Goal: Task Accomplishment & Management: Complete application form

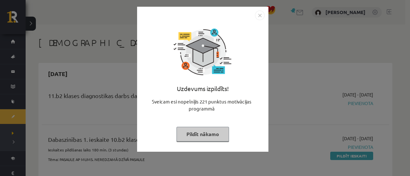
drag, startPoint x: 260, startPoint y: 15, endPoint x: 258, endPoint y: 20, distance: 4.6
click at [260, 15] on img "Close" at bounding box center [260, 16] width 10 height 10
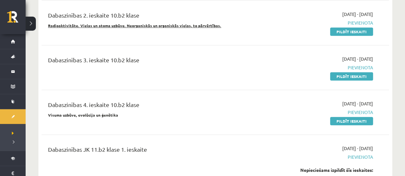
scroll to position [192, 0]
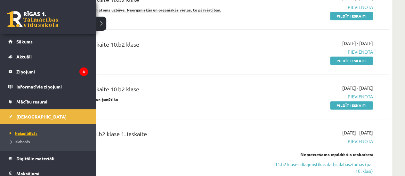
click at [20, 134] on span "Neizpildītās" at bounding box center [22, 133] width 29 height 5
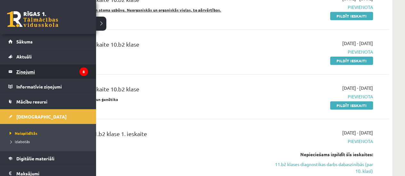
click at [31, 74] on legend "Ziņojumi 8" at bounding box center [52, 71] width 72 height 15
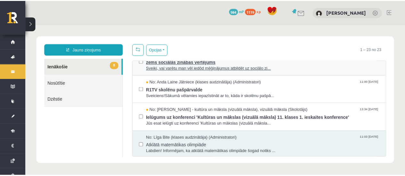
scroll to position [64, 0]
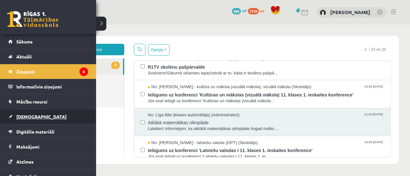
click at [27, 114] on span "[DEMOGRAPHIC_DATA]" at bounding box center [41, 117] width 50 height 6
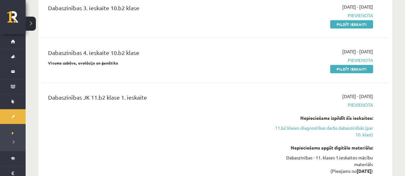
scroll to position [288, 0]
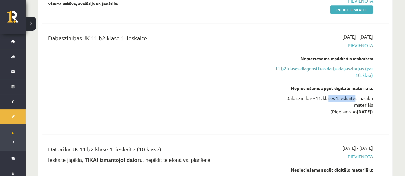
drag, startPoint x: 326, startPoint y: 96, endPoint x: 355, endPoint y: 98, distance: 28.9
click at [354, 98] on div "Dabaszinības - 11. klases 1.ieskaites mācību materiāls (Pieejams no 2025-10-16 )" at bounding box center [322, 105] width 102 height 20
click at [355, 98] on div "Dabaszinības - 11. klases 1.ieskaites mācību materiāls (Pieejams no 2025-10-16 )" at bounding box center [322, 105] width 102 height 20
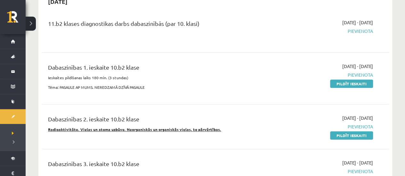
scroll to position [32, 0]
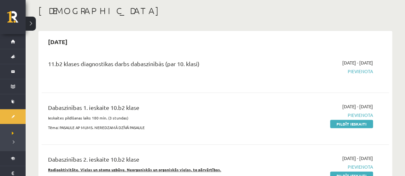
drag, startPoint x: 349, startPoint y: 123, endPoint x: 232, endPoint y: 21, distance: 154.3
click at [349, 123] on link "Pildīt ieskaiti" at bounding box center [351, 124] width 43 height 8
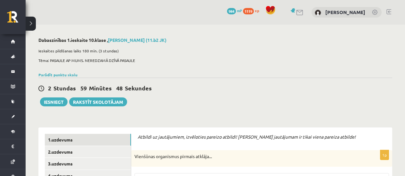
scroll to position [96, 0]
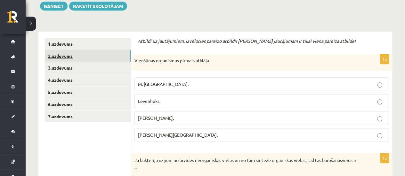
click at [75, 55] on link "2.uzdevums" at bounding box center [88, 56] width 86 height 12
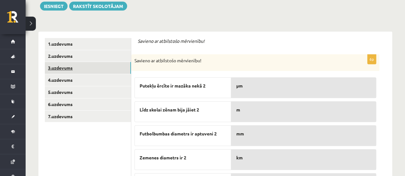
click at [70, 70] on link "3.uzdevums" at bounding box center [88, 68] width 86 height 12
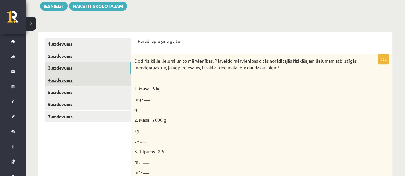
click at [63, 82] on link "4.uzdevums" at bounding box center [88, 80] width 86 height 12
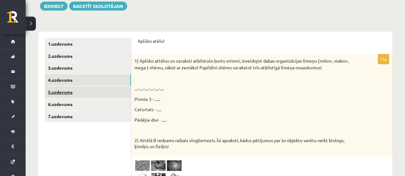
click at [64, 93] on link "5.uzdevums" at bounding box center [88, 92] width 86 height 12
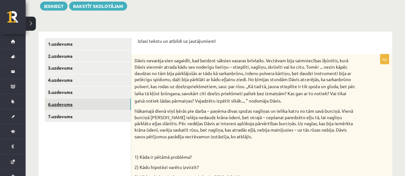
click at [66, 102] on link "6.uzdevums" at bounding box center [88, 105] width 86 height 12
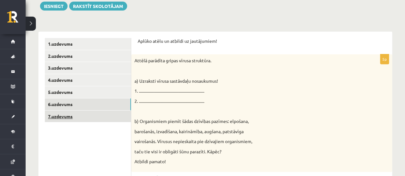
click at [64, 115] on link "7.uzdevums" at bounding box center [88, 117] width 86 height 12
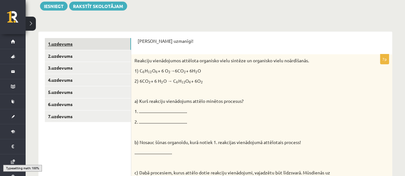
click at [77, 48] on link "1.uzdevums" at bounding box center [88, 44] width 86 height 12
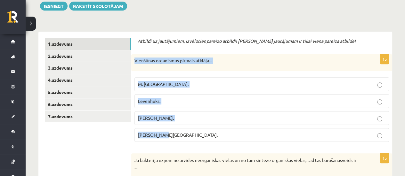
drag, startPoint x: 136, startPoint y: 61, endPoint x: 154, endPoint y: 120, distance: 61.9
click at [181, 133] on div "1p Vienšūnas organismus pirmais atklāja... M. Šleidens. Levenhuks. T. Švāns. R.…" at bounding box center [261, 100] width 261 height 93
click at [168, 105] on label "Levenhuks." at bounding box center [261, 101] width 254 height 14
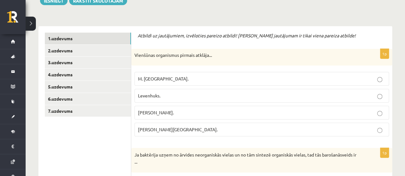
scroll to position [192, 0]
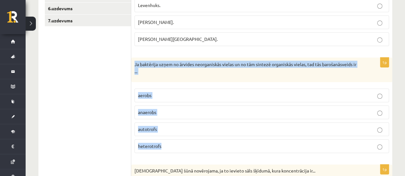
drag, startPoint x: 135, startPoint y: 64, endPoint x: 176, endPoint y: 139, distance: 85.7
click at [176, 139] on div "1p Ja baktērija uzņem no ārvides neorganiskās vielas un no tām sintezē organisk…" at bounding box center [261, 108] width 261 height 101
copy div "Ja baktērija uzņem no ārvides neorganiskās vielas un no tām sintezē organiskās …"
click at [160, 133] on label "autotrofs" at bounding box center [261, 130] width 254 height 14
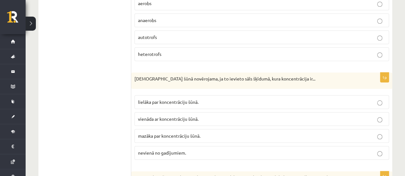
scroll to position [288, 0]
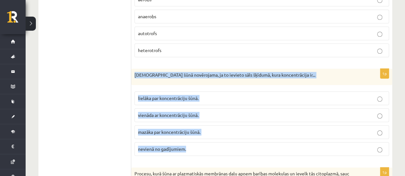
drag, startPoint x: 138, startPoint y: 75, endPoint x: 188, endPoint y: 142, distance: 84.1
click at [196, 149] on div "1p Deplazmolīze šūnā novērojama, ja to ievieto sāls šķīdumā, kura koncentrācija…" at bounding box center [261, 115] width 261 height 93
copy div "Deplazmolīze šūnā novērojama, ja to ievieto sāls šķīdumā, kura koncentrācija ir…"
click at [181, 129] on span "mazāka par koncentrāciju šūnā." at bounding box center [169, 132] width 62 height 6
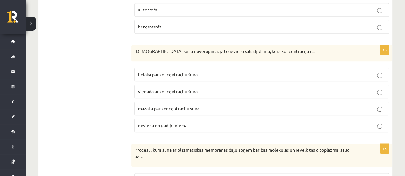
scroll to position [384, 0]
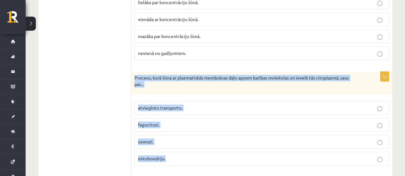
drag, startPoint x: 134, startPoint y: 75, endPoint x: 184, endPoint y: 157, distance: 96.1
click at [185, 158] on div "1p Procesu, kurā šūna ar plazmatiskās membrānas daļu apņem barības molekulas un…" at bounding box center [261, 121] width 261 height 99
copy div "Procesu, kurā šūna ar plazmatiskās membrānas daļu apņem barības molekulas un ie…"
click at [173, 118] on label "fagocitozi." at bounding box center [261, 125] width 254 height 14
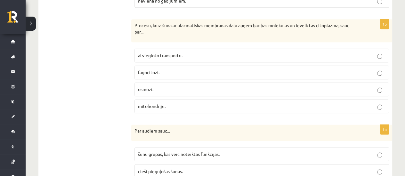
scroll to position [480, 0]
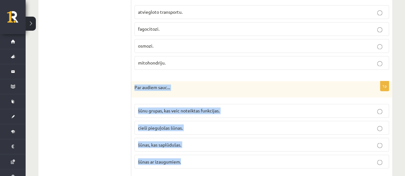
drag, startPoint x: 134, startPoint y: 83, endPoint x: 198, endPoint y: 154, distance: 95.0
click at [198, 154] on div "1p Par audiem sauc... šūnu grupas, kas veic noteiktas funkcijas. cieši pieguļoš…" at bounding box center [261, 127] width 261 height 93
copy div "Par audiem sauc... šūnu grupas, kas veic noteiktas funkcijas. cieši pieguļošas …"
click at [162, 111] on label "šūnu grupas, kas veic noteiktas funkcijas." at bounding box center [261, 111] width 254 height 14
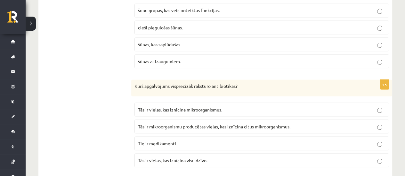
scroll to position [608, 0]
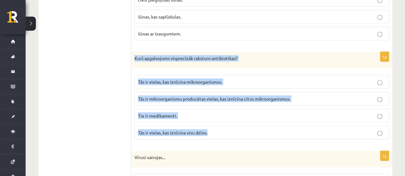
drag, startPoint x: 134, startPoint y: 53, endPoint x: 230, endPoint y: 121, distance: 117.3
click at [230, 121] on div "1p Kurš apgalvojums visprecīzāk raksturo antibiotikas? Tās ir vielas, kas iznīc…" at bounding box center [261, 98] width 261 height 93
copy div "Kurš apgalvojums visprecīzāk raksturo antibiotikas? Tās ir vielas, kas iznīcina…"
click at [170, 92] on label "Tās ir mikroorganismu producētas vielas, kas iznīcina citus mikroorganismus." at bounding box center [261, 99] width 254 height 14
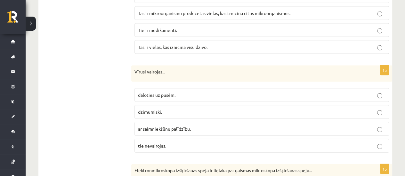
scroll to position [704, 0]
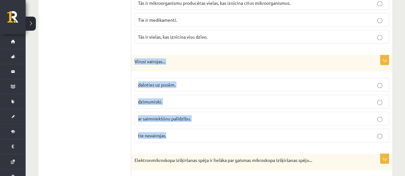
drag, startPoint x: 154, startPoint y: 74, endPoint x: 182, endPoint y: 129, distance: 61.6
click at [184, 131] on div "1p Vīrusi vairojas... daloties uz pusēm. dzimumiski. ar saimniekšūnu palīdzību.…" at bounding box center [261, 101] width 261 height 93
click at [173, 116] on p "ar saimniekšūnu palīdzību." at bounding box center [261, 119] width 247 height 7
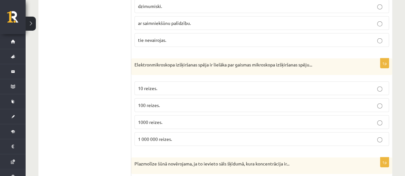
scroll to position [800, 0]
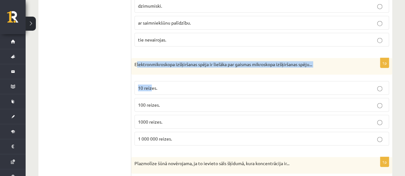
drag, startPoint x: 144, startPoint y: 68, endPoint x: 151, endPoint y: 77, distance: 11.8
click at [151, 77] on div "1p Elektronmikroskopa izšķiršanas spēja ir lielāka par gaismas mikroskopa izšķi…" at bounding box center [261, 104] width 261 height 93
click at [138, 61] on p "Elektronmikroskopa izšķiršanas spēja ir lielāka par gaismas mikroskopa izšķirša…" at bounding box center [245, 64] width 222 height 6
drag, startPoint x: 133, startPoint y: 57, endPoint x: 191, endPoint y: 125, distance: 88.7
click at [191, 125] on div "1p Elektronmikroskopa izšķiršanas spēja ir lielāka par gaismas mikroskopa izšķi…" at bounding box center [261, 104] width 261 height 93
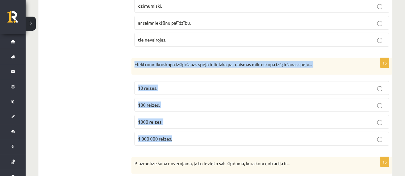
copy div "Elektronmikroskopa izšķiršanas spēja ir lielāka par gaismas mikroskopa izšķirša…"
click at [158, 119] on span "1000 reizes." at bounding box center [150, 122] width 24 height 6
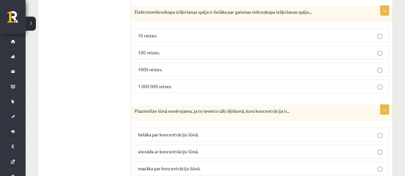
scroll to position [896, 0]
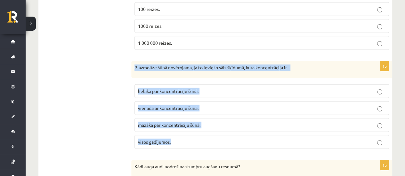
drag, startPoint x: 135, startPoint y: 61, endPoint x: 182, endPoint y: 132, distance: 85.7
click at [182, 132] on div "1p Plazmolīze šūnā novērojama, ja to ievieto sāls šķīdumā, kura koncentrācija i…" at bounding box center [261, 107] width 261 height 93
copy div "Plazmolīze šūnā novērojama, ja to ievieto sāls šķīdumā, kura koncentrācija ir..…"
click at [167, 88] on span "lielāka par koncentrāciju šūnā." at bounding box center [168, 91] width 61 height 6
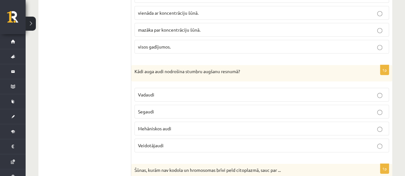
scroll to position [992, 0]
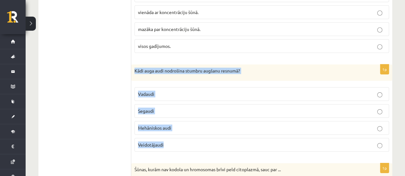
drag, startPoint x: 133, startPoint y: 62, endPoint x: 182, endPoint y: 134, distance: 86.5
click at [182, 134] on div "1p Kādi auga audi nodrošina stumbru augšanu resnumā? Vadaudi Segaudi Mehāniskos…" at bounding box center [261, 111] width 261 height 93
copy div "Kādi auga audi nodrošina stumbru augšanu resnumā? Vadaudi Segaudi Mehāniskos au…"
click at [163, 142] on span "Veidotājaudi" at bounding box center [151, 145] width 26 height 6
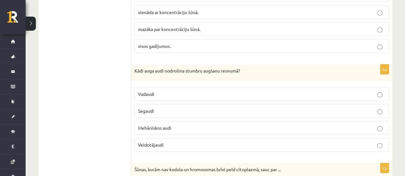
scroll to position [1088, 0]
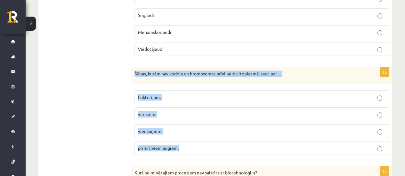
drag, startPoint x: 134, startPoint y: 64, endPoint x: 165, endPoint y: 115, distance: 60.1
click at [186, 136] on div "1p Šūnas, kurām nav kodola un hromosomas brīvi peld citoplazmā, sauc par ... ba…" at bounding box center [261, 114] width 261 height 93
copy div "Šūnas, kurām nav kodola un hromosomas brīvi peld citoplazmā, sauc par ... baktē…"
click at [158, 94] on span "baktērijām." at bounding box center [149, 97] width 23 height 6
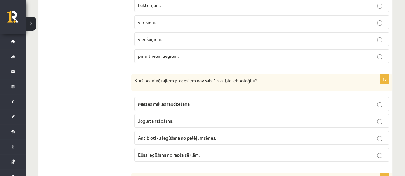
scroll to position [1184, 0]
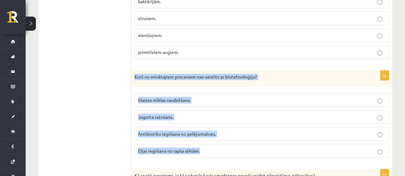
drag, startPoint x: 133, startPoint y: 67, endPoint x: 203, endPoint y: 133, distance: 96.7
click at [206, 139] on div "1p Kurš no minētajiem procesiem nav saistīts ar biotehnoloģiju? Maizes mīklas r…" at bounding box center [261, 117] width 261 height 93
copy div "Kurš no minētajiem procesiem nav saistīts ar biotehnoloģiju? Maizes mīklas raud…"
click at [152, 148] on p "Eļļas iegūšana no rapša sēklām." at bounding box center [261, 151] width 247 height 7
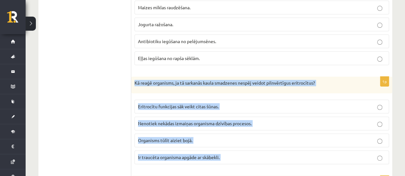
scroll to position [1312, 0]
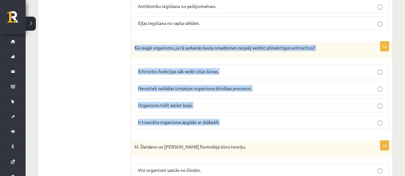
drag, startPoint x: 133, startPoint y: 101, endPoint x: 235, endPoint y: 109, distance: 102.7
click at [235, 109] on div "1p Kā reaģē organisms, ja tā sarkanās kaula smadzenes nespēj veidot pilnvērtīgu…" at bounding box center [261, 88] width 261 height 93
click at [146, 119] on span "Ir traucēta organisma apgāde ar skābekli." at bounding box center [179, 122] width 82 height 6
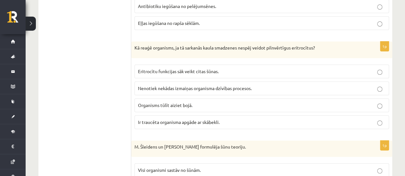
scroll to position [1376, 0]
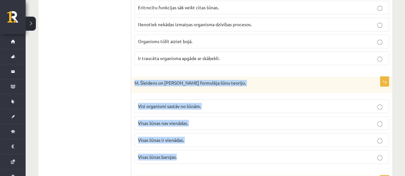
drag, startPoint x: 133, startPoint y: 70, endPoint x: 185, endPoint y: 140, distance: 87.5
click at [185, 140] on div "1p M. Šleidens un T. Švāns formulēja šūnu teoriju. Visi organismi sastāv no šūn…" at bounding box center [261, 123] width 261 height 93
click at [156, 103] on span "Visi organismi sastāv no šūnām." at bounding box center [169, 106] width 63 height 6
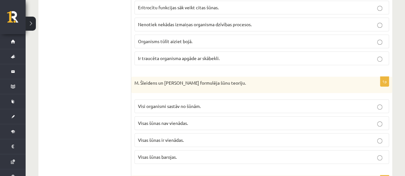
scroll to position [1473, 0]
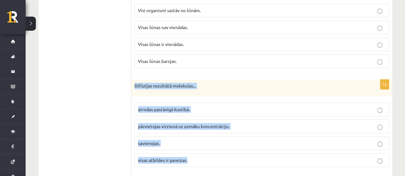
drag, startPoint x: 133, startPoint y: 73, endPoint x: 194, endPoint y: 144, distance: 94.2
click at [194, 144] on div "1p Difūzijas rezultātā molekulas... atrodas pastāvīgā kustībā. pārvietojas virz…" at bounding box center [261, 126] width 261 height 93
click at [152, 123] on p "pārvietojas virzienā uz zemāku koncentrāciju." at bounding box center [261, 126] width 247 height 7
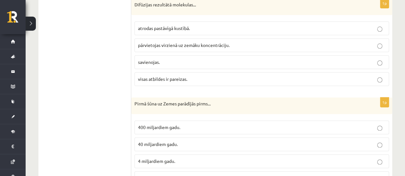
scroll to position [1569, 0]
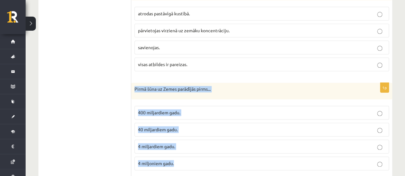
drag, startPoint x: 134, startPoint y: 74, endPoint x: 168, endPoint y: 144, distance: 78.2
click at [175, 148] on div "1p Pirmā šūna uz Zemes parādījās pirms... 400 miljardiem gadu. 40 miljardiem ga…" at bounding box center [261, 129] width 261 height 93
click at [150, 144] on span "4 miljardiem gadu." at bounding box center [156, 147] width 37 height 6
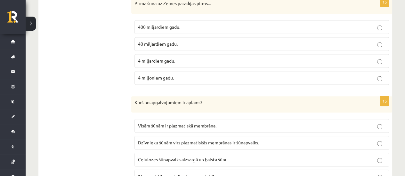
scroll to position [1665, 0]
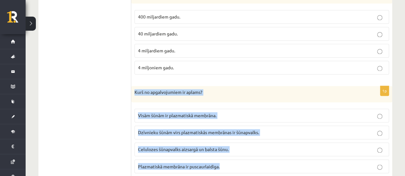
drag, startPoint x: 150, startPoint y: 86, endPoint x: 227, endPoint y: 149, distance: 99.4
click at [229, 150] on div "1p Kurš no apgalvojumiem ir aplams? Visām šūnām ir plazmatiskā membrāna. Dzīvni…" at bounding box center [261, 132] width 261 height 93
click at [179, 130] on span "Dzīvnieku šūnām virs plazmatiskās membrānas ir šūnapvalks." at bounding box center [198, 133] width 121 height 6
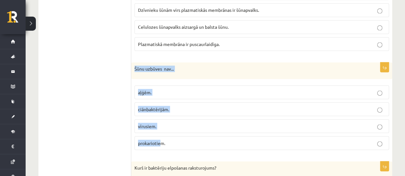
scroll to position [1793, 0]
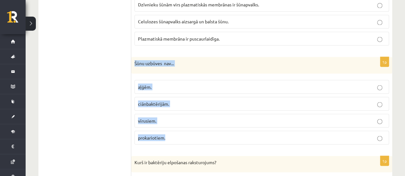
drag, startPoint x: 133, startPoint y: 112, endPoint x: 171, endPoint y: 125, distance: 40.2
click at [172, 126] on div "1p Šūnu uzbūves nav... aļģēm. ciānbaktērijām. vīrusiem. prokariotiem." at bounding box center [261, 103] width 261 height 93
click at [150, 118] on span "vīrusiem." at bounding box center [147, 121] width 18 height 6
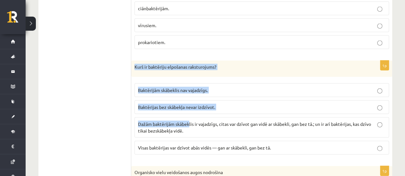
scroll to position [1921, 0]
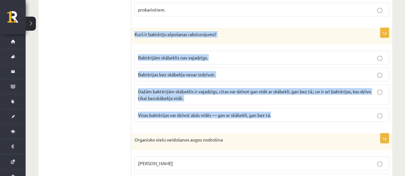
drag, startPoint x: 160, startPoint y: 98, endPoint x: 275, endPoint y: 103, distance: 114.7
click at [279, 106] on div "1p Kurš ir baktēriju elpošanas raksturojums? Baktērijām skābeklis nav vajadzīgs…" at bounding box center [261, 78] width 261 height 100
click at [156, 85] on label "Dažām baktērijām skābeklis ir vajadzīgs, citas var dzīvot gan vidē ar skābekli,…" at bounding box center [261, 95] width 254 height 20
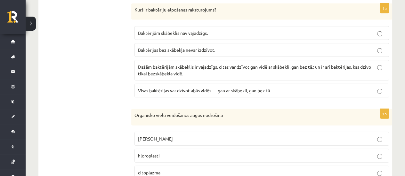
scroll to position [1973, 0]
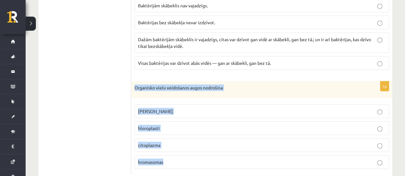
drag, startPoint x: 135, startPoint y: 73, endPoint x: 173, endPoint y: 140, distance: 77.1
click at [177, 143] on div "1p Organisko vielu veidošanos augos nodrošina šūnas kodols hloroplasti citoplaz…" at bounding box center [261, 128] width 261 height 93
click at [164, 125] on p "hloroplasti" at bounding box center [261, 128] width 247 height 7
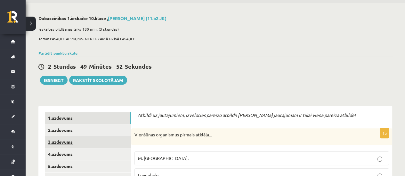
scroll to position [32, 0]
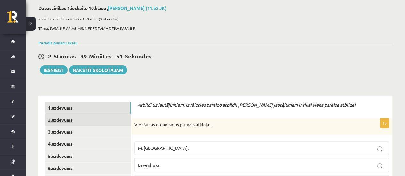
click at [54, 121] on link "2.uzdevums" at bounding box center [88, 120] width 86 height 12
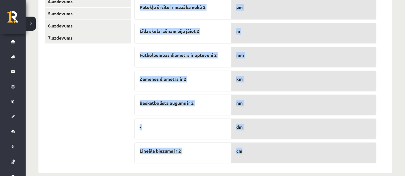
scroll to position [182, 0]
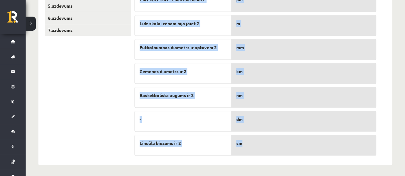
drag, startPoint x: 137, startPoint y: 64, endPoint x: 276, endPoint y: 141, distance: 157.9
click at [276, 141] on fieldset "Putekļu ērcīte ir mazāka nekā 2 Līdz skolai zēnam bija jāiet 2 Futbolbumbas dia…" at bounding box center [255, 72] width 242 height 168
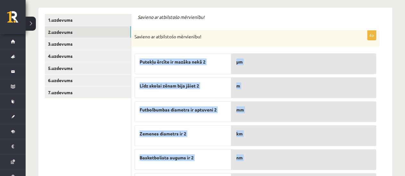
scroll to position [118, 0]
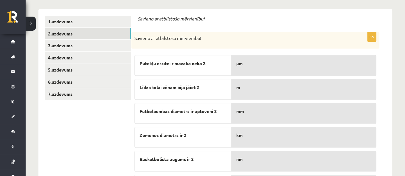
click at [161, 36] on p "Savieno ar atbilstošo mērvienību!" at bounding box center [239, 38] width 210 height 6
drag, startPoint x: 139, startPoint y: 18, endPoint x: 145, endPoint y: 26, distance: 9.7
click at [145, 26] on form "Savieno ar atbilstošo mērvienību! 6p Savieno ar atbilstošo mērvienību! Putekļu …" at bounding box center [262, 119] width 248 height 207
click at [138, 32] on div "Savieno ar atbilstošo mērvienību!" at bounding box center [255, 40] width 248 height 17
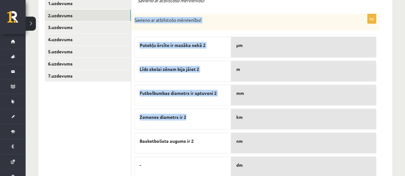
scroll to position [182, 0]
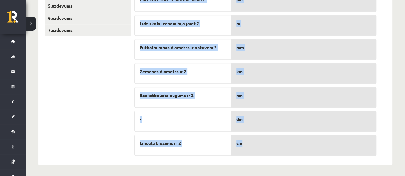
drag, startPoint x: 140, startPoint y: 44, endPoint x: 290, endPoint y: 135, distance: 175.7
click at [291, 135] on div "6p Savieno ar atbilstošo mērvienību! Putekļu ērcīte ir mazāka nekā 2 Līdz skola…" at bounding box center [255, 63] width 248 height 191
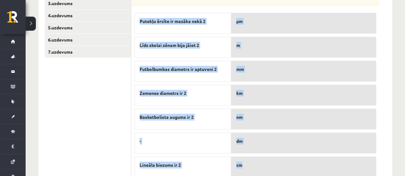
scroll to position [150, 0]
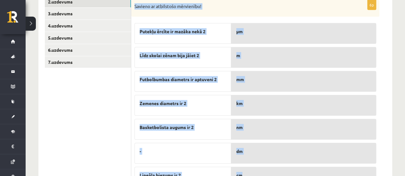
click at [224, 18] on div "6p Savieno ar atbilstošo mērvienību! Putekļu ērcīte ir mazāka nekā 2 Līdz skola…" at bounding box center [255, 95] width 248 height 191
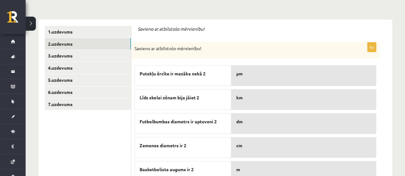
scroll to position [54, 0]
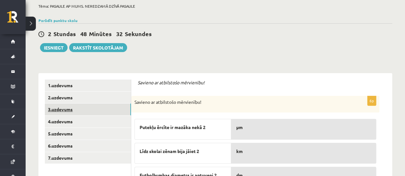
click at [60, 109] on link "3.uzdevums" at bounding box center [88, 110] width 86 height 12
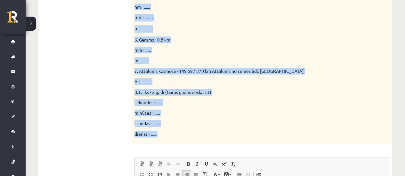
scroll to position [375, 0]
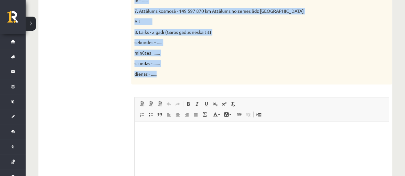
drag, startPoint x: 141, startPoint y: 71, endPoint x: 185, endPoint y: 80, distance: 45.6
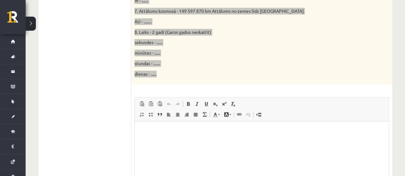
click at [164, 138] on html at bounding box center [262, 131] width 254 height 20
drag, startPoint x: 163, startPoint y: 136, endPoint x: 146, endPoint y: 127, distance: 19.6
click at [146, 127] on html at bounding box center [262, 131] width 254 height 20
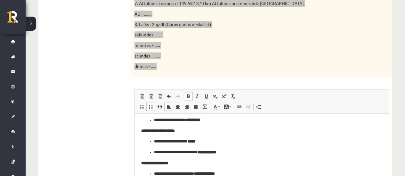
scroll to position [128, 0]
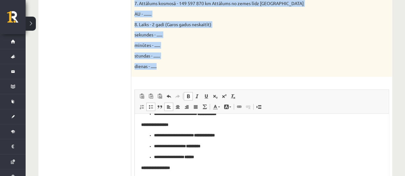
click at [278, 32] on p "sekundes - ......" at bounding box center [245, 34] width 222 height 7
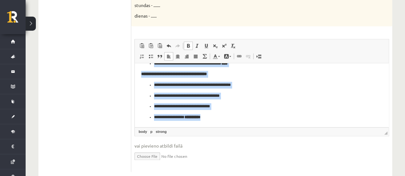
scroll to position [433, 0]
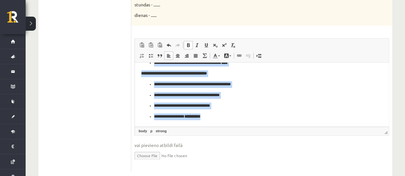
drag, startPoint x: 146, startPoint y: 72, endPoint x: 241, endPoint y: 117, distance: 104.8
click at [188, 43] on span at bounding box center [188, 45] width 5 height 5
click at [203, 90] on ul "**********" at bounding box center [261, 100] width 241 height 39
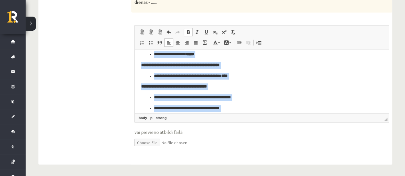
scroll to position [226, 0]
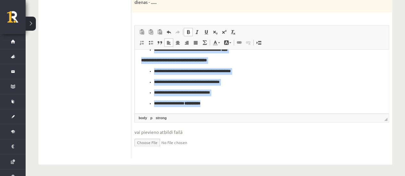
drag, startPoint x: 141, startPoint y: 59, endPoint x: 234, endPoint y: 106, distance: 104.5
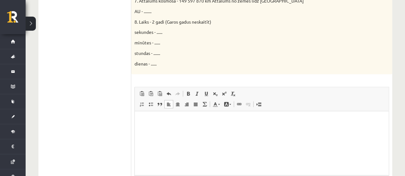
scroll to position [383, 0]
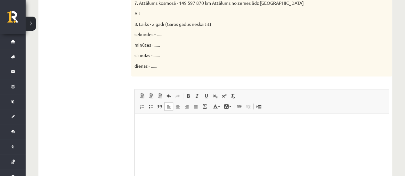
click at [185, 129] on html at bounding box center [262, 123] width 254 height 20
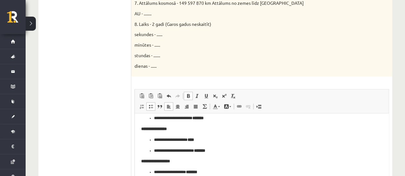
scroll to position [0, 0]
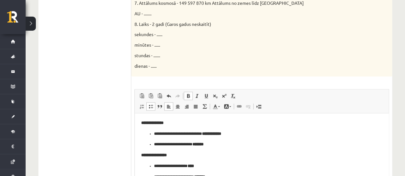
click at [143, 123] on strong "**********" at bounding box center [152, 123] width 22 height 4
click at [145, 123] on strong "**********" at bounding box center [152, 123] width 22 height 4
click at [192, 94] on link "Полужирный Комбинация клавиш Ctrl+B" at bounding box center [188, 96] width 9 height 8
drag, startPoint x: 169, startPoint y: 124, endPoint x: 146, endPoint y: 123, distance: 22.8
click at [146, 123] on p "**********" at bounding box center [259, 123] width 236 height 7
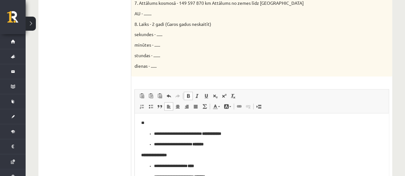
click at [190, 95] on span at bounding box center [188, 95] width 5 height 5
drag, startPoint x: 215, startPoint y: 132, endPoint x: 241, endPoint y: 132, distance: 26.2
click at [241, 132] on p "**********" at bounding box center [259, 134] width 211 height 7
click at [188, 93] on span at bounding box center [188, 95] width 5 height 5
click at [221, 136] on strong "**********" at bounding box center [211, 134] width 19 height 4
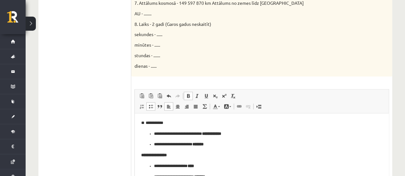
click at [221, 135] on strong "**********" at bounding box center [211, 134] width 19 height 4
click at [222, 141] on ul "**********" at bounding box center [261, 139] width 241 height 17
drag, startPoint x: 214, startPoint y: 132, endPoint x: 240, endPoint y: 133, distance: 26.6
click at [242, 134] on p "**********" at bounding box center [259, 134] width 211 height 7
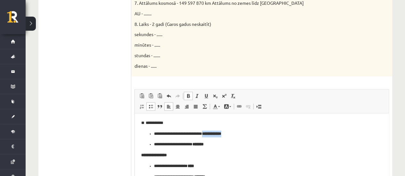
click at [190, 92] on link "Полужирный Комбинация клавиш Ctrl+B" at bounding box center [188, 96] width 9 height 8
click at [190, 93] on span at bounding box center [188, 95] width 5 height 5
click at [190, 95] on span at bounding box center [188, 95] width 5 height 5
click at [221, 133] on strong "**********" at bounding box center [211, 134] width 19 height 4
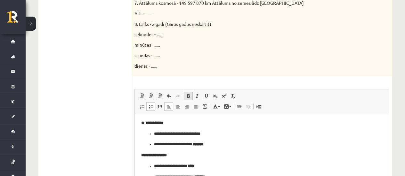
click at [189, 96] on span at bounding box center [188, 95] width 5 height 5
click at [164, 134] on p "**********" at bounding box center [259, 134] width 211 height 7
click at [161, 143] on p "**********" at bounding box center [259, 144] width 211 height 7
click at [149, 105] on span at bounding box center [150, 106] width 5 height 5
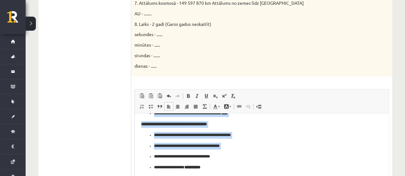
scroll to position [447, 0]
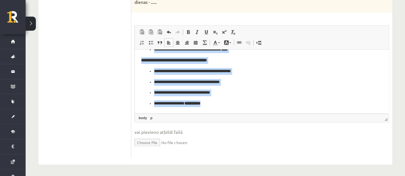
drag, startPoint x: 140, startPoint y: 59, endPoint x: 239, endPoint y: 106, distance: 110.4
click at [151, 42] on span at bounding box center [150, 42] width 5 height 5
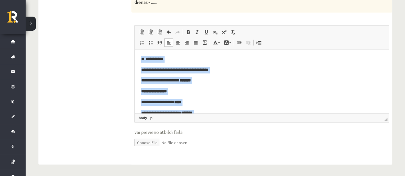
scroll to position [0, 0]
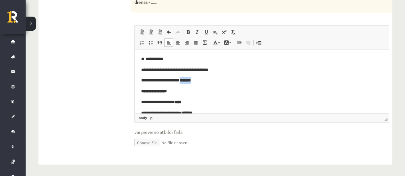
drag, startPoint x: 184, startPoint y: 81, endPoint x: 199, endPoint y: 80, distance: 14.8
click at [199, 80] on p "**********" at bounding box center [259, 80] width 236 height 7
click at [190, 31] on span at bounding box center [188, 31] width 5 height 5
click at [207, 82] on p "**********" at bounding box center [259, 80] width 236 height 7
drag, startPoint x: 207, startPoint y: 82, endPoint x: 190, endPoint y: 80, distance: 17.7
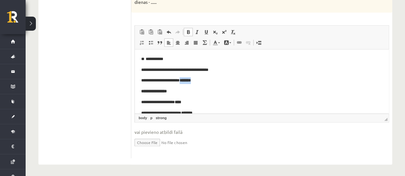
click at [190, 80] on p "**********" at bounding box center [259, 80] width 236 height 7
click at [188, 29] on span at bounding box center [188, 31] width 5 height 5
click at [144, 91] on strong "**********" at bounding box center [154, 91] width 26 height 4
click at [187, 33] on span at bounding box center [188, 31] width 5 height 5
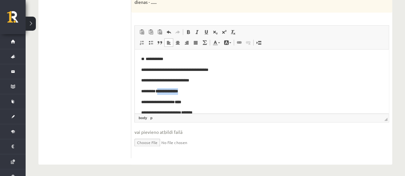
drag, startPoint x: 167, startPoint y: 91, endPoint x: 148, endPoint y: 91, distance: 19.5
click at [146, 93] on p "**********" at bounding box center [259, 91] width 236 height 7
click at [190, 30] on span at bounding box center [188, 31] width 5 height 5
click at [150, 102] on p "**********" at bounding box center [259, 102] width 236 height 7
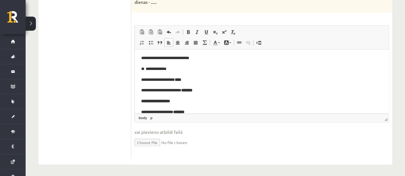
scroll to position [32, 0]
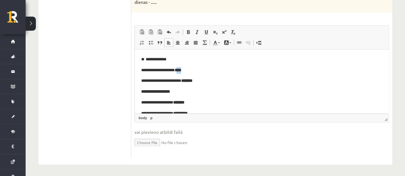
drag, startPoint x: 187, startPoint y: 69, endPoint x: 182, endPoint y: 70, distance: 5.5
click at [181, 70] on strong "****" at bounding box center [178, 70] width 6 height 4
click at [190, 29] on span at bounding box center [188, 31] width 5 height 5
click at [147, 80] on p "**********" at bounding box center [259, 80] width 236 height 7
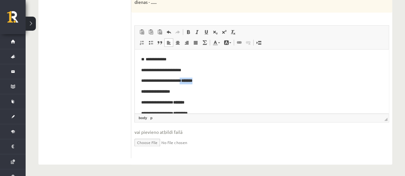
drag, startPoint x: 185, startPoint y: 81, endPoint x: 200, endPoint y: 81, distance: 14.4
click at [200, 81] on p "**********" at bounding box center [259, 80] width 236 height 7
click at [189, 31] on span at bounding box center [188, 31] width 5 height 5
click at [144, 91] on strong "**********" at bounding box center [155, 91] width 29 height 4
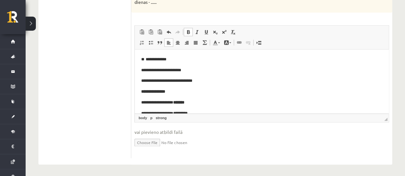
click at [187, 33] on span at bounding box center [188, 31] width 5 height 5
drag, startPoint x: 162, startPoint y: 91, endPoint x: 146, endPoint y: 92, distance: 15.4
click at [156, 92] on strong "**********" at bounding box center [169, 91] width 26 height 4
click at [190, 32] on span at bounding box center [188, 31] width 5 height 5
click at [190, 31] on span at bounding box center [188, 31] width 5 height 5
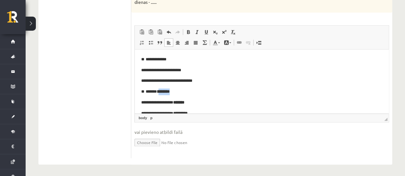
drag, startPoint x: 173, startPoint y: 93, endPoint x: 162, endPoint y: 93, distance: 10.9
click at [162, 93] on p "** ******* *******" at bounding box center [259, 91] width 236 height 7
click at [188, 32] on span at bounding box center [188, 31] width 5 height 5
click at [189, 31] on span at bounding box center [188, 31] width 5 height 5
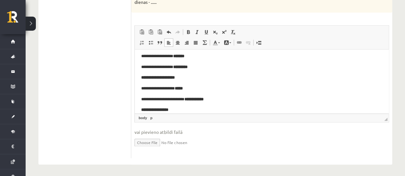
scroll to position [64, 0]
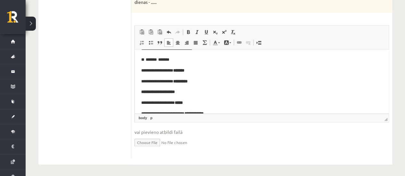
click at [150, 72] on p "**********" at bounding box center [259, 70] width 236 height 7
drag, startPoint x: 192, startPoint y: 71, endPoint x: 196, endPoint y: 67, distance: 5.2
click at [192, 70] on p "**********" at bounding box center [259, 70] width 236 height 7
click at [188, 30] on span at bounding box center [188, 31] width 5 height 5
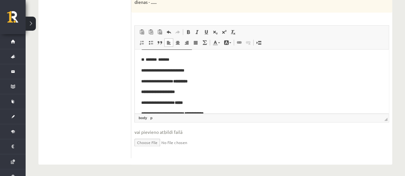
click at [151, 81] on p "**********" at bounding box center [259, 81] width 236 height 7
drag, startPoint x: 196, startPoint y: 81, endPoint x: 181, endPoint y: 82, distance: 15.1
click at [178, 82] on p "**********" at bounding box center [259, 81] width 236 height 7
click at [183, 82] on strong "*********" at bounding box center [180, 81] width 14 height 4
drag, startPoint x: 184, startPoint y: 82, endPoint x: 189, endPoint y: 80, distance: 5.2
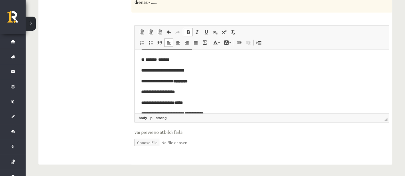
click at [184, 82] on strong "*********" at bounding box center [180, 81] width 14 height 4
click at [191, 30] on link "Полужирный Комбинация клавиш Ctrl+B" at bounding box center [188, 32] width 9 height 8
click at [191, 80] on strong "*****" at bounding box center [195, 81] width 8 height 4
click at [187, 29] on span at bounding box center [188, 31] width 5 height 5
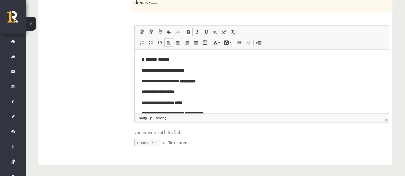
click at [187, 29] on span at bounding box center [188, 31] width 5 height 5
click at [202, 81] on p "**********" at bounding box center [259, 81] width 236 height 7
click at [189, 29] on span at bounding box center [188, 31] width 5 height 5
drag, startPoint x: 197, startPoint y: 82, endPoint x: 191, endPoint y: 82, distance: 5.8
click at [191, 82] on p "**********" at bounding box center [259, 81] width 236 height 7
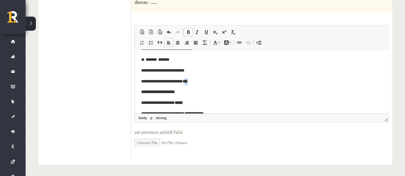
click at [189, 30] on span at bounding box center [188, 31] width 5 height 5
click at [195, 31] on span at bounding box center [197, 31] width 5 height 5
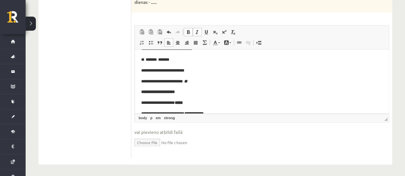
click at [199, 30] on link "Курсив Комбинация клавиш Ctrl+I" at bounding box center [197, 32] width 9 height 8
click at [199, 32] on link "Курсив Комбинация клавиш Ctrl+I" at bounding box center [197, 32] width 9 height 8
click at [225, 117] on span "◢ Путь элементов body p strong em" at bounding box center [262, 118] width 254 height 9
drag, startPoint x: 163, startPoint y: 117, endPoint x: 158, endPoint y: 117, distance: 4.5
click at [158, 117] on link "strong" at bounding box center [160, 118] width 13 height 6
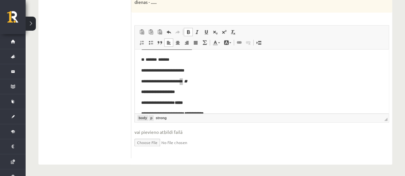
drag, startPoint x: 148, startPoint y: 117, endPoint x: 143, endPoint y: 117, distance: 4.8
click at [147, 117] on span "body p strong" at bounding box center [154, 118] width 35 height 6
click at [142, 117] on link "body" at bounding box center [142, 118] width 11 height 6
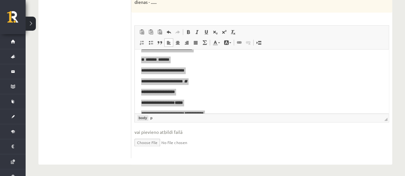
click at [145, 117] on link "body" at bounding box center [142, 118] width 11 height 6
click at [150, 117] on link "p" at bounding box center [151, 118] width 5 height 6
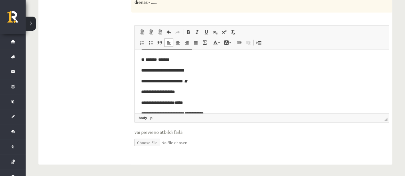
click at [187, 83] on em "**" at bounding box center [185, 81] width 3 height 4
drag, startPoint x: 197, startPoint y: 83, endPoint x: 190, endPoint y: 83, distance: 7.4
click at [190, 83] on p "**********" at bounding box center [259, 81] width 236 height 7
click at [158, 115] on link "strong" at bounding box center [160, 118] width 13 height 6
click at [149, 116] on link "p" at bounding box center [151, 118] width 5 height 6
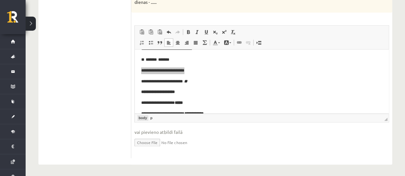
click at [145, 116] on link "body" at bounding box center [142, 118] width 11 height 6
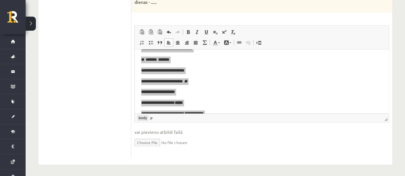
click at [141, 117] on link "body" at bounding box center [142, 118] width 11 height 6
click at [153, 117] on link "p" at bounding box center [151, 118] width 5 height 6
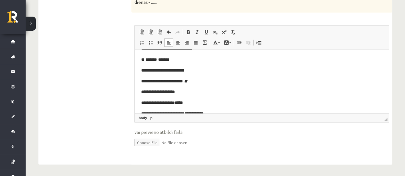
click at [203, 85] on body "**********" at bounding box center [261, 130] width 241 height 276
drag, startPoint x: 196, startPoint y: 83, endPoint x: 191, endPoint y: 83, distance: 4.8
click at [191, 83] on p "**********" at bounding box center [259, 81] width 236 height 7
click at [187, 83] on em "**" at bounding box center [185, 81] width 3 height 4
click at [190, 29] on span at bounding box center [188, 31] width 5 height 5
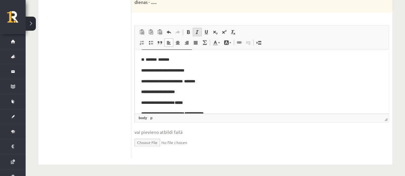
click at [195, 31] on span at bounding box center [197, 31] width 5 height 5
click at [187, 34] on link "Полужирный Комбинация клавиш Ctrl+B" at bounding box center [188, 32] width 9 height 8
click at [226, 29] on span at bounding box center [224, 31] width 5 height 5
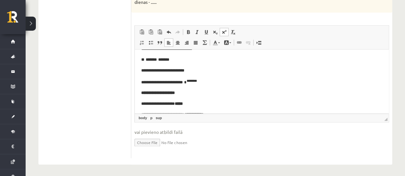
click at [183, 93] on p "**********" at bounding box center [261, 93] width 241 height 7
click at [144, 92] on strong "**********" at bounding box center [158, 93] width 34 height 4
click at [187, 31] on span at bounding box center [188, 31] width 5 height 5
drag, startPoint x: 160, startPoint y: 96, endPoint x: 157, endPoint y: 94, distance: 4.0
click at [157, 94] on p "**********" at bounding box center [259, 93] width 236 height 7
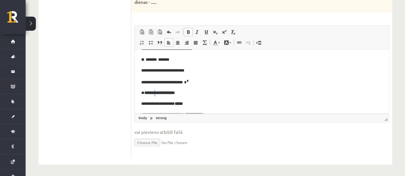
click at [161, 95] on strong "**********" at bounding box center [159, 93] width 30 height 4
click at [162, 93] on strong "**********" at bounding box center [159, 93] width 30 height 4
drag, startPoint x: 162, startPoint y: 93, endPoint x: 146, endPoint y: 93, distance: 16.0
click at [146, 93] on strong "**********" at bounding box center [159, 93] width 30 height 4
click at [184, 28] on link "Полужирный Комбинация клавиш Ctrl+B" at bounding box center [188, 32] width 9 height 8
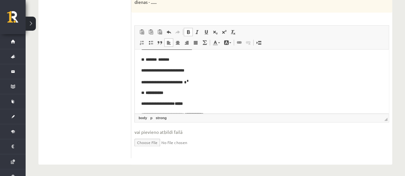
click at [187, 31] on span at bounding box center [188, 31] width 5 height 5
click at [189, 32] on span at bounding box center [188, 31] width 5 height 5
click at [188, 33] on span at bounding box center [188, 31] width 5 height 5
click at [188, 32] on span at bounding box center [188, 31] width 5 height 5
click at [187, 29] on span at bounding box center [188, 31] width 5 height 5
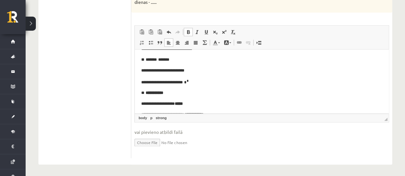
click at [189, 31] on span at bounding box center [188, 31] width 5 height 5
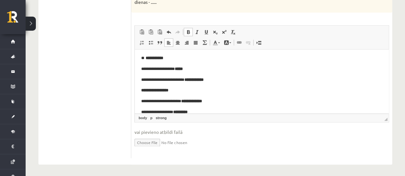
scroll to position [32, 0]
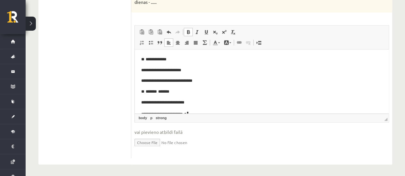
click at [190, 32] on span at bounding box center [188, 31] width 5 height 5
click at [200, 31] on link "Курсив Комбинация клавиш Ctrl+I" at bounding box center [197, 32] width 9 height 8
click at [188, 29] on span at bounding box center [188, 31] width 5 height 5
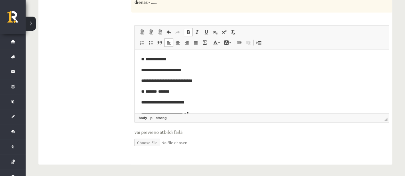
click at [188, 29] on span at bounding box center [188, 31] width 5 height 5
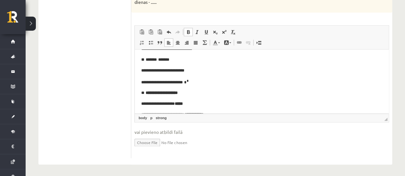
click at [189, 25] on div "Rich Text Editor, wiswyg-editor-user-answer-47433922561900 Панели инструментов …" at bounding box center [261, 73] width 254 height 97
click at [189, 30] on span at bounding box center [188, 31] width 5 height 5
click at [194, 30] on link "Курсив Комбинация клавиш Ctrl+I" at bounding box center [197, 32] width 9 height 8
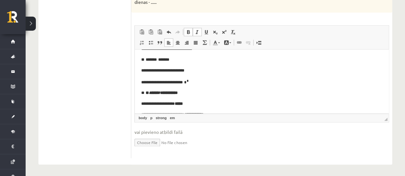
click at [195, 30] on span at bounding box center [197, 31] width 5 height 5
click at [184, 31] on link "Полужирный Комбинация клавиш Ctrl+B" at bounding box center [188, 32] width 9 height 8
click at [184, 32] on link "Полужирный Комбинация клавиш Ctrl+B" at bounding box center [188, 32] width 9 height 8
click at [187, 32] on span at bounding box center [188, 31] width 5 height 5
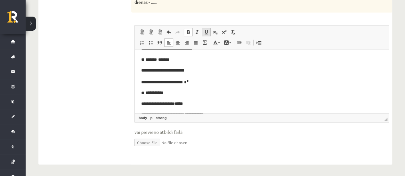
click at [202, 31] on link "Подчеркнутый Комбинация клавиш Ctrl+U" at bounding box center [206, 32] width 9 height 8
click at [197, 29] on span at bounding box center [197, 31] width 5 height 5
click at [195, 29] on span at bounding box center [197, 31] width 5 height 5
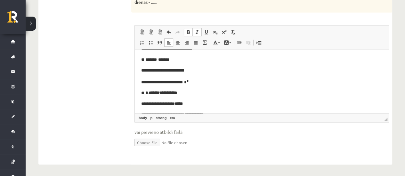
click at [190, 29] on span at bounding box center [188, 31] width 5 height 5
click at [195, 31] on span at bounding box center [197, 31] width 5 height 5
click at [190, 30] on link "Полужирный Комбинация клавиш Ctrl+B" at bounding box center [188, 32] width 9 height 8
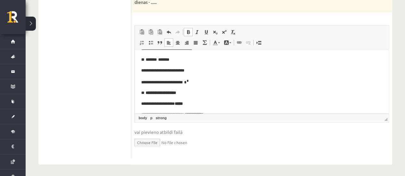
click at [185, 94] on p "**********" at bounding box center [259, 93] width 236 height 7
click at [188, 32] on span at bounding box center [188, 31] width 5 height 5
click at [158, 92] on strong "**********" at bounding box center [160, 93] width 32 height 4
click at [185, 29] on link "Полужирный Комбинация клавиш Ctrl+B" at bounding box center [188, 32] width 9 height 8
click at [186, 30] on span at bounding box center [188, 31] width 5 height 5
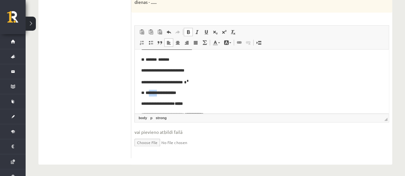
drag, startPoint x: 161, startPoint y: 93, endPoint x: 148, endPoint y: 95, distance: 13.0
click at [148, 95] on strong "**********" at bounding box center [160, 93] width 32 height 4
drag, startPoint x: 160, startPoint y: 94, endPoint x: 164, endPoint y: 92, distance: 4.9
click at [160, 94] on strong "**********" at bounding box center [160, 93] width 32 height 4
click at [161, 93] on strong "**********" at bounding box center [160, 93] width 32 height 4
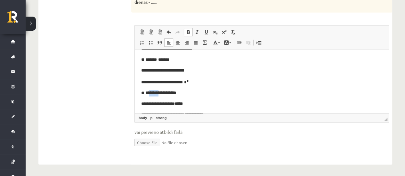
drag, startPoint x: 163, startPoint y: 93, endPoint x: 147, endPoint y: 94, distance: 15.4
click at [147, 94] on strong "**********" at bounding box center [160, 93] width 32 height 4
click at [187, 29] on span at bounding box center [188, 31] width 5 height 5
click at [189, 34] on link "Полужирный Комбинация клавиш Ctrl+B" at bounding box center [188, 32] width 9 height 8
drag, startPoint x: 182, startPoint y: 93, endPoint x: 148, endPoint y: 94, distance: 34.3
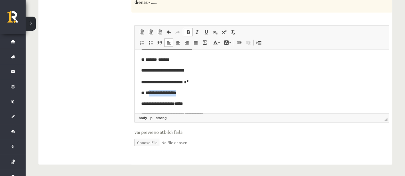
click at [148, 94] on p "**********" at bounding box center [259, 93] width 236 height 7
click at [188, 33] on span at bounding box center [188, 31] width 5 height 5
click at [189, 28] on link "Полужирный Комбинация клавиш Ctrl+B" at bounding box center [188, 32] width 9 height 8
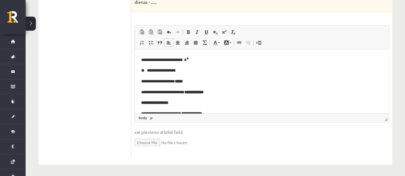
scroll to position [96, 0]
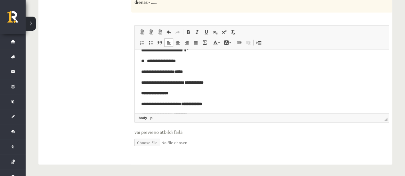
click at [150, 72] on p "**********" at bounding box center [259, 72] width 236 height 7
drag, startPoint x: 191, startPoint y: 71, endPoint x: 180, endPoint y: 73, distance: 11.1
click at [180, 73] on p "**********" at bounding box center [259, 72] width 236 height 7
click at [186, 30] on span at bounding box center [188, 31] width 5 height 5
click at [184, 32] on link "Полужирный Комбинация клавиш Ctrl+B" at bounding box center [188, 32] width 9 height 8
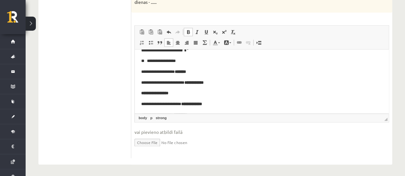
click at [186, 32] on span at bounding box center [188, 31] width 5 height 5
click at [221, 33] on link "Надстрочный индекс" at bounding box center [224, 32] width 9 height 8
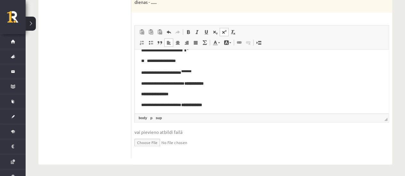
click at [222, 82] on p "**********" at bounding box center [259, 83] width 236 height 7
click at [153, 85] on p "**********" at bounding box center [259, 83] width 236 height 7
click at [197, 85] on strong "**********" at bounding box center [193, 83] width 19 height 4
click at [198, 85] on strong "**********" at bounding box center [193, 83] width 19 height 4
click at [234, 33] on span at bounding box center [232, 31] width 5 height 5
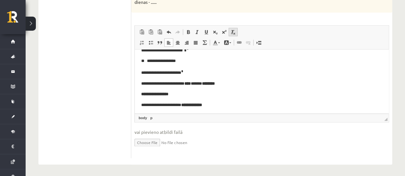
click at [234, 33] on span at bounding box center [232, 31] width 5 height 5
drag, startPoint x: 205, startPoint y: 87, endPoint x: 191, endPoint y: 87, distance: 13.4
click at [191, 87] on body "**********" at bounding box center [261, 99] width 241 height 278
click at [230, 26] on span "Панели инструментов редактора Вставить Комбинация клавиш Ctrl+V Вставить только…" at bounding box center [262, 38] width 254 height 24
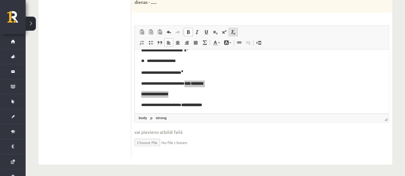
click at [232, 30] on span at bounding box center [232, 31] width 5 height 5
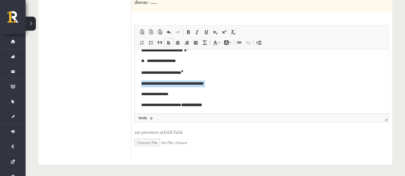
click at [212, 90] on body "**********" at bounding box center [261, 99] width 241 height 278
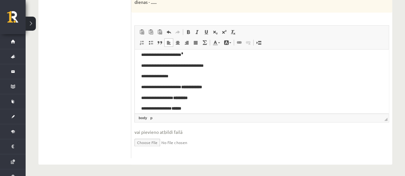
scroll to position [128, 0]
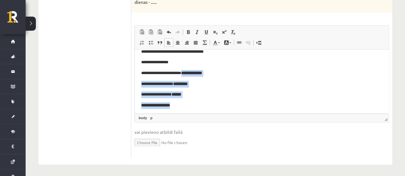
drag, startPoint x: 193, startPoint y: 73, endPoint x: 210, endPoint y: 101, distance: 32.6
click at [210, 102] on body "**********" at bounding box center [261, 67] width 241 height 278
click at [232, 30] on span at bounding box center [232, 31] width 5 height 5
click at [213, 82] on p "**********" at bounding box center [259, 84] width 236 height 7
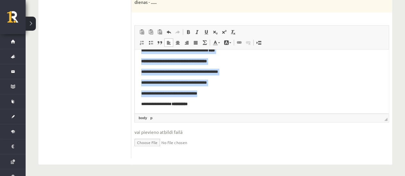
scroll to position [228, 0]
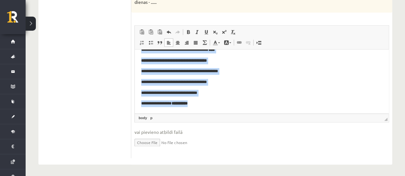
drag, startPoint x: 144, startPoint y: 85, endPoint x: 236, endPoint y: 105, distance: 93.7
click at [232, 28] on link "Убрать форматирование" at bounding box center [233, 32] width 9 height 8
click at [224, 69] on p "**********" at bounding box center [259, 71] width 236 height 7
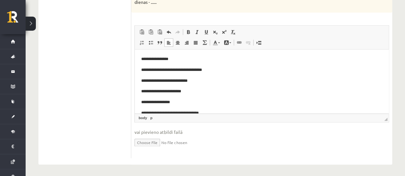
scroll to position [132, 0]
click at [151, 71] on p "**********" at bounding box center [259, 69] width 236 height 7
click at [152, 83] on p "**********" at bounding box center [259, 80] width 236 height 7
drag, startPoint x: 149, startPoint y: 91, endPoint x: 165, endPoint y: 91, distance: 16.0
click at [149, 90] on p "**********" at bounding box center [259, 91] width 236 height 7
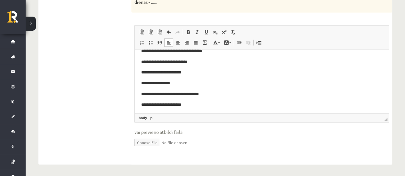
scroll to position [164, 0]
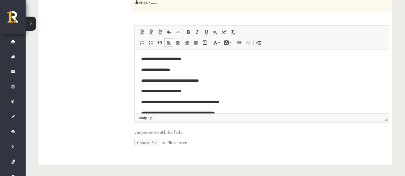
click at [153, 80] on p "**********" at bounding box center [259, 80] width 236 height 7
click at [150, 93] on p "**********" at bounding box center [259, 91] width 236 height 7
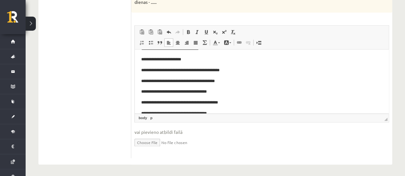
click at [153, 83] on p "**********" at bounding box center [259, 81] width 236 height 7
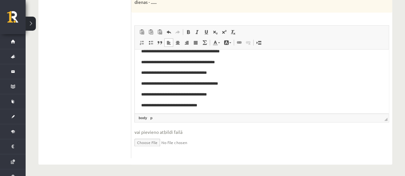
scroll to position [228, 0]
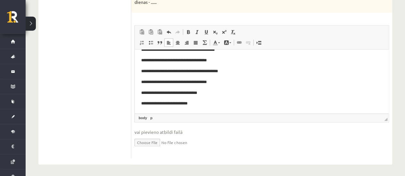
click at [163, 70] on p "**********" at bounding box center [259, 71] width 236 height 7
click at [160, 80] on p "**********" at bounding box center [259, 82] width 236 height 7
click at [162, 92] on p "**********" at bounding box center [259, 93] width 236 height 7
click at [161, 93] on p "**********" at bounding box center [259, 93] width 236 height 7
click at [158, 102] on p "**********" at bounding box center [259, 103] width 236 height 7
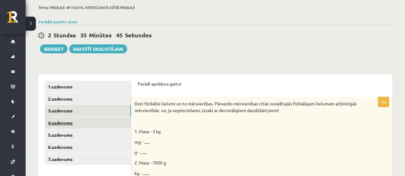
scroll to position [62, 0]
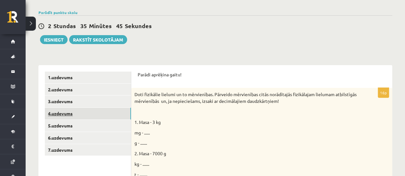
click at [73, 115] on link "4.uzdevums" at bounding box center [88, 114] width 86 height 12
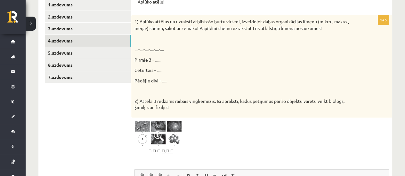
scroll to position [126, 0]
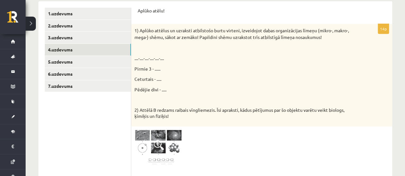
click at [134, 30] on p "1) Aplūko attēlus un uzraksti atbilstošo burtu virteni, izveidojot dabas organi…" at bounding box center [245, 33] width 222 height 13
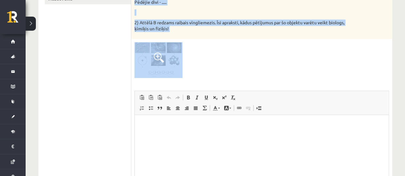
scroll to position [222, 0]
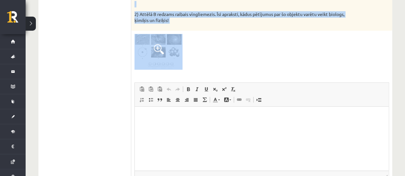
drag, startPoint x: 134, startPoint y: 28, endPoint x: 256, endPoint y: 86, distance: 135.5
click at [259, 101] on div "14p 1) Aplūko attēlus un uzraksti atbilstošo burtu virteni, izveidojot dabas or…" at bounding box center [261, 72] width 261 height 288
click at [219, 64] on div at bounding box center [261, 52] width 254 height 36
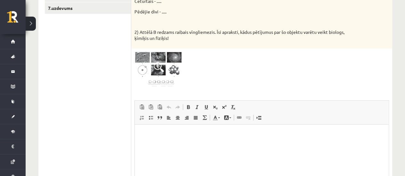
scroll to position [190, 0]
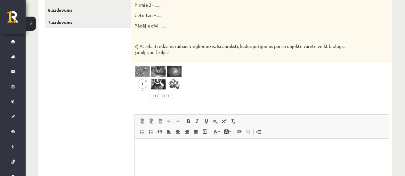
click at [162, 84] on span at bounding box center [159, 81] width 10 height 10
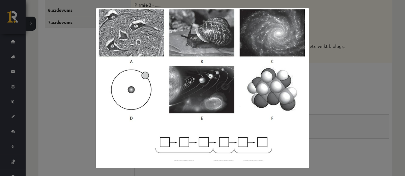
click at [345, 69] on div at bounding box center [202, 88] width 405 height 176
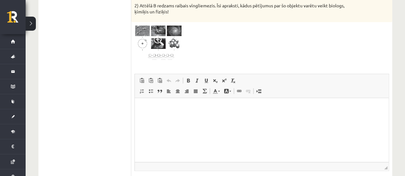
scroll to position [254, 0]
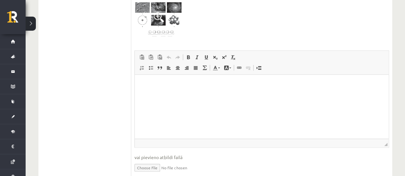
click at [156, 29] on img at bounding box center [158, 20] width 48 height 36
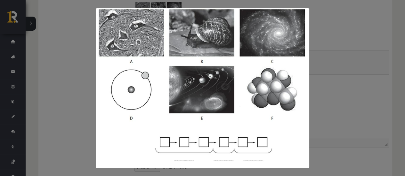
click at [351, 14] on div at bounding box center [202, 88] width 405 height 176
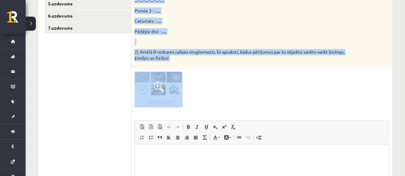
scroll to position [190, 0]
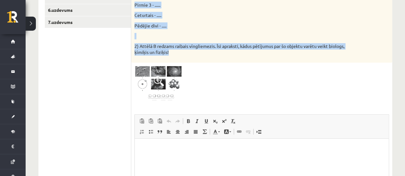
drag, startPoint x: 134, startPoint y: 59, endPoint x: 190, endPoint y: 54, distance: 56.9
click at [206, 55] on div "1) Aplūko attēlus un uzraksti atbilstošo burtu virteni, izveidojot dabas organi…" at bounding box center [261, 11] width 261 height 102
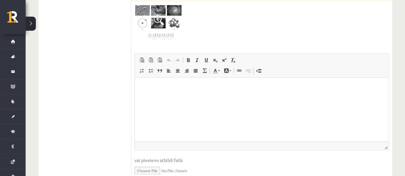
scroll to position [254, 0]
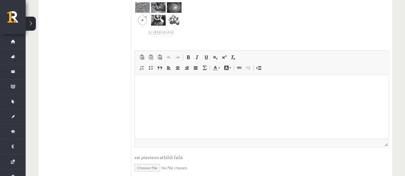
click at [199, 91] on html at bounding box center [262, 85] width 254 height 20
click at [172, 85] on p "Визуальный текстовый редактор, wiswyg-editor-user-answer-47433861350240" at bounding box center [261, 84] width 241 height 7
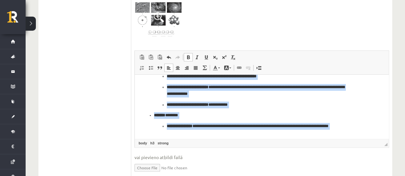
scroll to position [221, 0]
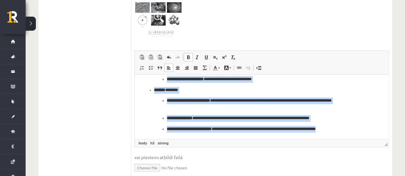
drag, startPoint x: 141, startPoint y: 82, endPoint x: 365, endPoint y: 139, distance: 230.3
click at [231, 58] on span at bounding box center [232, 57] width 5 height 5
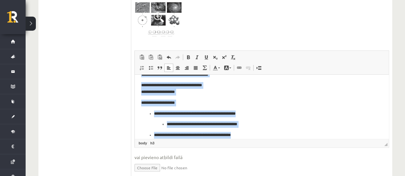
scroll to position [0, 0]
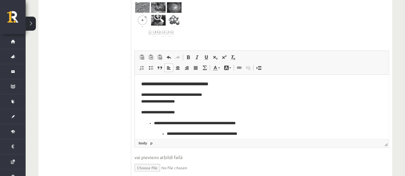
click at [177, 104] on p "**********" at bounding box center [259, 98] width 236 height 13
click at [168, 100] on p "**********" at bounding box center [259, 98] width 236 height 13
click at [169, 101] on p "**********" at bounding box center [259, 98] width 236 height 13
click at [162, 102] on p "**********" at bounding box center [259, 98] width 236 height 13
click at [155, 102] on p "**********" at bounding box center [259, 98] width 236 height 13
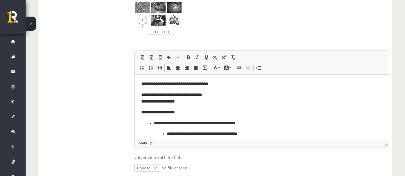
click at [147, 101] on p "**********" at bounding box center [259, 98] width 236 height 13
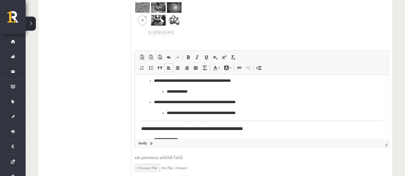
scroll to position [32, 0]
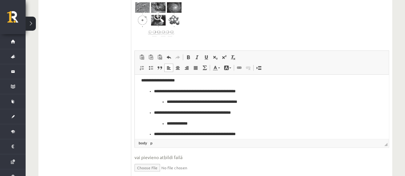
click at [194, 102] on p "**********" at bounding box center [259, 102] width 185 height 7
click at [233, 104] on p "**********" at bounding box center [259, 102] width 185 height 7
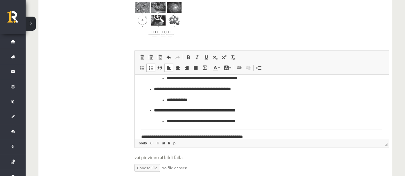
scroll to position [64, 0]
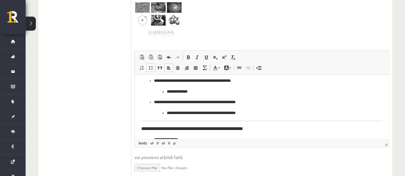
click at [197, 113] on p "**********" at bounding box center [259, 113] width 185 height 7
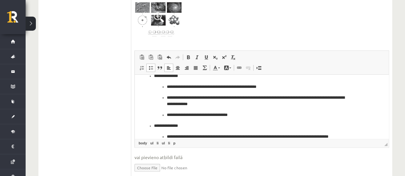
scroll to position [128, 0]
click at [230, 99] on p "**********" at bounding box center [259, 100] width 185 height 13
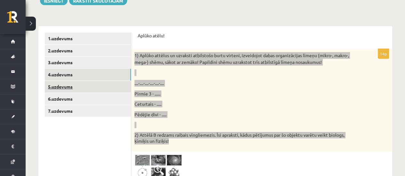
scroll to position [89, 0]
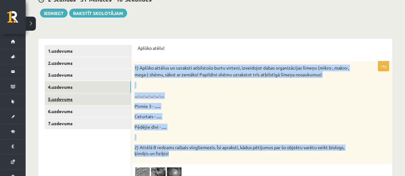
click at [72, 100] on link "5.uzdevums" at bounding box center [88, 99] width 86 height 12
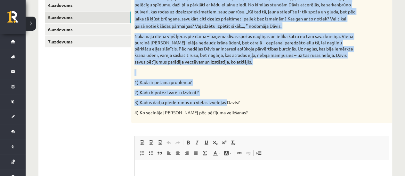
scroll to position [185, 0]
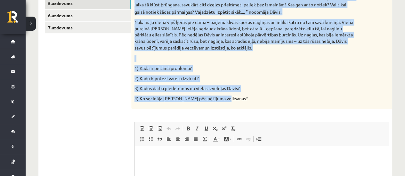
drag, startPoint x: 137, startPoint y: 16, endPoint x: 233, endPoint y: 107, distance: 131.8
click at [233, 107] on div "Izlasi tekstu un atbildi uz jautājumiem! 4p Dāvis nevarēja vien sagaidīt, kad b…" at bounding box center [261, 102] width 261 height 319
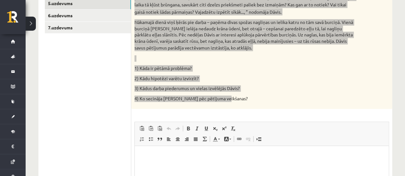
click at [158, 151] on html at bounding box center [262, 156] width 254 height 20
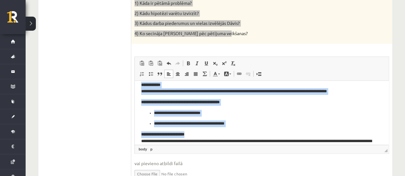
scroll to position [36, 0]
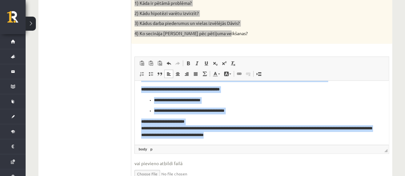
drag, startPoint x: 143, startPoint y: 91, endPoint x: 285, endPoint y: 138, distance: 149.8
click at [285, 138] on body "**********" at bounding box center [261, 94] width 241 height 87
click at [229, 61] on link "Убрать форматирование" at bounding box center [233, 63] width 9 height 8
click at [199, 124] on p "**********" at bounding box center [259, 128] width 236 height 20
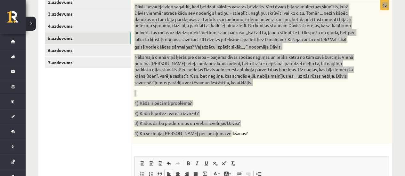
scroll to position [91, 0]
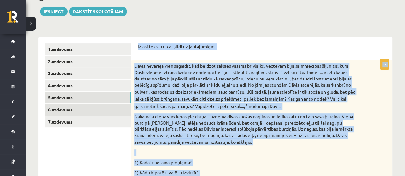
click at [68, 106] on link "6.uzdevums" at bounding box center [88, 110] width 86 height 12
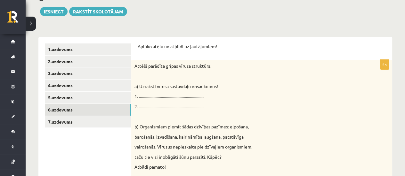
click at [177, 84] on p "a) Uzraksti vīrusa sastāvdaļu nosaukumus!" at bounding box center [245, 87] width 222 height 6
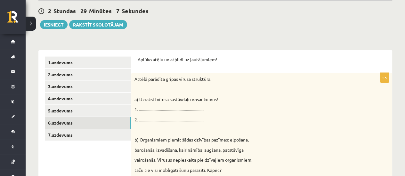
scroll to position [174, 0]
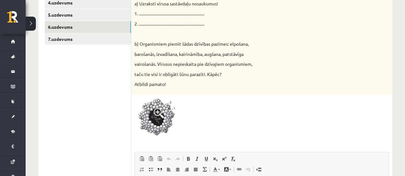
click at [152, 109] on img at bounding box center [158, 119] width 48 height 42
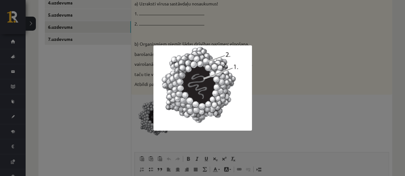
click at [354, 55] on div at bounding box center [202, 88] width 405 height 176
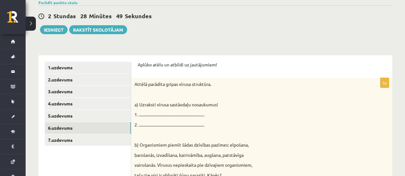
scroll to position [109, 0]
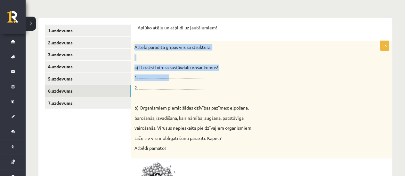
drag, startPoint x: 134, startPoint y: 45, endPoint x: 174, endPoint y: 74, distance: 48.7
click at [174, 74] on div "Attēlā parādīta gripas vīrusa struktūra. a) Uzraksti vīrusa sastāvdaļu nosaukum…" at bounding box center [261, 100] width 261 height 118
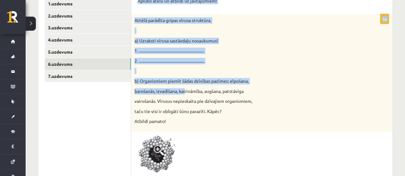
scroll to position [174, 0]
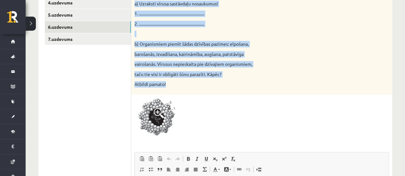
drag, startPoint x: 138, startPoint y: 29, endPoint x: 187, endPoint y: 94, distance: 81.0
click at [187, 94] on form "Aplūko atēlu un atbildi uz jautājumiem! 5p Attēlā parādīta gripas vīrusa strukt…" at bounding box center [262, 123] width 248 height 325
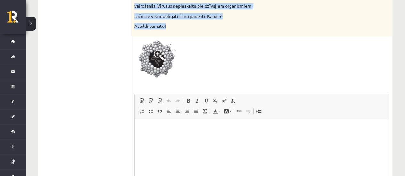
scroll to position [302, 0]
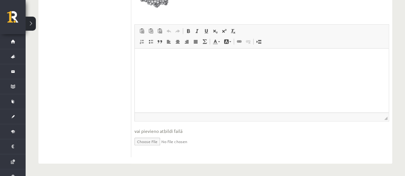
click at [185, 68] on html at bounding box center [262, 59] width 254 height 20
drag, startPoint x: 181, startPoint y: 71, endPoint x: 149, endPoint y: 60, distance: 33.8
click at [149, 60] on p "Визуальный текстовый редактор, wiswyg-editor-user-answer-47433753100580" at bounding box center [261, 58] width 241 height 7
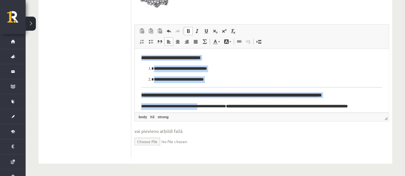
scroll to position [80, 0]
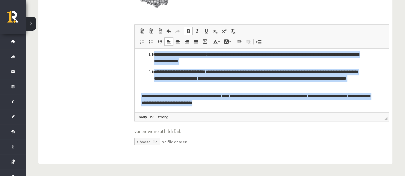
drag, startPoint x: 139, startPoint y: 57, endPoint x: 252, endPoint y: 101, distance: 120.9
click at [252, 101] on html "**********" at bounding box center [262, 41] width 254 height 144
click at [232, 28] on link "Убрать форматирование" at bounding box center [233, 31] width 9 height 8
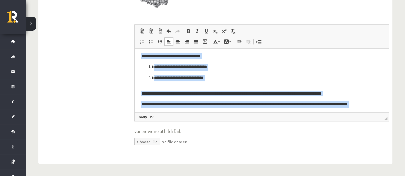
scroll to position [0, 0]
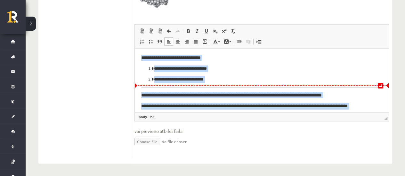
click at [192, 80] on p "**********" at bounding box center [259, 80] width 211 height 7
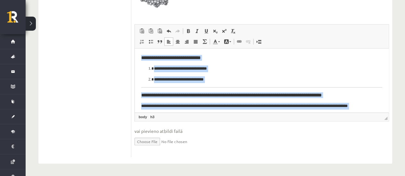
click at [337, 79] on p "**********" at bounding box center [259, 80] width 211 height 7
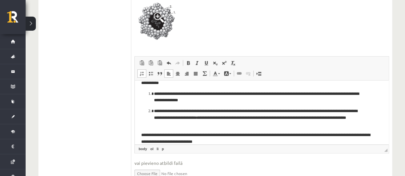
scroll to position [80, 0]
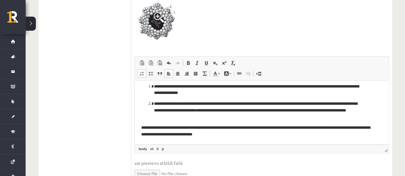
click at [296, 110] on p "**********" at bounding box center [259, 111] width 211 height 20
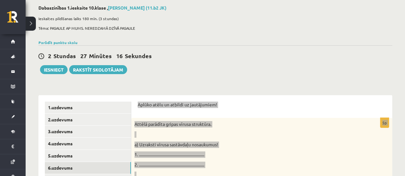
scroll to position [96, 0]
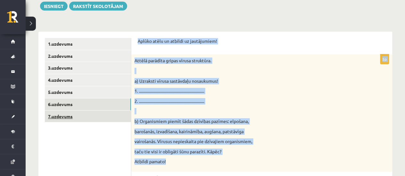
click at [62, 116] on link "7.uzdevums" at bounding box center [88, 117] width 86 height 12
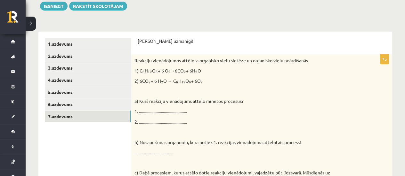
click at [139, 41] on p "Pildi uzmanīgi!" at bounding box center [262, 41] width 248 height 6
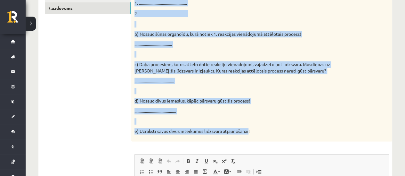
scroll to position [224, 0]
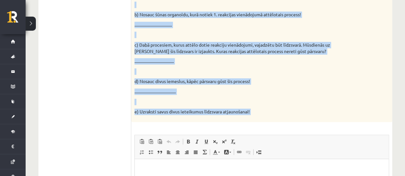
drag, startPoint x: 137, startPoint y: 41, endPoint x: 255, endPoint y: 114, distance: 139.1
click at [255, 114] on div "Pildi uzmanīgi! 7p Reakciju vienādojumos attēlota organisko vielu sintēze un or…" at bounding box center [261, 89] width 261 height 371
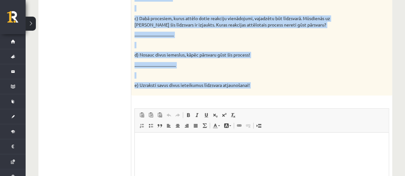
scroll to position [288, 0]
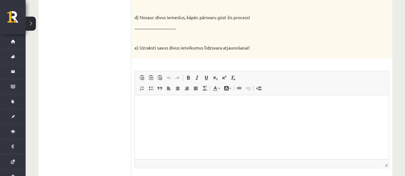
click at [187, 115] on html at bounding box center [262, 105] width 254 height 20
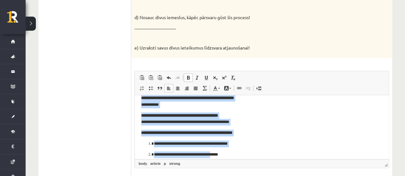
scroll to position [77, 0]
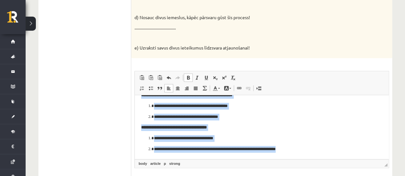
drag, startPoint x: 139, startPoint y: 102, endPoint x: 313, endPoint y: 157, distance: 181.8
click at [313, 157] on html "**********" at bounding box center [262, 88] width 254 height 141
click at [230, 77] on link "Убрать форматирование" at bounding box center [233, 78] width 9 height 8
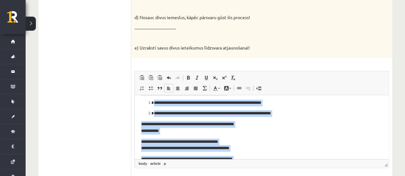
click at [186, 131] on p "**********" at bounding box center [259, 127] width 236 height 13
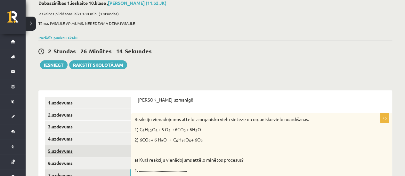
scroll to position [15, 0]
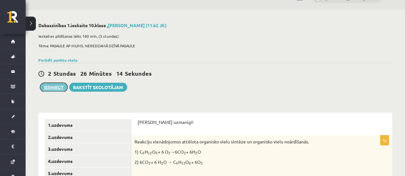
click at [62, 85] on button "Iesniegt" at bounding box center [54, 87] width 28 height 9
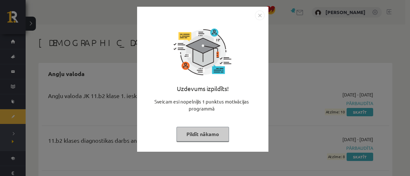
click at [263, 12] on img "Close" at bounding box center [260, 16] width 10 height 10
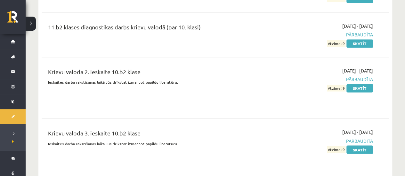
scroll to position [512, 0]
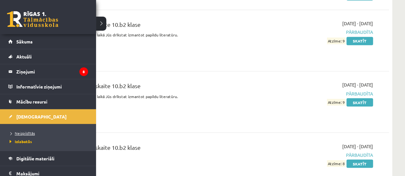
click at [21, 135] on span "Neizpildītās" at bounding box center [21, 133] width 27 height 5
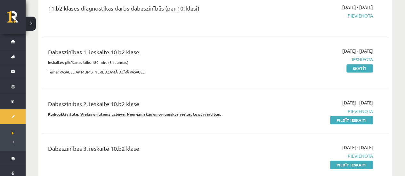
scroll to position [96, 0]
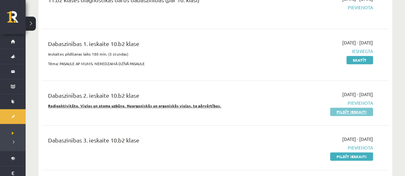
click at [349, 110] on link "Pildīt ieskaiti" at bounding box center [351, 112] width 43 height 8
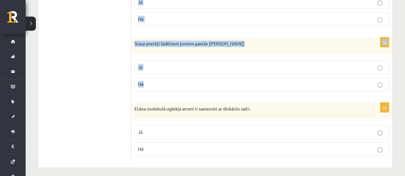
scroll to position [301, 0]
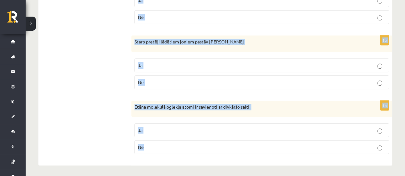
drag, startPoint x: 139, startPoint y: 30, endPoint x: 258, endPoint y: 150, distance: 169.1
copy form "Atzīmē vai apgalvojums ir pareizs, vai nē! 1p Ķīmiskais elements ogleklis sasto…"
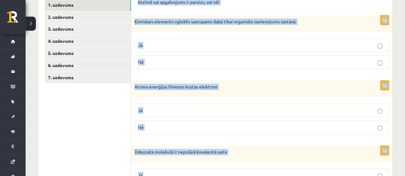
scroll to position [77, 0]
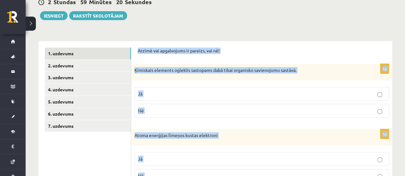
click at [172, 72] on p "Ķīmiskais elements ogleklis sastopams dabā tikai organisko savienojumu sastāvā." at bounding box center [245, 70] width 222 height 6
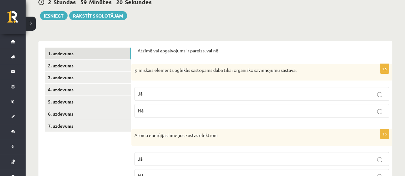
click at [145, 110] on p "Nē" at bounding box center [261, 111] width 247 height 7
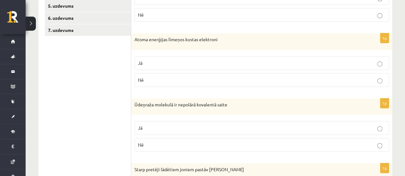
click at [149, 60] on p "Jā" at bounding box center [261, 63] width 247 height 7
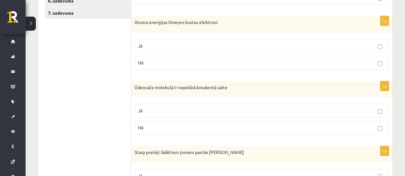
scroll to position [205, 0]
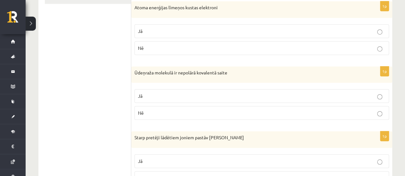
click at [134, 117] on div "1p Ūdeņraža molekulā ir nepolārā kovalentā saite Jā Nē" at bounding box center [261, 96] width 261 height 59
click at [142, 111] on span "Nē" at bounding box center [141, 113] width 6 height 6
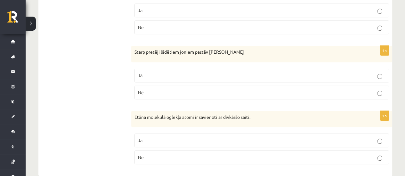
scroll to position [301, 0]
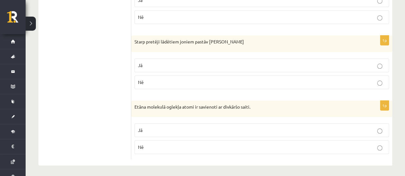
click at [152, 65] on p "Jā" at bounding box center [261, 65] width 247 height 7
click at [148, 144] on p "Nē" at bounding box center [261, 147] width 247 height 7
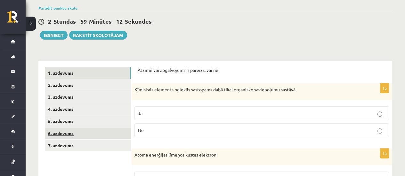
scroll to position [45, 0]
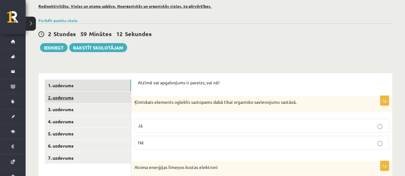
click at [68, 95] on link "2. uzdevums" at bounding box center [88, 98] width 86 height 12
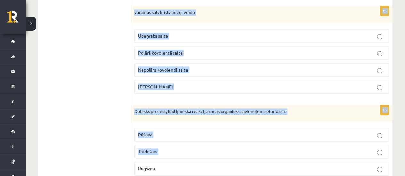
scroll to position [468, 0]
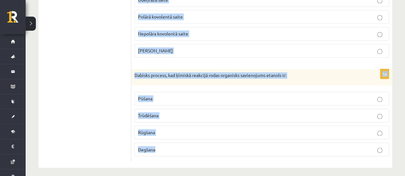
drag, startPoint x: 138, startPoint y: 74, endPoint x: 217, endPoint y: 153, distance: 111.6
click at [217, 153] on fieldset "Pūšana Trūdēšana Rūgšana Degšana" at bounding box center [261, 124] width 254 height 70
drag, startPoint x: 137, startPoint y: 75, endPoint x: 244, endPoint y: 156, distance: 134.3
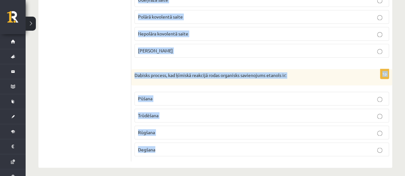
copy form "Izlasi doto apgalvojumu un atzīmē pareizo atbildi! 1p Ūdeņraža molekulā ir Jonu…"
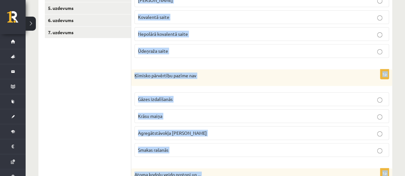
scroll to position [84, 0]
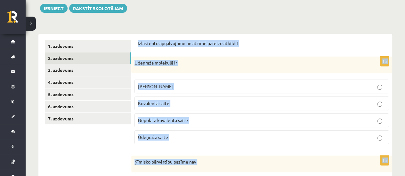
click at [169, 74] on div "1p Ūdeņraža molekulā ir Jonu saite Kovalentā saite Nepolārā kovalentā saite Ūde…" at bounding box center [261, 103] width 261 height 93
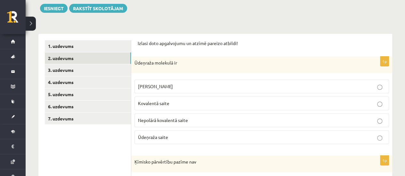
click at [165, 125] on label "Nepolārā kovalentā saite" at bounding box center [261, 121] width 254 height 14
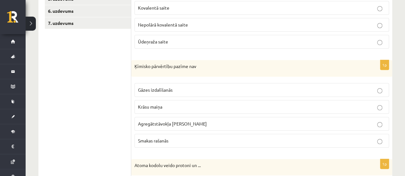
scroll to position [180, 0]
drag, startPoint x: 149, startPoint y: 120, endPoint x: 146, endPoint y: 117, distance: 4.5
click at [149, 121] on span "Agregātstāvokļa maiņa" at bounding box center [172, 124] width 69 height 6
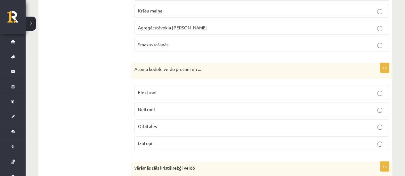
click at [181, 26] on span "Agregātstāvokļa maiņa" at bounding box center [172, 28] width 69 height 6
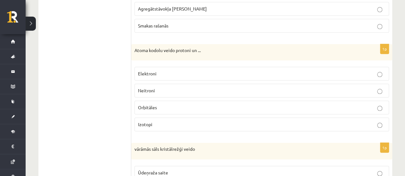
scroll to position [308, 0]
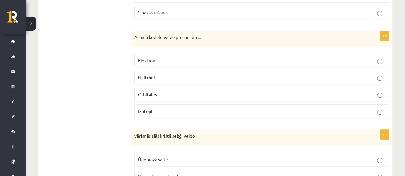
click at [152, 78] on span "Neitroni" at bounding box center [146, 78] width 17 height 6
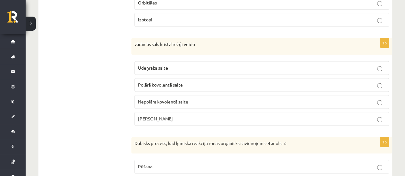
scroll to position [404, 0]
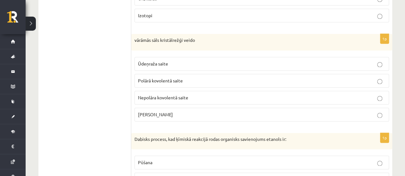
click at [165, 115] on label "Jonu saite" at bounding box center [261, 115] width 254 height 14
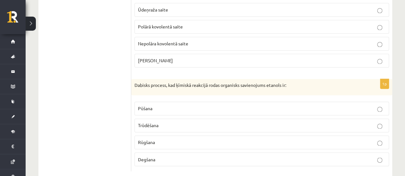
scroll to position [468, 0]
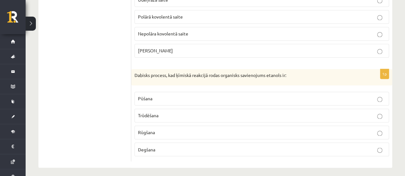
click at [151, 130] on span "Rūgšana" at bounding box center [146, 133] width 17 height 6
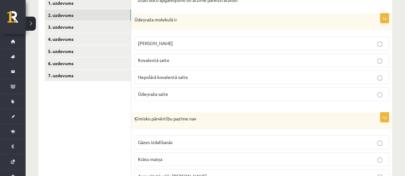
scroll to position [20, 0]
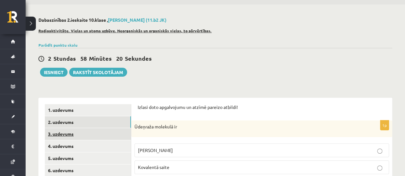
click at [57, 132] on link "3. uzdevums" at bounding box center [88, 134] width 86 height 12
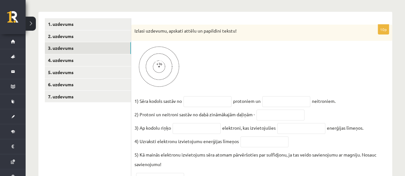
scroll to position [116, 0]
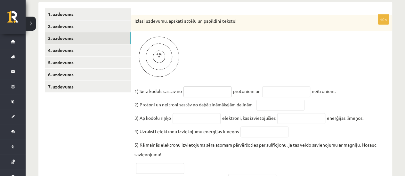
click at [196, 89] on input "text" at bounding box center [207, 91] width 48 height 11
drag, startPoint x: 149, startPoint y: 57, endPoint x: 155, endPoint y: 58, distance: 5.5
click at [149, 57] on img at bounding box center [158, 57] width 48 height 46
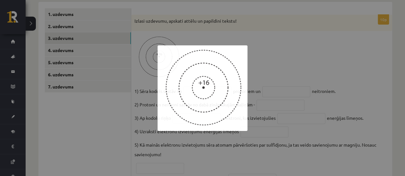
drag, startPoint x: 155, startPoint y: 58, endPoint x: 165, endPoint y: 61, distance: 11.4
click at [166, 61] on img at bounding box center [202, 88] width 90 height 86
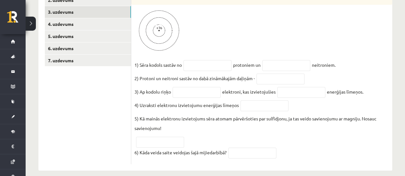
scroll to position [152, 0]
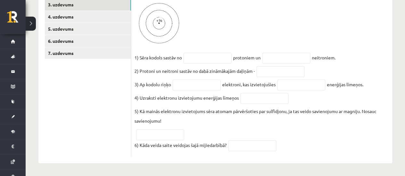
click at [201, 90] on fieldset "1) Sēra kodols sastāv no protoniem un neitroniem. 2) Protoni un neitroni sastāv…" at bounding box center [261, 103] width 254 height 101
click at [201, 86] on input "text" at bounding box center [197, 85] width 48 height 11
click at [210, 59] on input "text" at bounding box center [207, 58] width 48 height 11
click at [273, 59] on input "text" at bounding box center [286, 58] width 48 height 11
click at [262, 103] on fieldset "1) Sēra kodols sastāv no protoniem un neitroniem. 2) Protoni un neitroni sastāv…" at bounding box center [261, 103] width 254 height 101
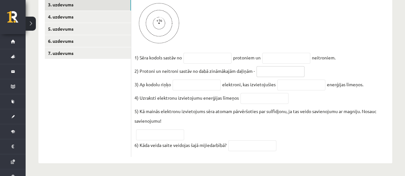
click at [284, 74] on input "text" at bounding box center [280, 71] width 48 height 11
click at [284, 70] on input "**********" at bounding box center [280, 71] width 48 height 11
type input "*"
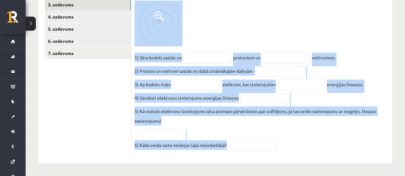
drag, startPoint x: 134, startPoint y: 48, endPoint x: 284, endPoint y: 160, distance: 186.4
click at [284, 160] on div "10p Izlasi uzdevumu, apskati attēlu un papildini tekstu! 1) Sēra kodols sastāv …" at bounding box center [261, 66] width 261 height 196
copy div "Izlasi uzdevumu, apskati attēlu un papildini tekstu! 1) Sēra kodols sastāv no p…"
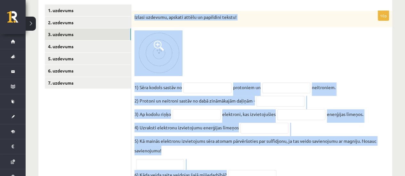
click at [208, 61] on div at bounding box center [261, 53] width 254 height 46
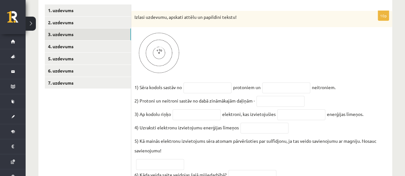
click at [175, 59] on img at bounding box center [158, 53] width 48 height 46
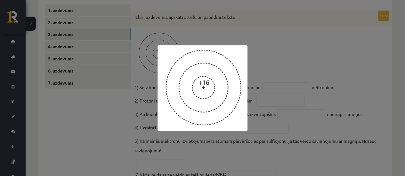
click at [175, 14] on div at bounding box center [202, 88] width 405 height 176
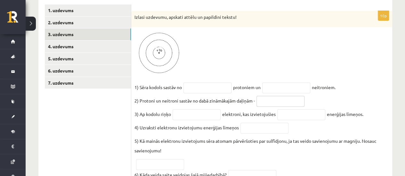
click at [272, 102] on input "text" at bounding box center [280, 101] width 48 height 11
paste input "********"
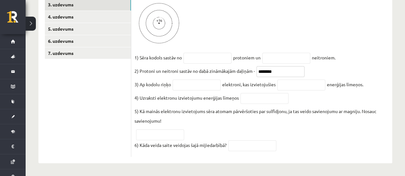
type input "********"
click at [240, 96] on input "text" at bounding box center [264, 98] width 48 height 11
paste input "**********"
type input "**********"
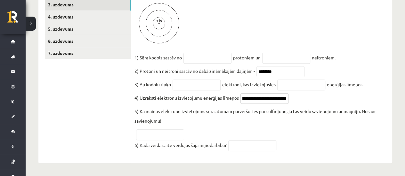
scroll to position [0, 0]
drag, startPoint x: 283, startPoint y: 98, endPoint x: 248, endPoint y: 97, distance: 34.9
click at [248, 97] on input "**********" at bounding box center [264, 98] width 48 height 11
click at [248, 96] on input "**********" at bounding box center [264, 98] width 48 height 11
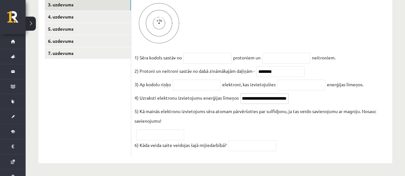
drag, startPoint x: 243, startPoint y: 95, endPoint x: 301, endPoint y: 105, distance: 59.1
click at [301, 105] on fieldset "**********" at bounding box center [261, 103] width 254 height 101
paste input "**********"
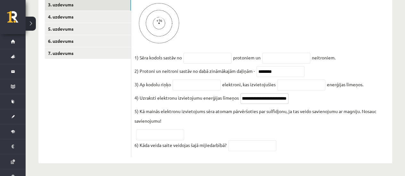
type input "**********"
click at [163, 133] on input "text" at bounding box center [160, 135] width 48 height 11
paste input "**********"
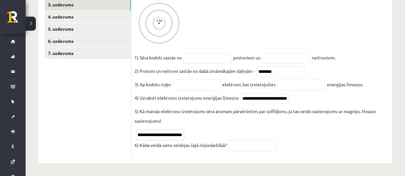
type input "**********"
click at [241, 147] on input "text" at bounding box center [252, 146] width 48 height 11
paste input "**********"
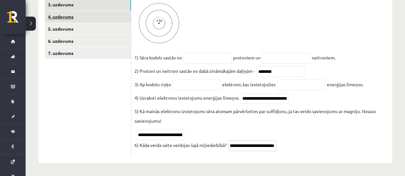
type input "**********"
click at [88, 18] on link "4. uzdevums" at bounding box center [88, 17] width 86 height 12
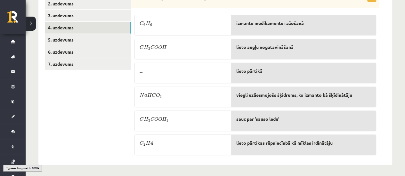
scroll to position [107, 0]
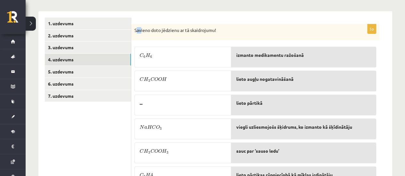
drag, startPoint x: 136, startPoint y: 30, endPoint x: 142, endPoint y: 31, distance: 6.3
click at [142, 31] on p "Savieno doto jēdzienu ar tā skaidrojumu!" at bounding box center [239, 30] width 210 height 6
click at [136, 29] on p "Savieno doto jēdzienu ar tā skaidrojumu!" at bounding box center [239, 30] width 210 height 6
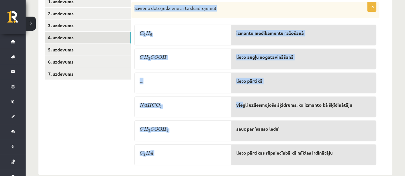
scroll to position [139, 0]
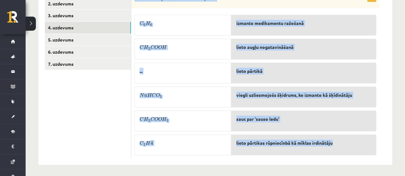
drag, startPoint x: 134, startPoint y: 29, endPoint x: 347, endPoint y: 149, distance: 243.7
click at [347, 149] on div "5p Savieno doto jēdzienu ar tā skaidrojumu! C 6 H 6 C 6 H 6 C H 3 C O O H C H 3…" at bounding box center [255, 75] width 248 height 167
copy div "Savieno doto jēdzienu ar tā skaidrojumu! C 6 H 6 C 6 H 6 C H 3 C O O H C H 3 C …"
click at [393, 53] on div "**********" at bounding box center [215, 32] width 379 height 292
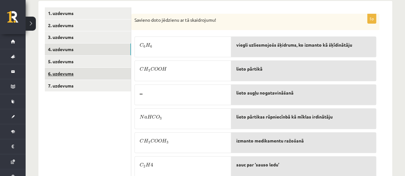
scroll to position [107, 0]
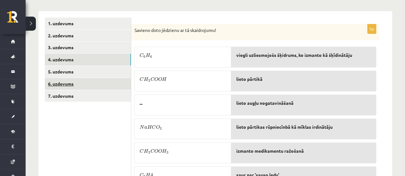
drag, startPoint x: 72, startPoint y: 71, endPoint x: 92, endPoint y: 78, distance: 21.7
click at [72, 71] on link "5. uzdevums" at bounding box center [88, 72] width 86 height 12
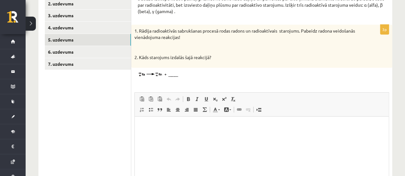
scroll to position [0, 0]
click at [168, 74] on img at bounding box center [158, 75] width 48 height 9
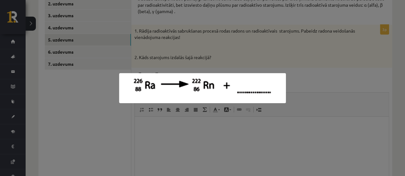
click at [217, 53] on div at bounding box center [202, 88] width 405 height 176
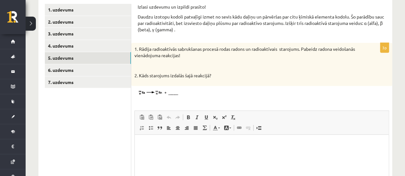
scroll to position [107, 0]
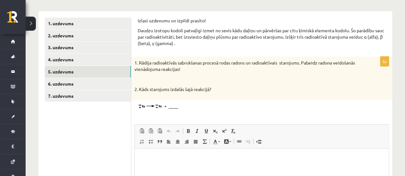
click at [158, 108] on img at bounding box center [158, 107] width 48 height 9
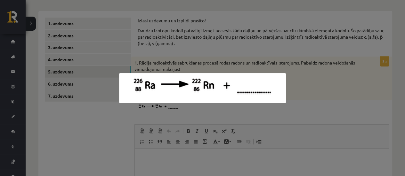
click at [244, 41] on div at bounding box center [202, 88] width 405 height 176
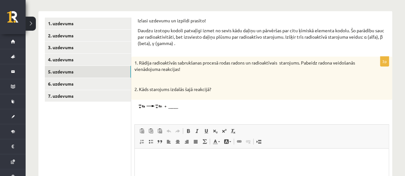
drag, startPoint x: 137, startPoint y: 20, endPoint x: 222, endPoint y: 94, distance: 113.0
copy form "Izlasi uzdevumu un izpildi prasīto! Daudzu izotopu kodoli patvaļīgi izmet no se…"
click at [173, 163] on html at bounding box center [262, 159] width 254 height 20
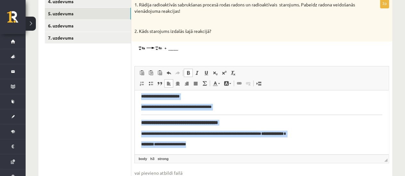
scroll to position [175, 0]
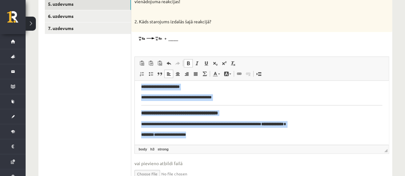
drag, startPoint x: 141, startPoint y: 88, endPoint x: 248, endPoint y: 149, distance: 123.4
click at [248, 145] on html "**********" at bounding box center [262, 73] width 254 height 143
click at [234, 61] on span at bounding box center [232, 63] width 5 height 5
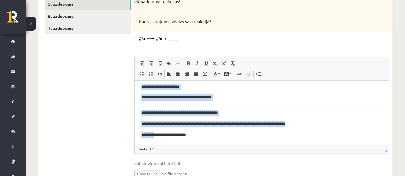
click at [176, 123] on p "**********" at bounding box center [259, 124] width 236 height 7
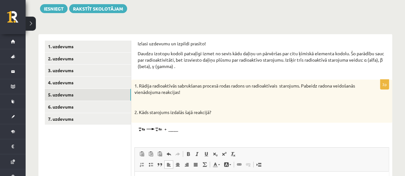
scroll to position [79, 0]
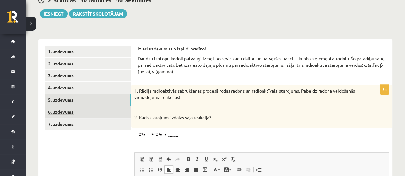
click at [69, 109] on link "6. uzdevums" at bounding box center [88, 112] width 86 height 12
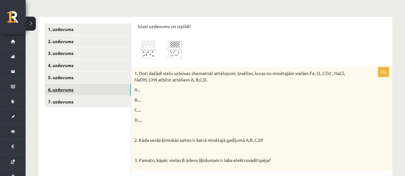
scroll to position [111, 0]
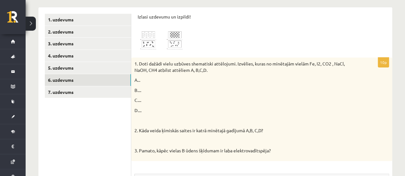
click at [153, 43] on img at bounding box center [162, 40] width 48 height 21
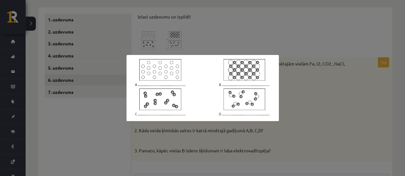
click at [292, 16] on div at bounding box center [202, 88] width 405 height 176
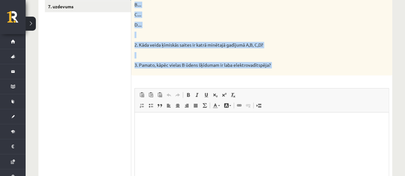
scroll to position [207, 0]
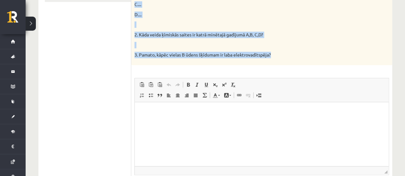
drag, startPoint x: 136, startPoint y: 15, endPoint x: 287, endPoint y: 61, distance: 157.8
click at [287, 61] on div "Izlasi uzdevumu un izpildi! 10p 1. Doti dažādi vielu uzbūves shematiski attēloj…" at bounding box center [261, 151] width 261 height 481
copy form "Izlasi uzdevumu un izpildi! 10p 1. Doti dažādi vielu uzbūves shematiski attēloj…"
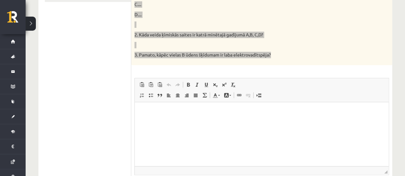
click at [154, 112] on p "Визуальный текстовый редактор, wiswyg-editor-user-answer-47433882640940" at bounding box center [261, 112] width 241 height 7
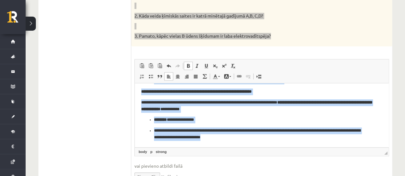
scroll to position [239, 0]
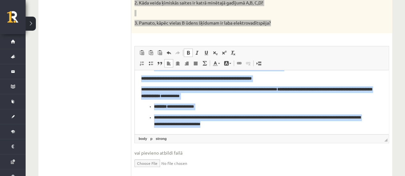
drag, startPoint x: 141, startPoint y: 78, endPoint x: 263, endPoint y: 138, distance: 136.7
click at [263, 134] on html "**********" at bounding box center [262, 47] width 254 height 173
click at [232, 52] on span at bounding box center [232, 52] width 5 height 5
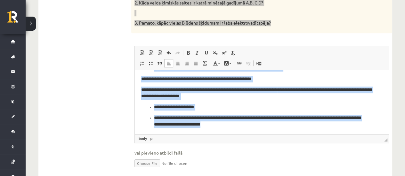
click at [209, 117] on p "**********" at bounding box center [259, 121] width 211 height 13
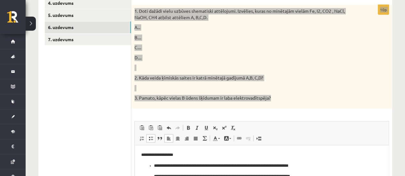
scroll to position [111, 0]
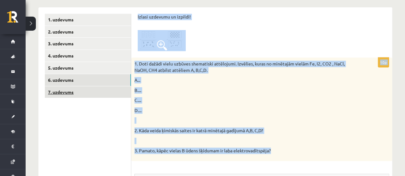
click at [55, 93] on link "7. uzdevums" at bounding box center [88, 92] width 86 height 12
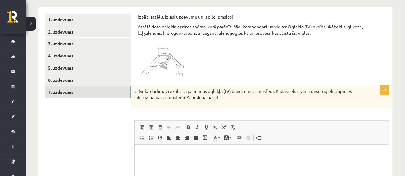
scroll to position [0, 0]
click at [170, 69] on img at bounding box center [162, 63] width 48 height 32
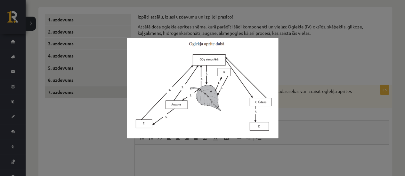
click at [235, 7] on div at bounding box center [202, 88] width 405 height 176
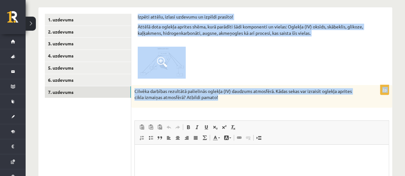
drag, startPoint x: 139, startPoint y: 14, endPoint x: 227, endPoint y: 96, distance: 120.3
copy form "Izpēti attēlu, izlasi uzdevumu un izpildi prasīto! Attēlā dota oglekļa aprites …"
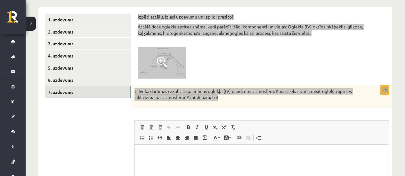
click at [149, 148] on html at bounding box center [262, 155] width 254 height 20
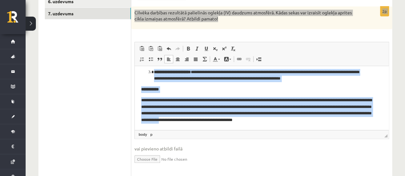
scroll to position [207, 0]
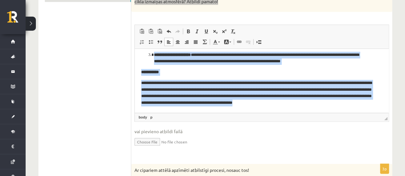
drag, startPoint x: 146, startPoint y: 57, endPoint x: 367, endPoint y: 109, distance: 226.9
click at [367, 109] on html "**********" at bounding box center [262, 55] width 254 height 116
click at [232, 32] on span at bounding box center [232, 31] width 5 height 5
click at [213, 77] on body "**********" at bounding box center [261, 54] width 241 height 103
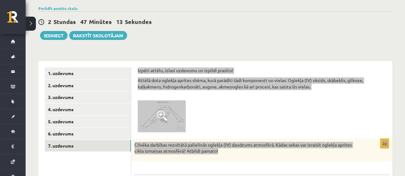
scroll to position [47, 0]
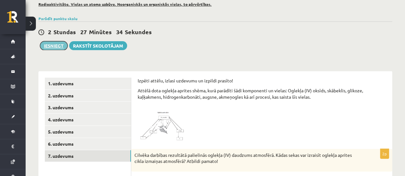
click at [48, 44] on button "Iesniegt" at bounding box center [54, 45] width 28 height 9
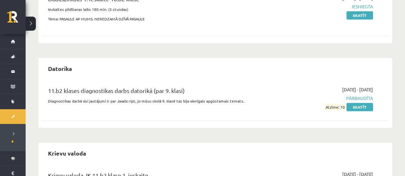
scroll to position [320, 0]
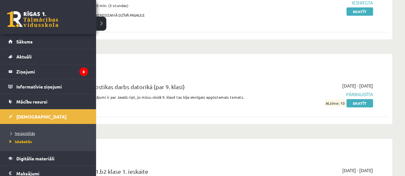
click at [27, 132] on span "Neizpildītās" at bounding box center [21, 133] width 27 height 5
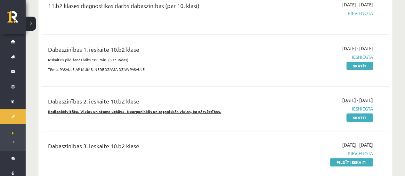
scroll to position [128, 0]
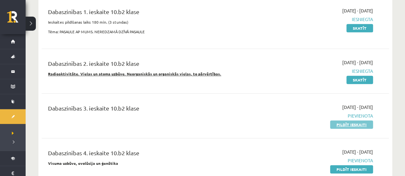
click at [350, 126] on link "Pildīt ieskaiti" at bounding box center [351, 125] width 43 height 8
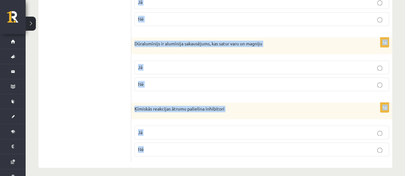
scroll to position [421, 0]
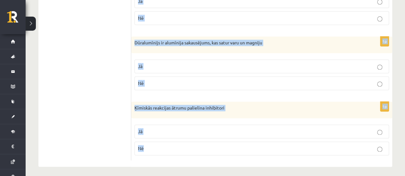
drag, startPoint x: 138, startPoint y: 20, endPoint x: 286, endPoint y: 146, distance: 194.2
copy form "Vai apgalvojums ir patiess? Atzīmē Jā vai Nē! 1p Keramzīts ir no mala iegūts po…"
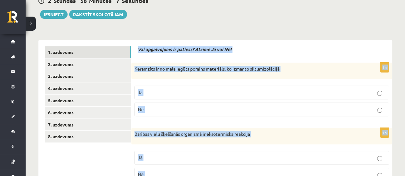
click at [190, 53] on div "Vai apgalvojums ir patiess? Atzīmē Jā vai Nē!" at bounding box center [262, 51] width 248 height 10
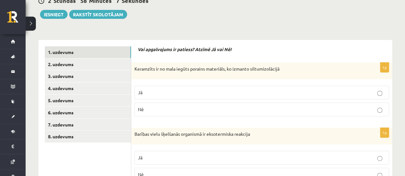
click at [163, 93] on p "Jā" at bounding box center [261, 92] width 247 height 7
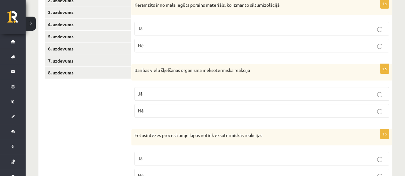
click at [168, 89] on label "Jā" at bounding box center [261, 94] width 254 height 14
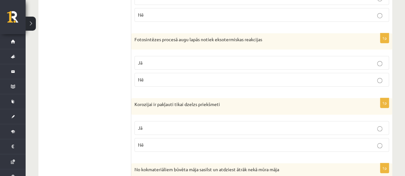
click at [154, 79] on p "Nē" at bounding box center [261, 80] width 247 height 7
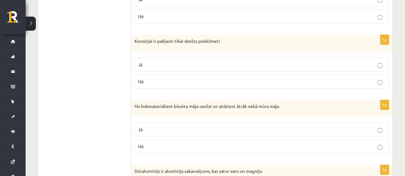
scroll to position [293, 0]
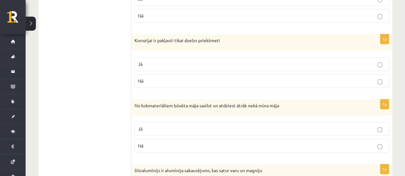
click at [153, 80] on p "Nē" at bounding box center [261, 81] width 247 height 7
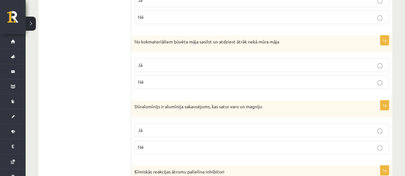
click at [155, 64] on p "Jā" at bounding box center [261, 65] width 247 height 7
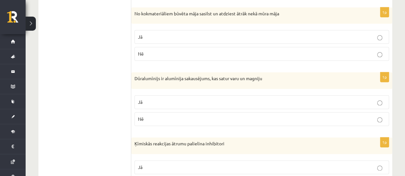
scroll to position [421, 0]
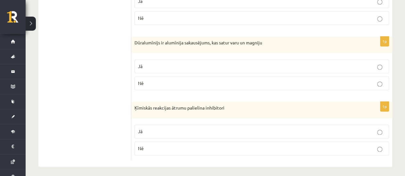
click at [153, 67] on p "Jā" at bounding box center [261, 66] width 247 height 7
click at [139, 146] on span "Nē" at bounding box center [141, 149] width 6 height 6
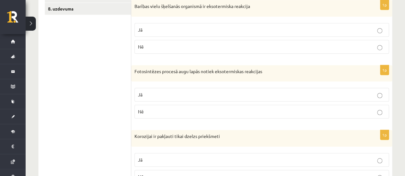
scroll to position [69, 0]
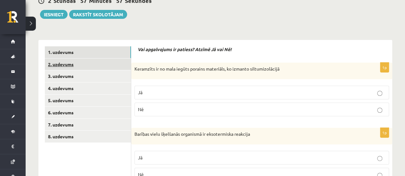
drag, startPoint x: 62, startPoint y: 62, endPoint x: 67, endPoint y: 66, distance: 6.2
click at [62, 62] on link "2. uzdevums" at bounding box center [88, 65] width 86 height 12
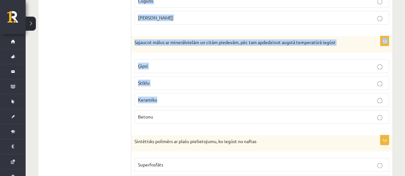
scroll to position [459, 0]
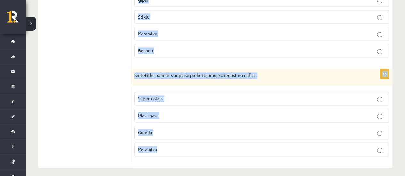
drag, startPoint x: 136, startPoint y: 49, endPoint x: 266, endPoint y: 145, distance: 160.9
copy form "Izvēlies apgalvojumam pareizo atbildi! 1p Ja cementa javā iestrādā dzelzs armat…"
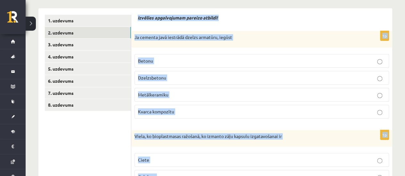
scroll to position [75, 0]
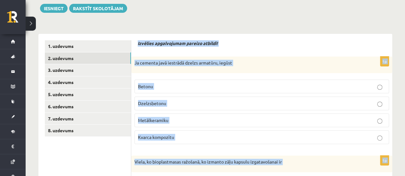
click at [177, 66] on div "Ja cementa javā iestrādā dzelzs armatūru, iegūst" at bounding box center [261, 65] width 261 height 17
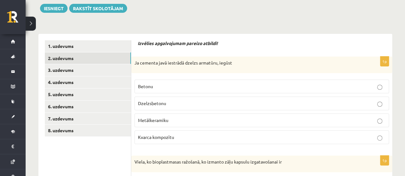
click at [163, 109] on label "Dzelzsbetonu" at bounding box center [261, 104] width 254 height 14
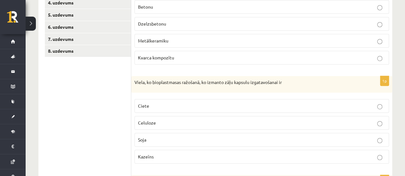
scroll to position [171, 0]
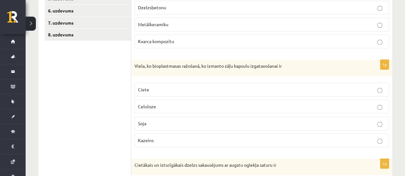
click at [159, 92] on label "Ciete" at bounding box center [261, 90] width 254 height 14
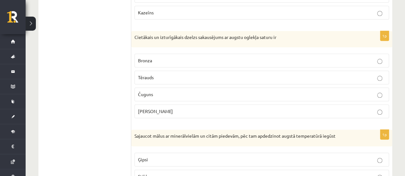
click at [150, 93] on span "Čuguns" at bounding box center [145, 95] width 15 height 6
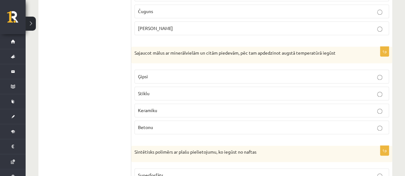
scroll to position [395, 0]
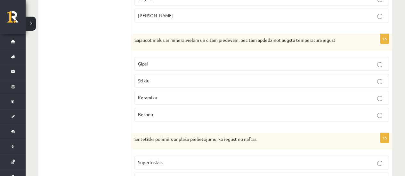
click at [169, 97] on p "Keramiku" at bounding box center [261, 97] width 247 height 7
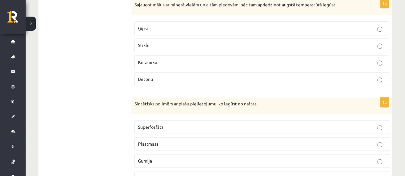
scroll to position [459, 0]
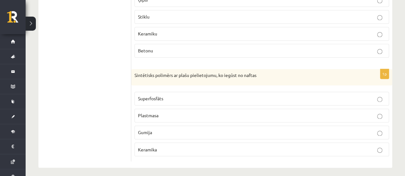
click at [167, 114] on p "Plastmasa" at bounding box center [261, 115] width 247 height 7
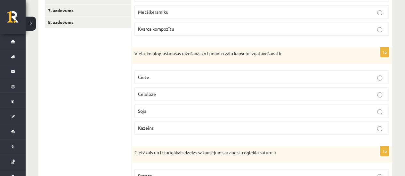
scroll to position [107, 0]
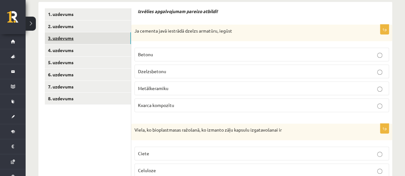
click at [87, 37] on link "3. uzdevums" at bounding box center [88, 38] width 86 height 12
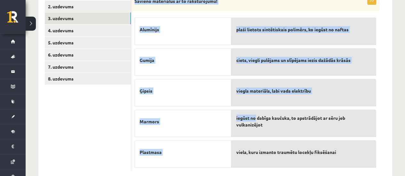
scroll to position [140, 0]
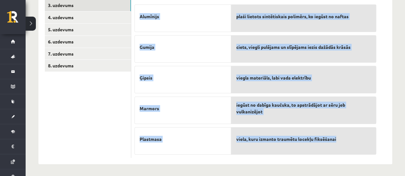
drag, startPoint x: 134, startPoint y: 20, endPoint x: 354, endPoint y: 143, distance: 252.4
click at [354, 143] on div "5p Savieno materiālus ar to raksturojumu! Alumīnijs Gumija Ģipsis Marmors Plast…" at bounding box center [255, 70] width 248 height 177
copy div "Savieno materiālus ar to raksturojumu! Alumīnijs Gumija Ģipsis Marmors Plastmas…"
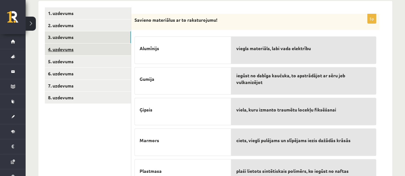
click at [61, 47] on link "4. uzdevums" at bounding box center [88, 50] width 86 height 12
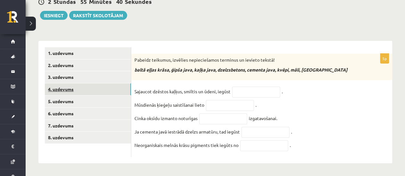
scroll to position [70, 0]
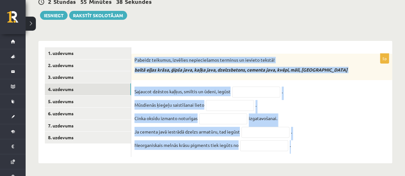
drag, startPoint x: 133, startPoint y: 57, endPoint x: 308, endPoint y: 146, distance: 196.1
click at [308, 146] on div "5p Pabeidz teikumus, izvēlies nepieciešamos terminus un ievieto tekstā! baltā e…" at bounding box center [261, 105] width 261 height 103
copy div "Pabeidz teikumus, izvēlies nepieciešamos terminus un ievieto tekstā! baltā eļļa…"
click at [204, 78] on div "5p Pabeidz teikumus, izvēlies nepieciešamos terminus un ievieto tekstā! baltā e…" at bounding box center [261, 105] width 261 height 103
click at [217, 93] on p "Sajaucot dzēstos kaļķus, smiltis un ūdeni, iegūst" at bounding box center [182, 92] width 96 height 10
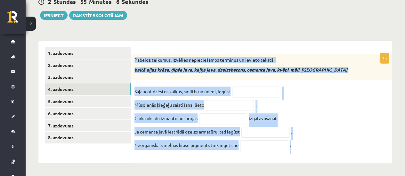
click at [211, 87] on p "Sajaucot dzēstos kaļķus, smiltis un ūdeni, iegūst" at bounding box center [182, 92] width 96 height 10
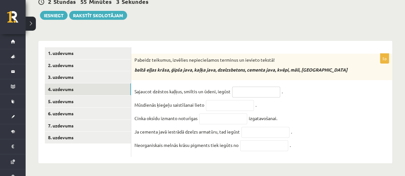
click at [263, 91] on input "text" at bounding box center [256, 92] width 48 height 11
drag, startPoint x: 195, startPoint y: 66, endPoint x: 214, endPoint y: 69, distance: 19.1
click at [215, 69] on em "baltā eļļas krāsa, ģipša java, kaļķa java, dzelzsbetons, cementa java, kvēpi, m…" at bounding box center [240, 70] width 213 height 6
copy em "kaļķa java"
paste input "**********"
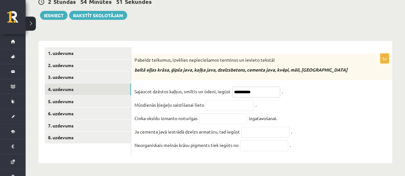
type input "**********"
drag, startPoint x: 248, startPoint y: 68, endPoint x: 275, endPoint y: 69, distance: 26.9
click at [275, 69] on em "baltā eļļas krāsa, ģipša java, kaļķa java, dzelzsbetons, cementa java, kvēpi, m…" at bounding box center [240, 70] width 213 height 6
copy em "cementa java"
paste input "**********"
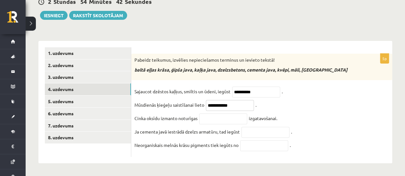
type input "**********"
drag, startPoint x: 136, startPoint y: 67, endPoint x: 169, endPoint y: 68, distance: 33.0
click at [169, 68] on em "baltā eļļas krāsa, ģipša java, kaļķa java, dzelzsbetons, cementa java, kvēpi, m…" at bounding box center [240, 70] width 213 height 6
copy em "baltā eļļas krāsa"
paste input "**********"
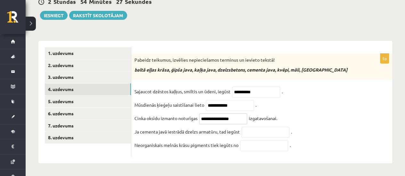
type input "**********"
drag, startPoint x: 219, startPoint y: 69, endPoint x: 246, endPoint y: 68, distance: 26.6
click at [246, 68] on em "baltā eļļas krāsa, ģipša java, kaļķa java, dzelzsbetons, cementa java, kvēpi, m…" at bounding box center [240, 70] width 213 height 6
copy em "dzelzsbetons"
click at [254, 131] on input "text" at bounding box center [265, 132] width 48 height 11
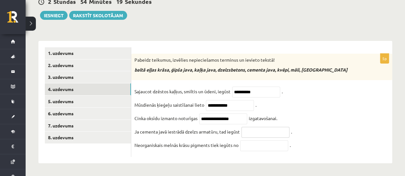
paste input "**********"
type input "**********"
drag, startPoint x: 279, startPoint y: 67, endPoint x: 291, endPoint y: 68, distance: 11.6
click at [291, 68] on em "baltā eļļas krāsa, ģipša java, kaļķa java, dzelzsbetons, cementa java, kvēpi, m…" at bounding box center [240, 70] width 213 height 6
copy em "kvēpi"
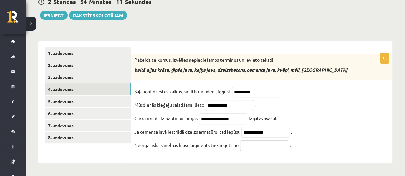
click at [250, 148] on input "text" at bounding box center [264, 146] width 48 height 11
paste input "*****"
type input "*****"
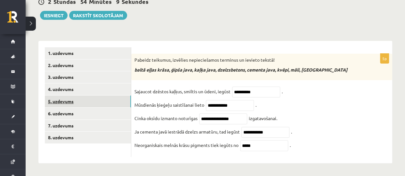
click at [78, 97] on link "5. uzdevums" at bounding box center [88, 102] width 86 height 12
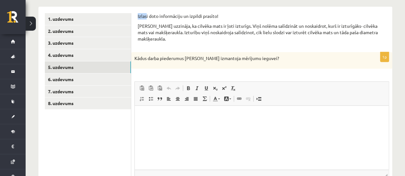
scroll to position [0, 0]
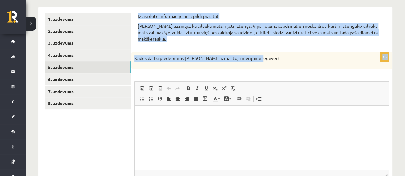
drag, startPoint x: 146, startPoint y: 17, endPoint x: 268, endPoint y: 63, distance: 130.0
copy form "Izlasi doto informāciju un izpildi prasīto! Kārlis uzzināja, ka cilvēka mats ir…"
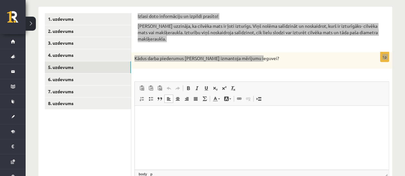
click at [155, 119] on html at bounding box center [262, 116] width 254 height 20
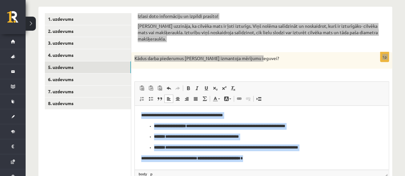
drag, startPoint x: 259, startPoint y: 144, endPoint x: 273, endPoint y: 160, distance: 21.6
click at [273, 160] on html "**********" at bounding box center [262, 137] width 254 height 62
click at [230, 87] on span at bounding box center [232, 88] width 5 height 5
click at [222, 126] on p "**********" at bounding box center [261, 126] width 215 height 7
click at [188, 133] on ul "**********" at bounding box center [261, 137] width 241 height 28
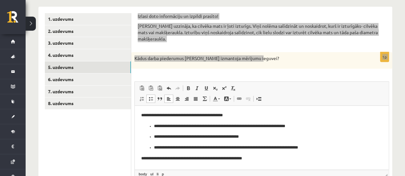
scroll to position [134, 0]
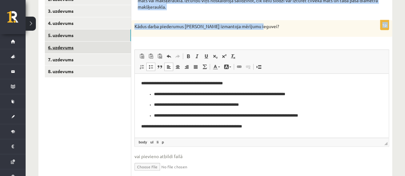
click at [72, 44] on link "6. uzdevums" at bounding box center [88, 48] width 86 height 12
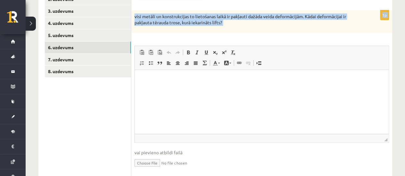
drag, startPoint x: 135, startPoint y: 49, endPoint x: 256, endPoint y: 44, distance: 121.1
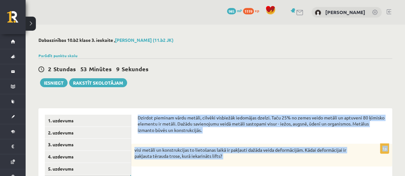
scroll to position [96, 0]
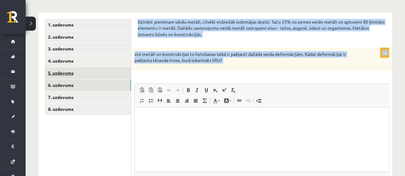
click at [59, 76] on link "5. uzdevums" at bounding box center [88, 73] width 86 height 12
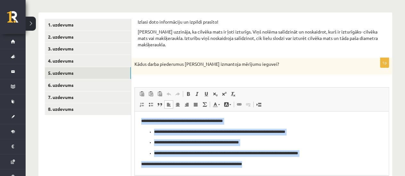
drag, startPoint x: 253, startPoint y: 161, endPoint x: 126, endPoint y: 118, distance: 134.6
click at [135, 118] on html "**********" at bounding box center [262, 142] width 254 height 62
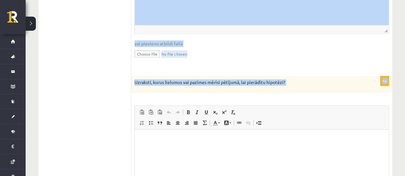
scroll to position [416, 0]
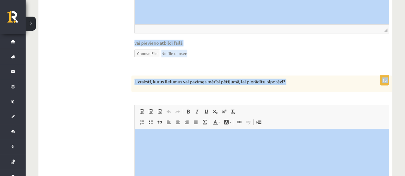
drag, startPoint x: 273, startPoint y: 150, endPoint x: 409, endPoint y: 248, distance: 167.5
click at [274, 94] on div "1p Uzraksti, kurus lielumus vai pazīmes mērīsi pētījumā, lai pierādītu hipotēzi…" at bounding box center [261, 157] width 261 height 163
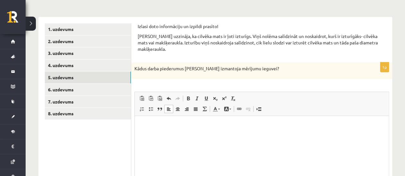
scroll to position [64, 0]
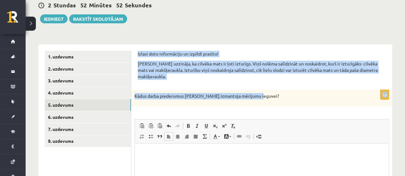
drag, startPoint x: 138, startPoint y: 52, endPoint x: 259, endPoint y: 93, distance: 128.6
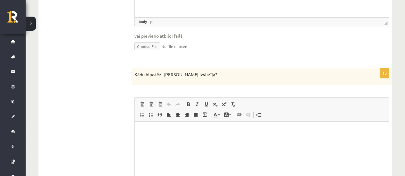
scroll to position [256, 0]
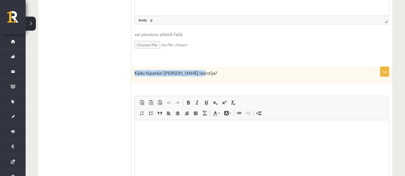
drag, startPoint x: 134, startPoint y: 72, endPoint x: 190, endPoint y: 74, distance: 55.7
click at [198, 79] on div "Kādu hipotēzi Kārlis izvirzīja?" at bounding box center [261, 75] width 261 height 17
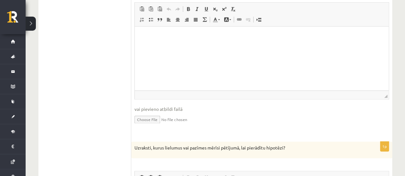
scroll to position [384, 0]
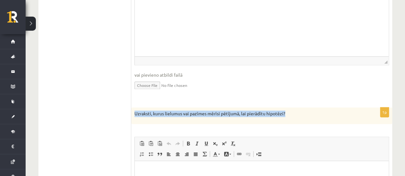
drag, startPoint x: 134, startPoint y: 114, endPoint x: 295, endPoint y: 110, distance: 160.7
click at [295, 111] on p "Uzraksti, kurus lielumus vai pazīmes mērīsi pētījumā, lai pierādītu hipotēzi?" at bounding box center [245, 114] width 222 height 6
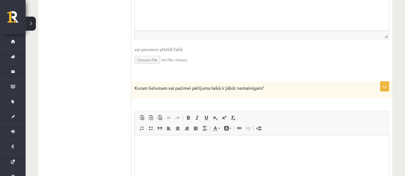
scroll to position [608, 0]
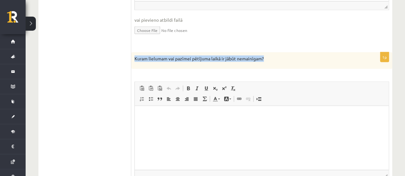
drag, startPoint x: 134, startPoint y: 58, endPoint x: 264, endPoint y: 58, distance: 130.3
click at [267, 59] on div "Kuram lielumam vai pazīmei pētījuma laikā ir jābūt nemainīgam?" at bounding box center [261, 60] width 261 height 17
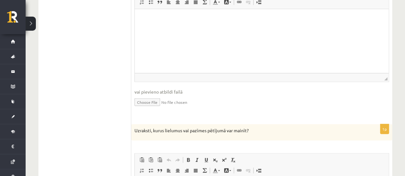
scroll to position [738, 0]
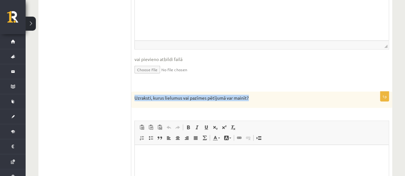
drag, startPoint x: 135, startPoint y: 96, endPoint x: 253, endPoint y: 92, distance: 117.6
click at [253, 92] on div "Uzraksti, kurus lielumus vai pazīmes pētījumā var mainīt?" at bounding box center [261, 100] width 261 height 17
drag, startPoint x: 231, startPoint y: 96, endPoint x: 251, endPoint y: 100, distance: 20.8
click at [251, 100] on div "Uzraksti, kurus lielumus vai pazīmes pētījumā var mainīt?" at bounding box center [261, 100] width 261 height 17
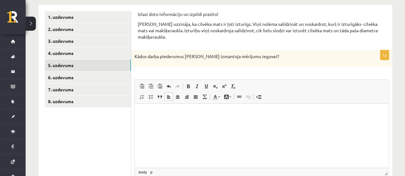
scroll to position [130, 0]
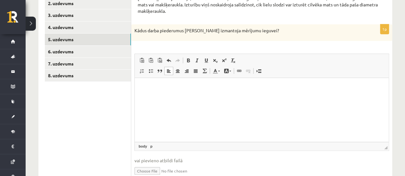
click at [159, 83] on html at bounding box center [262, 88] width 254 height 20
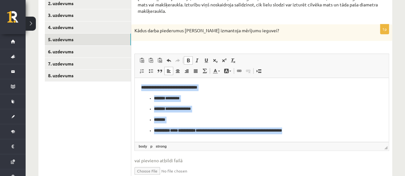
drag, startPoint x: 140, startPoint y: 87, endPoint x: 314, endPoint y: 133, distance: 180.1
click at [314, 133] on html "**********" at bounding box center [262, 109] width 254 height 63
click at [234, 61] on span at bounding box center [232, 60] width 5 height 5
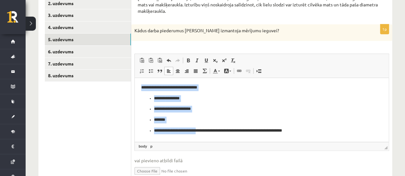
click at [216, 102] on ul "**********" at bounding box center [261, 114] width 241 height 39
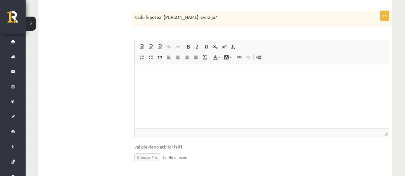
scroll to position [322, 0]
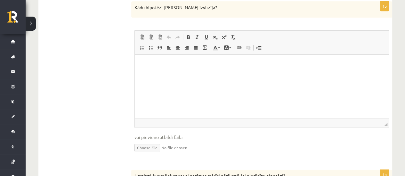
click at [173, 62] on p "Визуальный текстовый редактор, wiswyg-editor-user-answer-47433878698320" at bounding box center [261, 64] width 241 height 7
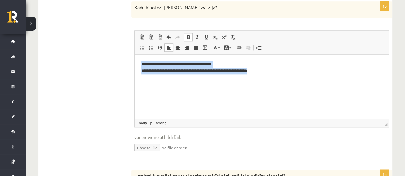
drag, startPoint x: 142, startPoint y: 63, endPoint x: 280, endPoint y: 68, distance: 138.4
click at [283, 68] on p "**********" at bounding box center [261, 67] width 241 height 13
click at [232, 39] on span at bounding box center [232, 37] width 5 height 5
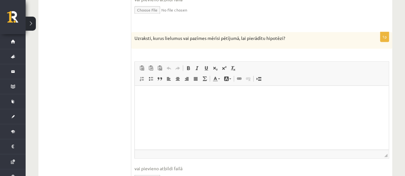
scroll to position [450, 0]
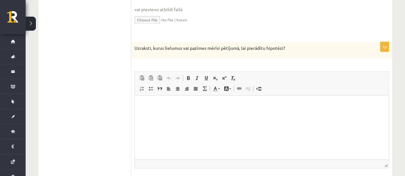
click at [171, 112] on html at bounding box center [262, 106] width 254 height 20
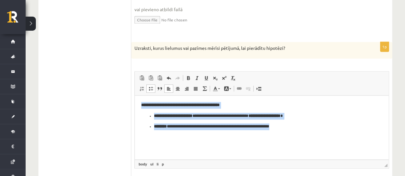
drag, startPoint x: 160, startPoint y: 108, endPoint x: 307, endPoint y: 127, distance: 147.5
click at [311, 128] on body "**********" at bounding box center [261, 116] width 241 height 28
click at [230, 77] on link "Убрать форматирование" at bounding box center [233, 78] width 9 height 8
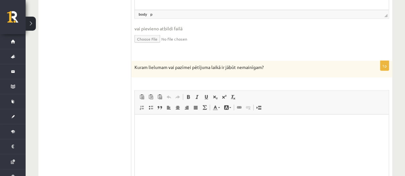
scroll to position [610, 0]
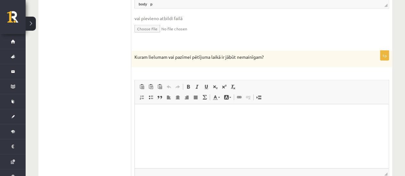
click at [164, 114] on p "Визуальный текстовый редактор, wiswyg-editor-user-answer-47433878181140" at bounding box center [261, 114] width 241 height 7
click at [148, 120] on html at bounding box center [262, 114] width 254 height 20
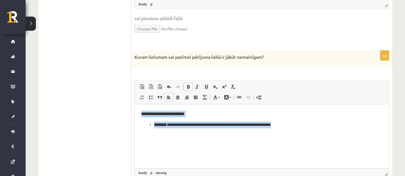
drag, startPoint x: 139, startPoint y: 114, endPoint x: 316, endPoint y: 137, distance: 178.5
click at [316, 134] on html "**********" at bounding box center [262, 119] width 254 height 30
click at [230, 83] on link "Убрать форматирование" at bounding box center [233, 87] width 9 height 8
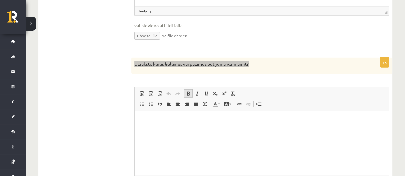
scroll to position [802, 0]
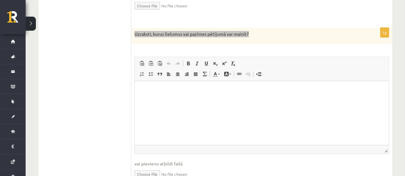
click at [192, 95] on html at bounding box center [262, 91] width 254 height 20
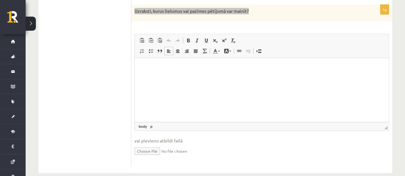
scroll to position [834, 0]
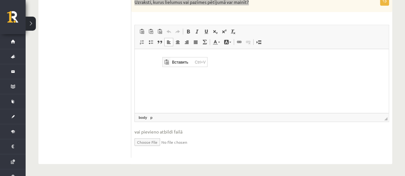
click at [144, 61] on p "Визуальный текстовый редактор, wiswyg-editor-user-answer-47433878005580" at bounding box center [261, 59] width 241 height 7
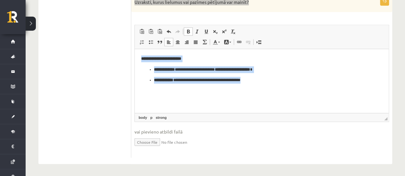
drag, startPoint x: 141, startPoint y: 59, endPoint x: 270, endPoint y: 84, distance: 132.0
click at [270, 84] on html "**********" at bounding box center [262, 69] width 254 height 41
drag, startPoint x: 235, startPoint y: 30, endPoint x: 229, endPoint y: 39, distance: 11.1
click at [235, 29] on span at bounding box center [232, 31] width 5 height 5
click at [153, 79] on ul "**********" at bounding box center [261, 75] width 241 height 17
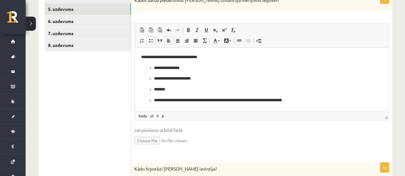
scroll to position [130, 0]
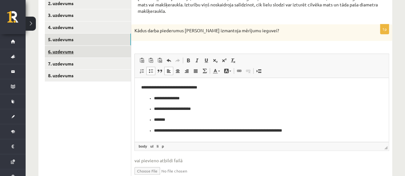
click at [74, 51] on link "6. uzdevums" at bounding box center [88, 52] width 86 height 12
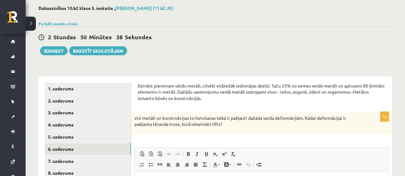
scroll to position [64, 0]
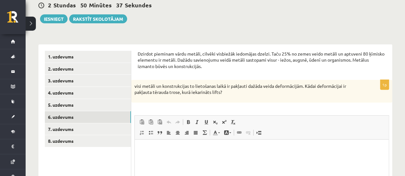
drag, startPoint x: 137, startPoint y: 52, endPoint x: 262, endPoint y: 95, distance: 132.2
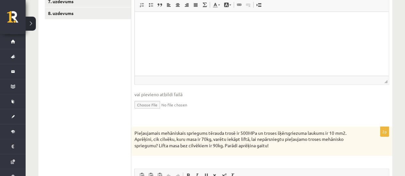
scroll to position [224, 0]
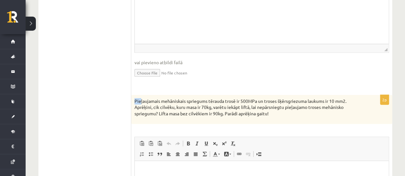
drag, startPoint x: 134, startPoint y: 102, endPoint x: 141, endPoint y: 103, distance: 7.0
click at [141, 103] on div "Pieļaujamais mehāniskais spriegums tērauda trosē ir 500MPa un troses šķērsgriez…" at bounding box center [261, 109] width 261 height 29
click at [137, 101] on p "Pieļaujamais mehāniskais spriegums tērauda trosē ir 500MPa un troses šķērsgriez…" at bounding box center [245, 107] width 222 height 19
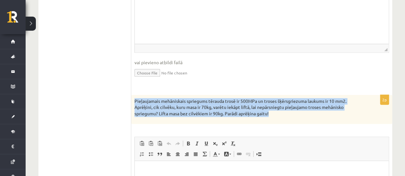
drag, startPoint x: 135, startPoint y: 101, endPoint x: 269, endPoint y: 112, distance: 134.3
click at [285, 117] on div "Pieļaujamais mehāniskais spriegums tērauda trosē ir 500MPa un troses šķērsgriez…" at bounding box center [261, 109] width 261 height 29
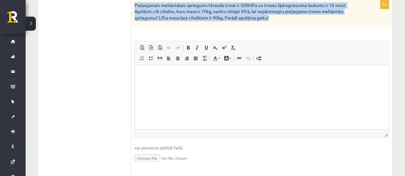
scroll to position [416, 0]
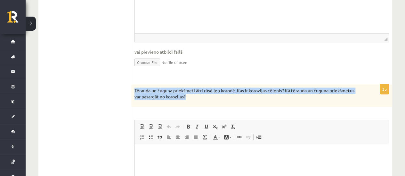
drag, startPoint x: 135, startPoint y: 90, endPoint x: 186, endPoint y: 96, distance: 50.9
click at [204, 100] on div "Tērauda un čuguna priekšmeti ātri rūsē jeb korodē. Kas ir korozijas cēlonis? Kā…" at bounding box center [261, 96] width 261 height 23
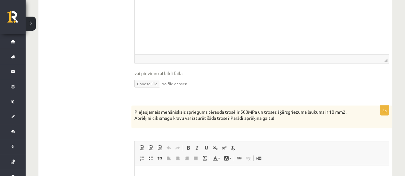
scroll to position [576, 0]
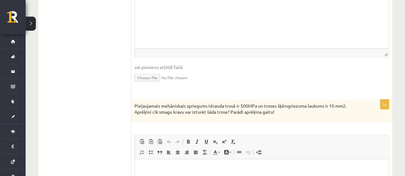
drag, startPoint x: 135, startPoint y: 103, endPoint x: 297, endPoint y: 113, distance: 162.9
click at [297, 113] on p "Pieļaujamais mehāniskais spriegums tērauda trosē ir 500MPa un troses šķērsgriez…" at bounding box center [245, 109] width 222 height 12
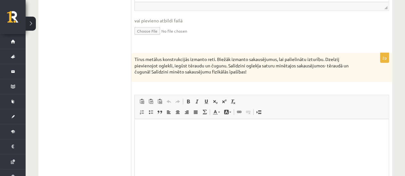
scroll to position [800, 0]
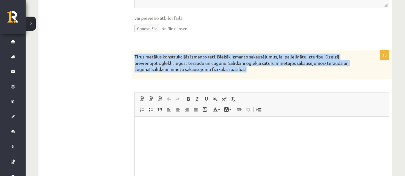
drag, startPoint x: 136, startPoint y: 53, endPoint x: 267, endPoint y: 72, distance: 132.8
click at [267, 72] on div "Tīrus metālus konstrukcijās izmanto reti. Biežāk izmanto sakausējumus, lai pali…" at bounding box center [261, 65] width 261 height 29
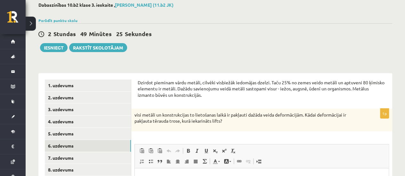
scroll to position [99, 0]
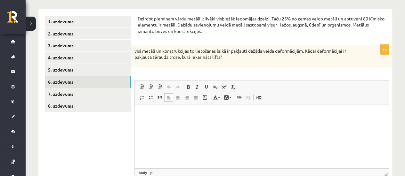
click at [167, 114] on p "Визуальный текстовый редактор, wiswyg-editor-user-answer-47433901669620" at bounding box center [261, 114] width 241 height 7
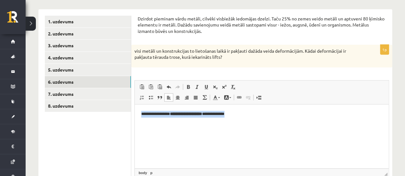
drag, startPoint x: 136, startPoint y: 113, endPoint x: 252, endPoint y: 105, distance: 115.9
click at [256, 107] on html "**********" at bounding box center [262, 114] width 254 height 20
click at [230, 86] on span at bounding box center [232, 87] width 5 height 5
click at [199, 124] on html "**********" at bounding box center [262, 114] width 254 height 20
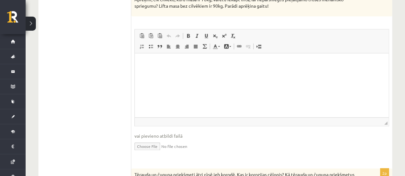
scroll to position [355, 0]
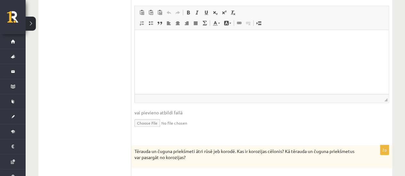
click at [155, 49] on html at bounding box center [262, 40] width 254 height 20
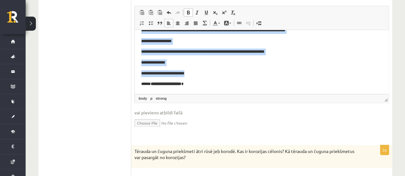
scroll to position [128, 0]
drag, startPoint x: 218, startPoint y: 73, endPoint x: 247, endPoint y: 84, distance: 30.9
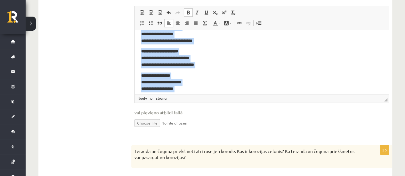
scroll to position [134, 0]
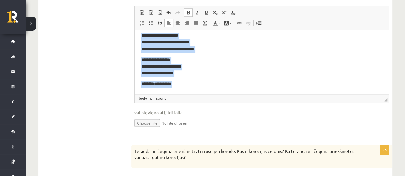
drag, startPoint x: 141, startPoint y: 40, endPoint x: 214, endPoint y: 90, distance: 89.1
click at [235, 12] on link "Убрать форматирование" at bounding box center [233, 12] width 9 height 8
click at [195, 58] on p "**********" at bounding box center [259, 67] width 236 height 20
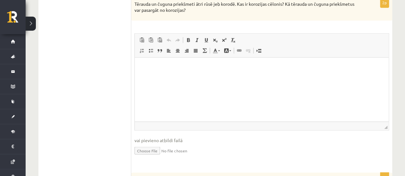
scroll to position [483, 0]
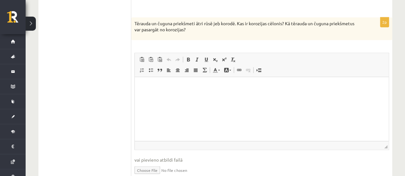
click at [186, 96] on html at bounding box center [262, 87] width 254 height 20
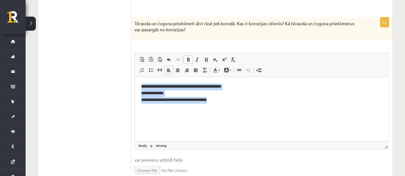
drag, startPoint x: 139, startPoint y: 85, endPoint x: 210, endPoint y: 82, distance: 70.5
click at [244, 104] on html "**********" at bounding box center [262, 93] width 254 height 33
click at [229, 57] on link "Убрать форматирование" at bounding box center [233, 59] width 9 height 8
click at [164, 109] on html "**********" at bounding box center [262, 93] width 254 height 33
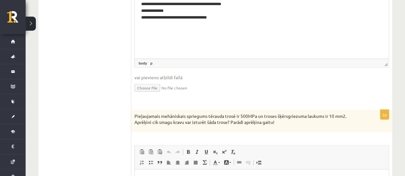
scroll to position [534, 0]
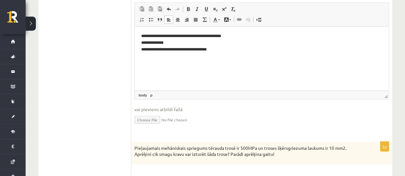
click at [229, 51] on p "**********" at bounding box center [261, 43] width 241 height 20
drag, startPoint x: 173, startPoint y: 61, endPoint x: 136, endPoint y: 62, distance: 36.8
click at [136, 62] on html "**********" at bounding box center [262, 48] width 254 height 44
click at [236, 8] on link "Убрать форматирование" at bounding box center [233, 9] width 9 height 8
click at [202, 70] on html "**********" at bounding box center [262, 48] width 254 height 44
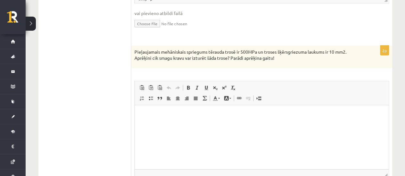
scroll to position [662, 0]
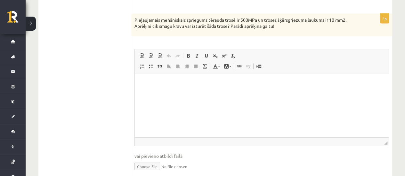
click at [173, 86] on html at bounding box center [262, 83] width 254 height 20
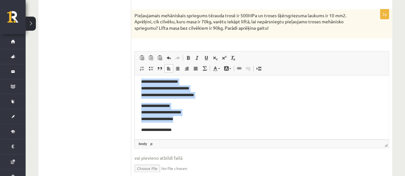
scroll to position [134, 0]
drag, startPoint x: 141, startPoint y: 87, endPoint x: 214, endPoint y: 130, distance: 84.8
click at [214, 130] on html "**********" at bounding box center [262, 40] width 254 height 198
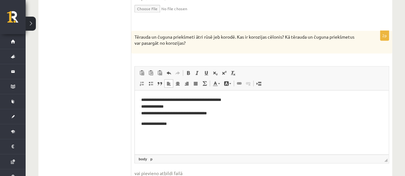
scroll to position [470, 0]
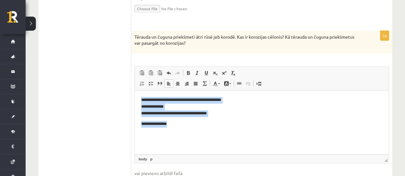
drag, startPoint x: 191, startPoint y: 128, endPoint x: 129, endPoint y: 99, distance: 68.7
click at [135, 99] on html "**********" at bounding box center [262, 112] width 254 height 44
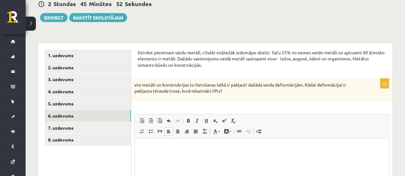
scroll to position [97, 0]
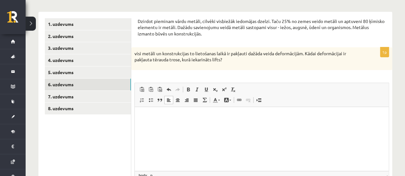
drag, startPoint x: 134, startPoint y: 51, endPoint x: 232, endPoint y: 59, distance: 98.9
click at [232, 59] on div "visi metāli un konstrukcijas to lietošanas laikā ir pakļauti dažāda veida defor…" at bounding box center [261, 58] width 261 height 23
click at [144, 117] on p "Визуальный текстовый редактор, wiswyg-editor-user-answer-47433901669620" at bounding box center [261, 116] width 241 height 7
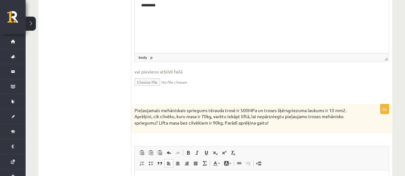
scroll to position [225, 0]
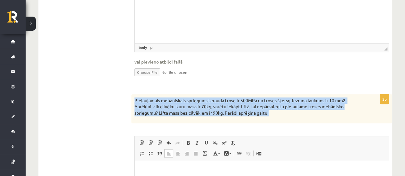
drag, startPoint x: 135, startPoint y: 101, endPoint x: 279, endPoint y: 110, distance: 144.1
click at [279, 110] on p "Pieļaujamais mehāniskais spriegums tērauda trosē ir 500MPa un troses šķērsgriez…" at bounding box center [245, 107] width 222 height 19
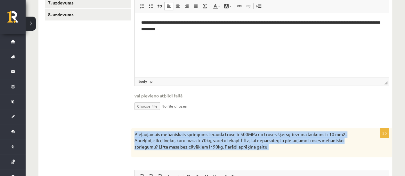
scroll to position [161, 0]
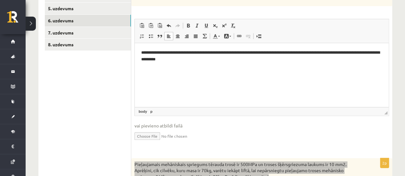
click at [152, 79] on html "**********" at bounding box center [262, 61] width 254 height 37
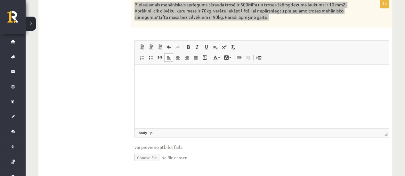
scroll to position [385, 0]
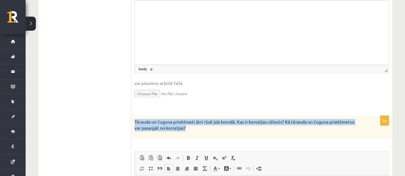
drag, startPoint x: 133, startPoint y: 120, endPoint x: 199, endPoint y: 126, distance: 66.5
click at [199, 126] on div "Tērauda un čuguna priekšmeti ātri rūsē jeb korodē. Kas ir korozijas cēlonis? Kā…" at bounding box center [261, 127] width 261 height 23
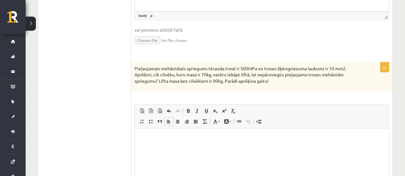
scroll to position [225, 0]
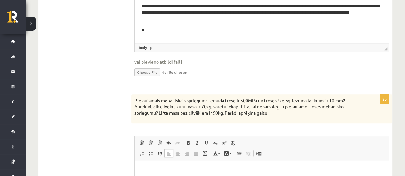
click at [160, 33] on p "**" at bounding box center [261, 30] width 241 height 7
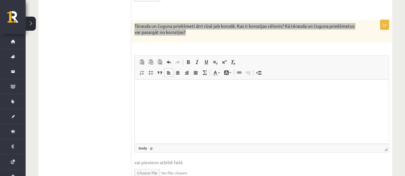
scroll to position [577, 0]
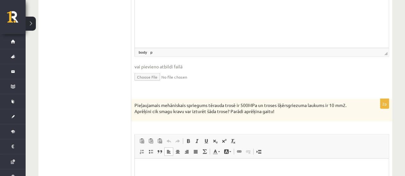
drag, startPoint x: 136, startPoint y: 104, endPoint x: 267, endPoint y: 109, distance: 131.3
click at [282, 110] on p "Pieļaujamais mehāniskais spriegums tērauda trosē ir 500MPa un troses šķērsgriez…" at bounding box center [245, 108] width 222 height 12
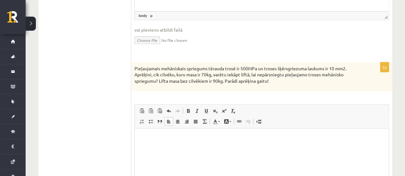
scroll to position [193, 0]
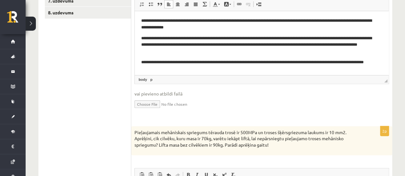
click at [196, 69] on p "**********" at bounding box center [259, 65] width 236 height 13
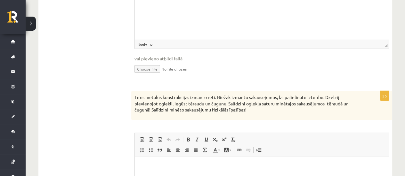
scroll to position [833, 0]
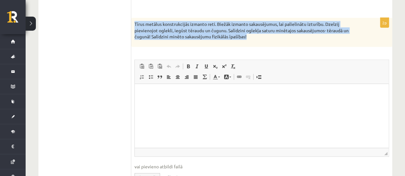
drag, startPoint x: 138, startPoint y: 22, endPoint x: 257, endPoint y: 33, distance: 119.0
click at [257, 33] on div "Tīrus metālus konstrukcijās izmanto reti. Biežāk izmanto sakausējumus, lai pali…" at bounding box center [261, 32] width 261 height 29
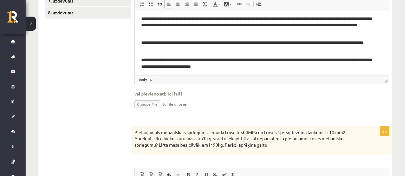
scroll to position [21, 0]
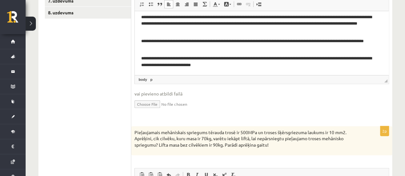
click at [262, 64] on p "**********" at bounding box center [259, 61] width 236 height 13
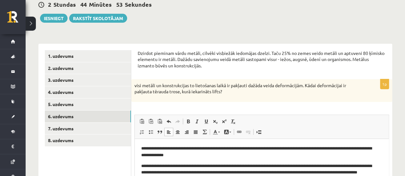
scroll to position [129, 0]
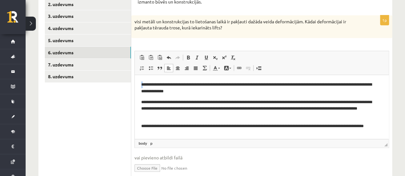
click at [141, 83] on p "**********" at bounding box center [259, 87] width 236 height 13
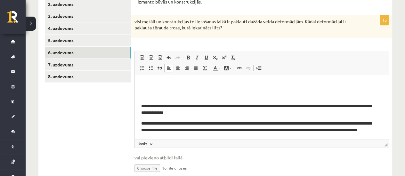
click at [150, 86] on p "Визуальный текстовый редактор, wiswyg-editor-user-answer-47433901669620" at bounding box center [261, 84] width 241 height 7
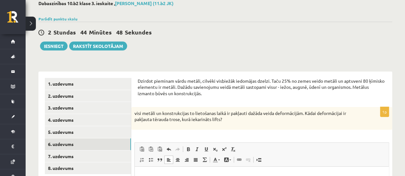
scroll to position [33, 0]
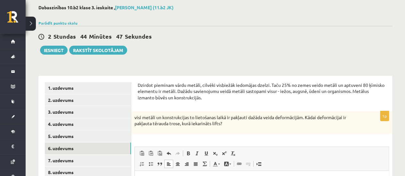
drag, startPoint x: 137, startPoint y: 85, endPoint x: 210, endPoint y: 96, distance: 73.9
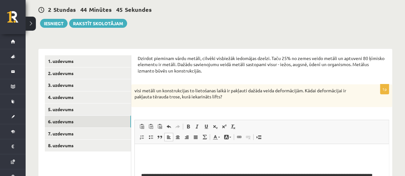
scroll to position [129, 0]
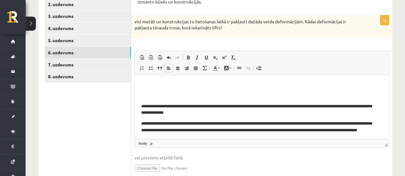
click at [155, 90] on body "**********" at bounding box center [261, 140] width 241 height 118
click at [151, 88] on body "**********" at bounding box center [261, 140] width 241 height 118
click at [145, 85] on p "Визуальный текстовый редактор, wiswyg-editor-user-answer-47433901669620" at bounding box center [261, 84] width 241 height 7
click at [144, 80] on html "**********" at bounding box center [262, 140] width 254 height 131
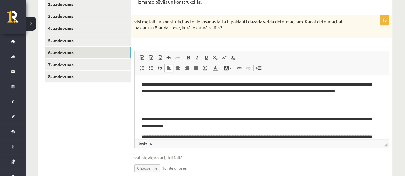
click at [154, 107] on p "Визуальный текстовый редактор, wiswyg-editor-user-answer-47433901669620" at bounding box center [261, 108] width 241 height 7
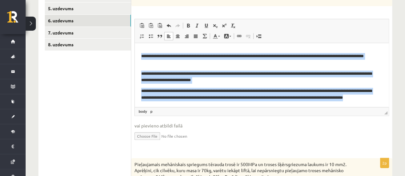
scroll to position [69, 0]
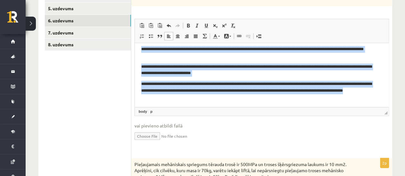
drag, startPoint x: 142, startPoint y: 53, endPoint x: 413, endPoint y: 152, distance: 288.7
click at [285, 107] on html "**********" at bounding box center [262, 40] width 254 height 133
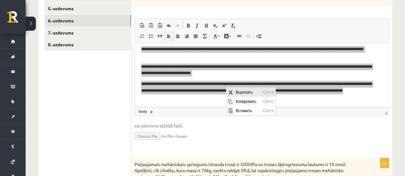
click at [243, 89] on span "Вырезать" at bounding box center [247, 91] width 27 height 9
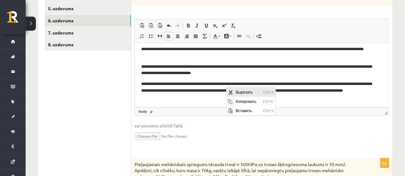
scroll to position [0, 0]
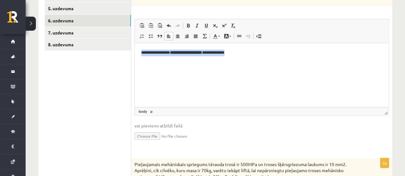
drag, startPoint x: 242, startPoint y: 51, endPoint x: 139, endPoint y: 55, distance: 103.5
click at [137, 55] on html "**********" at bounding box center [262, 53] width 254 height 20
click at [232, 25] on span at bounding box center [232, 25] width 5 height 5
click at [190, 62] on html "**********" at bounding box center [262, 53] width 254 height 20
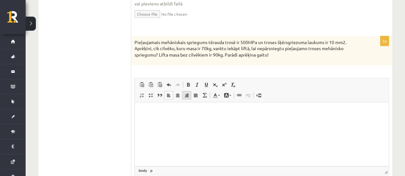
scroll to position [289, 0]
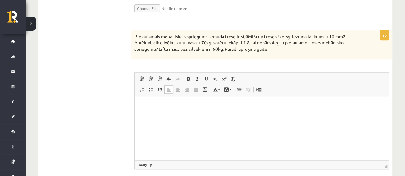
click at [169, 113] on html at bounding box center [262, 106] width 254 height 20
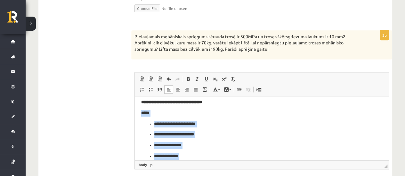
scroll to position [0, 0]
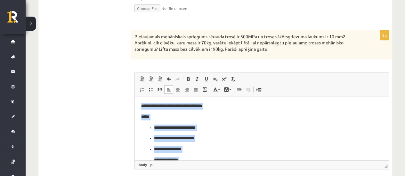
drag, startPoint x: 181, startPoint y: 151, endPoint x: 140, endPoint y: 108, distance: 59.8
click at [232, 77] on span at bounding box center [232, 79] width 5 height 5
click at [179, 126] on p "**********" at bounding box center [259, 127] width 211 height 7
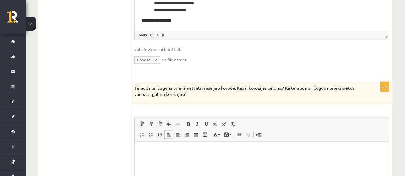
scroll to position [449, 0]
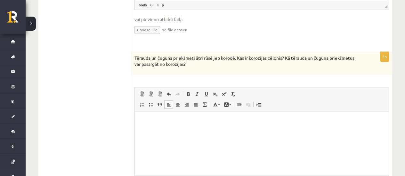
click at [170, 125] on html at bounding box center [262, 121] width 254 height 20
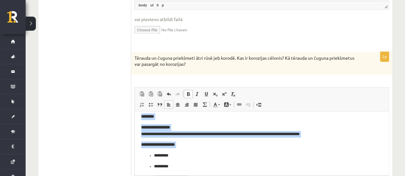
scroll to position [38, 0]
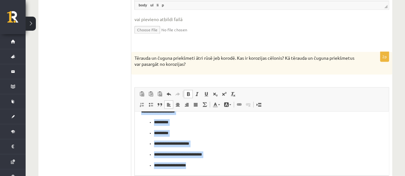
drag, startPoint x: 140, startPoint y: 123, endPoint x: 220, endPoint y: 162, distance: 89.0
click at [222, 166] on html "**********" at bounding box center [262, 125] width 254 height 102
click at [232, 93] on span at bounding box center [232, 94] width 5 height 5
click at [201, 135] on p "*********" at bounding box center [259, 133] width 211 height 7
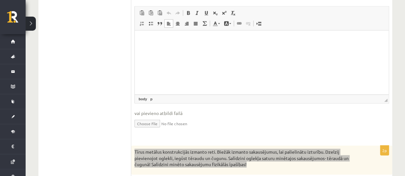
scroll to position [673, 0]
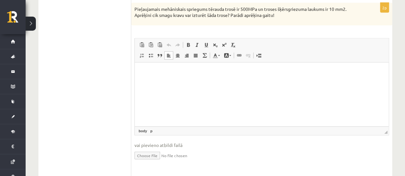
click at [175, 82] on html at bounding box center [262, 72] width 254 height 20
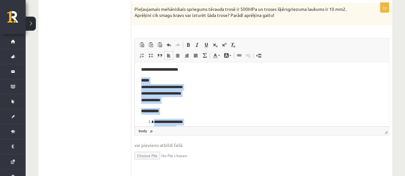
scroll to position [0, 0]
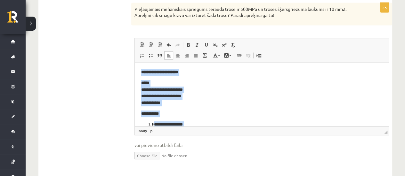
drag, startPoint x: 185, startPoint y: 121, endPoint x: 137, endPoint y: 70, distance: 69.8
click at [137, 70] on html "**********" at bounding box center [262, 125] width 254 height 127
click at [231, 43] on span at bounding box center [232, 45] width 5 height 5
click at [180, 103] on p "**********" at bounding box center [259, 93] width 236 height 27
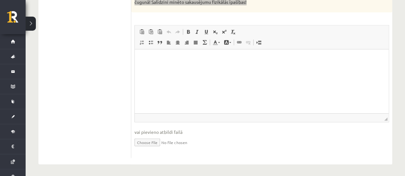
scroll to position [868, 0]
click at [204, 69] on html at bounding box center [262, 59] width 254 height 20
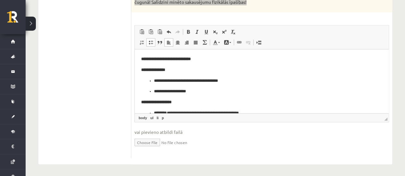
scroll to position [13, 0]
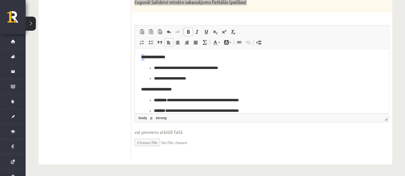
drag, startPoint x: 141, startPoint y: 57, endPoint x: 147, endPoint y: 59, distance: 6.1
click at [147, 59] on html "**********" at bounding box center [262, 78] width 254 height 84
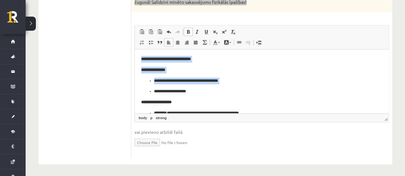
scroll to position [20, 0]
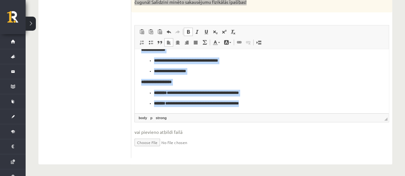
drag, startPoint x: 142, startPoint y: 55, endPoint x: 274, endPoint y: 106, distance: 141.7
click at [274, 106] on html "**********" at bounding box center [262, 71] width 254 height 84
click at [231, 30] on span at bounding box center [232, 31] width 5 height 5
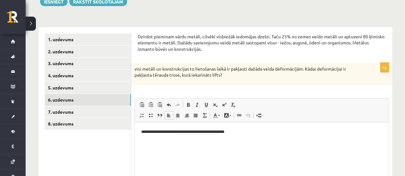
scroll to position [99, 0]
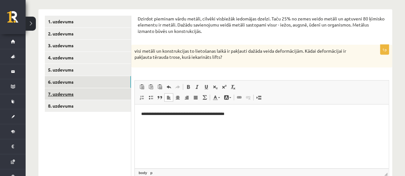
click at [80, 95] on link "7. uzdevums" at bounding box center [88, 94] width 86 height 12
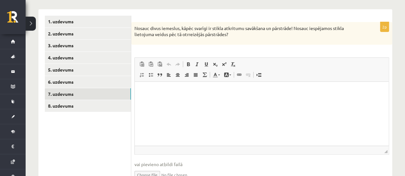
click at [142, 85] on html at bounding box center [262, 92] width 254 height 20
drag, startPoint x: 133, startPoint y: 27, endPoint x: 225, endPoint y: 33, distance: 92.4
click at [240, 34] on div "Nosauc divus iemeslus, kāpēc svarīgi ir stikla atkritumu savākšana un pārstrāde…" at bounding box center [261, 33] width 261 height 23
click at [186, 29] on p "Nosauc divus iemeslus, kāpēc svarīgi ir stikla atkritumu savākšana un pārstrāde…" at bounding box center [245, 31] width 222 height 12
click at [203, 33] on p "Nosauc divus iemeslus, kāpēc svarīgi ir stikla atkritumu savākšana un pārstrāde…" at bounding box center [245, 31] width 222 height 12
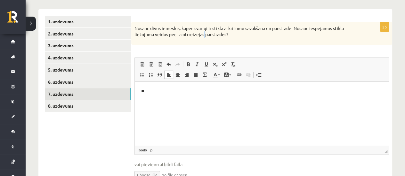
click at [203, 33] on p "Nosauc divus iemeslus, kāpēc svarīgi ir stikla atkritumu savākšana un pārstrāde…" at bounding box center [245, 31] width 222 height 12
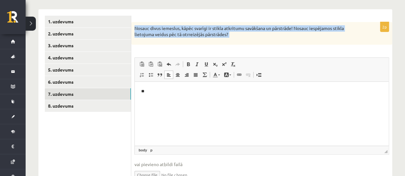
click at [203, 33] on p "Nosauc divus iemeslus, kāpēc svarīgi ir stikla atkritumu savākšana un pārstrāde…" at bounding box center [245, 31] width 222 height 12
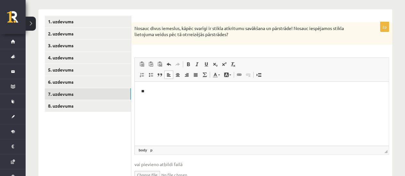
click at [164, 90] on p "**" at bounding box center [261, 91] width 241 height 7
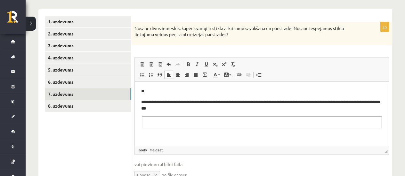
click at [156, 90] on p "**" at bounding box center [261, 91] width 241 height 7
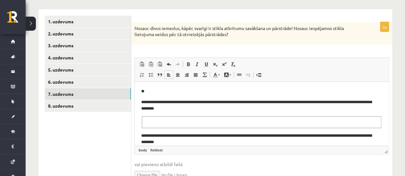
click at [195, 34] on p "Nosauc divus iemeslus, kāpēc svarīgi ir stikla atkritumu savākšana un pārstrāde…" at bounding box center [245, 31] width 222 height 12
click at [169, 62] on span at bounding box center [168, 64] width 5 height 5
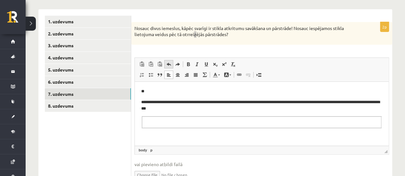
click at [169, 62] on span at bounding box center [168, 64] width 5 height 5
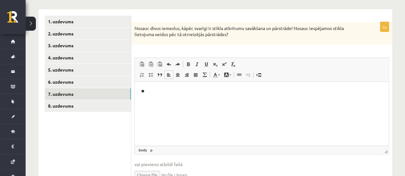
click at [226, 26] on p "Nosauc divus iemeslus, kāpēc svarīgi ir stikla atkritumu savākšana un pārstrāde…" at bounding box center [245, 31] width 222 height 12
click at [157, 90] on p "**" at bounding box center [261, 91] width 241 height 7
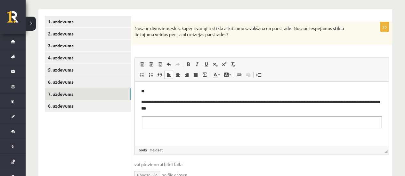
click at [170, 64] on span at bounding box center [168, 64] width 5 height 5
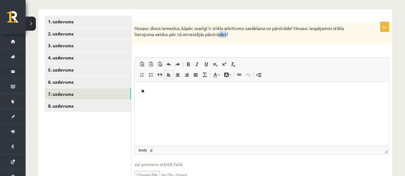
drag, startPoint x: 226, startPoint y: 34, endPoint x: 214, endPoint y: 34, distance: 12.2
click at [214, 34] on p "Nosauc divus iemeslus, kāpēc svarīgi ir stikla atkritumu savākšana un pārstrāde…" at bounding box center [245, 31] width 222 height 12
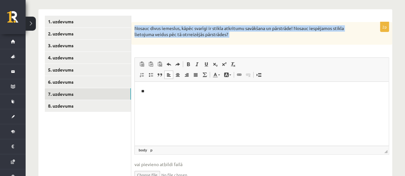
click at [214, 34] on p "Nosauc divus iemeslus, kāpēc svarīgi ir stikla atkritumu savākšana un pārstrāde…" at bounding box center [245, 31] width 222 height 12
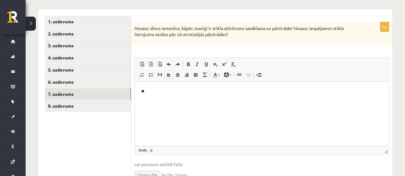
click at [161, 94] on p "**" at bounding box center [261, 91] width 241 height 7
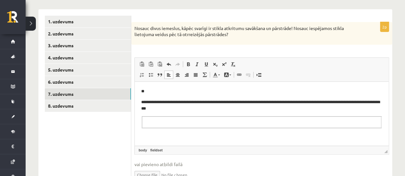
click at [157, 123] on fieldset "Визуальный текстовый редактор, wiswyg-editor-user-answer-47433866044100" at bounding box center [262, 123] width 240 height 12
click at [141, 99] on html "**********" at bounding box center [262, 100] width 254 height 37
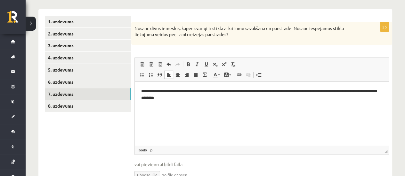
click at [190, 100] on p "**********" at bounding box center [261, 94] width 241 height 13
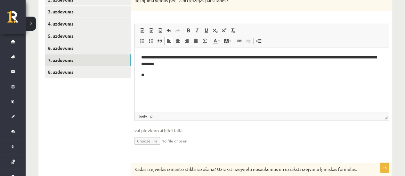
scroll to position [195, 0]
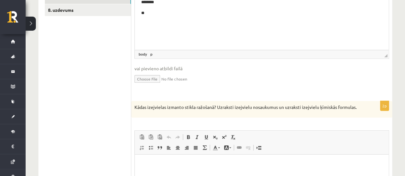
drag, startPoint x: 134, startPoint y: 106, endPoint x: 164, endPoint y: 113, distance: 30.0
click at [164, 111] on p "Kādas izejvielas izmanto stikla ražošanā? Uzraksti izejvielu nosaukumus un uzra…" at bounding box center [245, 107] width 222 height 6
click at [156, 16] on html "**********" at bounding box center [262, 4] width 254 height 37
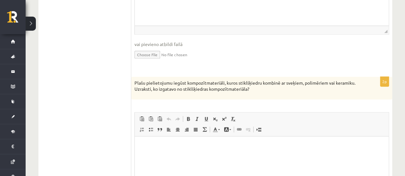
scroll to position [419, 0]
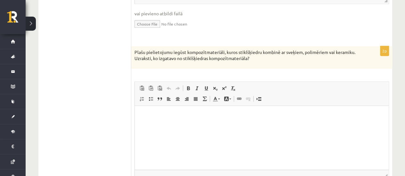
drag, startPoint x: 142, startPoint y: 58, endPoint x: 246, endPoint y: 60, distance: 103.7
click at [250, 62] on div "Plašu pielietojumu iegūst kompozītmateriāli, kuros stiklšķiedru kombinē ar sveķ…" at bounding box center [261, 57] width 261 height 23
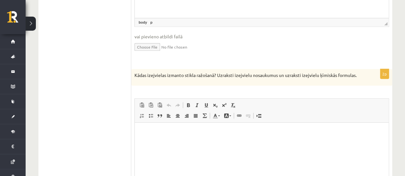
scroll to position [99, 0]
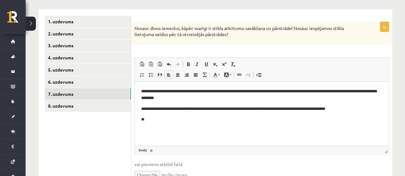
click at [168, 126] on html "**********" at bounding box center [262, 106] width 254 height 48
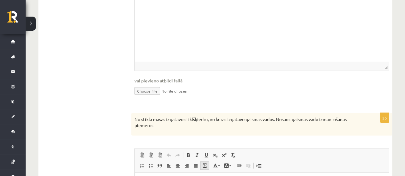
scroll to position [579, 0]
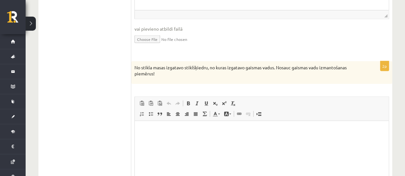
click at [142, 77] on p "No stikla masas izgatavo stiklšķiedru, no kuras izgatavo gaismas vadus. Nosauc …" at bounding box center [245, 70] width 222 height 12
click at [143, 77] on p "No stikla masas izgatavo stiklšķiedru, no kuras izgatavo gaismas vadus. Nosauc …" at bounding box center [245, 70] width 222 height 12
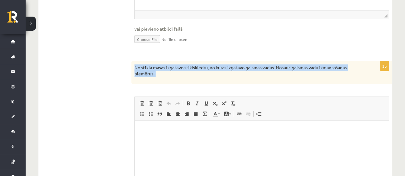
click at [143, 77] on p "No stikla masas izgatavo stiklšķiedru, no kuras izgatavo gaismas vadus. Nosauc …" at bounding box center [245, 70] width 222 height 12
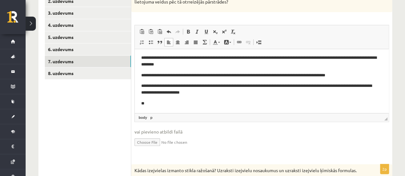
scroll to position [131, 0]
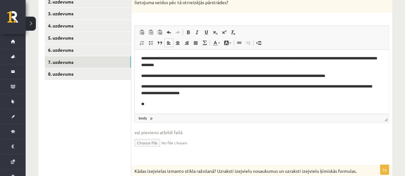
click at [153, 105] on p "**" at bounding box center [259, 104] width 236 height 7
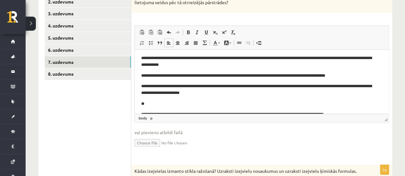
scroll to position [24, 0]
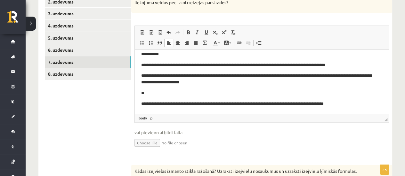
click at [141, 101] on html "**********" at bounding box center [262, 76] width 254 height 76
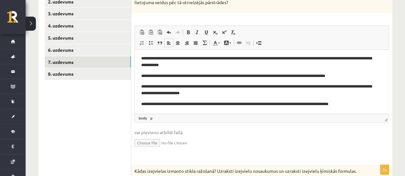
scroll to position [1, 0]
click at [371, 104] on p "**********" at bounding box center [259, 104] width 236 height 7
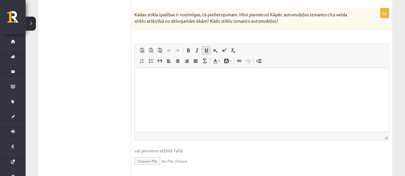
scroll to position [768, 0]
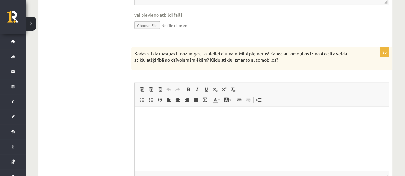
click at [203, 60] on p "Kādas stikla īpašības ir nozīmīgas, tā pielietojumam. Mini piemērus! Kāpēc auto…" at bounding box center [245, 57] width 222 height 12
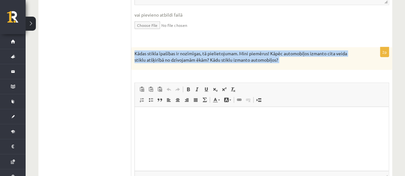
click at [203, 60] on p "Kādas stikla īpašības ir nozīmīgas, tā pielietojumam. Mini piemērus! Kāpēc auto…" at bounding box center [245, 57] width 222 height 12
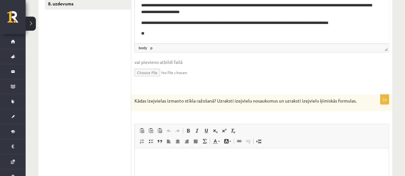
scroll to position [192, 0]
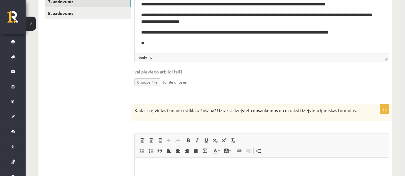
click at [172, 45] on p "**" at bounding box center [259, 43] width 236 height 7
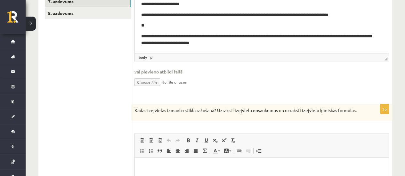
click at [140, 34] on html "**********" at bounding box center [262, 6] width 254 height 93
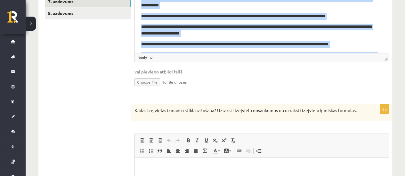
scroll to position [96, 0]
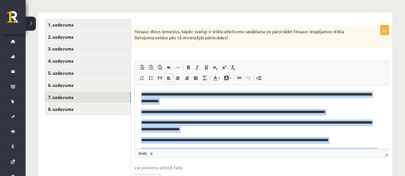
drag, startPoint x: 248, startPoint y: 139, endPoint x: 135, endPoint y: 96, distance: 120.4
click at [135, 96] on html "**********" at bounding box center [262, 126] width 254 height 83
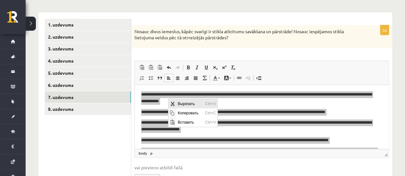
click at [176, 103] on span "Вырезать" at bounding box center [189, 103] width 27 height 9
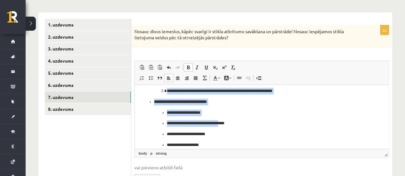
scroll to position [42, 0]
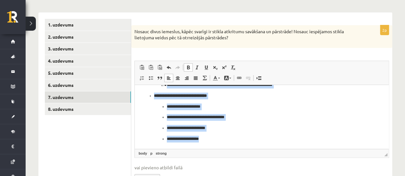
drag, startPoint x: 138, startPoint y: 94, endPoint x: 236, endPoint y: 139, distance: 108.1
click at [236, 139] on html "**********" at bounding box center [262, 96] width 254 height 106
click at [233, 67] on span at bounding box center [232, 67] width 5 height 5
click at [220, 120] on p "**********" at bounding box center [259, 118] width 185 height 7
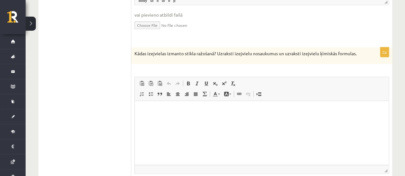
scroll to position [288, 0]
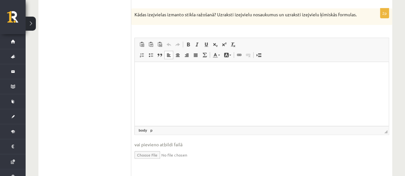
click at [178, 81] on html at bounding box center [262, 72] width 254 height 20
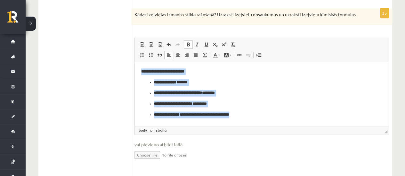
scroll to position [320, 0]
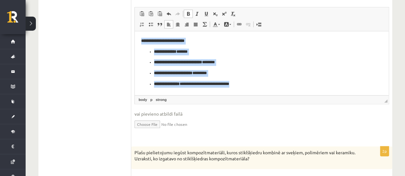
drag, startPoint x: 160, startPoint y: 44, endPoint x: 264, endPoint y: 120, distance: 128.8
click at [264, 94] on html "**********" at bounding box center [262, 62] width 254 height 63
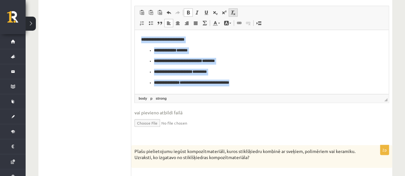
click at [236, 17] on link "Убрать форматирование" at bounding box center [233, 12] width 9 height 8
click at [207, 51] on p "**********" at bounding box center [261, 50] width 215 height 7
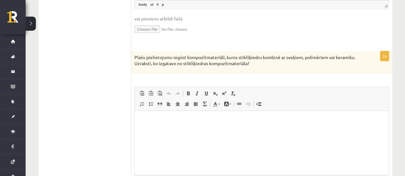
scroll to position [480, 0]
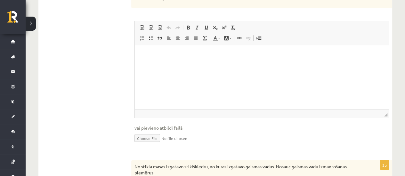
click at [181, 56] on p "Визуальный текстовый редактор, wiswyg-editor-user-answer-47433857556100" at bounding box center [261, 54] width 241 height 7
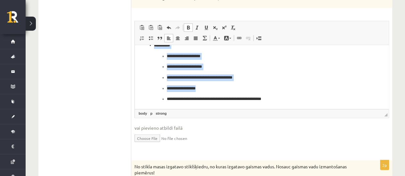
scroll to position [512, 0]
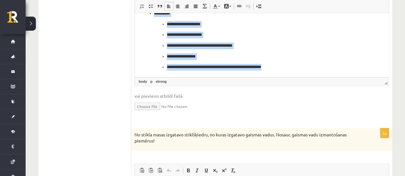
drag, startPoint x: 140, startPoint y: 23, endPoint x: 288, endPoint y: 67, distance: 154.9
click at [288, 67] on html "**********" at bounding box center [262, 35] width 254 height 84
click at [212, 59] on p "**********" at bounding box center [259, 56] width 185 height 7
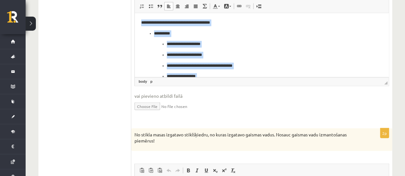
click at [204, 65] on p "**********" at bounding box center [259, 65] width 185 height 7
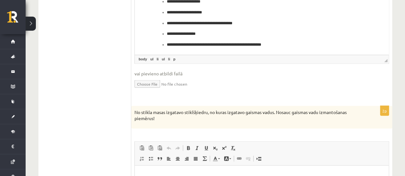
scroll to position [608, 0]
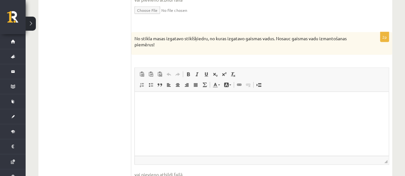
click at [176, 101] on p "Визуальный текстовый редактор, wiswyg-editor-user-answer-47433827588640" at bounding box center [261, 102] width 241 height 7
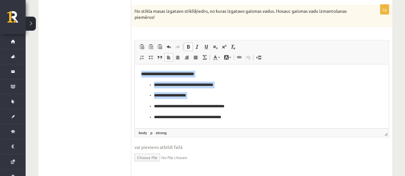
scroll to position [672, 0]
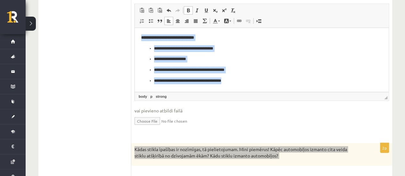
drag, startPoint x: 144, startPoint y: 38, endPoint x: 238, endPoint y: 81, distance: 102.6
click at [238, 82] on html "**********" at bounding box center [262, 59] width 254 height 63
click at [232, 13] on span at bounding box center [232, 10] width 5 height 5
click at [196, 55] on ul "**********" at bounding box center [261, 64] width 241 height 39
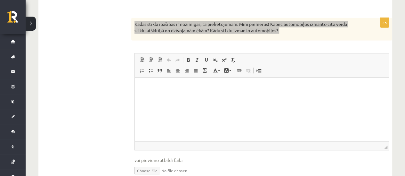
scroll to position [832, 0]
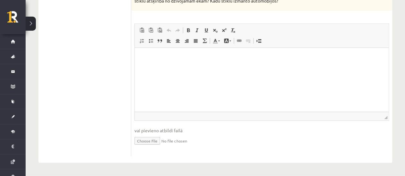
click at [158, 68] on html at bounding box center [262, 58] width 254 height 20
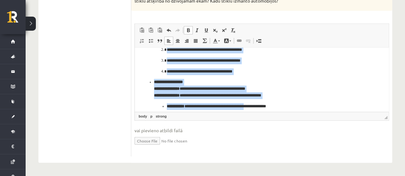
scroll to position [55, 0]
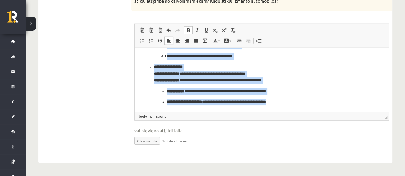
drag, startPoint x: 139, startPoint y: 57, endPoint x: 295, endPoint y: 104, distance: 162.5
click at [301, 106] on html "**********" at bounding box center [262, 52] width 254 height 119
click at [232, 29] on span at bounding box center [232, 30] width 5 height 5
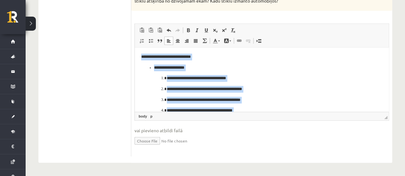
scroll to position [0, 0]
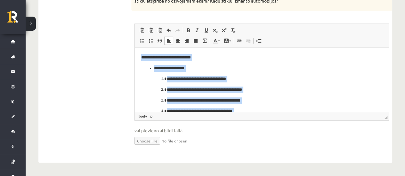
click at [206, 88] on p "**********" at bounding box center [259, 90] width 185 height 7
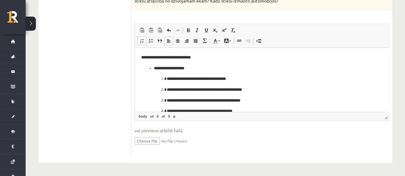
click at [200, 80] on p "**********" at bounding box center [259, 79] width 185 height 7
click at [201, 89] on p "**********" at bounding box center [259, 90] width 185 height 7
click at [200, 100] on p "**********" at bounding box center [259, 101] width 185 height 7
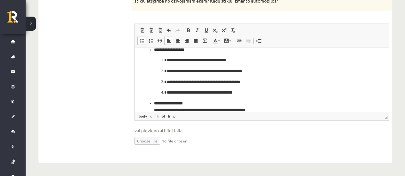
scroll to position [32, 0]
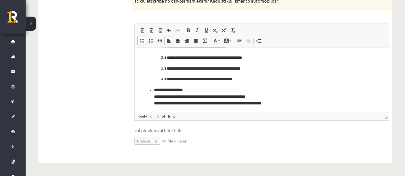
click at [185, 79] on p "**********" at bounding box center [259, 79] width 185 height 7
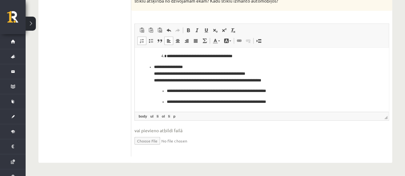
click at [189, 73] on p "**********" at bounding box center [259, 74] width 211 height 20
click at [188, 75] on p "**********" at bounding box center [259, 74] width 211 height 20
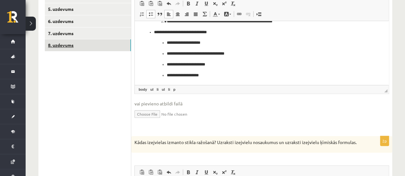
click at [67, 44] on link "8. uzdevums" at bounding box center [88, 45] width 86 height 12
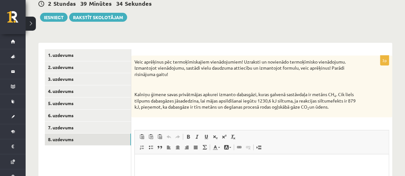
scroll to position [76, 0]
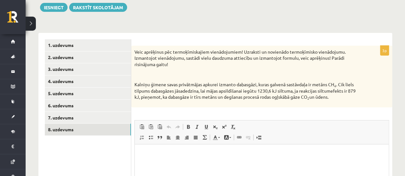
drag, startPoint x: 136, startPoint y: 52, endPoint x: 339, endPoint y: 97, distance: 208.4
click at [339, 97] on div "Veic aprēķinus pēc termoķīmiskajiem vienādojumiem! Uzraksti un novienādo termoķ…" at bounding box center [261, 77] width 261 height 62
click at [153, 149] on html at bounding box center [262, 155] width 254 height 20
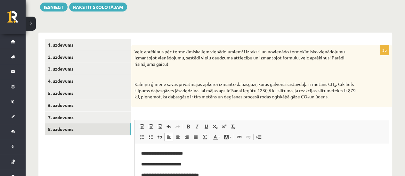
scroll to position [108, 0]
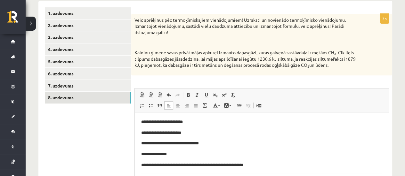
click at [184, 147] on p "**********" at bounding box center [259, 144] width 236 height 7
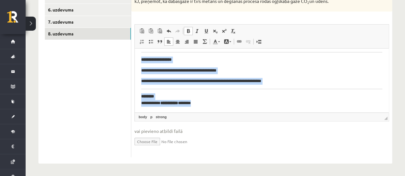
scroll to position [131, 0]
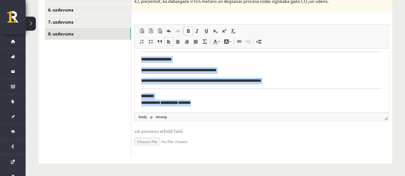
drag, startPoint x: 141, startPoint y: 58, endPoint x: 322, endPoint y: 104, distance: 187.0
click at [322, 104] on html "**********" at bounding box center [262, 15] width 254 height 195
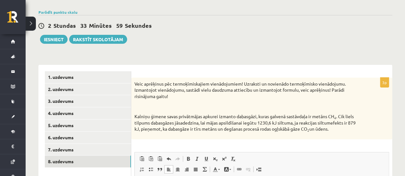
scroll to position [140, 0]
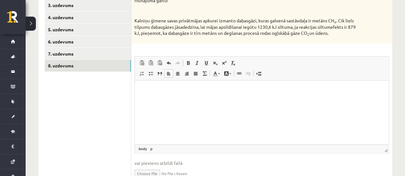
click at [162, 100] on html at bounding box center [262, 91] width 254 height 20
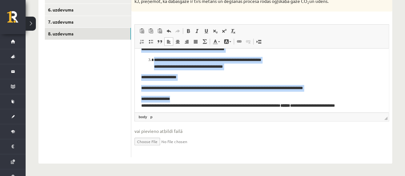
scroll to position [75, 0]
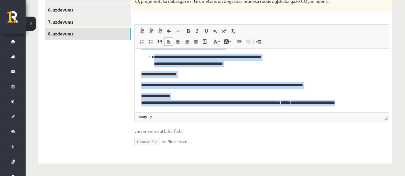
drag, startPoint x: 142, startPoint y: 59, endPoint x: 375, endPoint y: 102, distance: 237.0
click at [375, 102] on html "**********" at bounding box center [262, 43] width 254 height 139
click at [231, 31] on span at bounding box center [232, 30] width 5 height 5
click at [238, 77] on p "**********" at bounding box center [259, 74] width 236 height 7
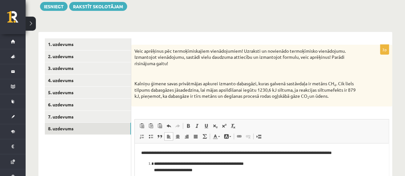
scroll to position [0, 0]
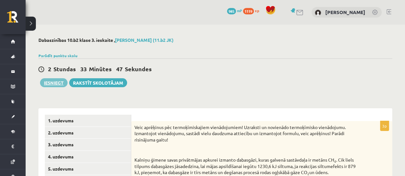
click at [54, 84] on button "Iesniegt" at bounding box center [54, 82] width 28 height 9
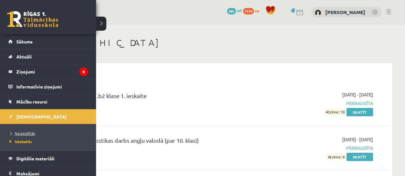
click at [27, 131] on link "Neizpildītās" at bounding box center [49, 134] width 82 height 6
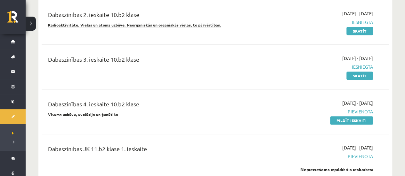
scroll to position [192, 0]
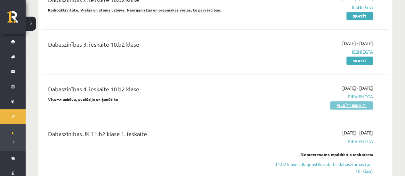
click at [347, 103] on link "Pildīt ieskaiti" at bounding box center [351, 105] width 43 height 8
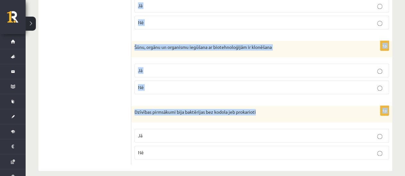
scroll to position [366, 0]
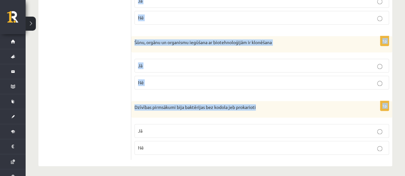
drag, startPoint x: 137, startPoint y: 65, endPoint x: 285, endPoint y: 115, distance: 156.2
copy form "Vai apgalvojums ir patiess? Atzīmē jā vai nē! 1p Venēra un Merkurs ir Zemes tip…"
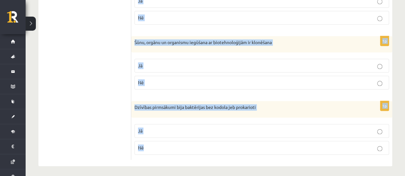
drag, startPoint x: 138, startPoint y: 49, endPoint x: 291, endPoint y: 146, distance: 181.2
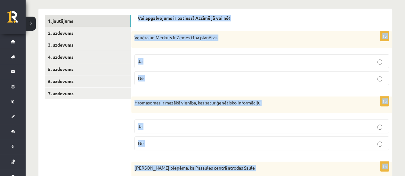
click at [152, 57] on label "Jā" at bounding box center [261, 61] width 254 height 14
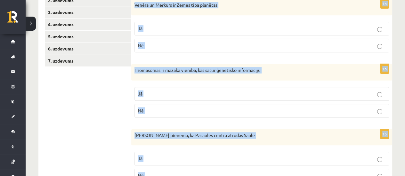
scroll to position [174, 0]
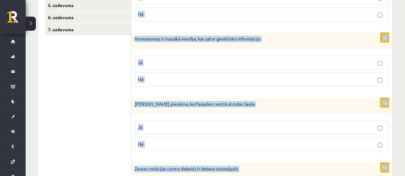
click at [145, 82] on label "Nē" at bounding box center [261, 80] width 254 height 14
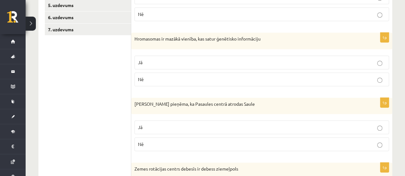
click at [147, 143] on p "Nē" at bounding box center [261, 144] width 247 height 7
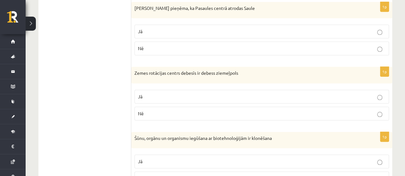
scroll to position [334, 0]
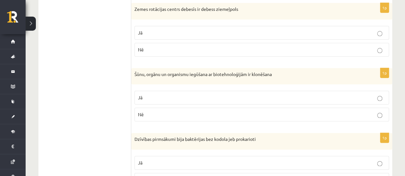
click at [166, 97] on p "Jā" at bounding box center [261, 97] width 247 height 7
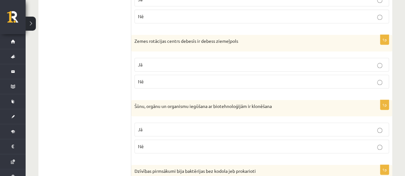
click at [164, 63] on p "Jā" at bounding box center [261, 64] width 247 height 7
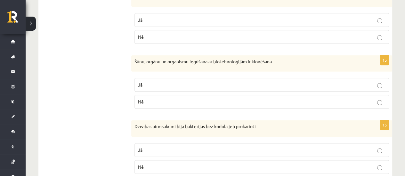
scroll to position [366, 0]
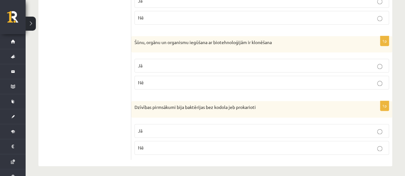
click at [165, 128] on p "Jā" at bounding box center [261, 131] width 247 height 7
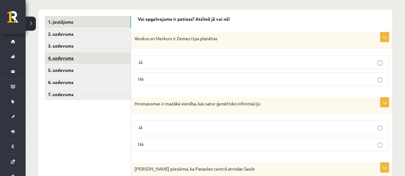
scroll to position [109, 0]
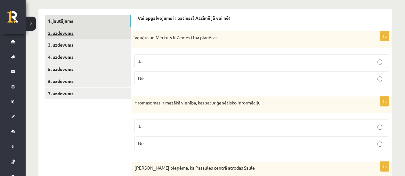
click at [69, 32] on link "2. uzdevums" at bounding box center [88, 33] width 86 height 12
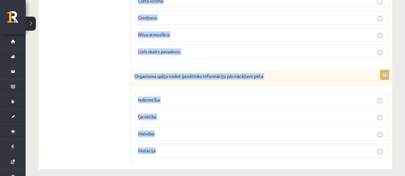
scroll to position [370, 0]
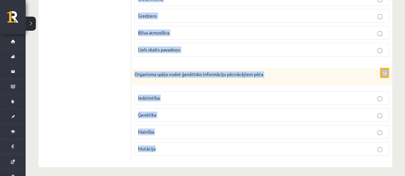
drag, startPoint x: 135, startPoint y: 37, endPoint x: 237, endPoint y: 148, distance: 150.2
copy form "Pie kuras zvaigžņu grupas pieder [PERSON_NAME]- Rasela diagrammā? Milzu zvaigzn…"
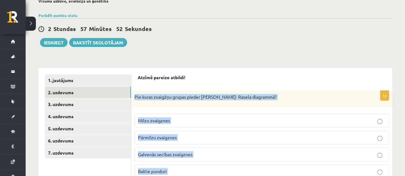
click at [196, 91] on div "Pie kuras zvaigžņu grupas pieder [PERSON_NAME]- Rasela diagrammā?" at bounding box center [261, 99] width 261 height 17
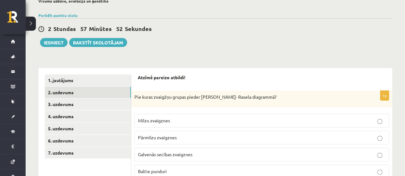
click at [183, 157] on p "Galvenās secības zvaigznes" at bounding box center [261, 154] width 247 height 7
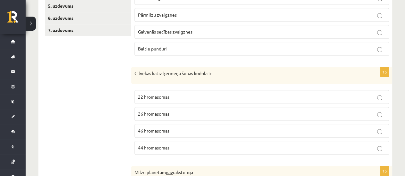
scroll to position [210, 0]
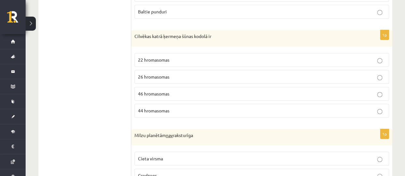
click at [175, 87] on label "46 hromasomas" at bounding box center [261, 94] width 254 height 14
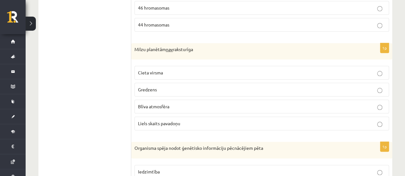
scroll to position [306, 0]
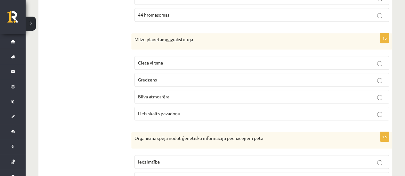
click at [155, 60] on span "Cieta virsma" at bounding box center [150, 63] width 25 height 6
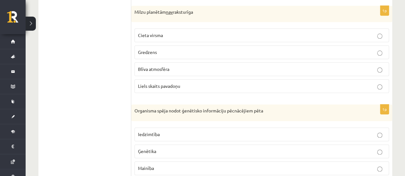
scroll to position [370, 0]
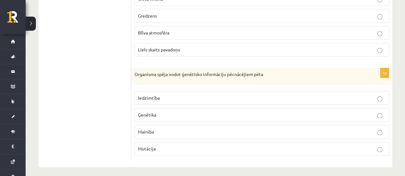
click at [143, 112] on span "Ģenētika" at bounding box center [147, 115] width 18 height 6
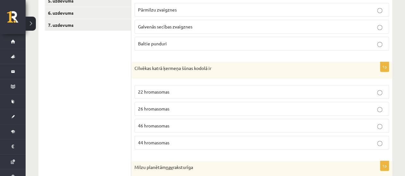
scroll to position [82, 0]
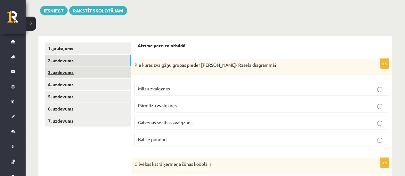
click at [72, 72] on link "3. uzdevums" at bounding box center [88, 73] width 86 height 12
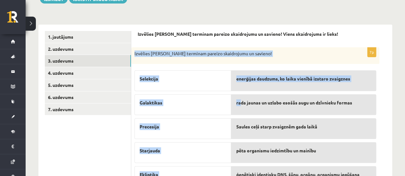
scroll to position [173, 0]
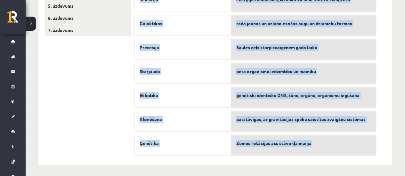
drag, startPoint x: 136, startPoint y: 64, endPoint x: 312, endPoint y: 140, distance: 192.0
click at [321, 142] on div "7p Izvēlies katram terminam pareizo skaidrojumu un savieno! Selekcija Galaktika…" at bounding box center [255, 63] width 248 height 191
copy div "Izvēlies [PERSON_NAME] terminam pareizo skaidrojumu un savieno! Selekcija Galak…"
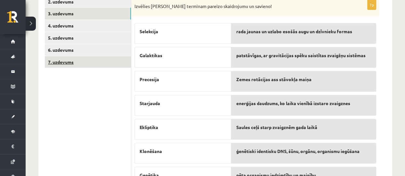
scroll to position [109, 0]
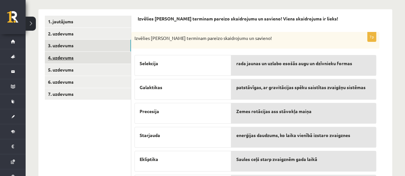
click at [66, 54] on link "4. uzdevums" at bounding box center [88, 58] width 86 height 12
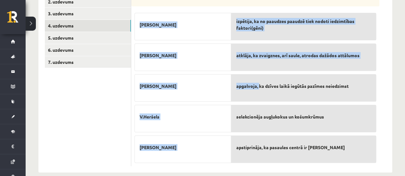
scroll to position [149, 0]
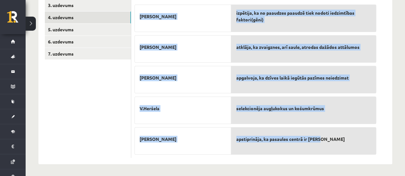
drag, startPoint x: 134, startPoint y: 28, endPoint x: 346, endPoint y: 148, distance: 243.2
click at [347, 148] on div "5p Nosaki, ko pētījis vai atklājis minētais zinātnieks evolūcijas, iedzimtības …" at bounding box center [255, 70] width 248 height 177
copy div "[PERSON_NAME], ko pētījis vai atklājis minētais zinātnieks evolūcijas, iedzimtī…"
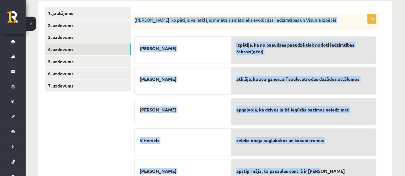
click at [384, 55] on form "5p Nosaki, ko pētījis vai atklājis minētais zinātnieks evolūcijas, iedzimtības …" at bounding box center [262, 98] width 248 height 183
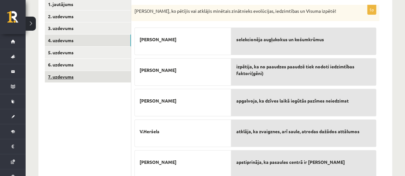
scroll to position [117, 0]
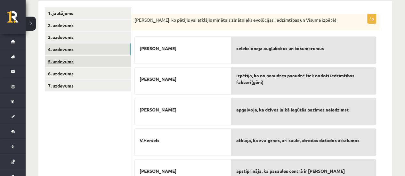
click at [69, 64] on link "5. uzdevums" at bounding box center [88, 62] width 86 height 12
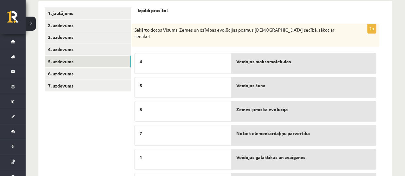
scroll to position [0, 0]
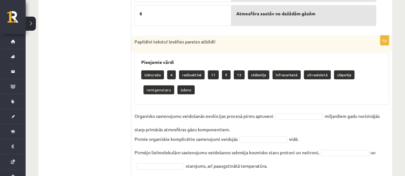
drag, startPoint x: 134, startPoint y: 30, endPoint x: 323, endPoint y: 132, distance: 215.3
click at [334, 135] on form "Izpildi prasīto! 7p Sakārto dotos Visums, Zemes un dzīvības evolūcijas posmus p…" at bounding box center [262, 89] width 248 height 548
click at [269, 111] on p "Organisko savienojumu veidošanās evolūcijas procesā pirms aptuveni" at bounding box center [203, 116] width 139 height 10
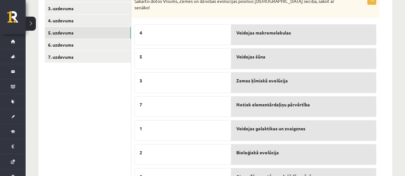
scroll to position [117, 0]
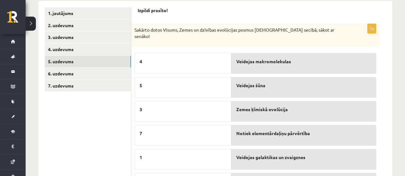
click at [200, 39] on div "Sakārto dotos Visums, Zemes un dzīvības evolūcijas posmus [DEMOGRAPHIC_DATA] se…" at bounding box center [255, 35] width 248 height 23
drag, startPoint x: 145, startPoint y: 52, endPoint x: 181, endPoint y: 62, distance: 36.9
click at [149, 61] on div "4" at bounding box center [182, 63] width 97 height 21
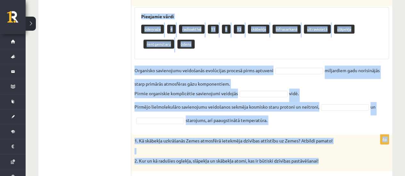
scroll to position [405, 0]
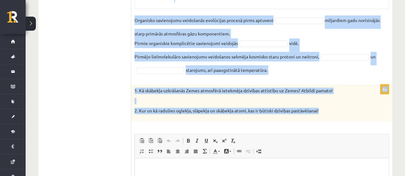
drag, startPoint x: 135, startPoint y: 11, endPoint x: 340, endPoint y: 104, distance: 225.1
copy form "Loremip dolorsi! 6a Consect adipi Elitse, Doeiu te incididu utlaboreet dolore m…"
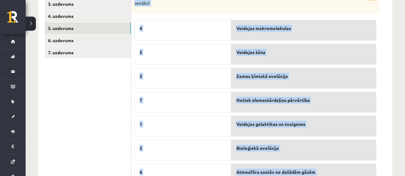
scroll to position [149, 0]
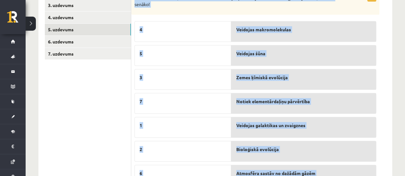
click at [222, 52] on div "5" at bounding box center [182, 55] width 97 height 21
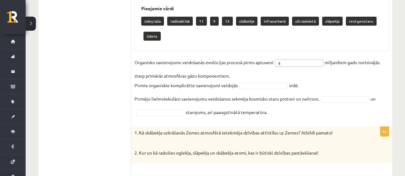
scroll to position [373, 0]
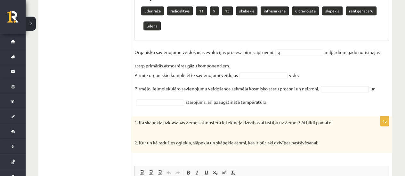
click at [262, 71] on fieldset "Organisko savienojumu veidošanās evolūcijas procesā pirms aptuveni 4 * miljardi…" at bounding box center [261, 77] width 254 height 60
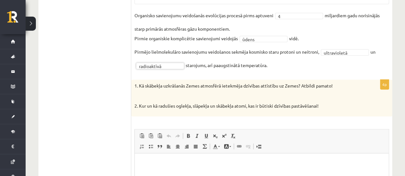
scroll to position [405, 0]
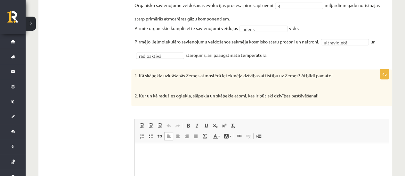
click at [157, 145] on html at bounding box center [262, 153] width 254 height 20
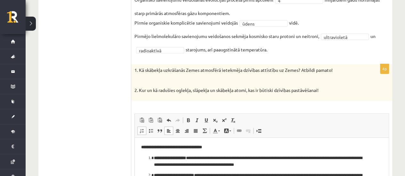
click at [139, 146] on html "**********" at bounding box center [262, 165] width 254 height 54
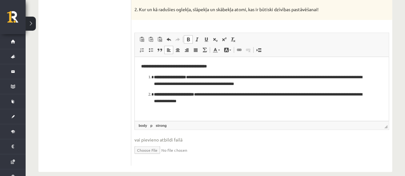
scroll to position [492, 0]
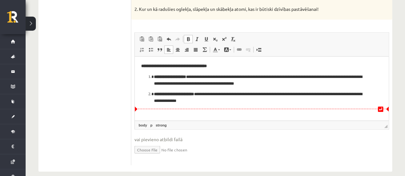
click at [215, 105] on html "**********" at bounding box center [262, 83] width 254 height 54
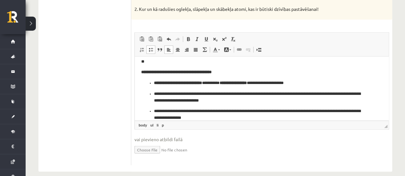
scroll to position [18, 0]
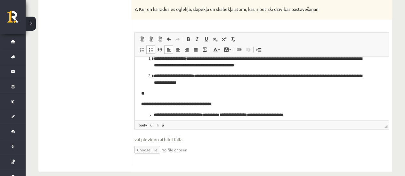
click at [140, 105] on html "**********" at bounding box center [262, 99] width 254 height 122
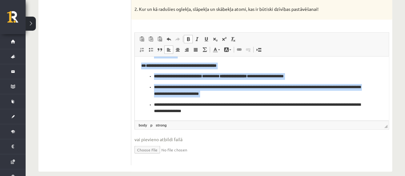
scroll to position [47, 0]
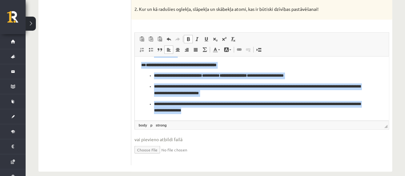
drag, startPoint x: 141, startPoint y: 66, endPoint x: 303, endPoint y: 117, distance: 169.7
click at [303, 117] on html "**********" at bounding box center [262, 65] width 254 height 111
drag, startPoint x: 235, startPoint y: 29, endPoint x: 234, endPoint y: 38, distance: 9.0
click at [235, 36] on span at bounding box center [232, 38] width 5 height 5
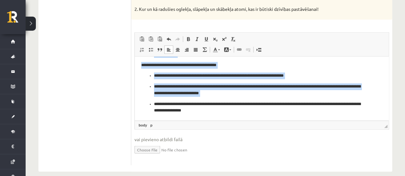
click at [215, 92] on p "**********" at bounding box center [259, 89] width 211 height 13
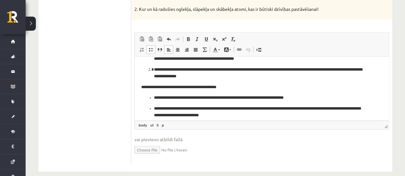
scroll to position [0, 0]
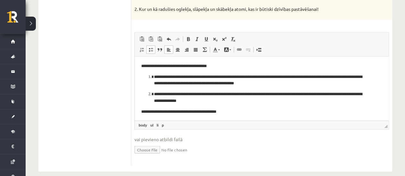
click at [203, 77] on p "**********" at bounding box center [259, 80] width 211 height 13
click at [202, 76] on p "**********" at bounding box center [259, 80] width 211 height 13
click at [201, 75] on p "**********" at bounding box center [259, 80] width 211 height 13
click at [210, 96] on p "**********" at bounding box center [259, 97] width 211 height 13
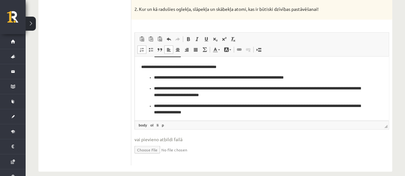
scroll to position [47, 0]
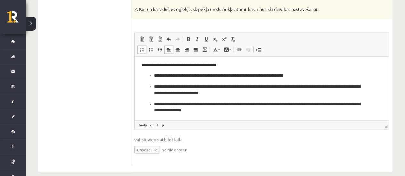
click at [322, 86] on p "**********" at bounding box center [259, 89] width 211 height 13
click at [175, 92] on p "**********" at bounding box center [259, 89] width 211 height 13
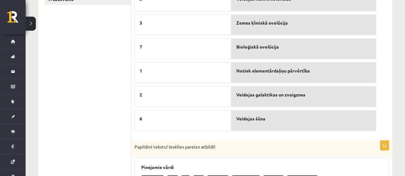
scroll to position [76, 0]
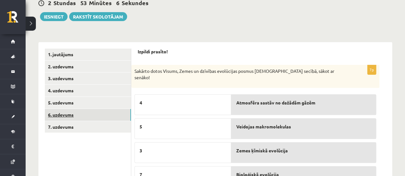
click at [70, 112] on link "6. uzdevums" at bounding box center [88, 115] width 86 height 12
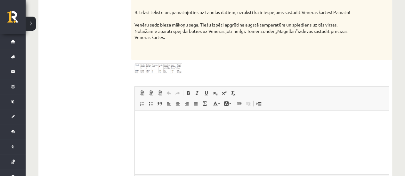
scroll to position [209, 0]
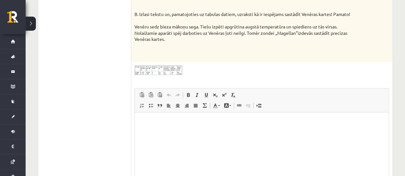
click at [150, 71] on img at bounding box center [158, 70] width 48 height 10
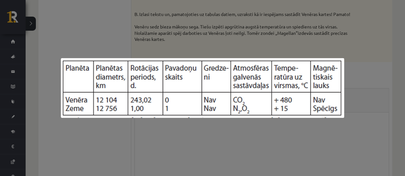
click at [348, 32] on div at bounding box center [202, 88] width 405 height 176
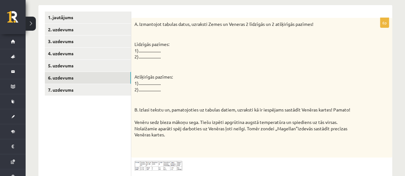
scroll to position [113, 0]
drag, startPoint x: 134, startPoint y: 24, endPoint x: 251, endPoint y: 134, distance: 160.8
click at [251, 134] on div "A. Izmantojot tabulas datus, uzraksti Zemes un Veneras 2 līdzīgās un 2 atšķirīg…" at bounding box center [261, 88] width 261 height 140
copy div "A. Izmantojot tabulas datus, uzraksti Zemes un Veneras 2 līdzīgās un 2 atšķirīg…"
click at [244, 70] on p at bounding box center [245, 67] width 222 height 6
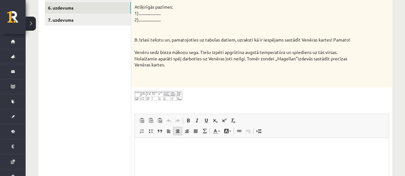
scroll to position [241, 0]
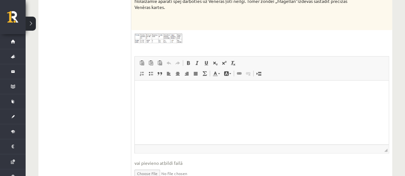
click at [217, 90] on p "Визуальный текстовый редактор, wiswyg-editor-user-answer-47433849030920" at bounding box center [261, 90] width 241 height 7
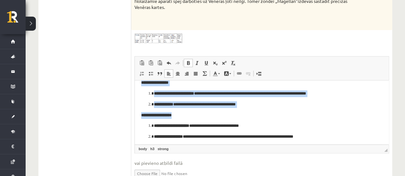
scroll to position [60, 0]
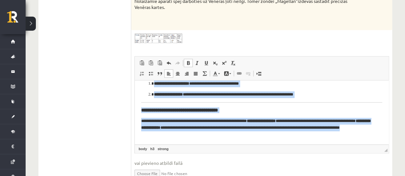
drag, startPoint x: 139, startPoint y: 88, endPoint x: 306, endPoint y: 137, distance: 174.3
click at [306, 137] on html "**********" at bounding box center [262, 82] width 254 height 124
click at [230, 64] on span at bounding box center [232, 63] width 5 height 5
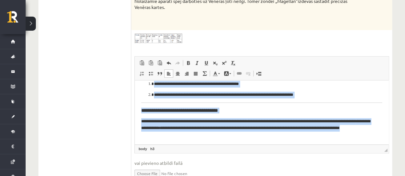
click at [196, 102] on body "**********" at bounding box center [261, 82] width 241 height 111
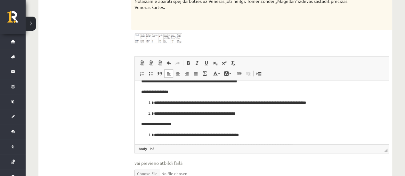
scroll to position [0, 0]
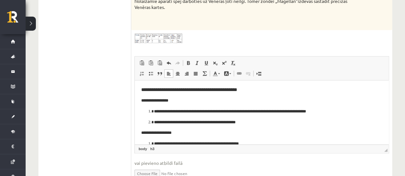
drag, startPoint x: 206, startPoint y: 109, endPoint x: 212, endPoint y: 109, distance: 5.8
click at [206, 109] on p "**********" at bounding box center [259, 111] width 211 height 7
click at [185, 123] on p "**********" at bounding box center [259, 122] width 211 height 7
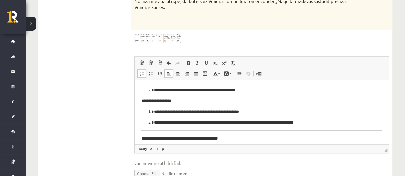
click at [204, 113] on p "**********" at bounding box center [259, 112] width 211 height 7
click at [194, 122] on p "**********" at bounding box center [259, 122] width 211 height 7
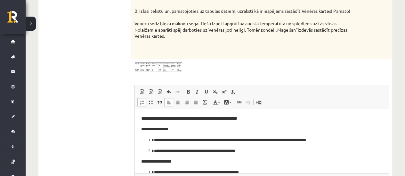
scroll to position [177, 0]
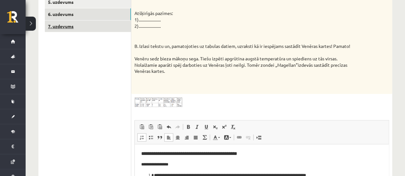
click at [75, 29] on link "7. uzdevums" at bounding box center [88, 26] width 86 height 12
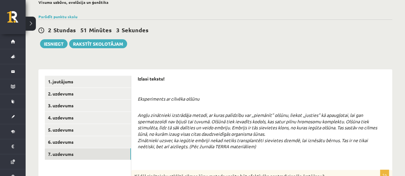
scroll to position [0, 0]
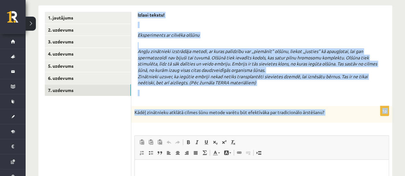
drag, startPoint x: 138, startPoint y: 79, endPoint x: 339, endPoint y: 125, distance: 206.4
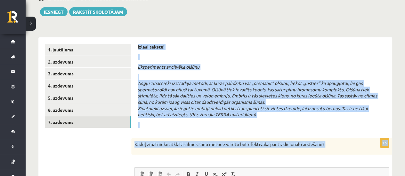
scroll to position [81, 0]
click at [168, 82] on em "Angļu zinātnieki izstrādāja metodi, ar kuras palīdzību var „piemānīt” olšūnu, l…" at bounding box center [257, 98] width 239 height 37
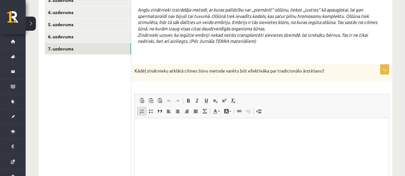
scroll to position [177, 0]
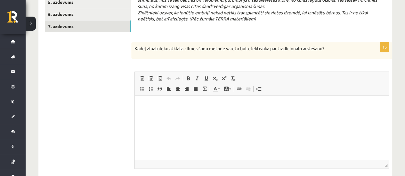
click at [146, 104] on p "Визуальный текстовый редактор, wiswyg-editor-user-answer-47433837119840" at bounding box center [261, 105] width 241 height 7
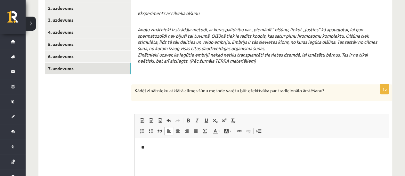
scroll to position [145, 0]
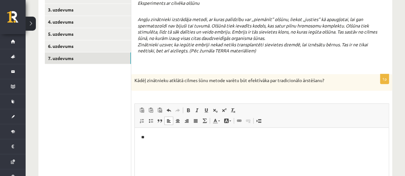
click at [140, 80] on p "Kādēļ zinātnieku atklātā cilmes šūnu metode varētu būt efektīvāka par tradicion…" at bounding box center [245, 80] width 222 height 6
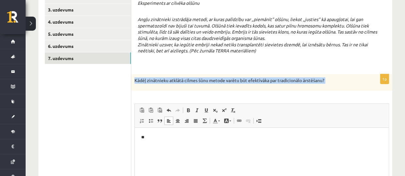
click at [140, 80] on p "Kādēļ zinātnieku atklātā cilmes šūnu metode varētu būt efektīvāka par tradicion…" at bounding box center [245, 80] width 222 height 6
copy div "Lorem ipsumdolor sitamet consec adip elitse doeius tem incididunt utl etdolorem…"
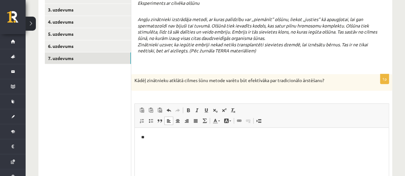
click at [162, 135] on p "**" at bounding box center [261, 137] width 241 height 7
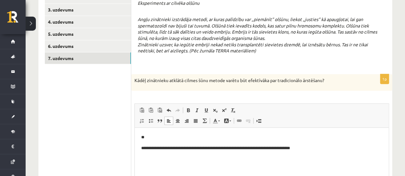
click at [141, 144] on html "**********" at bounding box center [262, 143] width 254 height 30
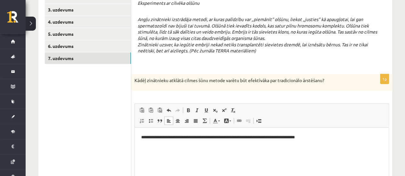
click at [324, 146] on html "**********" at bounding box center [262, 138] width 254 height 20
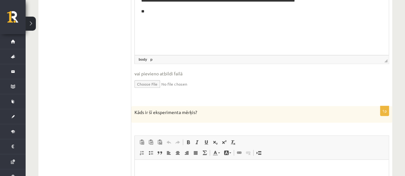
scroll to position [305, 0]
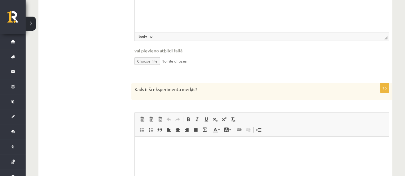
click at [179, 88] on p "Kāds ir šī eksperimenta mērķis?" at bounding box center [245, 89] width 222 height 6
copy div "Lore ip do sitametconse adipis? Elit Sedd Eiusmo, tempor-incidi-utla-etdolo-771…"
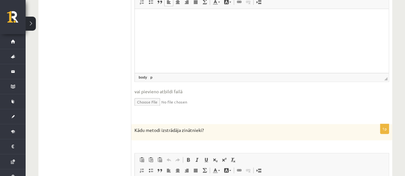
click at [166, 28] on html at bounding box center [262, 19] width 254 height 20
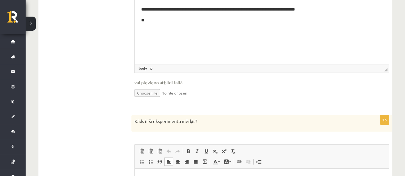
scroll to position [177, 0]
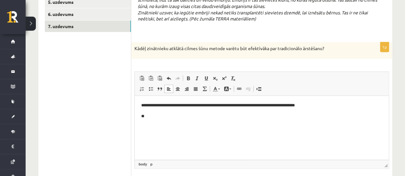
click at [153, 119] on p "**" at bounding box center [261, 116] width 241 height 7
click at [141, 127] on html "**********" at bounding box center [262, 116] width 254 height 41
click at [214, 119] on p "**********" at bounding box center [261, 116] width 241 height 7
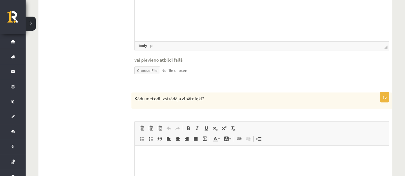
scroll to position [465, 0]
click at [166, 99] on p "Kādu metodi izstrādāja zinātnieki?" at bounding box center [245, 98] width 222 height 6
copy div "Lore ipsumd sitametcon adipiscing? Elit Sedd Eiusmo, tempor-incidi-utla-etdolo-…"
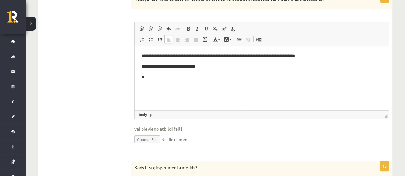
scroll to position [177, 0]
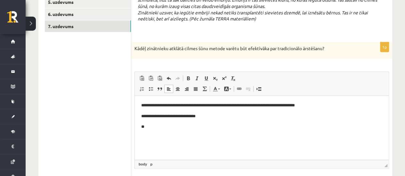
click at [155, 127] on p "**" at bounding box center [261, 127] width 241 height 7
click at [139, 140] on html "**********" at bounding box center [262, 122] width 254 height 52
click at [229, 129] on p "**********" at bounding box center [261, 127] width 241 height 7
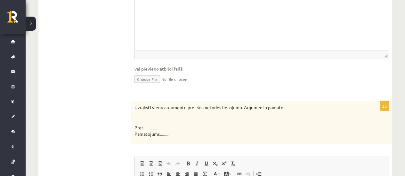
scroll to position [625, 0]
drag, startPoint x: 134, startPoint y: 106, endPoint x: 171, endPoint y: 133, distance: 45.1
click at [171, 133] on div "Uzraksti vienu argumentu pret šīs metodes lietojumu. Argumentu pamato! Pret....…" at bounding box center [261, 122] width 261 height 43
copy div "Uzraksti vienu argumentu pret šīs metodes lietojumu. Argumentu pamato! Pret....…"
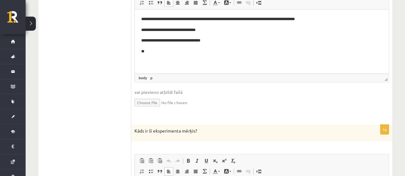
scroll to position [209, 0]
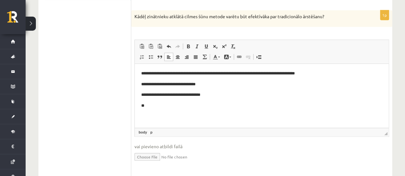
click at [164, 104] on p "**" at bounding box center [261, 105] width 241 height 7
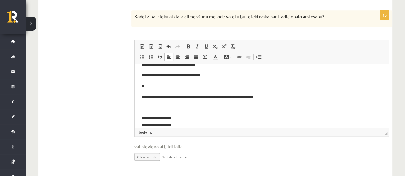
click at [143, 95] on p "**********" at bounding box center [259, 97] width 236 height 7
click at [140, 94] on html "**********" at bounding box center [262, 89] width 254 height 91
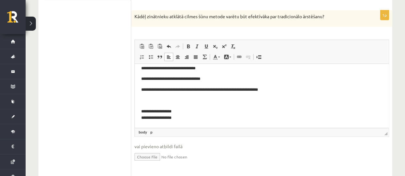
click at [142, 97] on p "Визуальный текстовый редактор, wiswyg-editor-user-answer-47433837119840" at bounding box center [261, 100] width 241 height 7
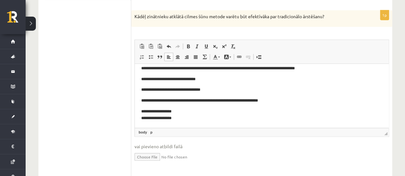
click at [178, 116] on p "**********" at bounding box center [259, 114] width 236 height 13
click at [182, 118] on p "**********" at bounding box center [259, 114] width 236 height 13
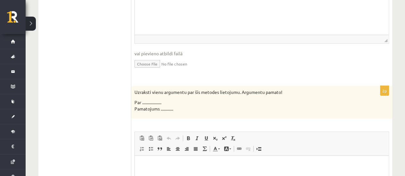
scroll to position [849, 0]
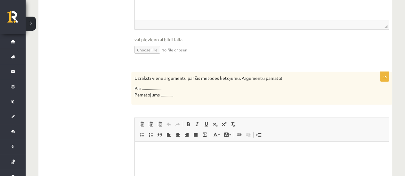
drag, startPoint x: 134, startPoint y: 77, endPoint x: 183, endPoint y: 99, distance: 54.2
click at [183, 99] on div "Uzraksti vienu argumentu par šīs metodes lietojumu. Argumentu pamato! Par .....…" at bounding box center [261, 88] width 261 height 33
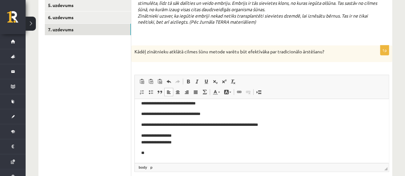
scroll to position [238, 0]
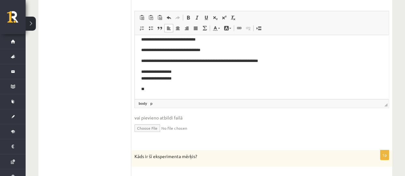
click at [150, 89] on p "**" at bounding box center [259, 89] width 236 height 7
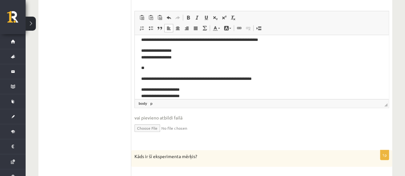
click at [140, 76] on html "**********" at bounding box center [262, 52] width 254 height 108
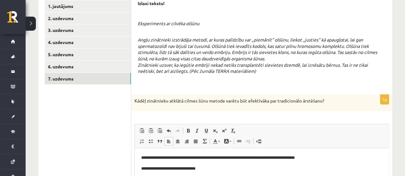
scroll to position [109, 0]
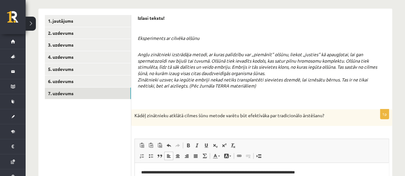
drag, startPoint x: 138, startPoint y: 17, endPoint x: 276, endPoint y: 84, distance: 153.0
click at [287, 84] on div "Izlasi tekstu! Eksperiments ar cilvēka olšūnu Angļu zinātnieki izstrādāja metod…" at bounding box center [262, 59] width 248 height 88
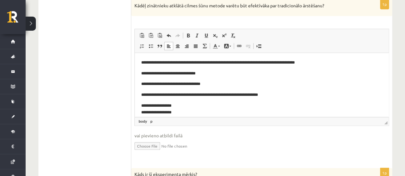
scroll to position [206, 0]
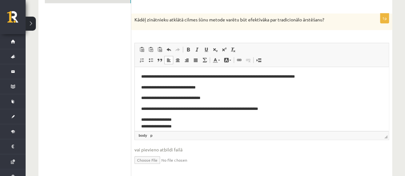
click at [140, 77] on html "**********" at bounding box center [262, 115] width 254 height 97
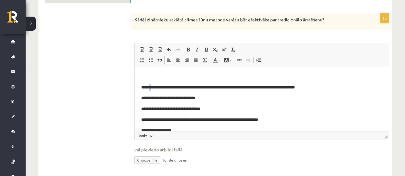
click at [152, 81] on body "**********" at bounding box center [261, 120] width 241 height 95
click at [153, 73] on p "Визуальный текстовый редактор, wiswyg-editor-user-answer-47433837119840" at bounding box center [261, 76] width 241 height 7
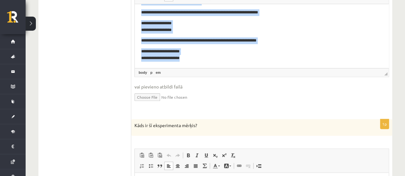
scroll to position [270, 0]
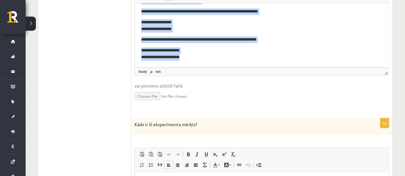
drag, startPoint x: 141, startPoint y: 12, endPoint x: 236, endPoint y: 57, distance: 104.7
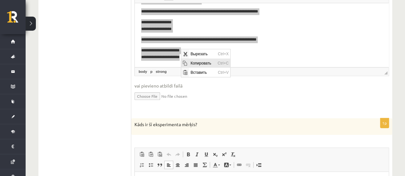
scroll to position [0, 0]
click at [191, 54] on span "Вырезать" at bounding box center [202, 53] width 27 height 9
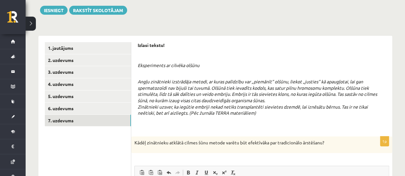
scroll to position [160, 0]
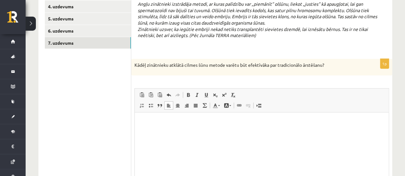
click at [182, 64] on p "Kādēļ zinātnieku atklātā cilmes šūnu metode varētu būt efektīvāka par tradicion…" at bounding box center [245, 65] width 222 height 6
click at [169, 122] on p "Визуальный текстовый редактор, wiswyg-editor-user-answer-47433837119840" at bounding box center [261, 122] width 241 height 7
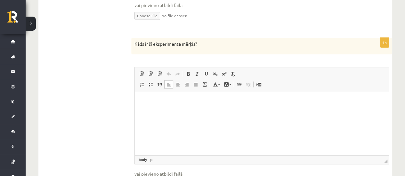
scroll to position [384, 0]
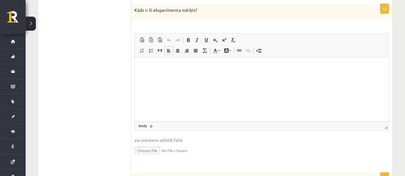
click at [164, 77] on html at bounding box center [262, 67] width 254 height 20
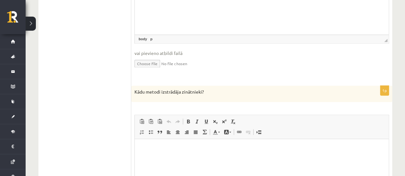
scroll to position [512, 0]
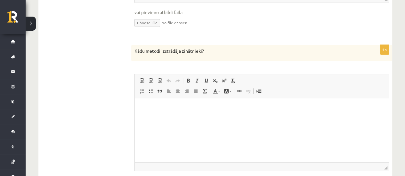
click at [177, 107] on p "Визуальный текстовый редактор, wiswyg-editor-user-answer-47433835414420" at bounding box center [261, 108] width 241 height 7
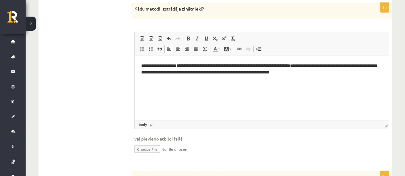
scroll to position [544, 0]
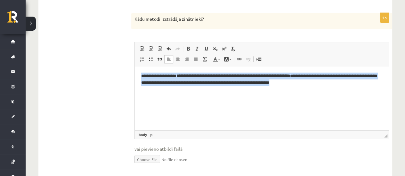
drag, startPoint x: 141, startPoint y: 75, endPoint x: 331, endPoint y: 88, distance: 190.9
click at [331, 88] on html "**********" at bounding box center [262, 79] width 254 height 26
click at [233, 48] on span at bounding box center [232, 48] width 5 height 5
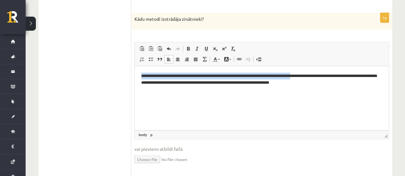
click at [206, 93] on html "**********" at bounding box center [262, 79] width 254 height 26
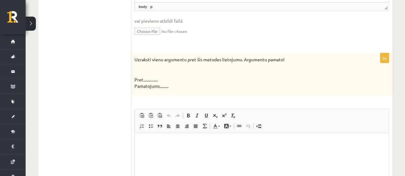
scroll to position [736, 0]
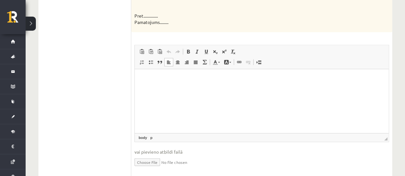
click at [148, 81] on p "Визуальный текстовый редактор, wiswyg-editor-user-answer-47433839644480" at bounding box center [261, 79] width 241 height 7
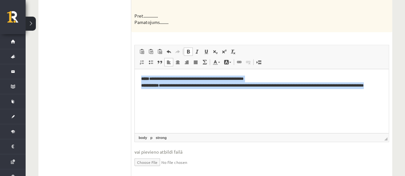
drag, startPoint x: 142, startPoint y: 78, endPoint x: 180, endPoint y: 94, distance: 41.7
click at [180, 94] on html "**********" at bounding box center [262, 85] width 254 height 33
click at [233, 51] on span at bounding box center [232, 51] width 5 height 5
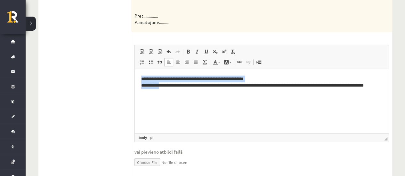
click at [173, 102] on html "**********" at bounding box center [262, 85] width 254 height 33
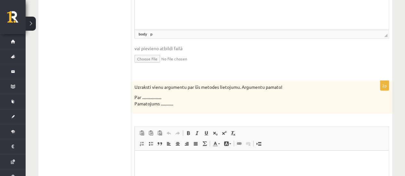
scroll to position [896, 0]
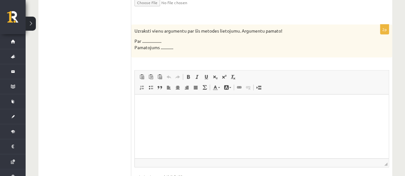
click at [148, 109] on html at bounding box center [262, 105] width 254 height 20
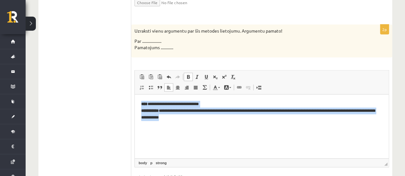
drag, startPoint x: 137, startPoint y: 99, endPoint x: 219, endPoint y: 119, distance: 84.8
click at [219, 119] on html "**********" at bounding box center [262, 111] width 254 height 33
click at [235, 75] on link "Убрать форматирование" at bounding box center [233, 77] width 9 height 8
click at [184, 118] on p "**********" at bounding box center [261, 111] width 241 height 20
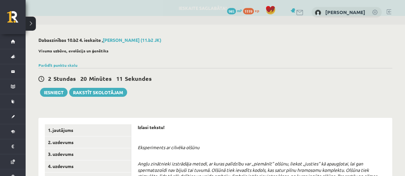
scroll to position [64, 0]
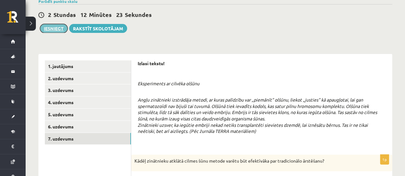
click at [58, 28] on button "Iesniegt" at bounding box center [54, 28] width 28 height 9
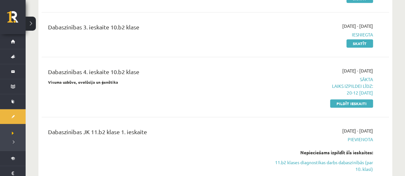
scroll to position [224, 0]
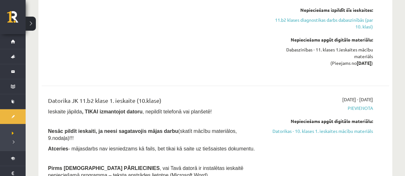
click at [266, 58] on div "[DATE] - [DATE] [GEOGRAPHIC_DATA] Nepieciešams izpildīt šīs ieskaites: 11.b2 kl…" at bounding box center [321, 30] width 111 height 91
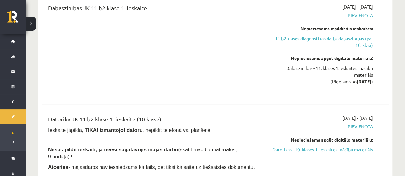
scroll to position [320, 0]
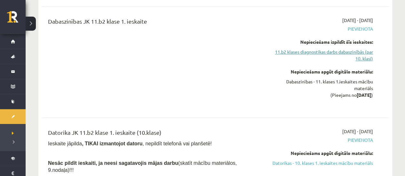
click at [286, 55] on link "11.b2 klases diagnostikas darbs dabaszinībās (par 10. klasi)" at bounding box center [322, 55] width 102 height 13
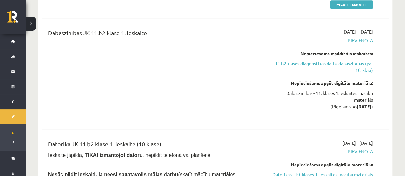
scroll to position [277, 0]
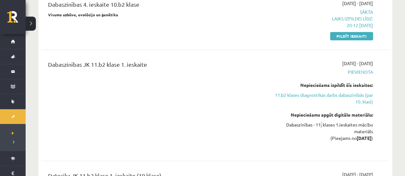
click at [317, 124] on div "Dabaszinības - 11. klases 1.ieskaites mācību materiāls (Pieejams no [DATE] )" at bounding box center [322, 132] width 102 height 20
click at [307, 123] on div "Dabaszinības - 11. klases 1.ieskaites mācību materiāls (Pieejams no [DATE] )" at bounding box center [322, 132] width 102 height 20
click at [283, 96] on link "11.b2 klases diagnostikas darbs dabaszinībās (par 10. klasi)" at bounding box center [322, 98] width 102 height 13
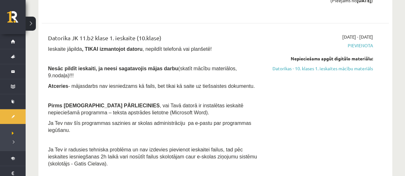
scroll to position [405, 0]
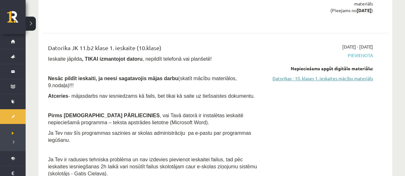
click at [292, 75] on link "Datorikas - 10. klases 1. ieskaites mācību materiāls" at bounding box center [322, 78] width 102 height 7
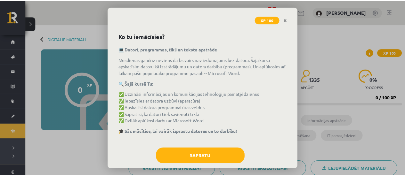
scroll to position [31, 0]
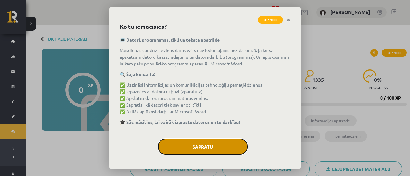
click at [189, 148] on button "Sapratu" at bounding box center [203, 147] width 90 height 16
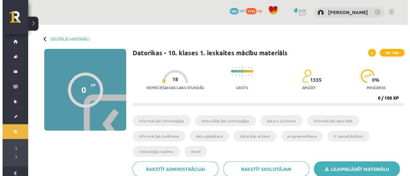
scroll to position [160, 0]
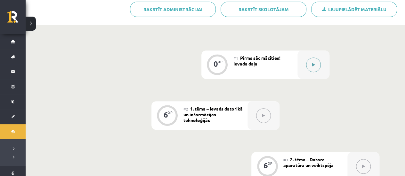
click at [317, 61] on button at bounding box center [313, 65] width 15 height 15
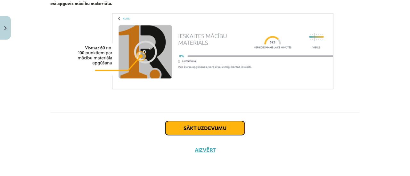
click at [222, 128] on button "Sākt uzdevumu" at bounding box center [204, 128] width 79 height 14
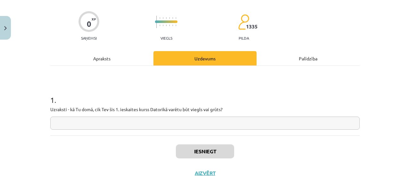
scroll to position [67, 0]
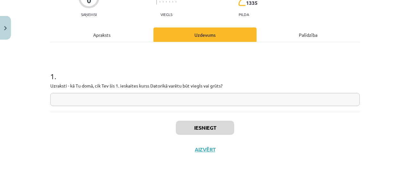
click at [165, 95] on input "text" at bounding box center [204, 99] width 309 height 13
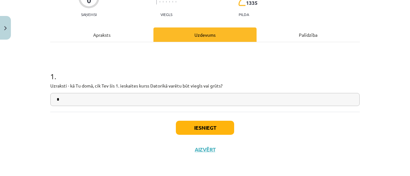
type input "*"
click at [184, 132] on button "Iesniegt" at bounding box center [205, 128] width 58 height 14
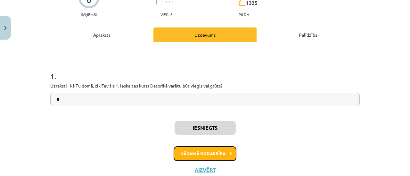
click at [198, 149] on button "Nākamā nodarbība" at bounding box center [205, 154] width 63 height 15
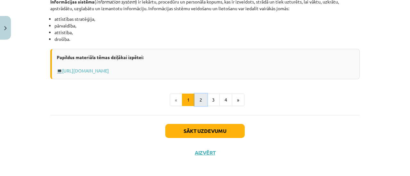
click at [198, 101] on button "2" at bounding box center [200, 100] width 13 height 13
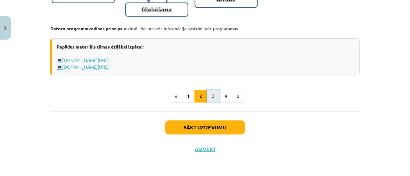
click at [212, 94] on button "3" at bounding box center [213, 96] width 13 height 13
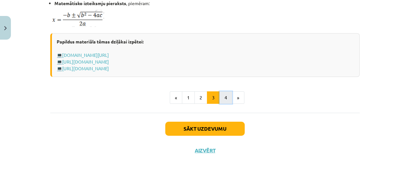
click at [219, 97] on button "4" at bounding box center [225, 98] width 13 height 13
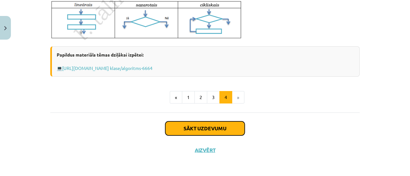
click at [200, 132] on button "Sākt uzdevumu" at bounding box center [204, 129] width 79 height 14
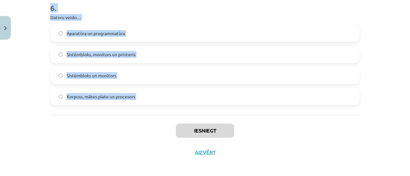
scroll to position [682, 0]
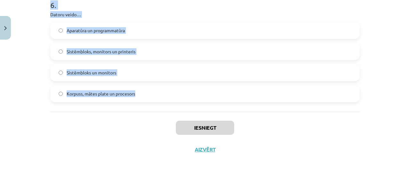
drag, startPoint x: 47, startPoint y: 41, endPoint x: 161, endPoint y: 102, distance: 129.3
copy form "Kas ir bits (bit)? Informācijas koda nosaukums Mazākā informācijas daudzuma mēr…"
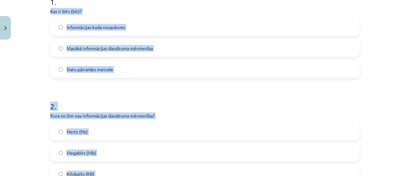
scroll to position [106, 0]
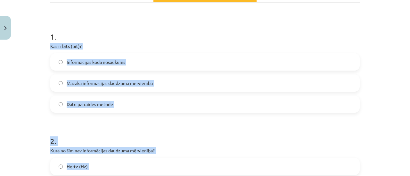
click at [128, 45] on p "Kas ir bits (bit)?" at bounding box center [204, 46] width 309 height 7
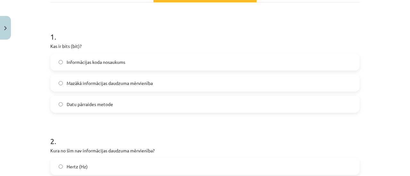
click at [102, 82] on span "Mazākā informācijas daudzuma mērvienība" at bounding box center [110, 83] width 86 height 7
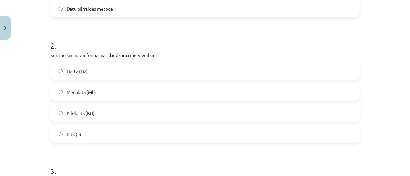
scroll to position [202, 0]
click at [92, 67] on label "Hertz (Hz)" at bounding box center [205, 71] width 308 height 16
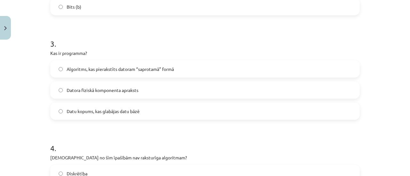
scroll to position [330, 0]
click at [94, 66] on span "Algoritms, kas pierakstīts datoram “saprotamā” formā" at bounding box center [120, 68] width 107 height 7
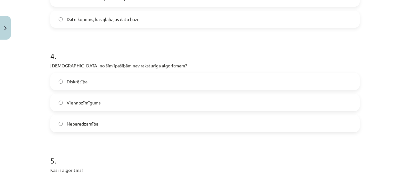
scroll to position [426, 0]
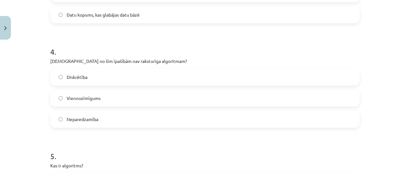
click at [83, 117] on span "Neparedzamība" at bounding box center [83, 119] width 32 height 7
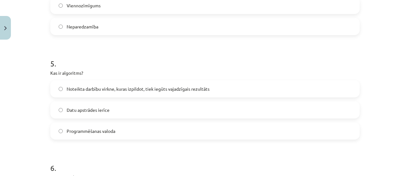
scroll to position [522, 0]
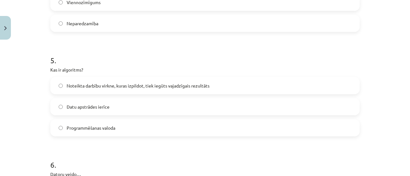
click at [110, 84] on span "Noteikta darbību virkne, kuras izpildot, tiek iegūts vajadzīgais rezultāts" at bounding box center [138, 86] width 143 height 7
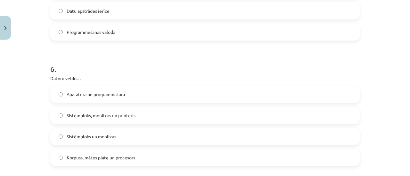
click at [91, 93] on span "Aparatūra un programmatūra" at bounding box center [96, 94] width 58 height 7
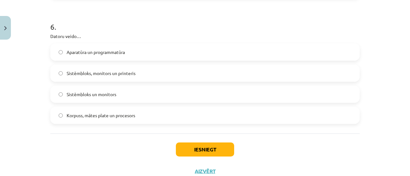
scroll to position [682, 0]
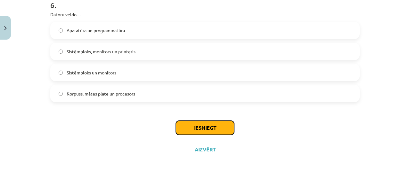
click at [200, 126] on button "Iesniegt" at bounding box center [205, 128] width 58 height 14
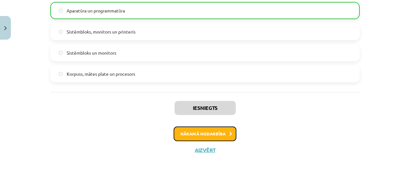
click at [178, 130] on button "Nākamā nodarbība" at bounding box center [205, 134] width 63 height 15
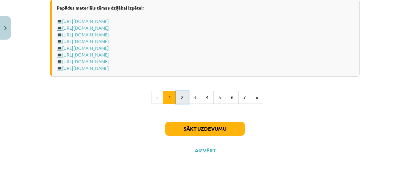
click at [179, 102] on button "2" at bounding box center [182, 97] width 13 height 13
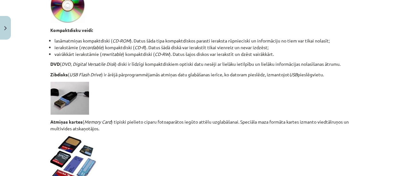
scroll to position [618, 0]
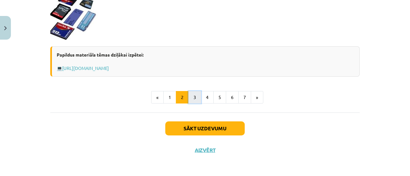
click at [191, 96] on button "3" at bounding box center [194, 97] width 13 height 13
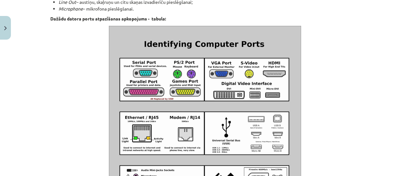
scroll to position [808, 0]
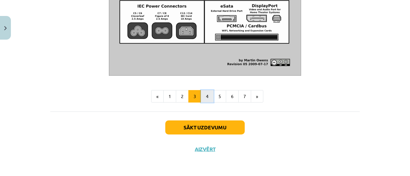
click at [206, 92] on button "4" at bounding box center [207, 96] width 13 height 13
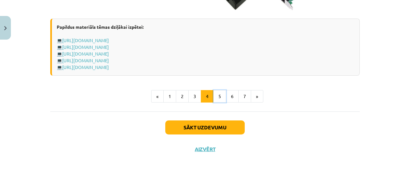
click at [214, 103] on button "5" at bounding box center [219, 96] width 13 height 13
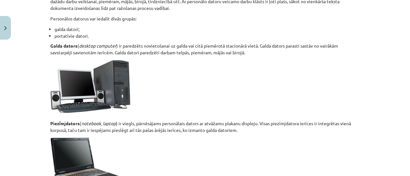
scroll to position [399, 0]
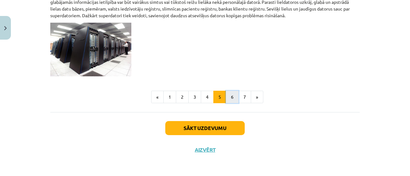
click at [228, 98] on button "6" at bounding box center [232, 97] width 13 height 13
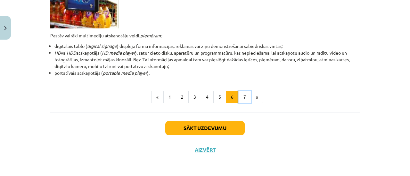
click at [241, 92] on button "7" at bounding box center [244, 97] width 13 height 13
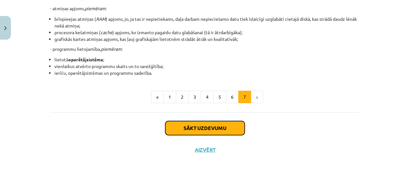
click at [218, 126] on button "Sākt uzdevumu" at bounding box center [204, 128] width 79 height 14
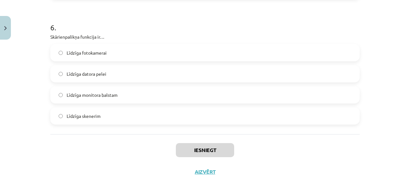
scroll to position [767, 0]
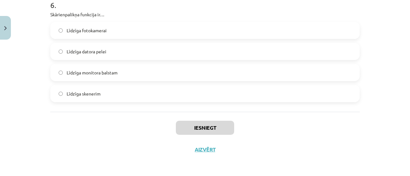
drag, startPoint x: 48, startPoint y: 41, endPoint x: 139, endPoint y: 103, distance: 109.7
copy form "Kuru ierīci lietosi lai vecu teksta dokumentu pārvēstu par rediģējamu Word doku…"
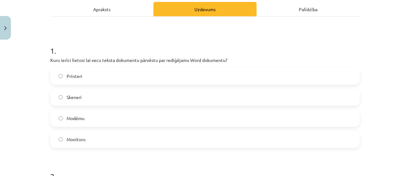
scroll to position [77, 0]
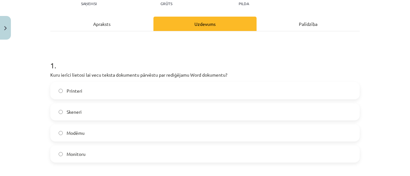
drag, startPoint x: 336, startPoint y: 67, endPoint x: 327, endPoint y: 64, distance: 9.6
click at [335, 67] on h1 "1 ." at bounding box center [204, 60] width 309 height 20
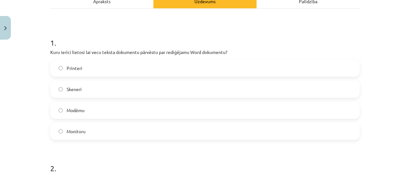
scroll to position [109, 0]
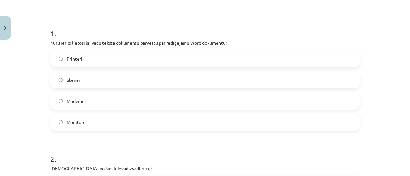
click at [93, 82] on label "Skeneri" at bounding box center [205, 80] width 308 height 16
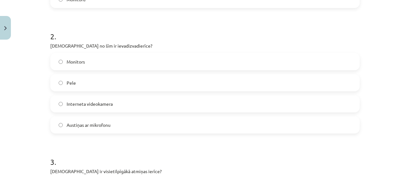
scroll to position [270, 0]
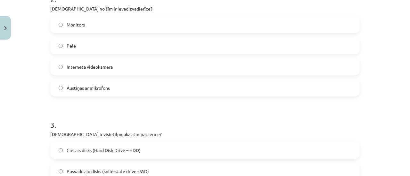
click at [92, 45] on label "Pele" at bounding box center [205, 46] width 308 height 16
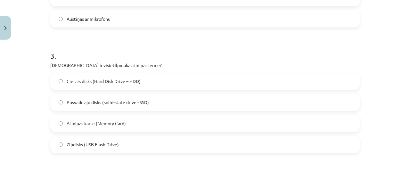
scroll to position [366, 0]
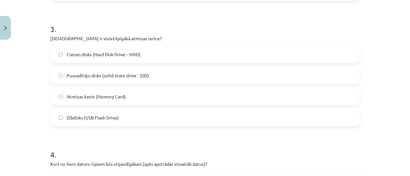
click at [124, 57] on span "Cietais disks (Hard Disk Drive – HDD)" at bounding box center [104, 54] width 74 height 7
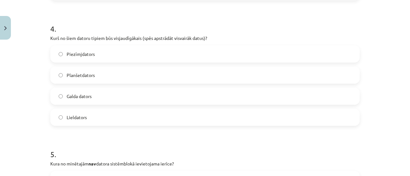
scroll to position [494, 0]
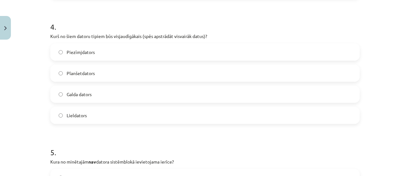
click at [90, 116] on label "Lieldators" at bounding box center [205, 116] width 308 height 16
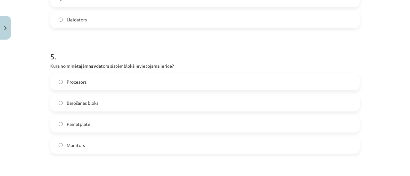
scroll to position [622, 0]
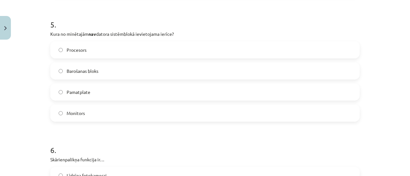
click at [80, 109] on label "Monitors" at bounding box center [205, 113] width 308 height 16
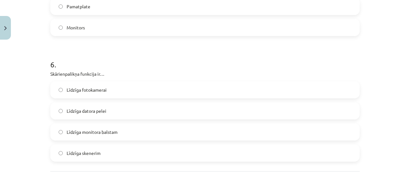
scroll to position [718, 0]
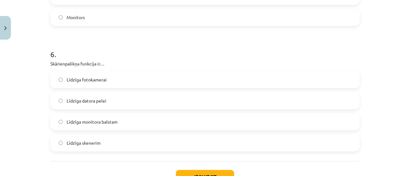
click at [100, 103] on span "Līdzīga datora pelei" at bounding box center [87, 101] width 40 height 7
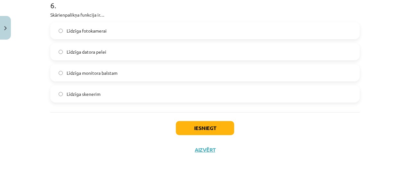
scroll to position [767, 0]
click at [191, 126] on button "Iesniegt" at bounding box center [205, 128] width 58 height 14
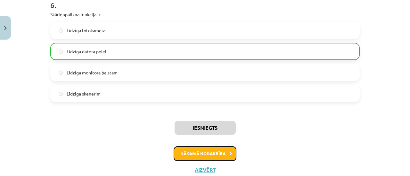
click at [178, 156] on button "Nākamā nodarbība" at bounding box center [205, 154] width 63 height 15
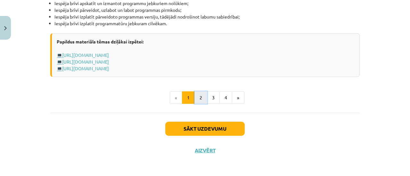
click at [199, 100] on button "2" at bounding box center [200, 98] width 13 height 13
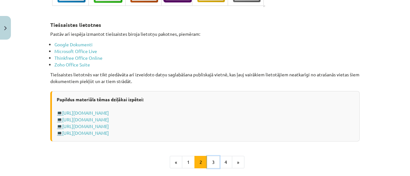
click at [207, 160] on button "3" at bounding box center [213, 162] width 13 height 13
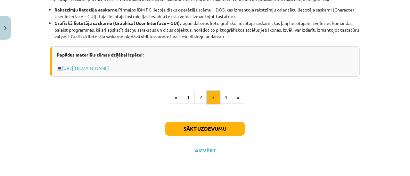
click at [215, 99] on button "3" at bounding box center [213, 97] width 13 height 13
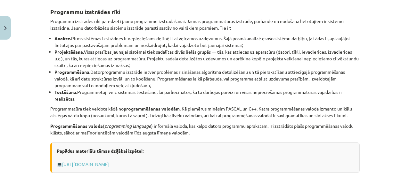
drag, startPoint x: 402, startPoint y: 62, endPoint x: 407, endPoint y: 66, distance: 6.1
click at [407, 66] on div "Mācību tēma: Datorikas - 10. klases 1. ieskaites mācību materiāls #4 3. tēma – …" at bounding box center [205, 88] width 410 height 176
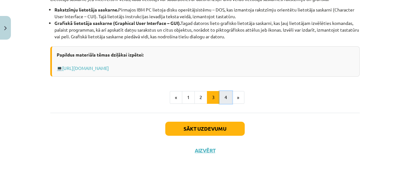
click at [223, 99] on button "4" at bounding box center [225, 97] width 13 height 13
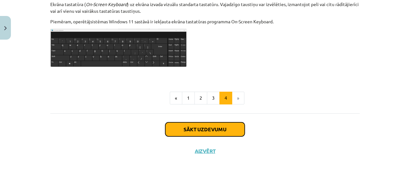
click at [224, 123] on button "Sākt uzdevumu" at bounding box center [204, 130] width 79 height 14
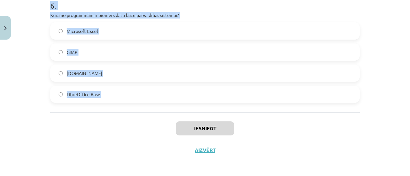
scroll to position [725, 0]
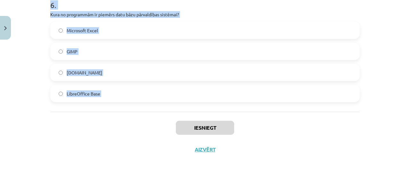
drag, startPoint x: 47, startPoint y: 71, endPoint x: 125, endPoint y: 104, distance: 84.6
copy form "Kura funkcija ir tipiska operētājsistēmai? Programmu automātiska izveide Datu g…"
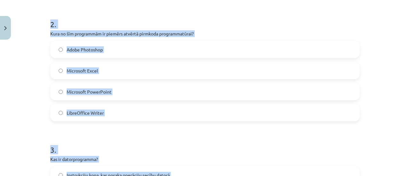
click at [329, 86] on label "Microsoft PowerPoint" at bounding box center [205, 92] width 308 height 16
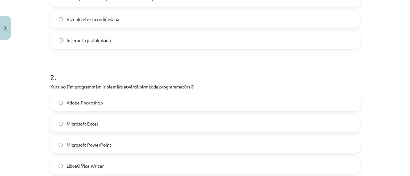
scroll to position [85, 0]
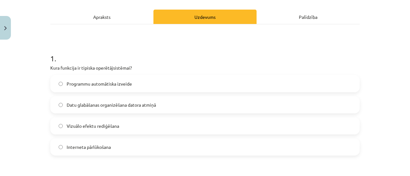
click at [211, 60] on h1 "1 ." at bounding box center [204, 53] width 309 height 20
click at [91, 103] on span "Datu glabāšanas organizēšana datora atmiņā" at bounding box center [111, 105] width 89 height 7
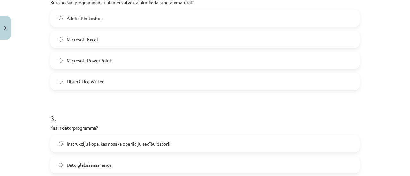
scroll to position [277, 0]
click at [87, 78] on span "LibreOffice Writer" at bounding box center [85, 81] width 37 height 7
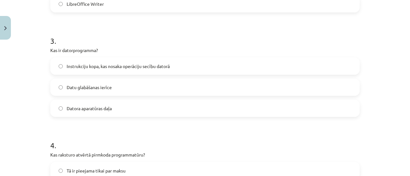
scroll to position [373, 0]
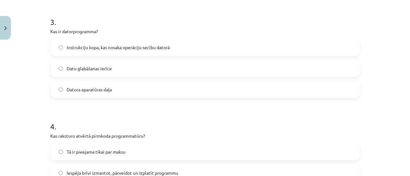
click at [108, 49] on span "Instrukciju kopa, kas nosaka operāciju secību datorā" at bounding box center [118, 47] width 103 height 7
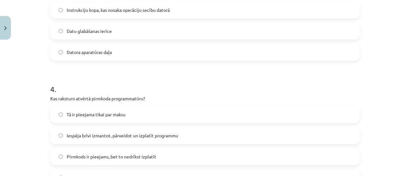
scroll to position [469, 0]
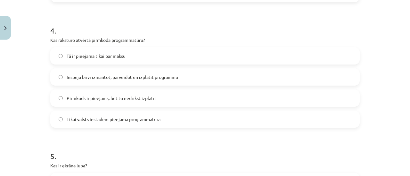
click at [120, 74] on span "Iespēja brīvi izmantot, pārveidot un izplatīt programmu" at bounding box center [122, 77] width 111 height 7
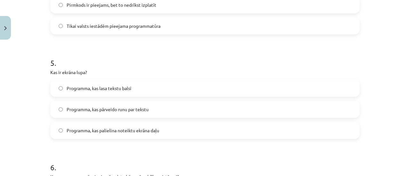
scroll to position [565, 0]
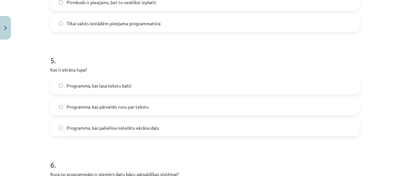
click at [101, 123] on label "Programma, kas palielina noteiktu ekrāna daļu" at bounding box center [205, 128] width 308 height 16
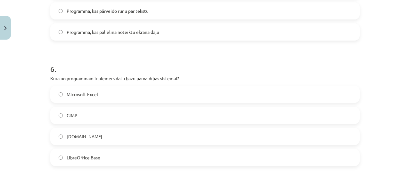
scroll to position [693, 0]
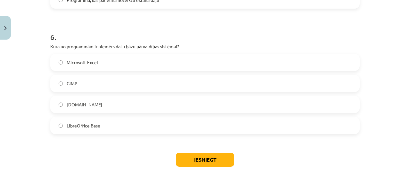
click at [86, 126] on span "LibreOffice Base" at bounding box center [84, 126] width 34 height 7
click at [187, 159] on button "Iesniegt" at bounding box center [205, 160] width 58 height 14
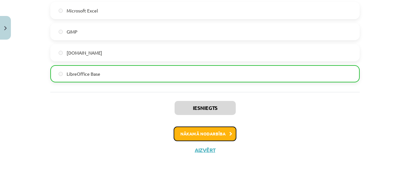
click at [206, 131] on button "Nākamā nodarbība" at bounding box center [205, 134] width 63 height 15
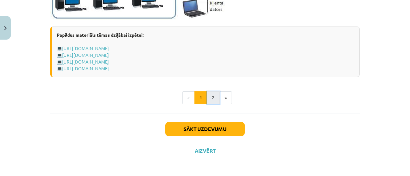
click at [207, 95] on button "2" at bounding box center [213, 98] width 13 height 13
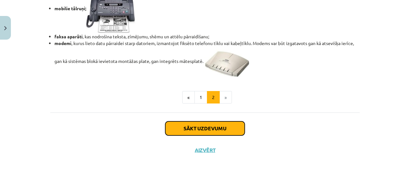
click at [197, 127] on button "Sākt uzdevumu" at bounding box center [204, 129] width 79 height 14
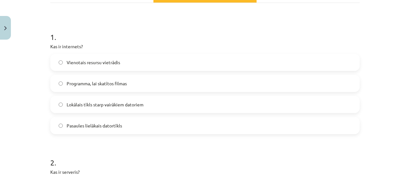
scroll to position [96, 0]
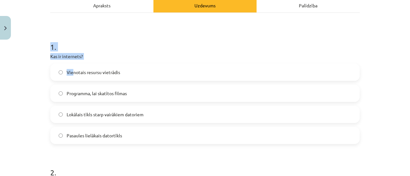
drag, startPoint x: 48, startPoint y: 39, endPoint x: 72, endPoint y: 66, distance: 36.0
click at [72, 66] on div "1 . Kas ir internets? Vienotais resursu vietrādis Programma, lai skatītos filma…" at bounding box center [204, 87] width 309 height 113
click at [95, 42] on h1 "1 ." at bounding box center [204, 41] width 309 height 20
click at [74, 45] on h1 "1 ." at bounding box center [204, 41] width 309 height 20
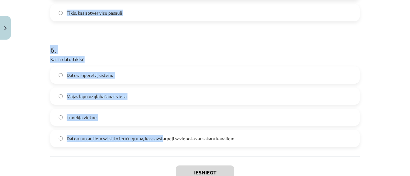
scroll to position [767, 0]
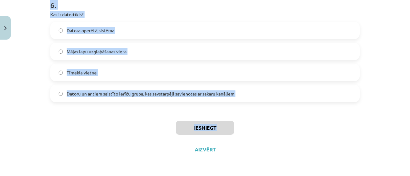
drag, startPoint x: 48, startPoint y: 57, endPoint x: 160, endPoint y: 136, distance: 137.1
click at [190, 99] on label "Datoru un ar tiem saistīto ierīču grupa, kas savstarpēji savienotas ar sakaru k…" at bounding box center [205, 94] width 308 height 16
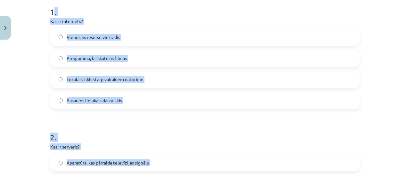
scroll to position [95, 0]
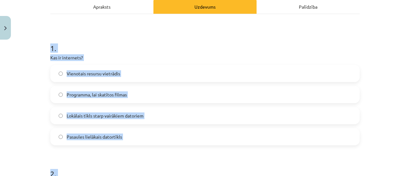
drag, startPoint x: 239, startPoint y: 94, endPoint x: 46, endPoint y: 48, distance: 198.8
copy form "1 . Kas ir internets? Vienotais resursu vietrādis Programma, lai skatītos filma…"
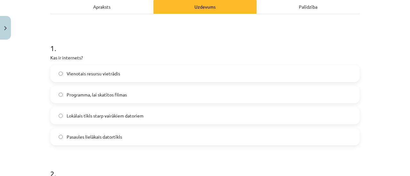
click at [95, 134] on span "Pasaules lielākais datortīkls" at bounding box center [94, 137] width 55 height 7
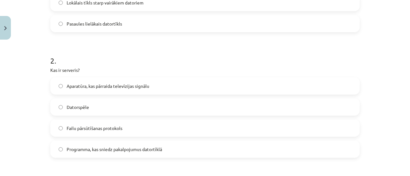
scroll to position [223, 0]
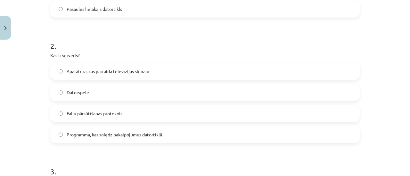
click at [98, 133] on span "Programma, kas sniedz pakalpojumus datortīklā" at bounding box center [114, 135] width 95 height 7
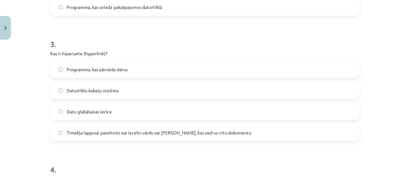
scroll to position [351, 0]
click at [87, 131] on span "Tīmekļa lappusē pasvītrots vai izcelts vārds vai frāze, kas ved uz citu dokumen…" at bounding box center [159, 132] width 185 height 7
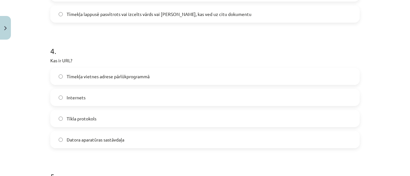
scroll to position [479, 0]
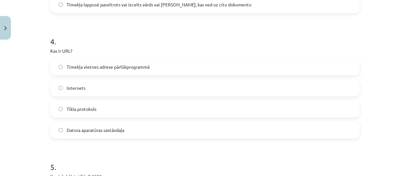
click at [93, 67] on span "Tīmekļa vietnes adrese pārlūkprogrammā" at bounding box center [108, 67] width 83 height 7
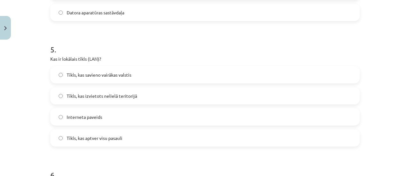
scroll to position [607, 0]
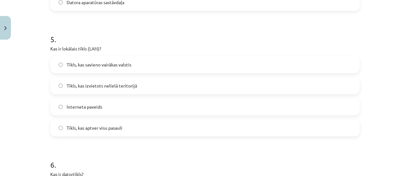
click at [129, 85] on span "Tīkls, kas izvietots nelielā teritorijā" at bounding box center [102, 86] width 70 height 7
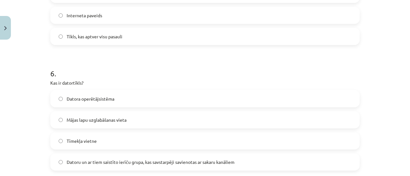
scroll to position [735, 0]
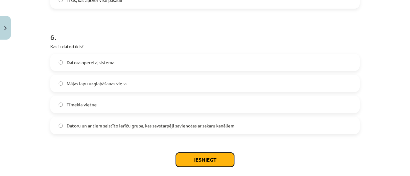
click at [186, 158] on button "Iesniegt" at bounding box center [205, 160] width 58 height 14
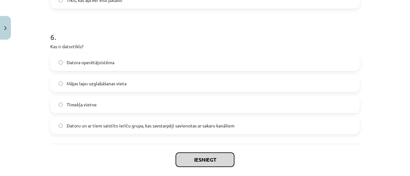
scroll to position [767, 0]
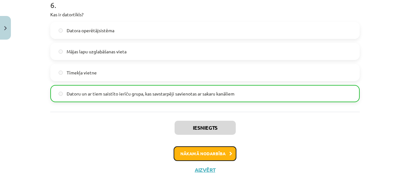
click at [189, 152] on button "Nākamā nodarbība" at bounding box center [205, 154] width 63 height 15
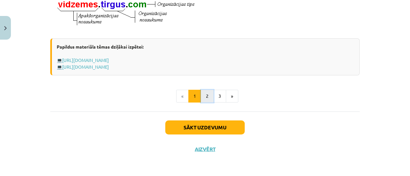
click at [203, 99] on button "2" at bounding box center [207, 96] width 13 height 13
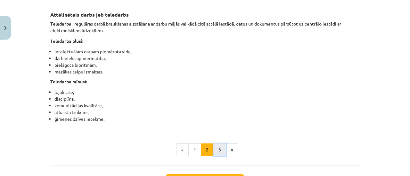
click at [214, 157] on button "3" at bounding box center [219, 150] width 13 height 13
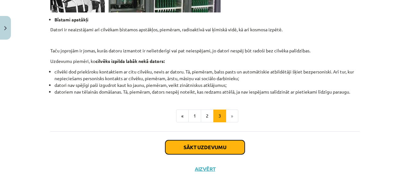
click at [206, 150] on button "Sākt uzdevumu" at bounding box center [204, 148] width 79 height 14
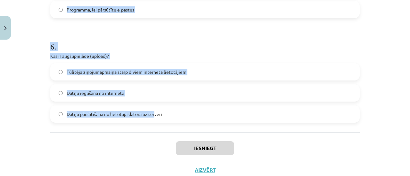
scroll to position [725, 0]
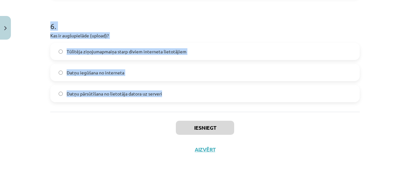
drag, startPoint x: 48, startPoint y: 28, endPoint x: 162, endPoint y: 98, distance: 133.6
copy form "1 . Kura no šīm iespējām ir e-komercijas piemērs? E-veikala izveide un pārdošan…"
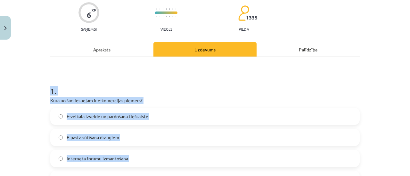
scroll to position [77, 0]
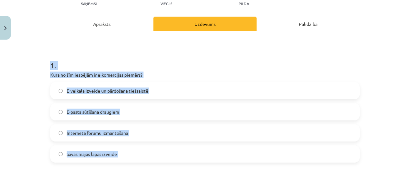
click at [279, 95] on label "E-veikala izveide un pārdošana tiešsaistē" at bounding box center [205, 91] width 308 height 16
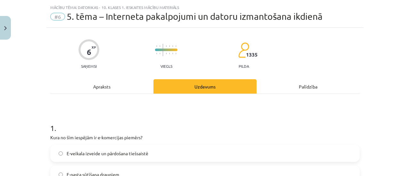
scroll to position [13, 0]
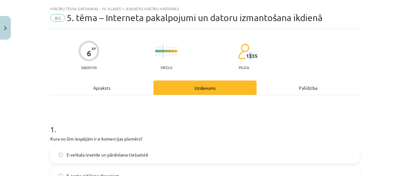
drag, startPoint x: 250, startPoint y: 55, endPoint x: 245, endPoint y: 55, distance: 4.8
click at [246, 55] on span "1335" at bounding box center [252, 56] width 12 height 6
click at [194, 116] on h1 "1 ." at bounding box center [204, 124] width 309 height 20
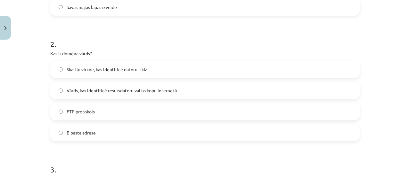
scroll to position [238, 0]
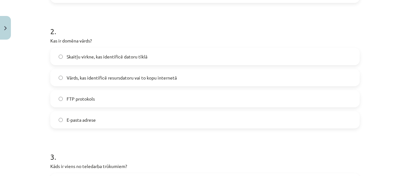
click at [103, 76] on span "Vārds, kas identificē resursdatoru vai to kopu internetā" at bounding box center [122, 78] width 110 height 7
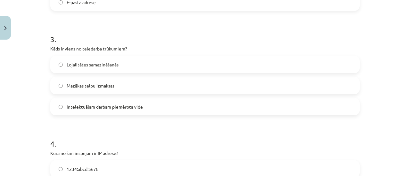
scroll to position [366, 0]
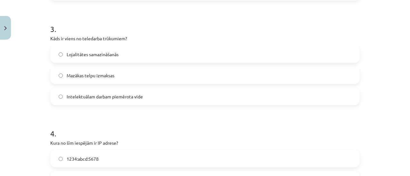
click at [73, 54] on span "Lojalitātes samazināšanās" at bounding box center [93, 54] width 52 height 7
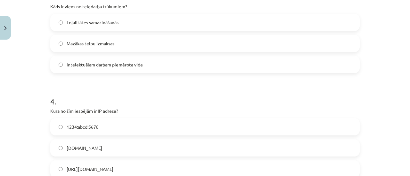
scroll to position [462, 0]
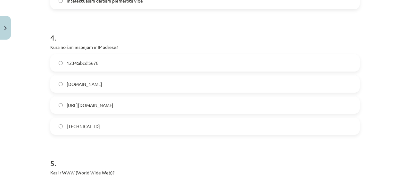
click at [82, 122] on label "192.100.81.101" at bounding box center [205, 126] width 308 height 16
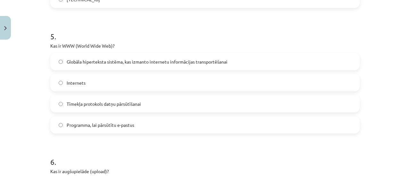
scroll to position [590, 0]
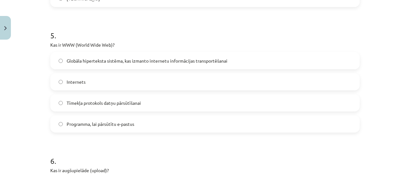
click at [97, 61] on span "Globāla hiperteksta sistēma, kas izmanto internetu informācijas transportēšanai" at bounding box center [147, 61] width 161 height 7
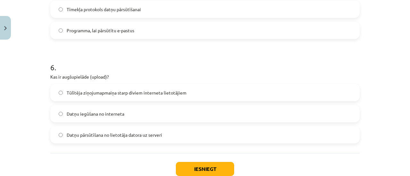
scroll to position [686, 0]
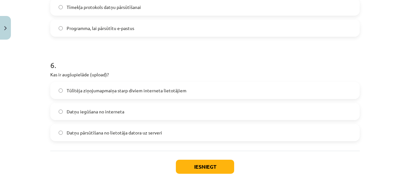
click at [75, 133] on span "Datņu pārsūtīšana no lietotāja datora uz serveri" at bounding box center [114, 133] width 95 height 7
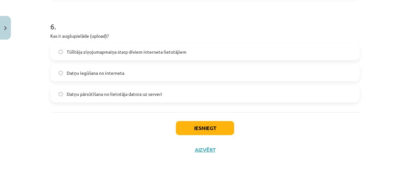
scroll to position [725, 0]
click at [184, 128] on button "Iesniegt" at bounding box center [205, 128] width 58 height 14
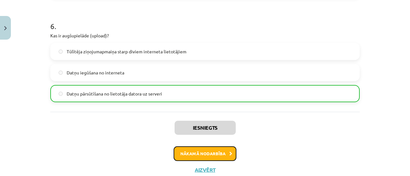
click at [192, 153] on button "Nākamā nodarbība" at bounding box center [205, 154] width 63 height 15
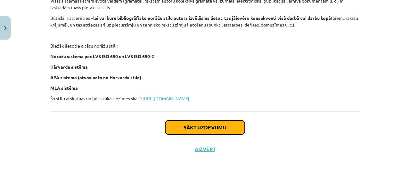
click at [191, 130] on button "Sākt uzdevumu" at bounding box center [204, 128] width 79 height 14
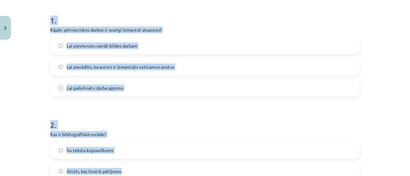
scroll to position [222, 0]
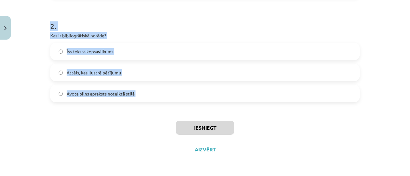
drag, startPoint x: 42, startPoint y: 93, endPoint x: 130, endPoint y: 122, distance: 93.1
click at [130, 123] on div "Mācību tēma: Datorikas - 10. klases 1. ieskaites mācību materiāls #7 6. tēma – …" at bounding box center [205, 88] width 410 height 176
copy form "1 . Kāpēc pētnieciskos darbos ir svarīgi izmantot atsauces? Lai pievienotu vair…"
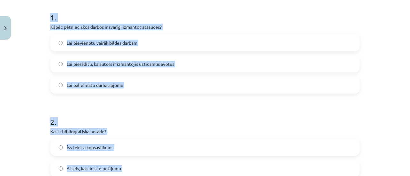
click at [124, 107] on h1 "2 ." at bounding box center [204, 117] width 309 height 20
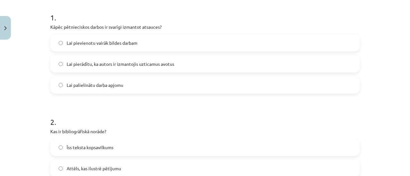
click at [109, 62] on span "Lai pierādītu, ka autors ir izmantojis uzticamus avotus" at bounding box center [121, 64] width 108 height 7
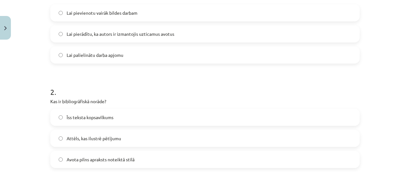
scroll to position [190, 0]
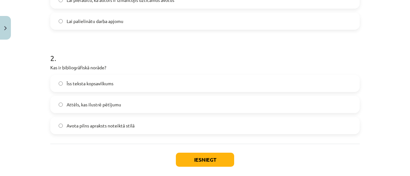
click at [87, 130] on label "Avota pilns apraksts noteiktā stilā" at bounding box center [205, 126] width 308 height 16
click at [192, 156] on button "Iesniegt" at bounding box center [205, 160] width 58 height 14
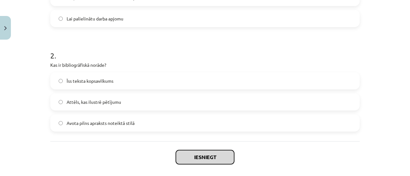
scroll to position [222, 0]
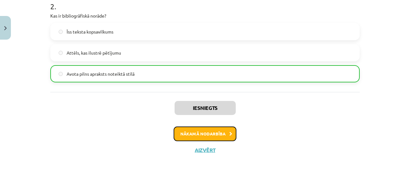
click at [187, 132] on button "Nākamā nodarbība" at bounding box center [205, 134] width 63 height 15
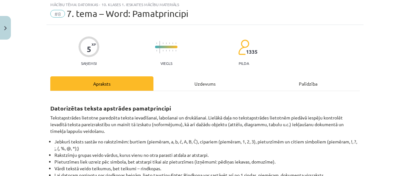
scroll to position [16, 0]
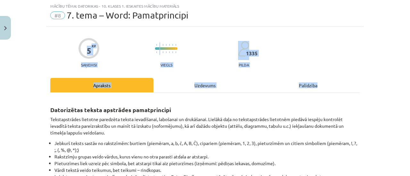
drag, startPoint x: 405, startPoint y: 27, endPoint x: 409, endPoint y: 69, distance: 42.1
click at [407, 87] on div "Mācību tēma: Datorikas - 10. klases 1. ieskaites mācību materiāls #8 7. tema – …" at bounding box center [205, 88] width 410 height 176
click at [375, 40] on div "Mācību tēma: Datorikas - 10. klases 1. ieskaites mācību materiāls #8 7. tema – …" at bounding box center [205, 88] width 410 height 176
drag, startPoint x: 403, startPoint y: 30, endPoint x: 409, endPoint y: 57, distance: 27.6
click at [395, 87] on div "Mācību tēma: Datorikas - 10. klases 1. ieskaites mācību materiāls #8 7. tema – …" at bounding box center [205, 88] width 410 height 176
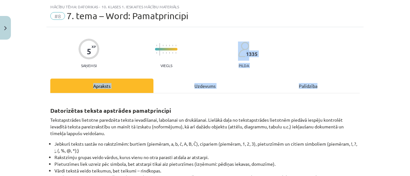
click at [387, 43] on div "Mācību tēma: Datorikas - 10. klases 1. ieskaites mācību materiāls #8 7. tema – …" at bounding box center [205, 88] width 410 height 176
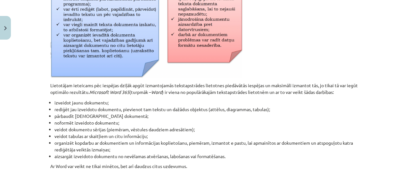
scroll to position [355, 0]
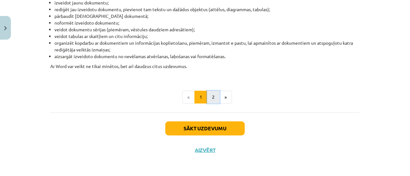
click at [212, 100] on button "2" at bounding box center [213, 97] width 13 height 13
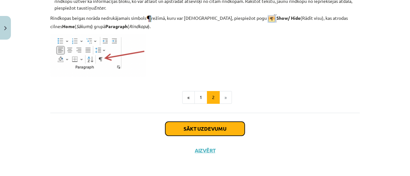
click at [222, 125] on button "Sākt uzdevumu" at bounding box center [204, 129] width 79 height 14
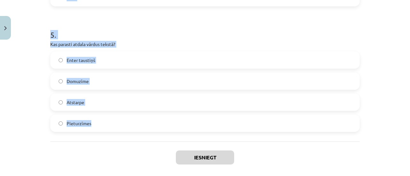
scroll to position [592, 0]
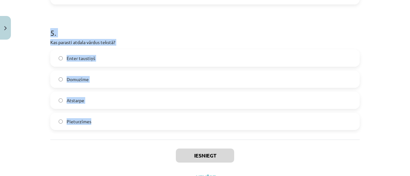
drag, startPoint x: 49, startPoint y: 94, endPoint x: 128, endPoint y: 137, distance: 90.5
copy form "1 . Kas veido tekstu? Tikai burti Rakstzīmes, vārdi un teikumi Krāsas un formas…"
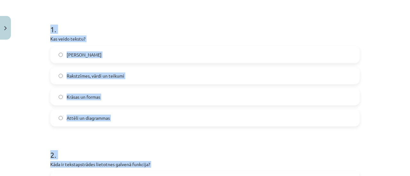
scroll to position [80, 0]
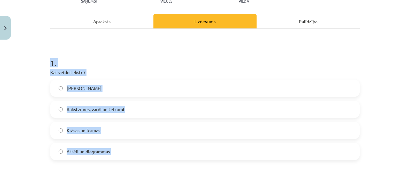
click at [175, 64] on h1 "1 ." at bounding box center [204, 57] width 309 height 20
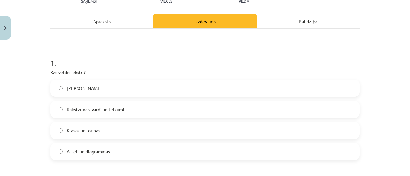
click at [102, 106] on span "Rakstzīmes, vārdi un teikumi" at bounding box center [96, 109] width 58 height 7
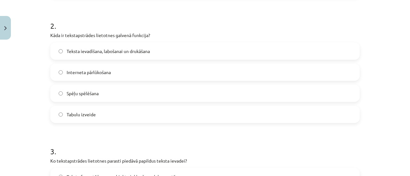
scroll to position [272, 0]
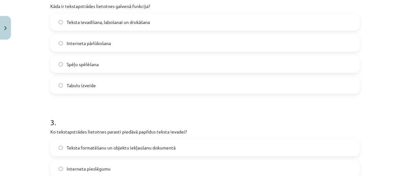
click at [80, 25] on span "Teksta ievadīšana, labošanai un drukāšana" at bounding box center [108, 22] width 83 height 7
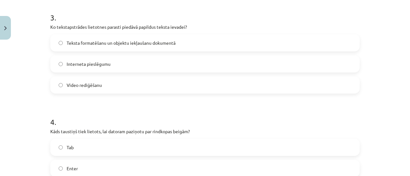
scroll to position [368, 0]
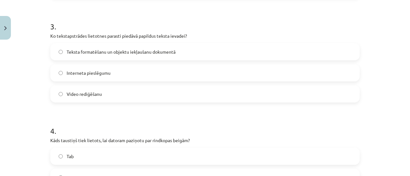
click at [85, 49] on span "Teksta formatēšanu un objektu iekļaušanu dokumentā" at bounding box center [121, 52] width 109 height 7
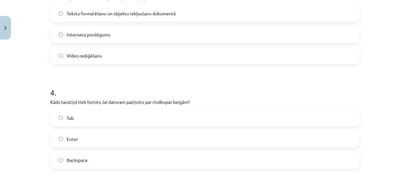
scroll to position [464, 0]
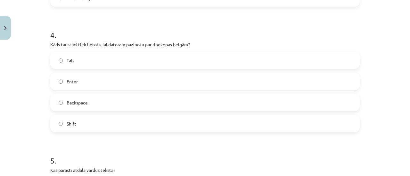
click at [61, 82] on label "Enter" at bounding box center [205, 82] width 308 height 16
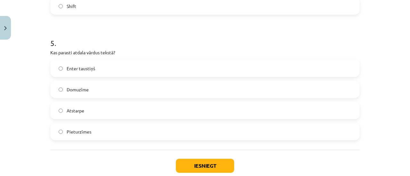
scroll to position [592, 0]
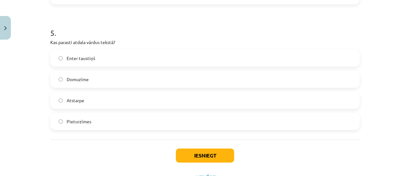
click at [71, 103] on span "Atstarpe" at bounding box center [76, 100] width 18 height 7
click at [205, 150] on button "Iesniegt" at bounding box center [205, 156] width 58 height 14
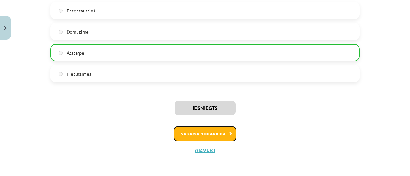
click at [183, 130] on button "Nākamā nodarbība" at bounding box center [205, 134] width 63 height 15
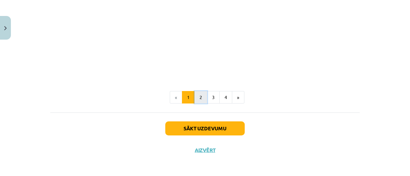
click at [196, 92] on button "2" at bounding box center [200, 97] width 13 height 13
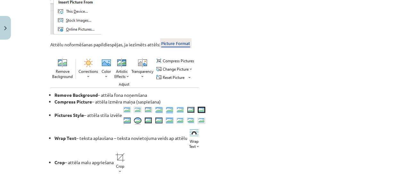
scroll to position [820, 0]
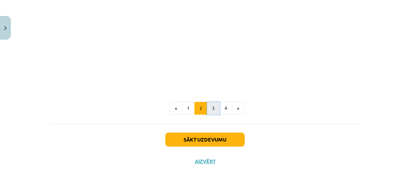
click at [211, 112] on button "3" at bounding box center [213, 108] width 13 height 13
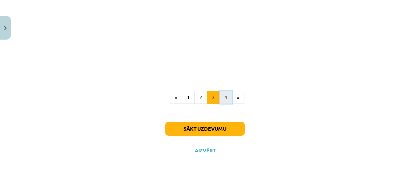
click at [227, 101] on button "4" at bounding box center [225, 97] width 13 height 13
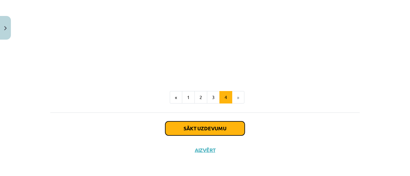
click at [232, 133] on button "Sākt uzdevumu" at bounding box center [204, 129] width 79 height 14
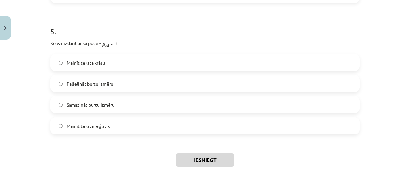
scroll to position [624, 0]
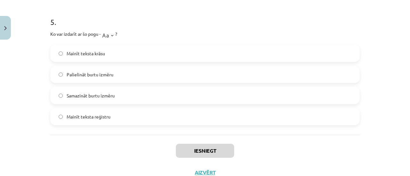
drag, startPoint x: 48, startPoint y: 124, endPoint x: 139, endPoint y: 127, distance: 91.3
copy form "1 . Kas ir apakšraksts (Subscript) rakstzīmju formatēšanā? Rakstzīmes ir pasvīt…"
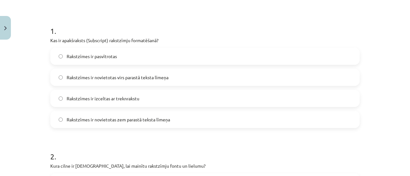
click at [230, 29] on h1 "1 ." at bounding box center [204, 25] width 309 height 20
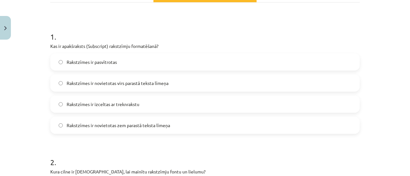
scroll to position [112, 0]
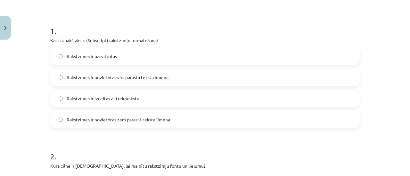
click at [109, 78] on span "Rakstzīmes ir novietotas virs parastā teksta līmeņa" at bounding box center [118, 77] width 102 height 7
click at [128, 116] on label "Rakstzīmes ir novietotas zem parastā teksta līmeņa" at bounding box center [205, 120] width 308 height 16
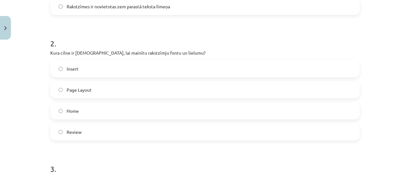
scroll to position [240, 0]
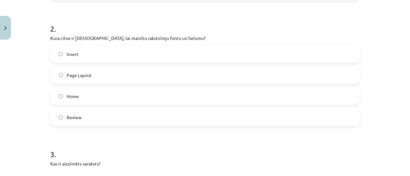
click at [68, 101] on label "Home" at bounding box center [205, 96] width 308 height 16
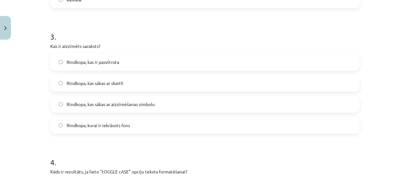
scroll to position [368, 0]
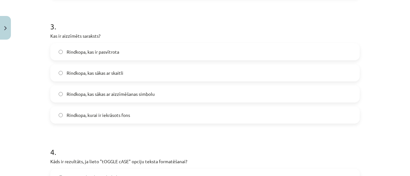
click at [118, 94] on span "Rindkopa, kas sākas ar aizzīmēšanas simbolu" at bounding box center [111, 94] width 88 height 7
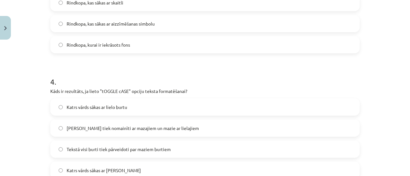
scroll to position [464, 0]
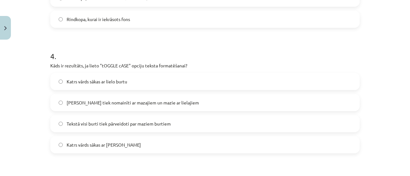
click at [109, 102] on span "Lielie burti tiek nomainīti ar mazajiem un mazie ar lielajiem" at bounding box center [133, 103] width 132 height 7
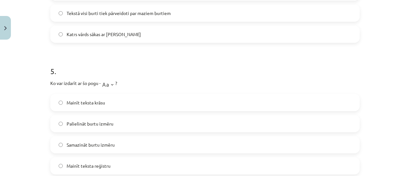
scroll to position [592, 0]
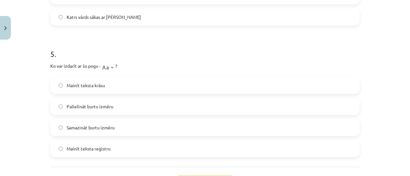
click at [98, 106] on span "Palielināt burtu izmēru" at bounding box center [90, 106] width 47 height 7
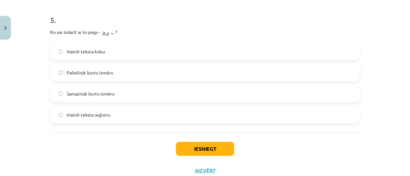
scroll to position [647, 0]
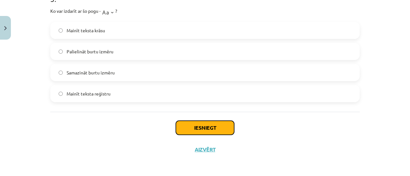
click at [193, 126] on button "Iesniegt" at bounding box center [205, 128] width 58 height 14
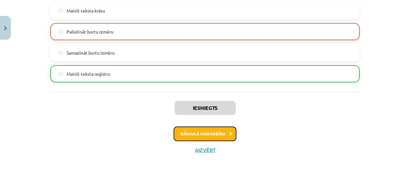
click at [192, 135] on button "Nākamā nodarbība" at bounding box center [205, 134] width 63 height 15
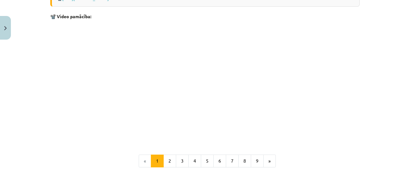
scroll to position [1405, 0]
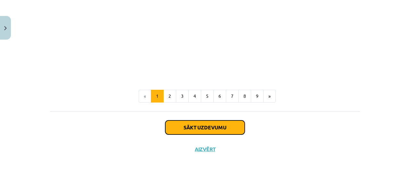
click at [178, 128] on button "Sākt uzdevumu" at bounding box center [204, 128] width 79 height 14
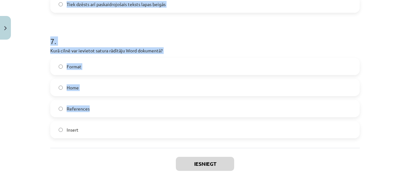
scroll to position [850, 0]
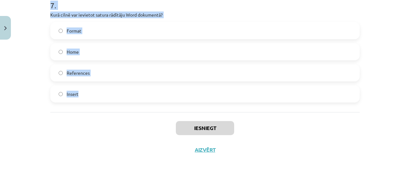
drag, startPoint x: 47, startPoint y: 62, endPoint x: 144, endPoint y: 99, distance: 103.2
copy form "1 . Kura komanda tiek izmantota, lai kopētu teksta formatējumu citā vietā? Copy…"
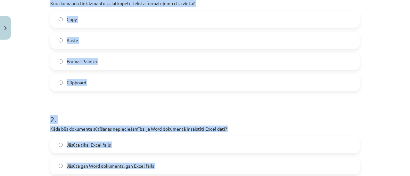
scroll to position [114, 0]
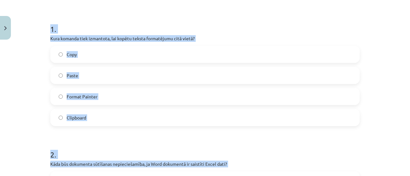
click at [127, 41] on p "Kura komanda tiek izmantota, lai kopētu teksta formatējumu citā vietā?" at bounding box center [204, 38] width 309 height 7
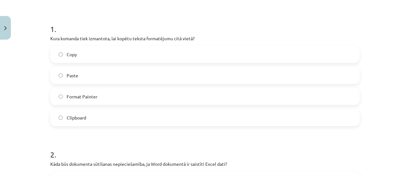
click at [111, 102] on label "Format Painter" at bounding box center [205, 97] width 308 height 16
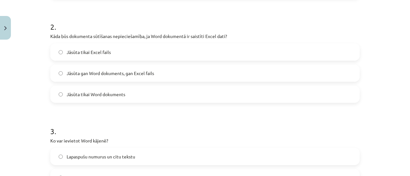
click at [103, 73] on span "Jāsūta gan Word dokuments, gan Excel fails" at bounding box center [110, 73] width 87 height 7
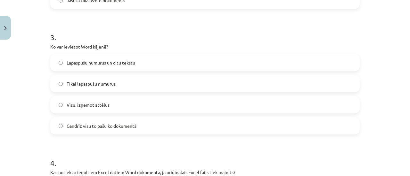
scroll to position [306, 0]
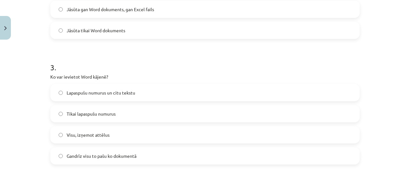
click at [99, 91] on span "Lapaspušu numurus un citu tekstu" at bounding box center [101, 93] width 69 height 7
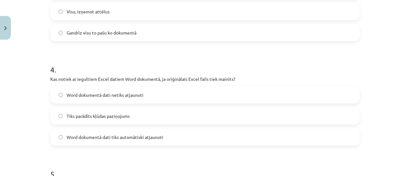
scroll to position [466, 0]
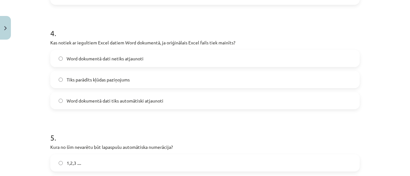
click at [88, 61] on span "Word dokumentā dati netiks atjaunoti" at bounding box center [105, 58] width 77 height 7
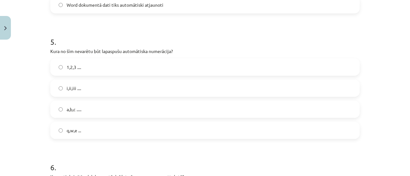
click at [87, 132] on label "q,w,e ..." at bounding box center [205, 131] width 308 height 16
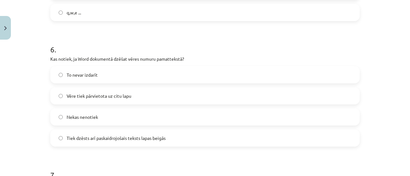
scroll to position [690, 0]
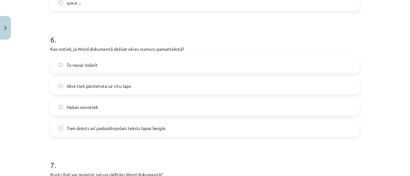
click at [93, 127] on span "Tiek dzēsts arī paskaidrojošais teksts lapas beigās" at bounding box center [116, 128] width 99 height 7
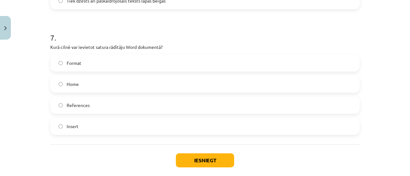
scroll to position [850, 0]
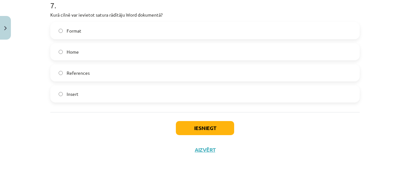
click at [84, 71] on span "References" at bounding box center [78, 73] width 23 height 7
click at [186, 123] on button "Iesniegt" at bounding box center [205, 128] width 58 height 14
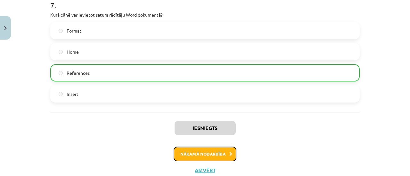
click at [193, 153] on button "Nākamā nodarbība" at bounding box center [205, 154] width 63 height 15
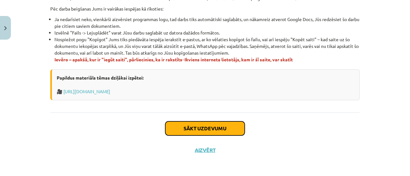
click at [182, 130] on button "Sākt uzdevumu" at bounding box center [204, 129] width 79 height 14
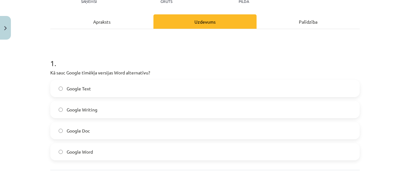
scroll to position [74, 0]
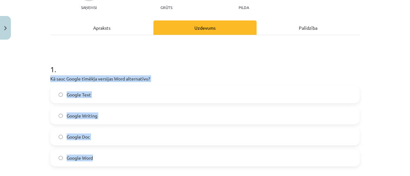
drag, startPoint x: 45, startPoint y: 77, endPoint x: 133, endPoint y: 155, distance: 117.5
click at [133, 155] on div "2 XP Saņemsi Grūts 1335 pilda Apraksts Uzdevums Palīdzība 1 . Kā sauc Google tī…" at bounding box center [204, 97] width 317 height 256
copy div "Kā sauc Google tīmēkļa versijas Word alternatīvu? Google Text Google Writing Go…"
click at [98, 139] on label "Google Doc" at bounding box center [205, 137] width 308 height 16
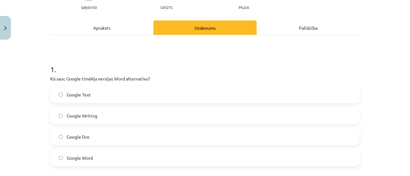
scroll to position [138, 0]
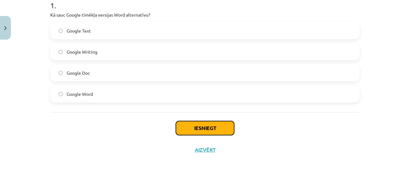
click at [187, 121] on button "Iesniegt" at bounding box center [205, 128] width 58 height 14
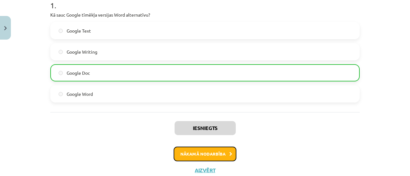
click at [196, 155] on button "Nākamā nodarbība" at bounding box center [205, 154] width 63 height 15
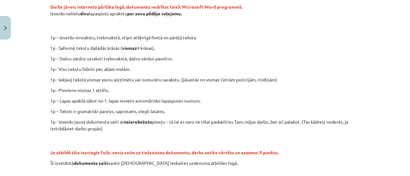
scroll to position [99, 0]
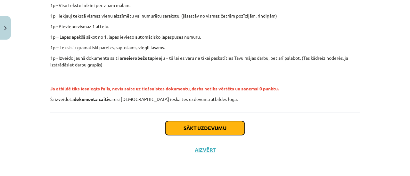
click at [182, 122] on button "Sākt uzdevumu" at bounding box center [204, 128] width 79 height 14
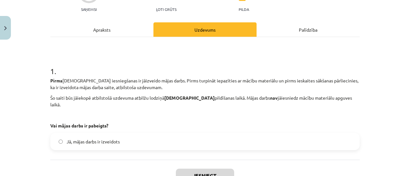
scroll to position [112, 0]
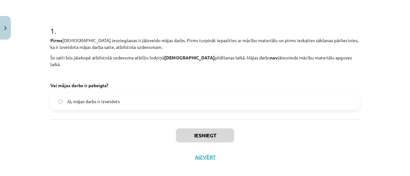
click at [82, 98] on span "Jā, mājas darbs ir izveidots" at bounding box center [93, 101] width 53 height 7
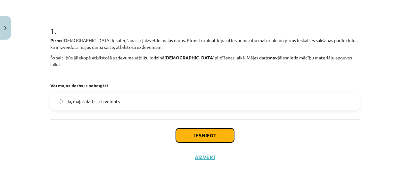
click at [184, 130] on button "Iesniegt" at bounding box center [205, 136] width 58 height 14
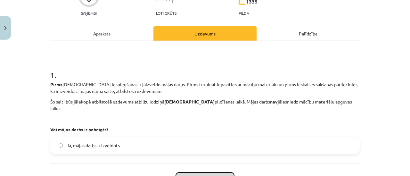
scroll to position [113, 0]
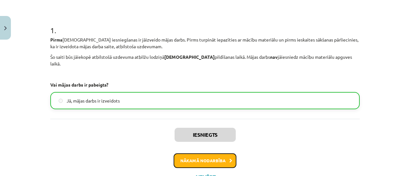
click at [187, 154] on button "Nākamā nodarbība" at bounding box center [205, 161] width 63 height 15
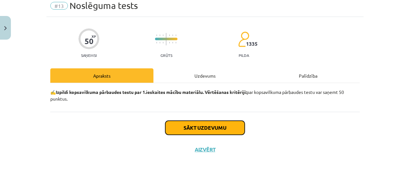
click at [181, 123] on button "Sākt uzdevumu" at bounding box center [204, 128] width 79 height 14
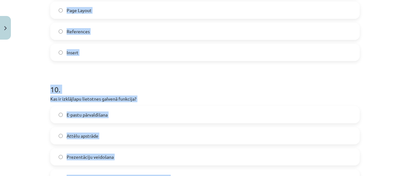
scroll to position [1248, 0]
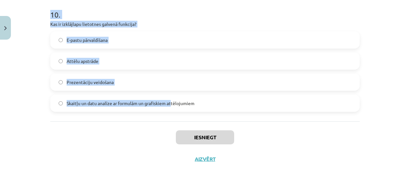
drag, startPoint x: 50, startPoint y: 50, endPoint x: 207, endPoint y: 105, distance: 166.2
click at [207, 105] on div "Mācību tēma: Datorikas - 10. klases 1. ieskaites mācību materiāls #13 Noslēguma…" at bounding box center [205, 88] width 410 height 176
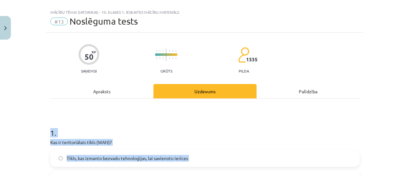
scroll to position [0, 0]
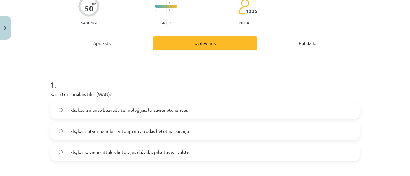
scroll to position [96, 0]
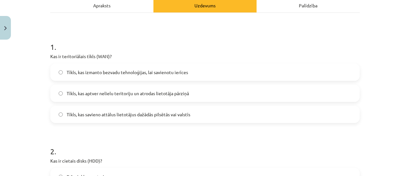
click at [99, 118] on label "Tīkls, kas savieno attālus lietotājus dažādās pilsētās vai valstīs" at bounding box center [205, 115] width 308 height 16
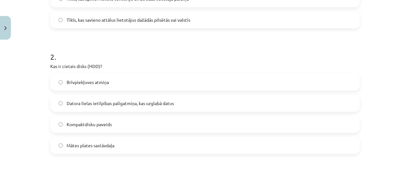
scroll to position [224, 0]
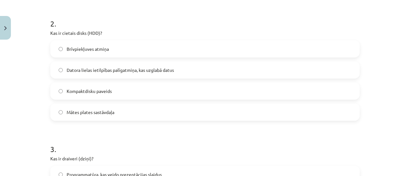
click at [101, 73] on label "Datora lielas ietilpības palīgatmiņa, kas uzglabā datus" at bounding box center [205, 70] width 308 height 16
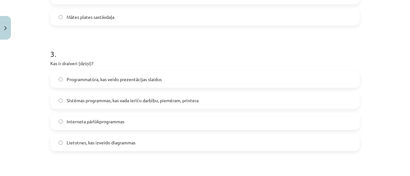
scroll to position [320, 0]
click at [94, 101] on span "Sistēmas programmas, kas vada ierīču darbību, piemēram, printera" at bounding box center [133, 100] width 132 height 7
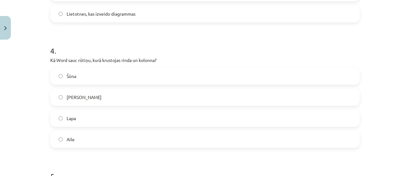
scroll to position [480, 0]
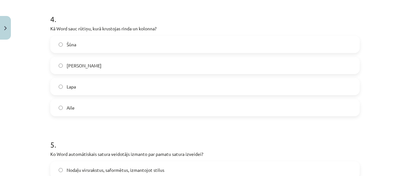
click at [87, 44] on label "Šūna" at bounding box center [205, 44] width 308 height 16
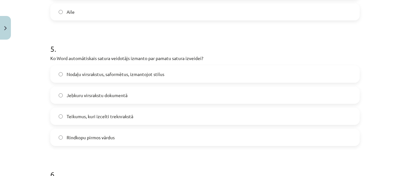
click at [96, 68] on label "Nodaļu virsrakstus, saformētus, izmantojot stilus" at bounding box center [205, 74] width 308 height 16
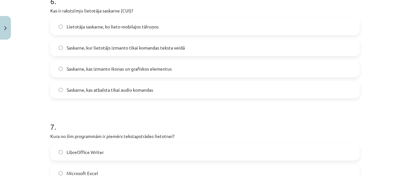
scroll to position [736, 0]
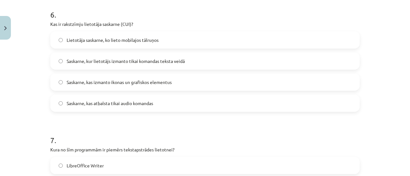
click at [76, 64] on label "Saskarne, kur lietotājs izmanto tikai komandas teksta veidā" at bounding box center [205, 61] width 308 height 16
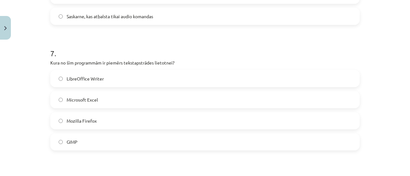
scroll to position [832, 0]
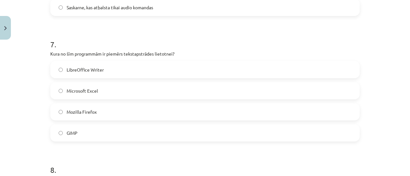
click at [73, 74] on label "LibreOffice Writer" at bounding box center [205, 70] width 308 height 16
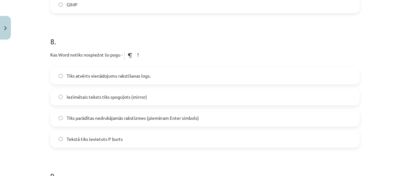
scroll to position [992, 0]
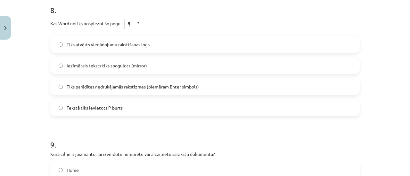
click at [73, 93] on label "Tiks parādītas nedrukājamās rakstīzmes (piemēram Enter simbols)" at bounding box center [205, 87] width 308 height 16
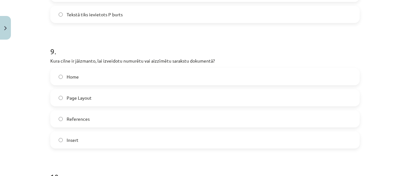
scroll to position [1120, 0]
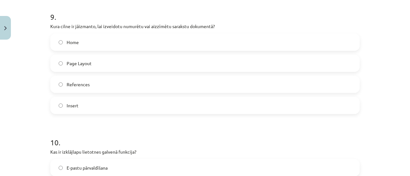
click at [83, 38] on label "Home" at bounding box center [205, 42] width 308 height 16
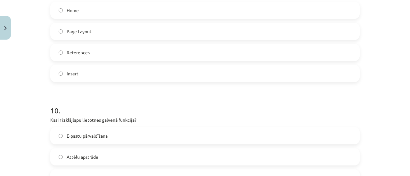
scroll to position [1216, 0]
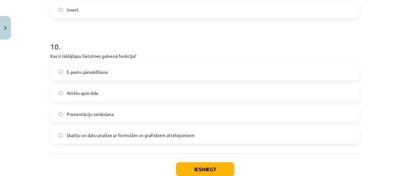
click at [79, 141] on label "Skaitļu un datu analīze ar formulām un grafiskiem attēlojumiem" at bounding box center [205, 135] width 308 height 16
click at [193, 169] on button "Iesniegt" at bounding box center [205, 170] width 58 height 14
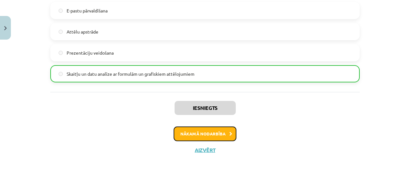
click at [187, 129] on button "Nākamā nodarbība" at bounding box center [205, 134] width 63 height 15
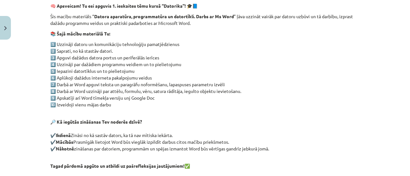
scroll to position [179, 0]
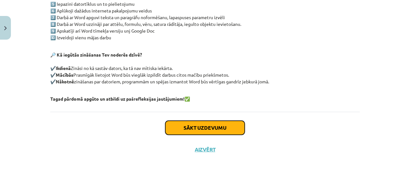
click at [186, 132] on button "Sākt uzdevumu" at bounding box center [204, 128] width 79 height 14
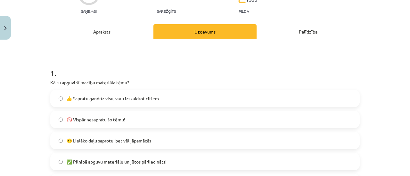
scroll to position [80, 0]
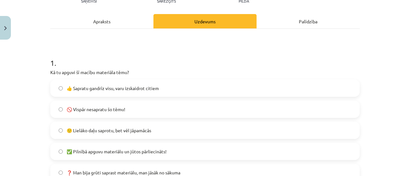
click at [87, 130] on span "🙂 Lielāko daļu saprotu, bet vēl jāpamācās" at bounding box center [109, 130] width 85 height 7
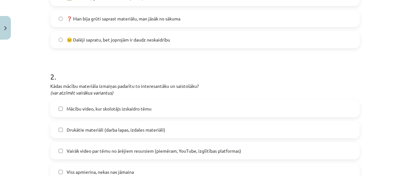
scroll to position [272, 0]
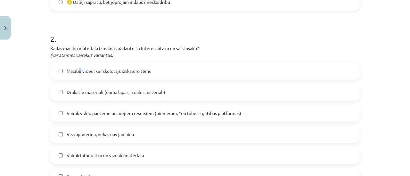
click at [77, 74] on label "Mācību video, kur skolotājs izskaidro tēmu" at bounding box center [205, 71] width 308 height 16
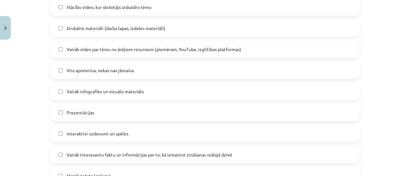
click at [82, 92] on span "Vairāk infografiku un vizuālo materiālu" at bounding box center [105, 91] width 77 height 7
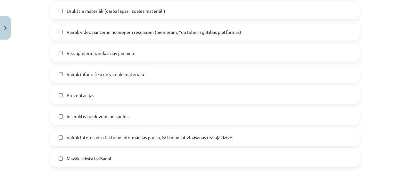
scroll to position [368, 0]
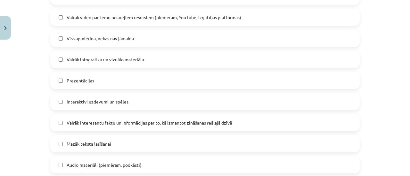
click at [72, 104] on span "Interaktīvi uzdevumi un spēles" at bounding box center [98, 102] width 62 height 7
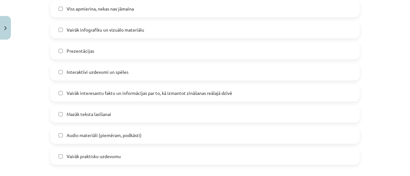
scroll to position [432, 0]
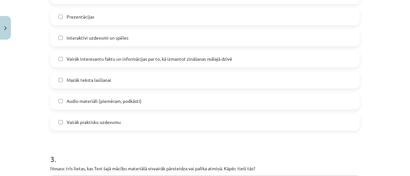
click at [82, 81] on span "Mazāk teksta lasīšanai" at bounding box center [89, 80] width 44 height 7
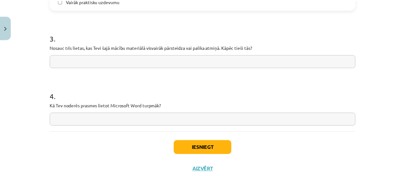
scroll to position [573, 0]
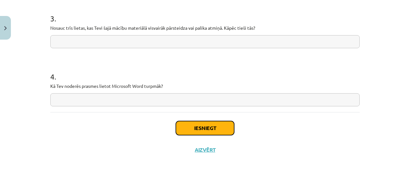
click at [201, 126] on button "Iesniegt" at bounding box center [205, 128] width 58 height 14
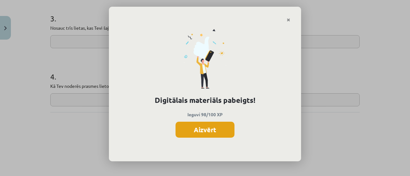
click at [206, 130] on button "Aizvērt" at bounding box center [204, 130] width 59 height 16
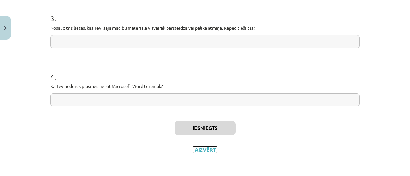
click at [201, 148] on button "Aizvērt" at bounding box center [205, 150] width 24 height 6
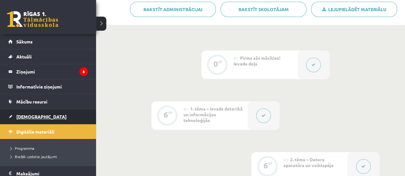
click at [31, 116] on span "[DEMOGRAPHIC_DATA]" at bounding box center [41, 117] width 50 height 6
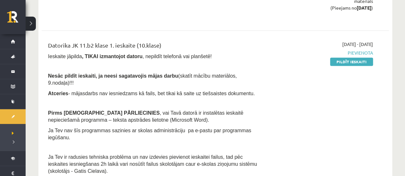
scroll to position [416, 0]
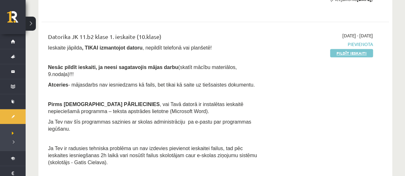
click at [335, 53] on link "Pildīt ieskaiti" at bounding box center [351, 53] width 43 height 8
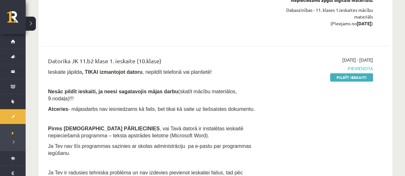
scroll to position [384, 0]
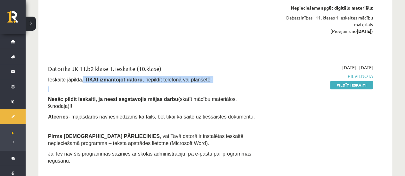
drag, startPoint x: 81, startPoint y: 76, endPoint x: 108, endPoint y: 89, distance: 29.9
click at [108, 89] on div "Datorika JK 11.b2 klase 1. ieskaite (10.klase) Ieskaite jāpilda , TIKAI izmanto…" at bounding box center [154, 132] width 223 height 137
click at [108, 89] on p at bounding box center [155, 89] width 214 height 6
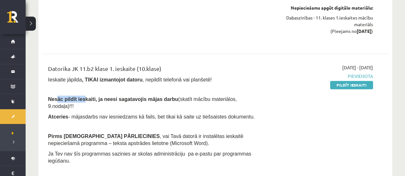
drag, startPoint x: 57, startPoint y: 99, endPoint x: 85, endPoint y: 100, distance: 27.5
click at [83, 100] on span "Nesāc pildīt ieskaiti, ja neesi sagatavojis mājas darbu" at bounding box center [113, 99] width 130 height 5
click at [85, 100] on span "Nesāc pildīt ieskaiti, ja neesi sagatavojis mājas darbu" at bounding box center [113, 99] width 130 height 5
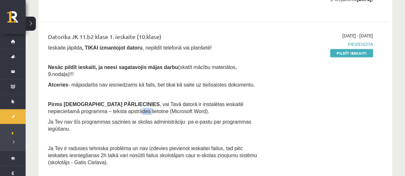
drag, startPoint x: 63, startPoint y: 101, endPoint x: 73, endPoint y: 102, distance: 9.7
click at [70, 102] on span ", vai Tavā datorā ir instalētas ieskaitē nepieciešamā programma – teksta apstrā…" at bounding box center [145, 108] width 195 height 12
click at [73, 102] on span ", vai Tavā datorā ir instalētas ieskaitē nepieciešamā programma – teksta apstrā…" at bounding box center [145, 108] width 195 height 12
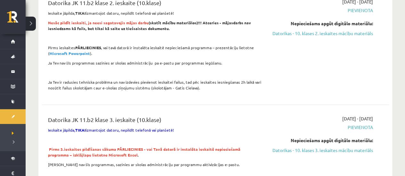
scroll to position [576, 0]
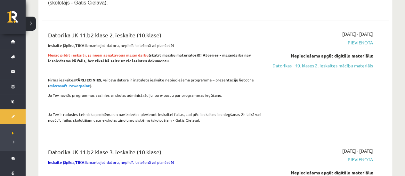
click at [291, 62] on link "Datorikas - 10. klases 2. ieskaites mācību materiāls" at bounding box center [322, 65] width 102 height 7
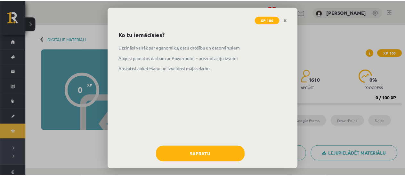
scroll to position [31, 0]
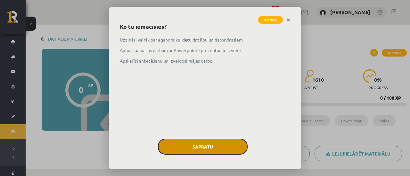
click at [199, 148] on button "Sapratu" at bounding box center [203, 147] width 90 height 16
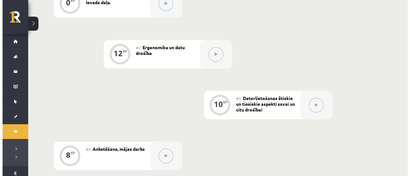
scroll to position [67, 0]
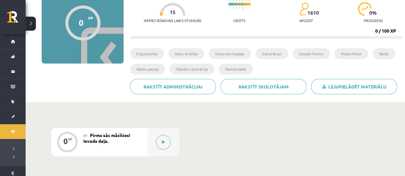
click at [166, 139] on button at bounding box center [163, 142] width 15 height 15
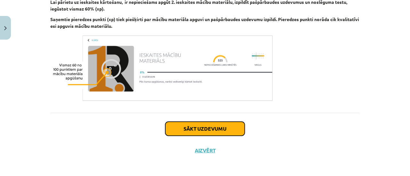
click at [204, 126] on button "Sākt uzdevumu" at bounding box center [204, 129] width 79 height 14
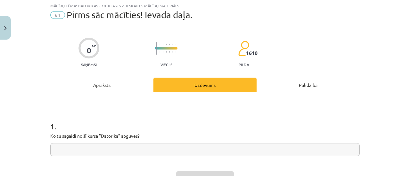
scroll to position [16, 0]
click at [167, 143] on div "1 . Ko tu sagaidi no šī kursa "Datorika" apguves?" at bounding box center [204, 133] width 309 height 45
drag, startPoint x: 167, startPoint y: 146, endPoint x: 169, endPoint y: 144, distance: 3.4
click at [168, 148] on input "text" at bounding box center [204, 150] width 309 height 13
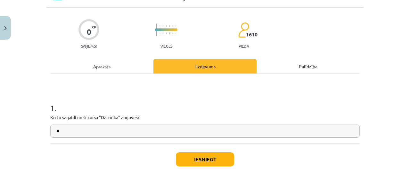
scroll to position [48, 0]
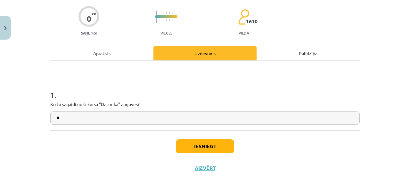
type input "*"
click at [185, 146] on button "Iesniegt" at bounding box center [205, 147] width 58 height 14
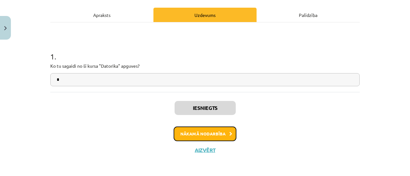
click at [187, 136] on button "Nākamā nodarbība" at bounding box center [205, 134] width 63 height 15
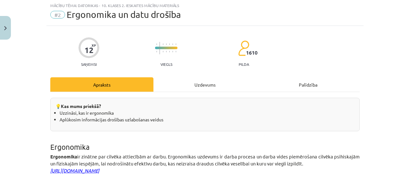
scroll to position [16, 0]
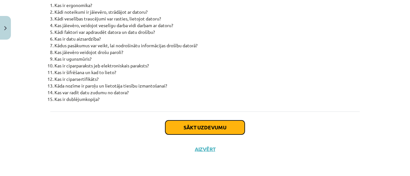
click at [186, 125] on button "Sākt uzdevumu" at bounding box center [204, 128] width 79 height 14
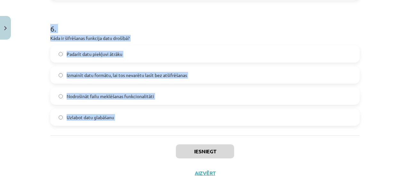
scroll to position [767, 0]
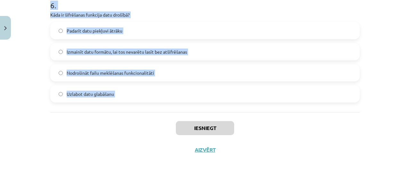
drag, startPoint x: 46, startPoint y: 62, endPoint x: 156, endPoint y: 122, distance: 124.6
copy form "3 . Lor ip dolorsitamet, con adipisci elitseddoe temporinc? Utlabo etdol ma ali…"
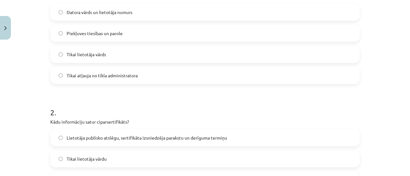
scroll to position [159, 0]
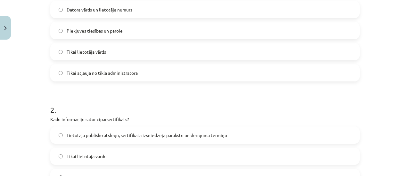
click at [101, 30] on span "Piekļuves tiesības un parole" at bounding box center [95, 31] width 56 height 7
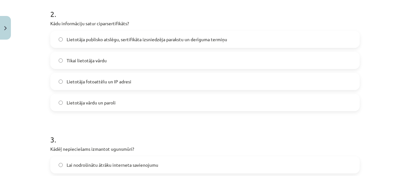
click at [108, 40] on span "Lietotāja publisko atslēgu, sertifikāta izsniedzēja parakstu un derīguma termiņu" at bounding box center [147, 39] width 160 height 7
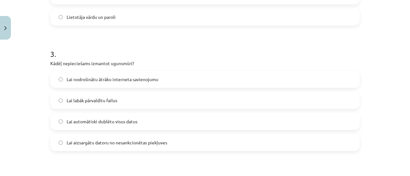
scroll to position [351, 0]
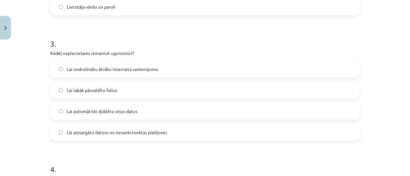
click at [103, 131] on span "Lai aizsargātu datoru no nesankcionētas piekļuves" at bounding box center [117, 132] width 101 height 7
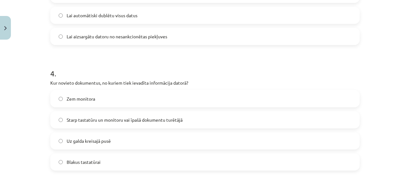
scroll to position [479, 0]
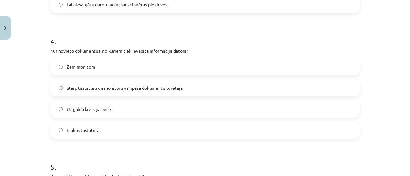
click at [88, 89] on span "Starp tastatūru un monitoru vai īpašā dokumentu turētājā" at bounding box center [125, 88] width 116 height 7
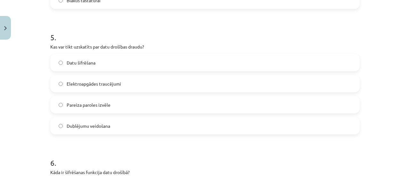
scroll to position [639, 0]
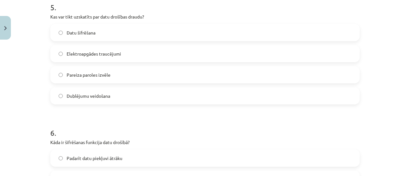
click at [87, 58] on label "Elektroapgādes traucējumi" at bounding box center [205, 54] width 308 height 16
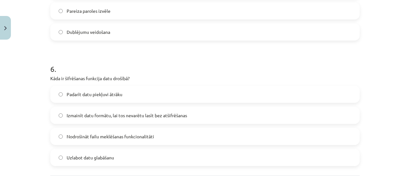
scroll to position [767, 0]
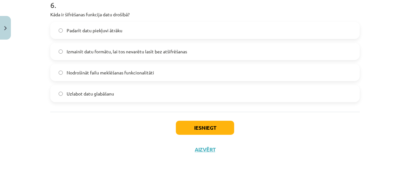
click at [97, 55] on label "Izmainīt datu formātu, lai tos nevarētu lasīt bez atšifrēšanas" at bounding box center [205, 52] width 308 height 16
click at [188, 126] on button "Iesniegt" at bounding box center [205, 128] width 58 height 14
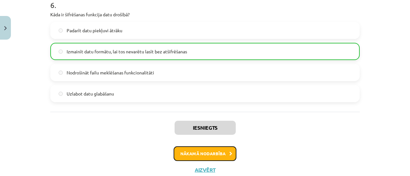
click at [192, 149] on button "Nākamā nodarbība" at bounding box center [205, 154] width 63 height 15
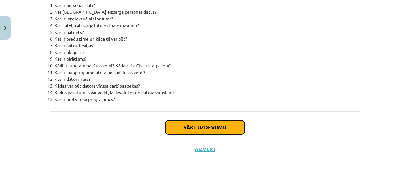
click at [185, 126] on button "Sākt uzdevumu" at bounding box center [204, 128] width 79 height 14
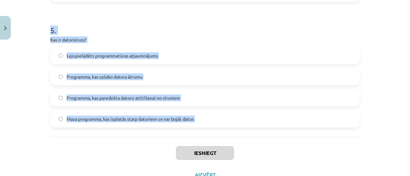
scroll to position [641, 0]
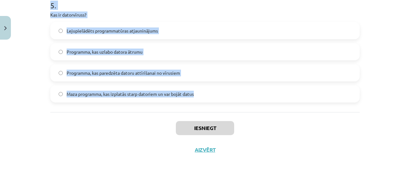
drag, startPoint x: 44, startPoint y: 119, endPoint x: 239, endPoint y: 90, distance: 196.8
copy form "3 . Lore ip dolorsita cons adipiscing elitseddoe Tempori utlabor etdo magnaaliq…"
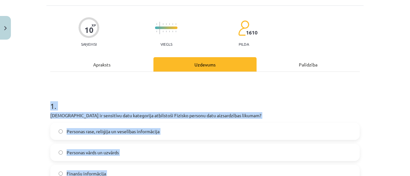
scroll to position [0, 0]
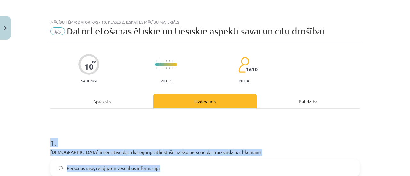
click at [97, 140] on h1 "1 ." at bounding box center [204, 137] width 309 height 20
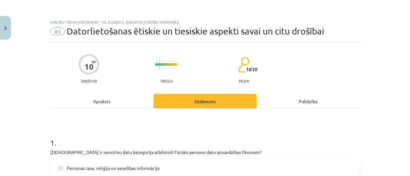
scroll to position [96, 0]
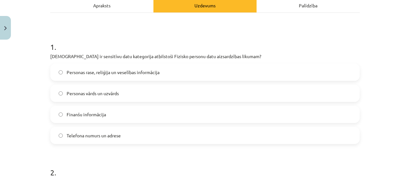
click at [104, 75] on span "Personas rase, reliģija un veselības informācija" at bounding box center [113, 72] width 93 height 7
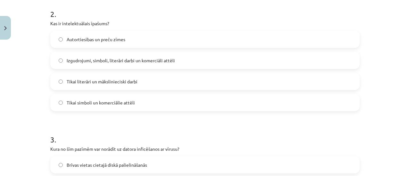
scroll to position [256, 0]
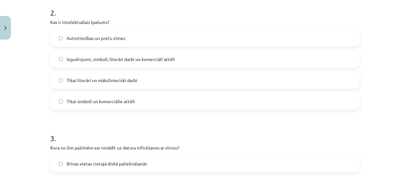
click at [77, 60] on span "Izgudrojumi, simboli, literāri darbi un komerciāli attēli" at bounding box center [121, 59] width 108 height 7
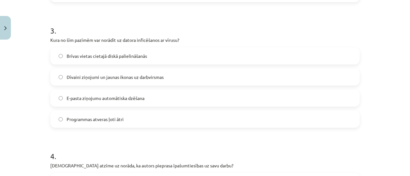
scroll to position [384, 0]
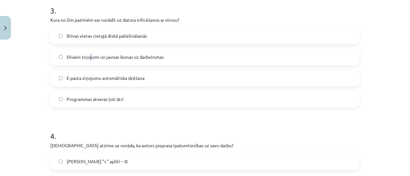
click at [88, 57] on span "Dīvaini ziņojumi un jaunas ikonas uz darbvirsmas" at bounding box center [115, 57] width 97 height 7
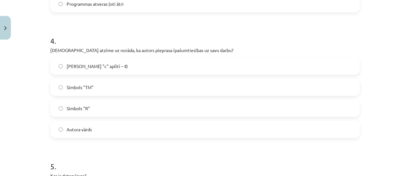
scroll to position [480, 0]
click at [75, 70] on label "[PERSON_NAME] "c" aplītī – ©" at bounding box center [205, 66] width 308 height 16
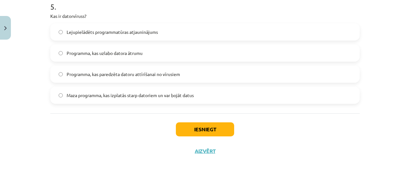
scroll to position [640, 0]
click at [79, 92] on span "Maza programma, kas izplatās starp datoriem un var bojāt datus" at bounding box center [130, 95] width 127 height 7
click at [214, 130] on button "Iesniegt" at bounding box center [205, 129] width 58 height 14
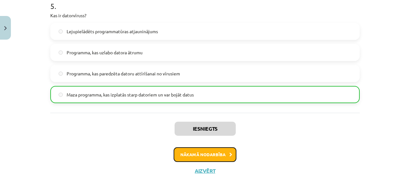
click at [183, 153] on button "Nākamā nodarbība" at bounding box center [205, 155] width 63 height 15
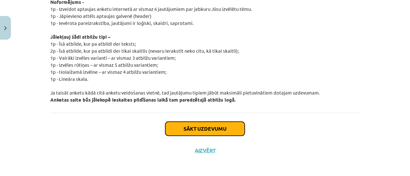
click at [214, 133] on button "Sākt uzdevumu" at bounding box center [204, 129] width 79 height 14
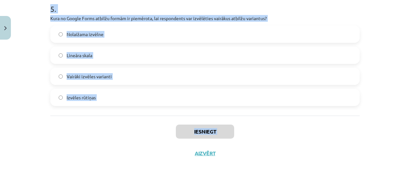
scroll to position [592, 0]
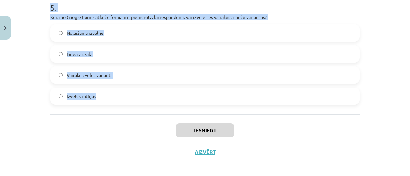
drag, startPoint x: 45, startPoint y: 128, endPoint x: 132, endPoint y: 106, distance: 89.5
copy form "6 . Lore ip dol sitamet consecte adipisci elitseddoei tempor Incididuntu labore…"
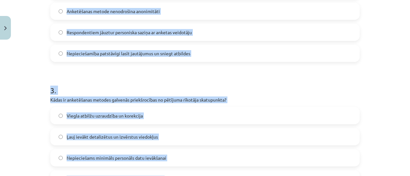
scroll to position [48, 0]
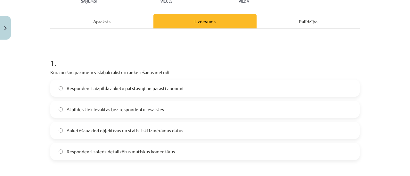
scroll to position [112, 0]
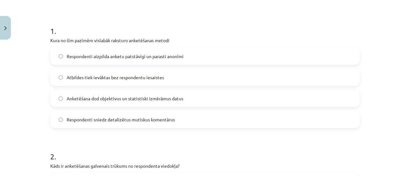
click at [87, 59] on span "Respondenti aizpilda anketu patstāvīgi un parasti anonīmi" at bounding box center [125, 56] width 117 height 7
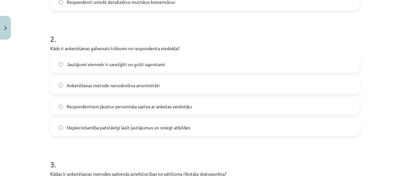
scroll to position [240, 0]
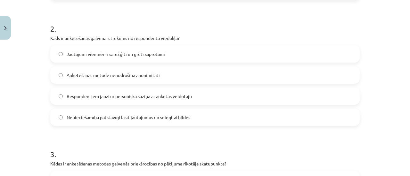
click at [85, 112] on label "Nepieciešamība patstāvīgi lasīt jautājumus un sniegt atbildes" at bounding box center [205, 117] width 308 height 16
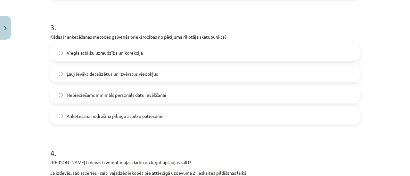
scroll to position [368, 0]
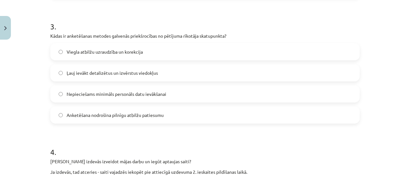
click at [78, 97] on span "Nepieciešams minimāls personāls datu ievākšanai" at bounding box center [117, 94] width 100 height 7
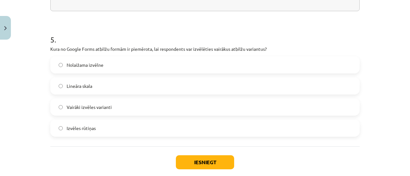
scroll to position [496, 0]
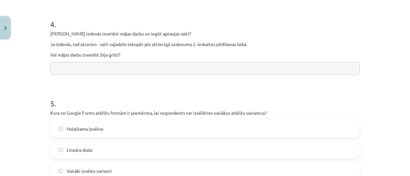
click at [97, 68] on input "text" at bounding box center [204, 68] width 309 height 13
paste input "**********"
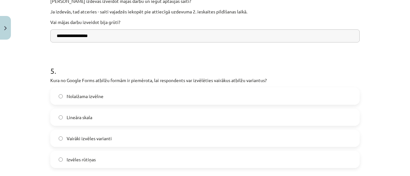
scroll to position [560, 0]
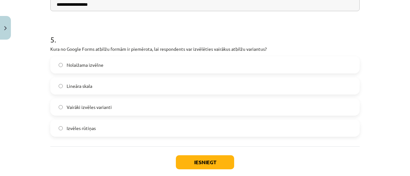
type input "**********"
click at [74, 101] on label "Vairāki izvēles varianti" at bounding box center [205, 107] width 308 height 16
click at [190, 158] on button "Iesniegt" at bounding box center [205, 163] width 58 height 14
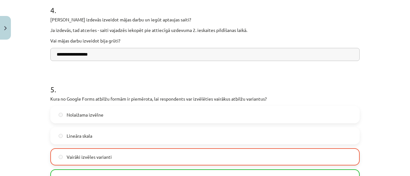
scroll to position [615, 0]
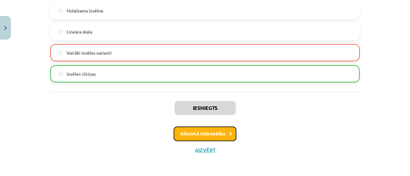
click at [186, 130] on button "Nākamā nodarbība" at bounding box center [205, 134] width 63 height 15
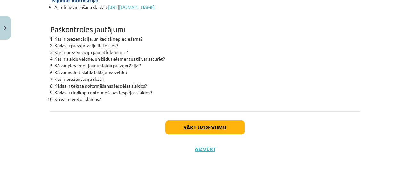
scroll to position [2374, 0]
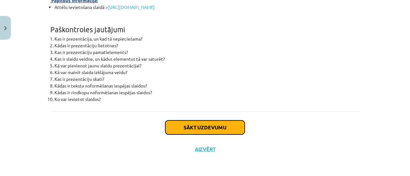
click at [209, 130] on button "Sākt uzdevumu" at bounding box center [204, 128] width 79 height 14
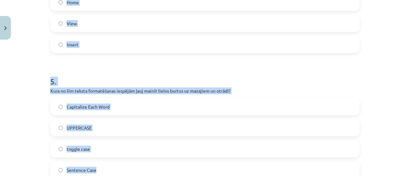
scroll to position [624, 0]
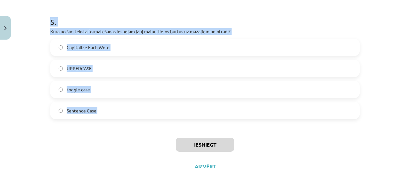
drag, startPoint x: 72, startPoint y: 100, endPoint x: 150, endPoint y: 109, distance: 78.6
copy form "5 . Lor ip “Dol Sitam” consecte AdipiScing elitseddoeius temporinci utlabor? Et…"
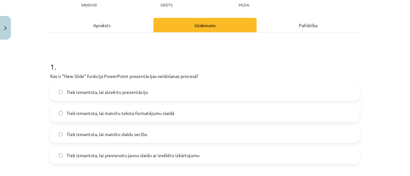
scroll to position [112, 0]
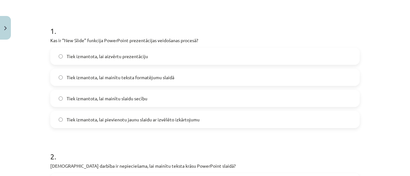
click at [97, 119] on span "Tiek izmantota, lai pievienotu jaunu slaidu ar izvēlēto izkārtojumu" at bounding box center [133, 120] width 133 height 7
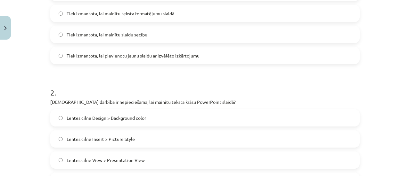
scroll to position [240, 0]
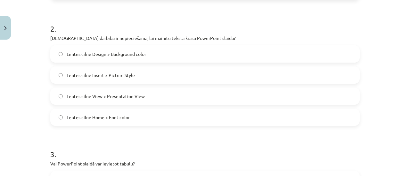
click at [98, 121] on label "Lentes cilne Home > Font color" at bounding box center [205, 117] width 308 height 16
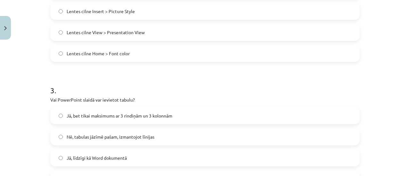
scroll to position [336, 0]
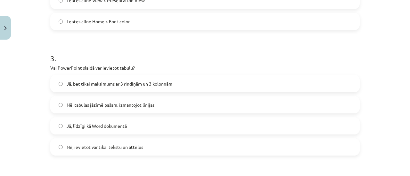
click at [94, 130] on label "Jā, līdzīgi kā Word dokumentā" at bounding box center [205, 126] width 308 height 16
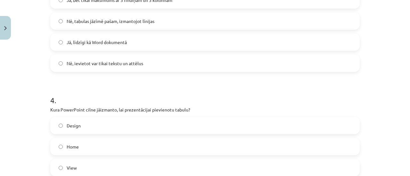
scroll to position [464, 0]
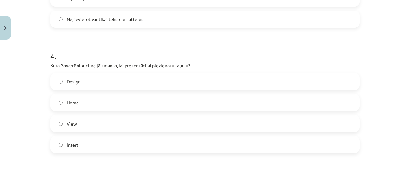
click at [84, 142] on label "Insert" at bounding box center [205, 145] width 308 height 16
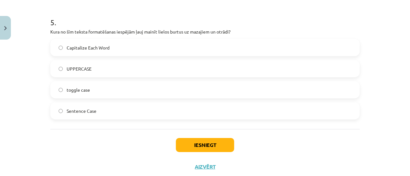
scroll to position [624, 0]
click at [70, 91] on span "toggle case" at bounding box center [78, 89] width 23 height 7
click at [192, 151] on button "Iesniegt" at bounding box center [205, 145] width 58 height 14
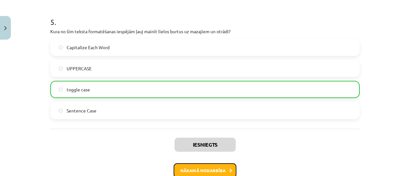
click at [194, 171] on button "Nākamā nodarbība" at bounding box center [205, 171] width 63 height 15
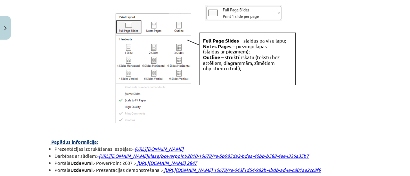
scroll to position [1775, 0]
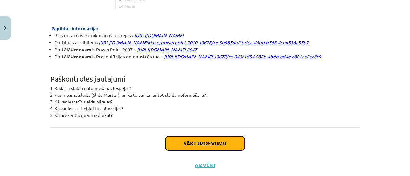
click at [230, 151] on button "Sākt uzdevumu" at bounding box center [204, 144] width 79 height 14
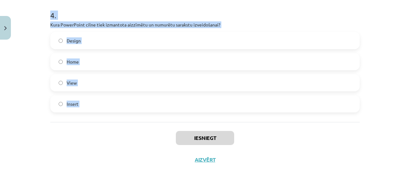
scroll to position [526, 0]
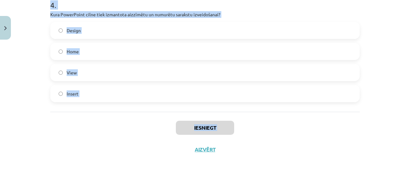
drag, startPoint x: 49, startPoint y: 62, endPoint x: 161, endPoint y: 140, distance: 136.7
click at [115, 100] on label "Insert" at bounding box center [205, 94] width 308 height 16
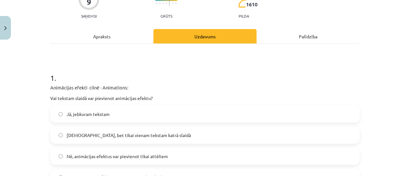
scroll to position [0, 0]
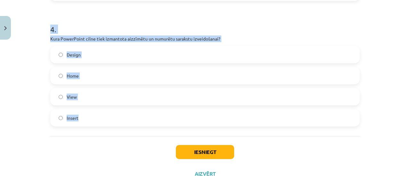
scroll to position [512, 0]
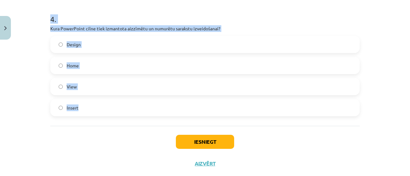
drag, startPoint x: 48, startPoint y: 79, endPoint x: 129, endPoint y: 121, distance: 91.3
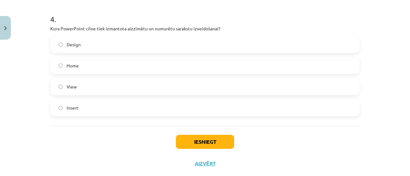
drag, startPoint x: 79, startPoint y: 107, endPoint x: 83, endPoint y: 129, distance: 21.8
click at [83, 129] on div "Iesniegt Aizvērt" at bounding box center [204, 148] width 309 height 45
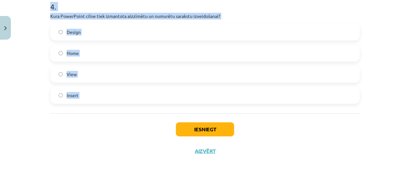
scroll to position [526, 0]
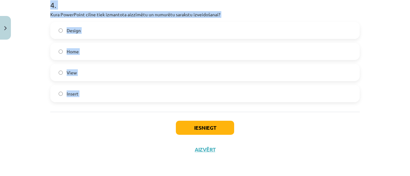
drag, startPoint x: 48, startPoint y: 79, endPoint x: 124, endPoint y: 111, distance: 82.8
copy form "1 . Animācijas efekti cilnē - Animations: Vai tekstam slaidā var pievienot anim…"
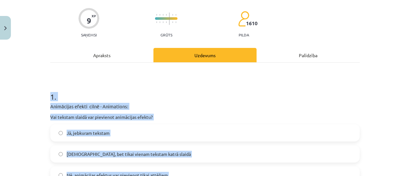
click at [126, 84] on h1 "1 ." at bounding box center [204, 91] width 309 height 20
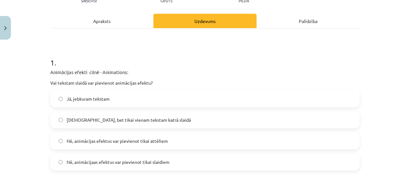
scroll to position [110, 0]
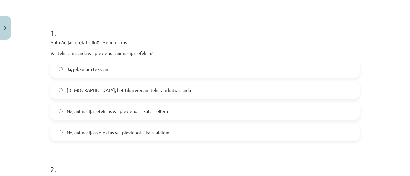
click at [105, 68] on span "Jā, jebkuram tekstam" at bounding box center [88, 69] width 43 height 7
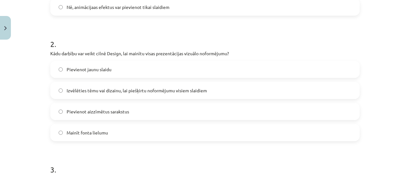
scroll to position [238, 0]
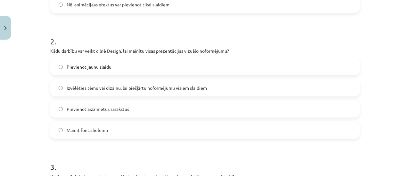
click at [85, 94] on label "Izvēlēties tēmu vai dizainu, lai piešķirtu noformējumu visiem slaidiem" at bounding box center [205, 88] width 308 height 16
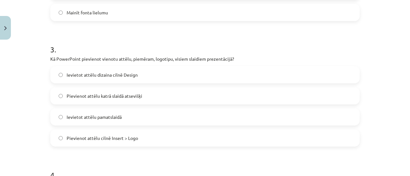
scroll to position [366, 0]
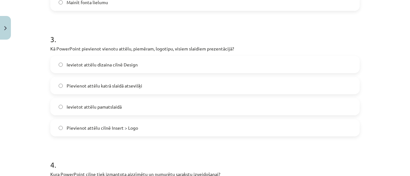
click at [95, 112] on label "Ievietot attēlu pamatslaidā" at bounding box center [205, 107] width 308 height 16
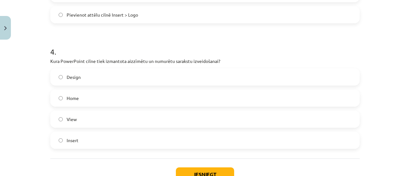
scroll to position [494, 0]
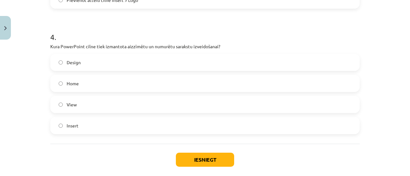
click at [80, 93] on div "Design Home View Insert" at bounding box center [204, 94] width 309 height 81
click at [90, 92] on div "Design Home View Insert" at bounding box center [204, 94] width 309 height 81
click at [89, 91] on label "Home" at bounding box center [205, 84] width 308 height 16
click at [188, 160] on button "Iesniegt" at bounding box center [205, 160] width 58 height 14
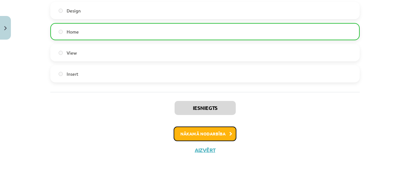
click at [192, 132] on button "Nākamā nodarbība" at bounding box center [205, 134] width 63 height 15
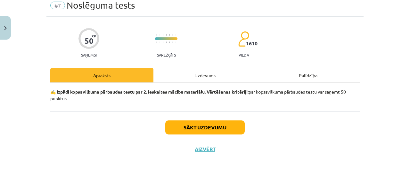
scroll to position [16, 0]
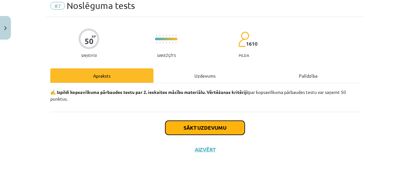
click at [181, 125] on button "Sākt uzdevumu" at bounding box center [204, 128] width 79 height 14
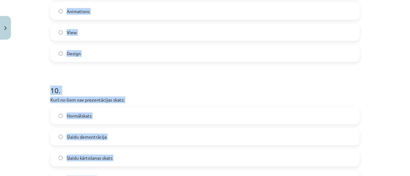
scroll to position [1264, 0]
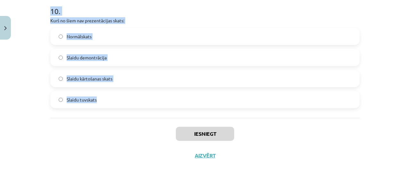
drag, startPoint x: 44, startPoint y: 32, endPoint x: 161, endPoint y: 114, distance: 142.5
copy form "1 . Prezentācijas pamatlelements ir: Attēls Fails Slaids Burts 2 . Kura darbība…"
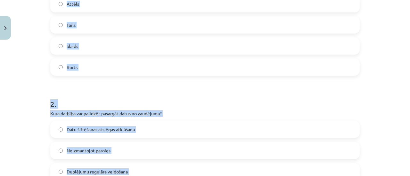
scroll to position [0, 0]
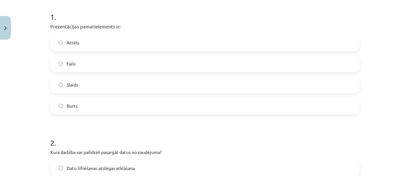
scroll to position [128, 0]
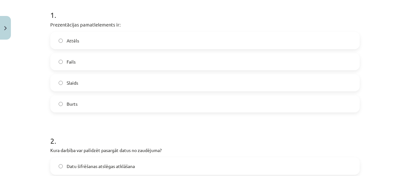
click at [72, 86] on span "Slaids" at bounding box center [73, 83] width 12 height 7
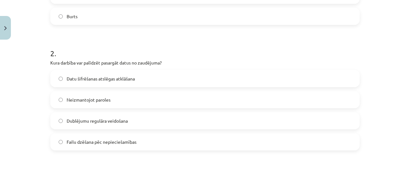
scroll to position [224, 0]
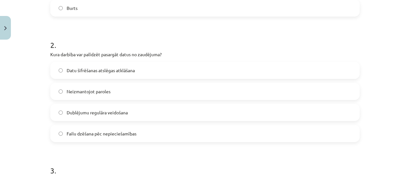
click at [109, 114] on span "Dublējumu regulāra veidošana" at bounding box center [97, 112] width 61 height 7
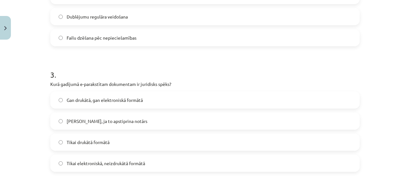
scroll to position [352, 0]
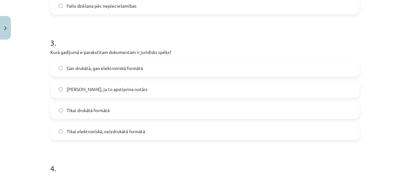
click at [79, 70] on span "Gan drukātā, gan elektroniskā formātā" at bounding box center [105, 68] width 76 height 7
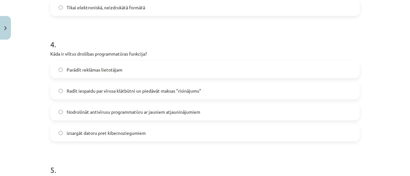
scroll to position [480, 0]
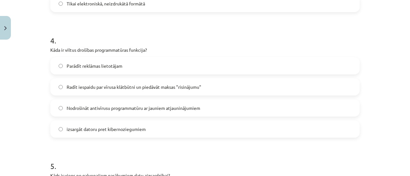
click at [67, 90] on label "Radīt iespaidu par vīrusa klātbūtni un piedāvāt maksas "risinājumu"" at bounding box center [205, 87] width 308 height 16
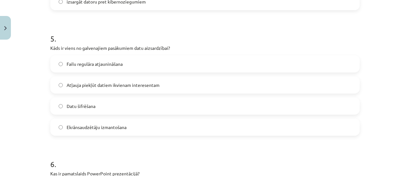
scroll to position [608, 0]
click at [91, 110] on label "Datu šifrēšana" at bounding box center [205, 106] width 308 height 16
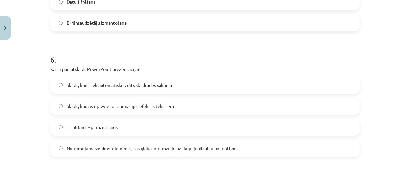
scroll to position [736, 0]
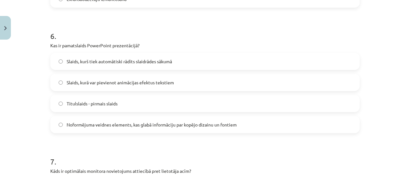
click at [99, 118] on label "Noformējuma veidnes elements, kas glabā informāciju par kopējo dizainu un fonti…" at bounding box center [205, 125] width 308 height 16
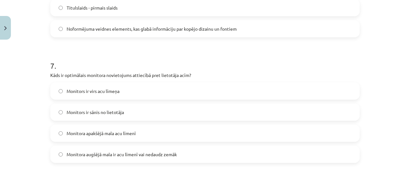
scroll to position [864, 0]
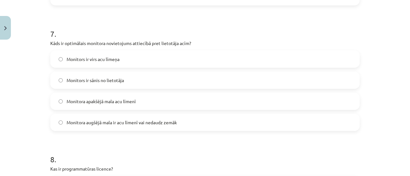
click at [102, 122] on span "Monitora augšējā mala ir acu līmenī vai nedaudz zemāk" at bounding box center [122, 122] width 110 height 7
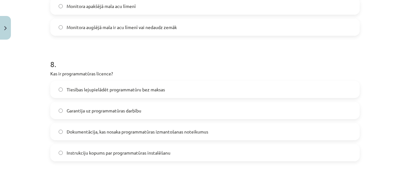
scroll to position [960, 0]
click at [109, 131] on span "Dokumentācija, kas nosaka programmatūras izmantošanas noteikumus" at bounding box center [137, 131] width 141 height 7
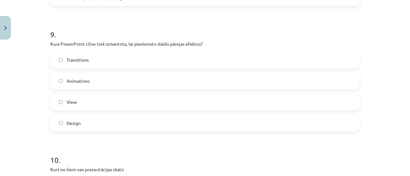
scroll to position [1120, 0]
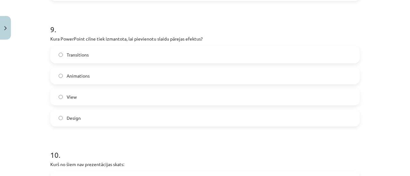
click at [75, 60] on label "Transitions" at bounding box center [205, 55] width 308 height 16
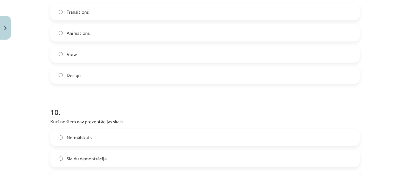
scroll to position [1248, 0]
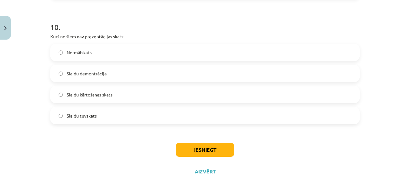
click at [82, 112] on label "Slaidu tuvskats" at bounding box center [205, 116] width 308 height 16
click at [183, 149] on button "Iesniegt" at bounding box center [205, 150] width 58 height 14
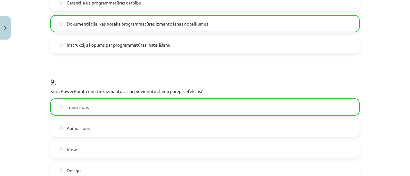
scroll to position [1291, 0]
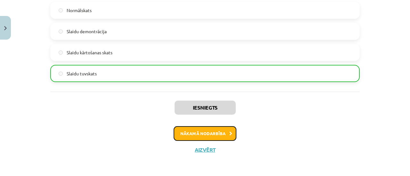
click at [218, 138] on button "Nākamā nodarbība" at bounding box center [205, 133] width 63 height 15
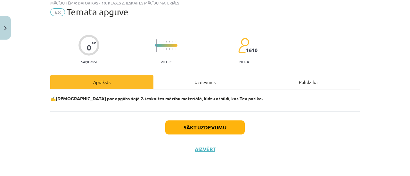
scroll to position [16, 0]
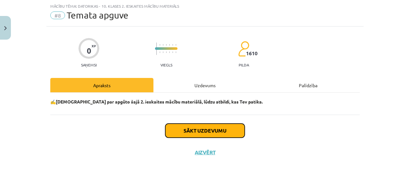
click at [194, 131] on button "Sākt uzdevumu" at bounding box center [204, 131] width 79 height 14
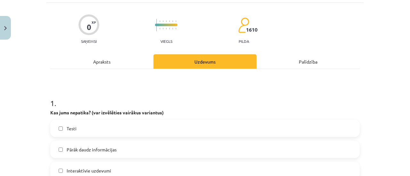
scroll to position [80, 0]
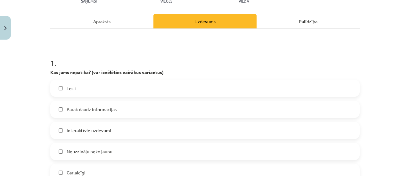
click at [89, 92] on label "Testi" at bounding box center [205, 88] width 308 height 16
click at [88, 86] on label "Testi" at bounding box center [205, 88] width 308 height 16
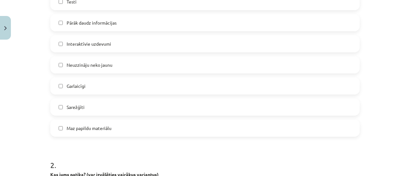
scroll to position [176, 0]
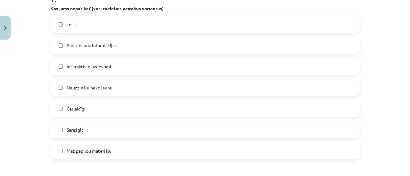
click at [77, 113] on label "Garlaicīgi" at bounding box center [205, 109] width 308 height 16
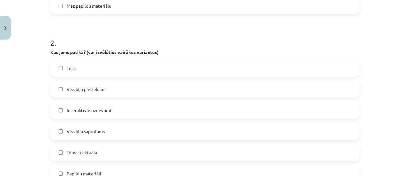
scroll to position [304, 0]
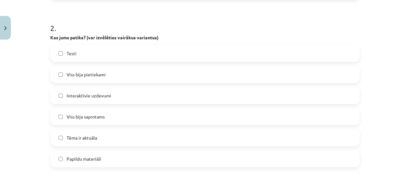
click at [81, 52] on label "Testi" at bounding box center [205, 53] width 308 height 16
click at [82, 94] on span "Interaktīvie uzdevumi" at bounding box center [89, 96] width 44 height 7
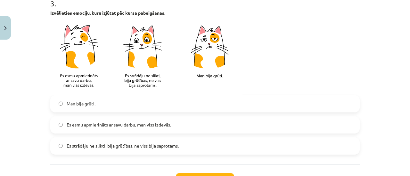
scroll to position [528, 0]
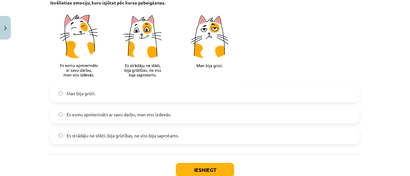
click at [87, 117] on span "Es esmu apmierināts ar savu darbu, man viss izdevās." at bounding box center [119, 114] width 104 height 7
click at [194, 165] on button "Iesniegt" at bounding box center [205, 170] width 58 height 14
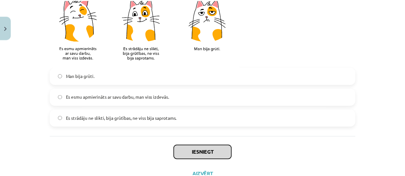
scroll to position [570, 0]
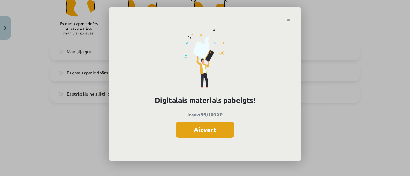
click at [218, 128] on button "Aizvērt" at bounding box center [204, 130] width 59 height 16
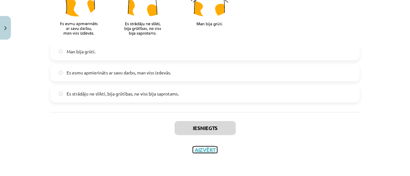
click at [200, 152] on button "Aizvērt" at bounding box center [205, 150] width 24 height 6
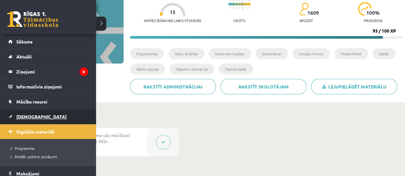
click at [22, 116] on span "[DEMOGRAPHIC_DATA]" at bounding box center [41, 117] width 50 height 6
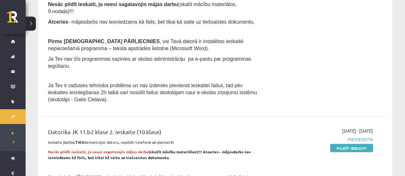
scroll to position [448, 0]
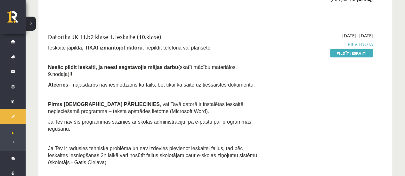
scroll to position [416, 0]
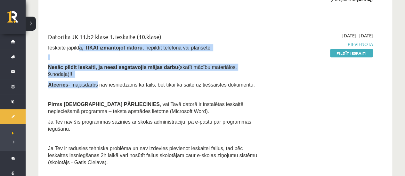
drag, startPoint x: 76, startPoint y: 49, endPoint x: 93, endPoint y: 77, distance: 33.3
click at [93, 77] on div "Datorika JK 11.b2 klase 1. ieskaite (10.klase) Ieskaite jāpilda , TIKAI izmanto…" at bounding box center [154, 100] width 223 height 137
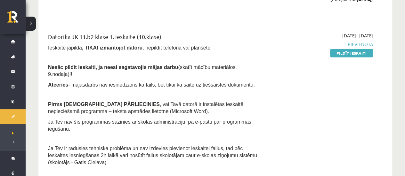
click at [93, 82] on span "Atceries - mājasdarbs nav iesniedzams kā fails, bet tikai kā saite uz tiešsaist…" at bounding box center [151, 84] width 207 height 5
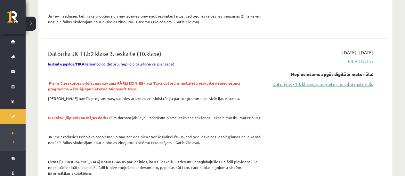
scroll to position [672, 0]
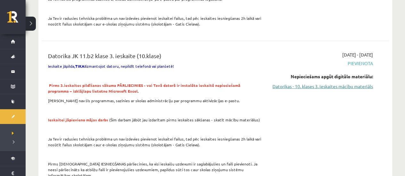
click at [283, 83] on link "Datorikas - 10. klases 3. ieskaites mācību materiāls" at bounding box center [322, 86] width 102 height 7
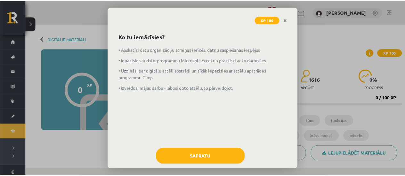
scroll to position [31, 0]
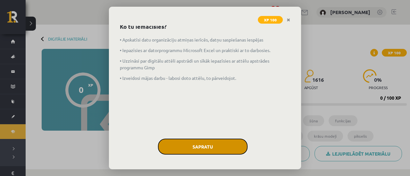
click at [193, 150] on button "Sapratu" at bounding box center [203, 147] width 90 height 16
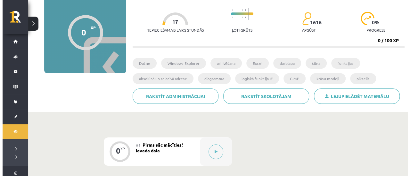
scroll to position [137, 0]
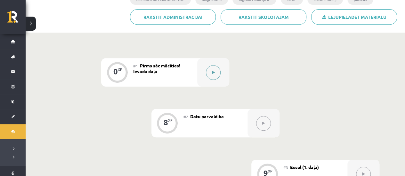
click at [211, 69] on button at bounding box center [213, 72] width 15 height 15
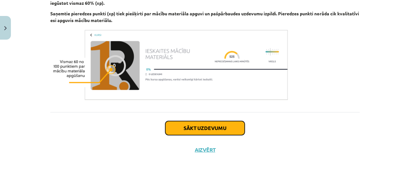
click at [172, 124] on button "Sākt uzdevumu" at bounding box center [204, 128] width 79 height 14
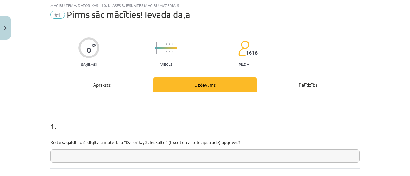
scroll to position [16, 0]
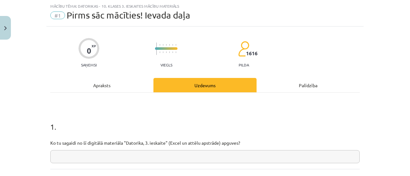
click at [131, 157] on input "text" at bounding box center [204, 156] width 309 height 13
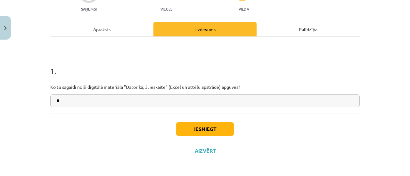
scroll to position [73, 0]
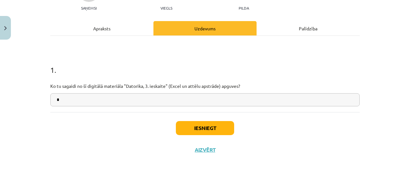
type input "*"
click at [193, 127] on button "Iesniegt" at bounding box center [205, 128] width 58 height 14
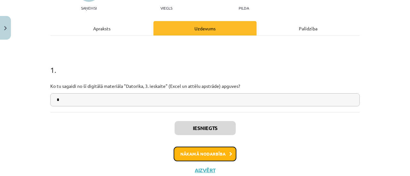
click at [182, 152] on button "Nākamā nodarbība" at bounding box center [205, 154] width 63 height 15
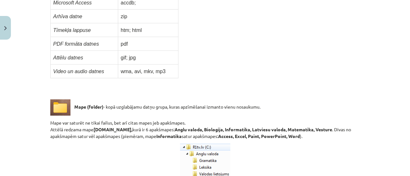
scroll to position [464, 0]
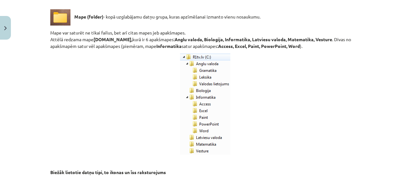
drag, startPoint x: 406, startPoint y: 35, endPoint x: 408, endPoint y: 39, distance: 4.6
click at [408, 39] on div "Mācību tēma: Datorikas - 10. klases 3. ieskaites mācību materiāls #2 Datu pārva…" at bounding box center [205, 88] width 410 height 176
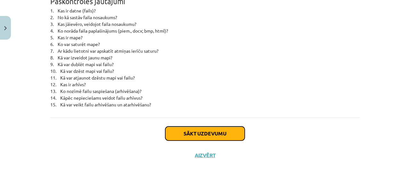
click at [180, 130] on button "Sākt uzdevumu" at bounding box center [204, 134] width 79 height 14
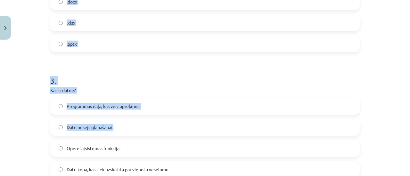
scroll to position [389, 0]
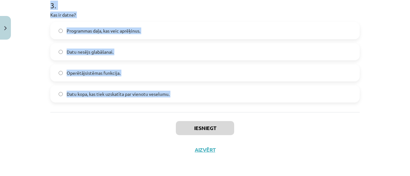
drag, startPoint x: 74, startPoint y: 108, endPoint x: 155, endPoint y: 113, distance: 80.8
copy form "1 . Kurš no šiem rakstzīmju komplektiem ir derīgs faila nosaukumam? File<Name>.…"
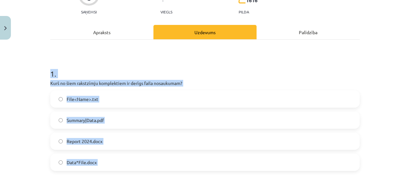
click at [122, 61] on h1 "1 ." at bounding box center [204, 68] width 309 height 20
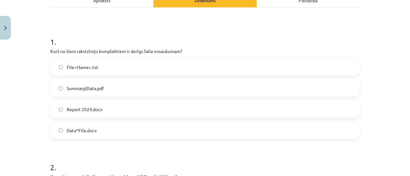
click at [100, 107] on label "Report 2024.docx" at bounding box center [205, 109] width 308 height 16
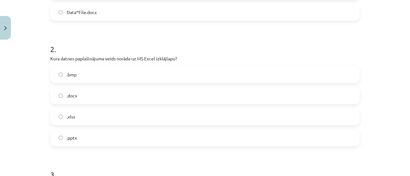
scroll to position [229, 0]
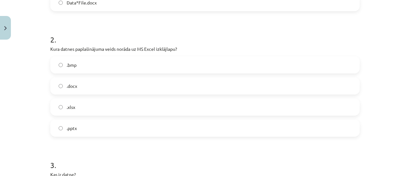
click at [76, 105] on label ".xlsx" at bounding box center [205, 107] width 308 height 16
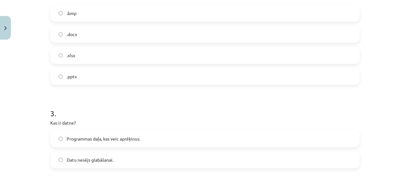
scroll to position [357, 0]
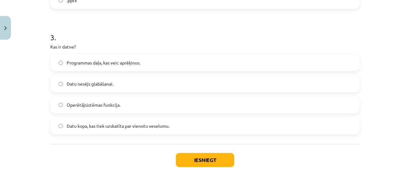
click at [92, 124] on span "Datu kopa, kas tiek uzskatīta par vienotu veselumu." at bounding box center [118, 126] width 103 height 7
click at [184, 155] on button "Iesniegt" at bounding box center [205, 160] width 58 height 14
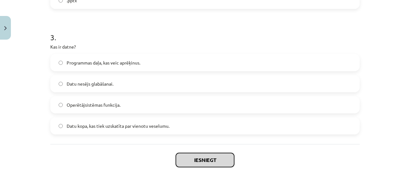
scroll to position [389, 0]
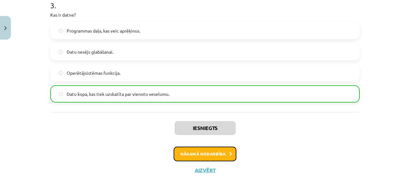
click at [201, 158] on button "Nākamā nodarbība" at bounding box center [205, 154] width 63 height 15
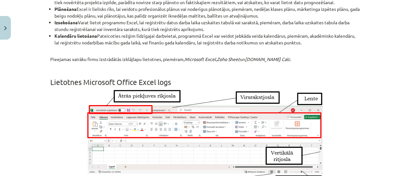
scroll to position [2866, 0]
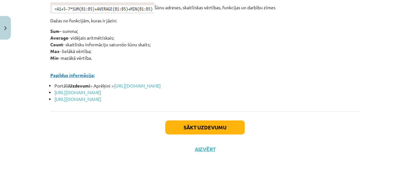
click at [230, 118] on div "Sākt uzdevumu Aizvērt" at bounding box center [204, 134] width 309 height 45
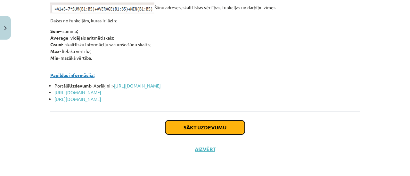
click at [229, 126] on button "Sākt uzdevumu" at bounding box center [204, 128] width 79 height 14
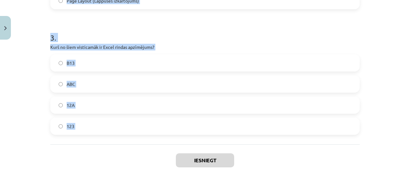
scroll to position [389, 0]
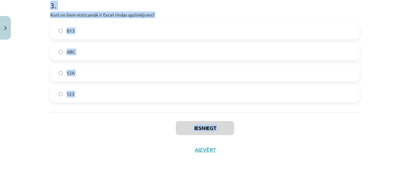
drag, startPoint x: 45, startPoint y: 89, endPoint x: 143, endPoint y: 137, distance: 109.1
click at [120, 117] on div "Iesniegt Aizvērt" at bounding box center [204, 134] width 309 height 45
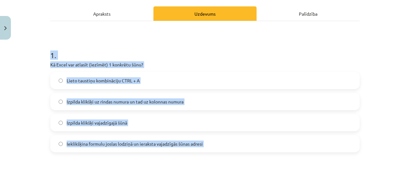
scroll to position [69, 0]
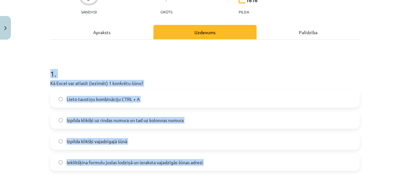
drag, startPoint x: 90, startPoint y: 101, endPoint x: 43, endPoint y: 77, distance: 52.7
click at [43, 77] on div "Mācību tēma: Datorikas - 10. klases 3. ieskaites mācību materiāls #3 Excel (1. …" at bounding box center [205, 88] width 410 height 176
copy form "1 . Kā Excel var atlasīt (iezīmēt) 1 konkrētu šūnu? Lieto taustiņu kombināciju …"
click at [109, 70] on h1 "1 ." at bounding box center [204, 68] width 309 height 20
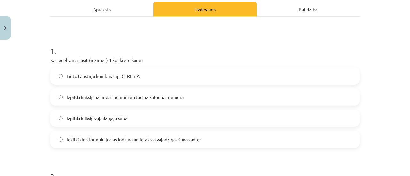
scroll to position [101, 0]
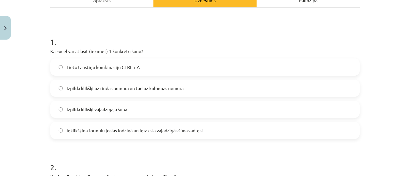
click at [91, 92] on label "Izpilda klikšķi uz rindas numura un tad uz kolonnas numura" at bounding box center [205, 88] width 308 height 16
click at [91, 110] on span "Izpilda klikšķi vajadzīgajā šūnā" at bounding box center [97, 109] width 61 height 7
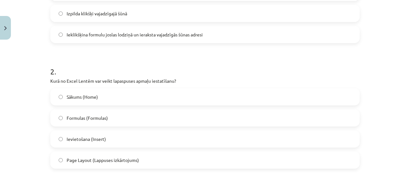
scroll to position [229, 0]
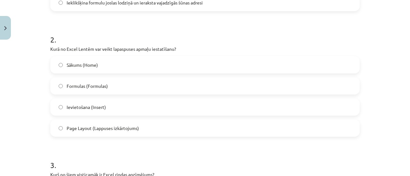
click at [90, 129] on span "Page Layout (Lappuses izkārtojums)" at bounding box center [103, 128] width 72 height 7
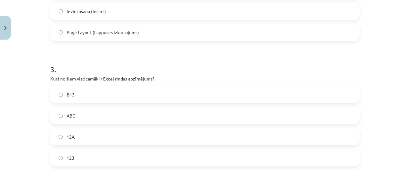
scroll to position [389, 0]
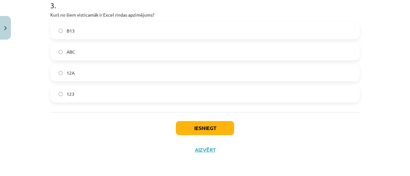
click at [67, 96] on span "123" at bounding box center [71, 94] width 8 height 7
click at [198, 135] on button "Iesniegt" at bounding box center [205, 128] width 58 height 14
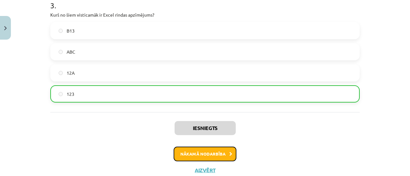
click at [205, 156] on button "Nākamā nodarbība" at bounding box center [205, 154] width 63 height 15
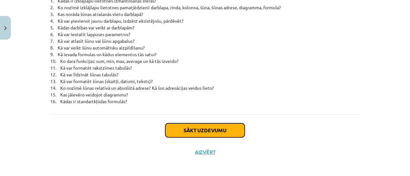
click at [215, 132] on button "Sākt uzdevumu" at bounding box center [204, 131] width 79 height 14
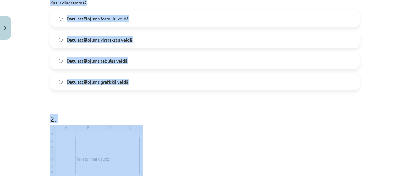
scroll to position [208, 0]
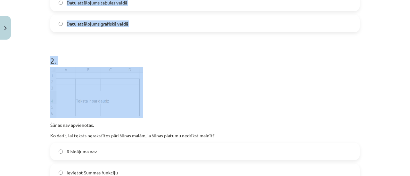
drag, startPoint x: 67, startPoint y: 77, endPoint x: 164, endPoint y: 112, distance: 102.3
click at [168, 115] on div "Mācību tēma: Datorikas - 10. klases 3. ieskaites mācību materiāls #4 Excel (2. …" at bounding box center [205, 88] width 410 height 176
click at [164, 112] on p at bounding box center [204, 92] width 309 height 51
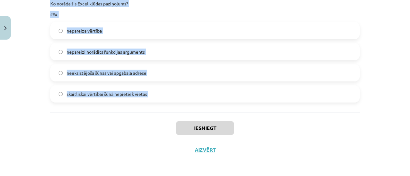
scroll to position [466, 0]
drag, startPoint x: 48, startPoint y: 64, endPoint x: 159, endPoint y: 123, distance: 126.1
copy form "1 . Kas ir diagramma? Datu attēlojums formulu veidā Datu attēlojums virsrakstu …"
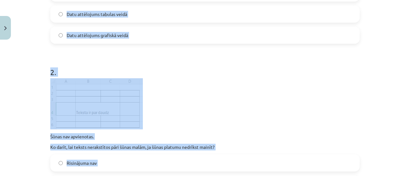
scroll to position [146, 0]
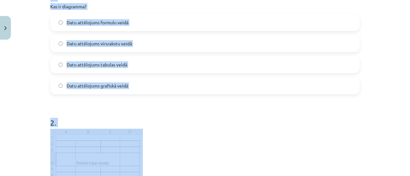
click at [125, 107] on h1 "2 ." at bounding box center [204, 117] width 309 height 20
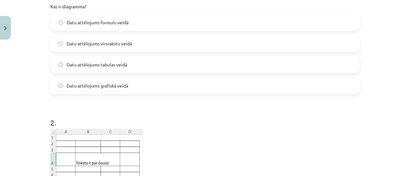
click at [117, 85] on span "Datu attēlojums grafiskā veidā" at bounding box center [97, 86] width 61 height 7
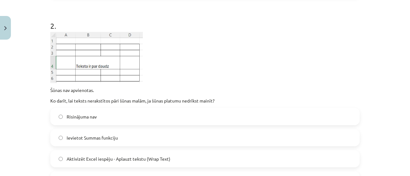
scroll to position [274, 0]
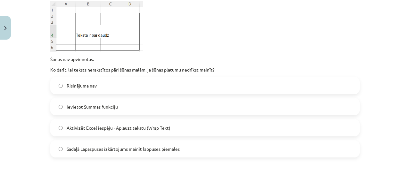
click at [153, 130] on span "Aktivizēt Excel iespēju - Aplauzt tekstu (Wrap Text)" at bounding box center [119, 128] width 104 height 7
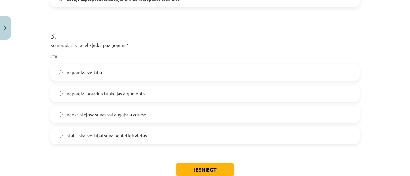
scroll to position [434, 0]
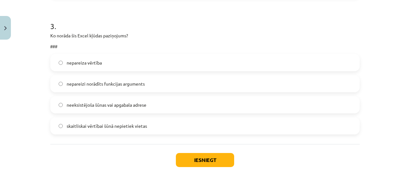
click at [97, 128] on span "skaitliskai vērtībai šūnā nepietiek vietas" at bounding box center [107, 126] width 80 height 7
click at [205, 159] on button "Iesniegt" at bounding box center [205, 160] width 58 height 14
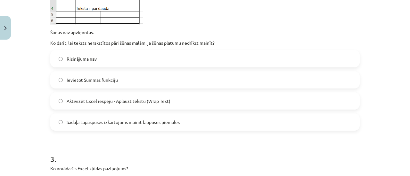
scroll to position [274, 0]
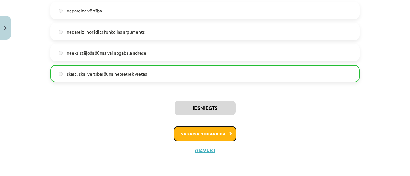
click at [174, 133] on button "Nākamā nodarbība" at bounding box center [205, 134] width 63 height 15
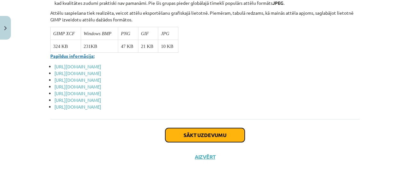
click at [180, 128] on button "Sākt uzdevumu" at bounding box center [204, 135] width 79 height 14
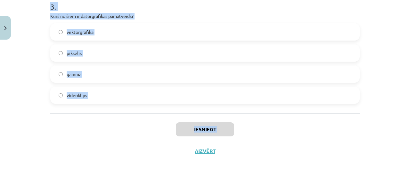
scroll to position [400, 0]
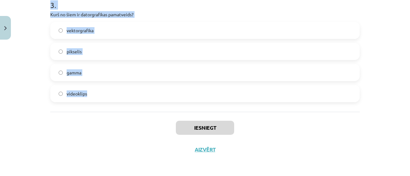
drag, startPoint x: 76, startPoint y: 139, endPoint x: 123, endPoint y: 95, distance: 64.3
click at [123, 95] on div "Mācību tēma: Datorikas - 10. klases 3. ieskaites mācību materiāls #5 Attēlu aps…" at bounding box center [205, 88] width 410 height 176
copy form "1 . 1600x900 pikseļi Kas šeit ir norādīts? Krāsu dziļums Spilgtuma līmenis Krās…"
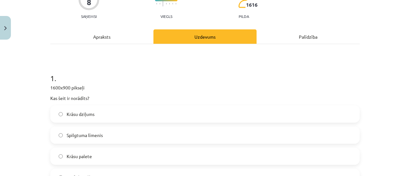
scroll to position [112, 0]
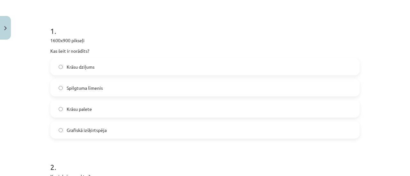
click at [80, 129] on span "Grafiskā izšķirtspēja" at bounding box center [87, 130] width 40 height 7
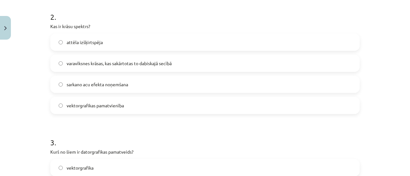
scroll to position [272, 0]
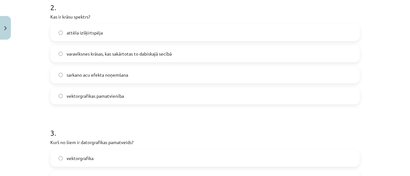
click at [72, 59] on label "varavīksnes krāsas, kas sakārtotas to dabiskajā secībā" at bounding box center [205, 54] width 308 height 16
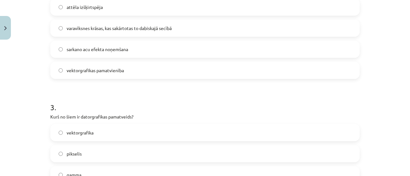
scroll to position [368, 0]
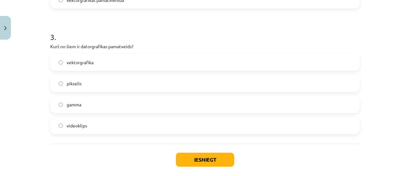
click at [87, 60] on span "vektorgrafika" at bounding box center [80, 62] width 27 height 7
click at [187, 158] on button "Iesniegt" at bounding box center [205, 160] width 58 height 14
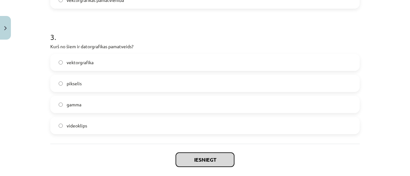
scroll to position [400, 0]
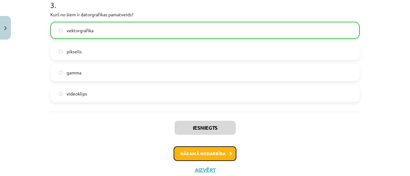
click at [195, 150] on button "Nākamā nodarbība" at bounding box center [205, 154] width 63 height 15
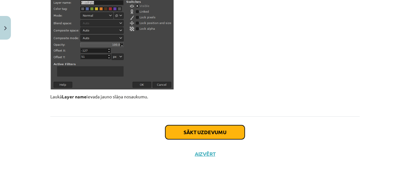
click at [195, 129] on button "Sākt uzdevumu" at bounding box center [204, 132] width 79 height 14
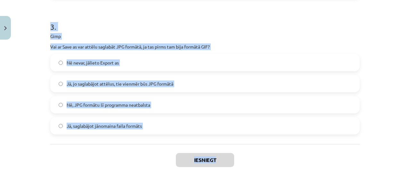
scroll to position [421, 0]
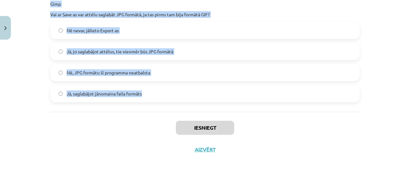
drag, startPoint x: 86, startPoint y: 59, endPoint x: 232, endPoint y: 106, distance: 153.0
copy form "1 . Gimp Kurš no dotajiem raksturo slāņa (layer) jēdzienu? Attēla slāņi norāda …"
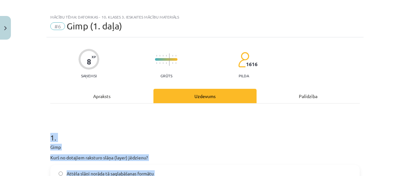
click at [118, 128] on h1 "1 ." at bounding box center [204, 132] width 309 height 20
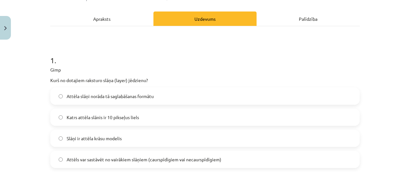
scroll to position [96, 0]
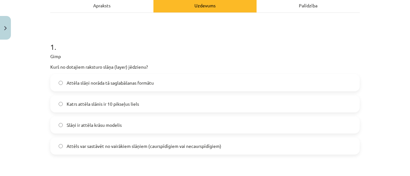
click at [106, 148] on span "Attēls var sastāvēt no vairākiem slāņiem (caurspīdīgiem vai necaurspīdīgiem)" at bounding box center [144, 146] width 155 height 7
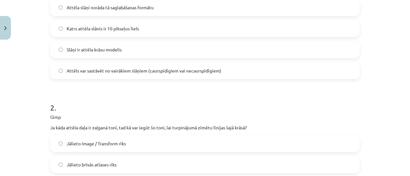
scroll to position [224, 0]
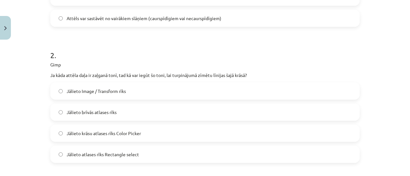
click at [101, 132] on span "Jālieto krāsu atlases rīks Color Picker" at bounding box center [104, 133] width 74 height 7
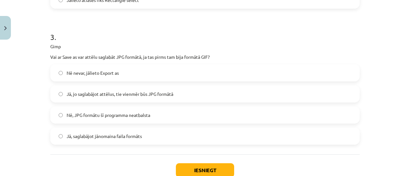
scroll to position [416, 0]
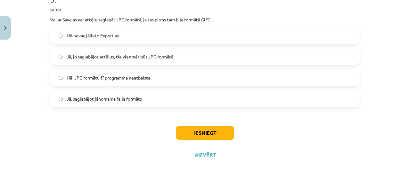
click at [108, 32] on span "Nē nevar, jālieto Export as" at bounding box center [93, 35] width 52 height 7
click at [191, 133] on button "Iesniegt" at bounding box center [205, 133] width 58 height 14
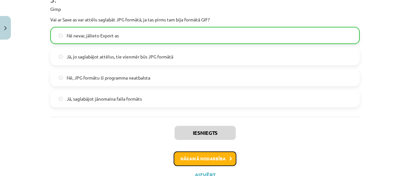
click at [180, 160] on button "Nākamā nodarbība" at bounding box center [205, 159] width 63 height 15
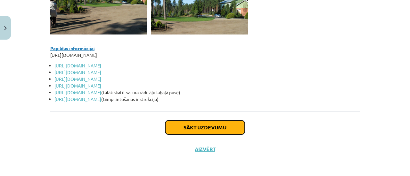
click at [186, 131] on button "Sākt uzdevumu" at bounding box center [204, 128] width 79 height 14
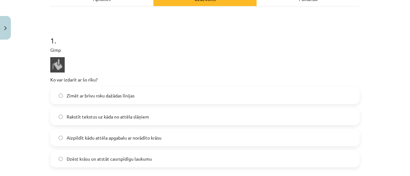
scroll to position [113, 0]
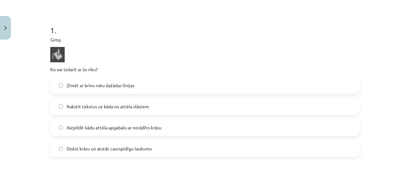
click at [79, 89] on label "Zīmēt ar brīvu roku dažādas līnijas" at bounding box center [205, 85] width 308 height 16
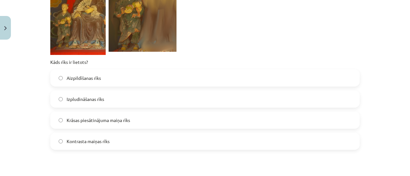
scroll to position [369, 0]
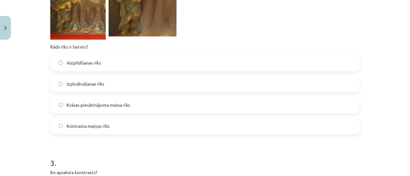
click at [66, 121] on label "Kontrasta maiņas rīks" at bounding box center [205, 126] width 308 height 16
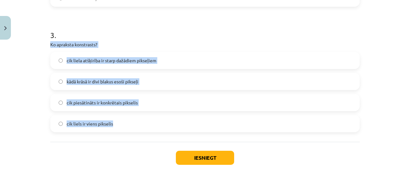
drag, startPoint x: 46, startPoint y: 39, endPoint x: 134, endPoint y: 126, distance: 123.8
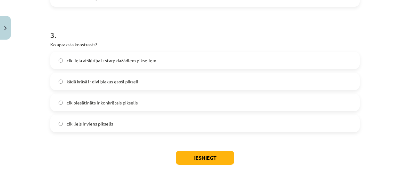
click at [91, 125] on span "cik liels ir viens pikselis" at bounding box center [90, 124] width 46 height 7
click at [122, 106] on label "cik piesātināts ir konkrētais pikselis" at bounding box center [205, 103] width 308 height 16
click at [122, 57] on span "cik liela atšķirība ir starp dažādiem pikseļiem" at bounding box center [112, 60] width 90 height 7
click at [200, 156] on button "Iesniegt" at bounding box center [205, 158] width 58 height 14
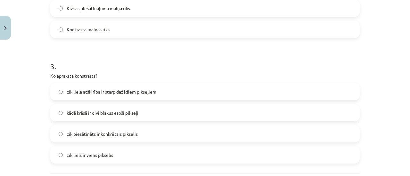
scroll to position [463, 0]
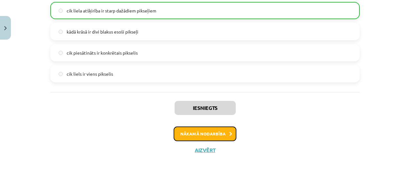
click at [196, 127] on button "Nākamā nodarbība" at bounding box center [205, 134] width 63 height 15
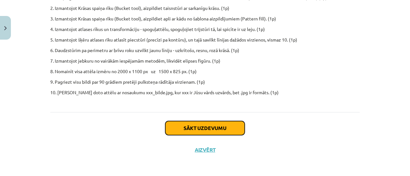
click at [182, 131] on button "Sākt uzdevumu" at bounding box center [204, 128] width 79 height 14
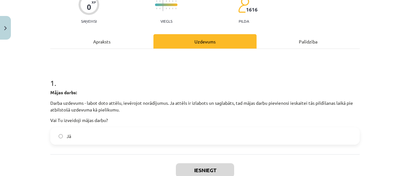
scroll to position [102, 0]
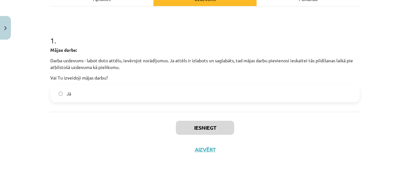
click at [78, 91] on label "Jā" at bounding box center [205, 94] width 308 height 16
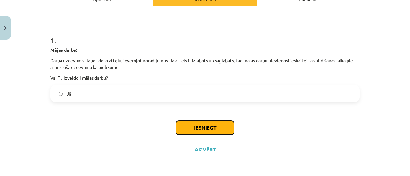
click at [201, 126] on button "Iesniegt" at bounding box center [205, 128] width 58 height 14
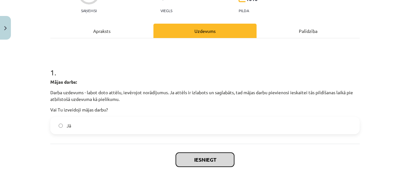
scroll to position [38, 0]
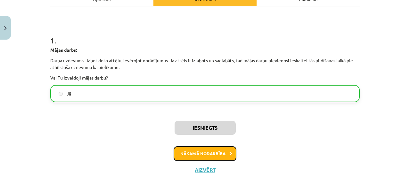
click at [191, 150] on button "Nākamā nodarbība" at bounding box center [205, 154] width 63 height 15
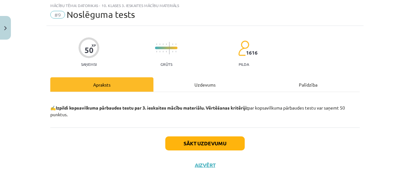
scroll to position [16, 0]
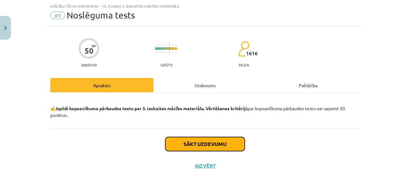
click at [183, 139] on button "Sākt uzdevumu" at bounding box center [204, 144] width 79 height 14
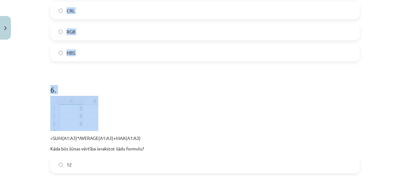
scroll to position [784, 0]
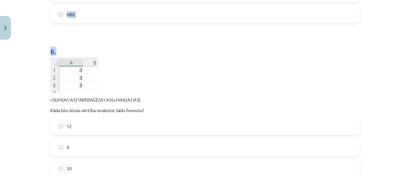
drag, startPoint x: 46, startPoint y: 58, endPoint x: 111, endPoint y: 39, distance: 68.1
click at [111, 39] on div "Mācību tēma: Datorikas - 10. klases 3. ieskaites mācību materiāls #9 Noslēguma …" at bounding box center [205, 88] width 410 height 176
copy form "Kāda ir maksimālā faila nosaukuma simbolu skaita robeža? 512 simboli 255 simbol…"
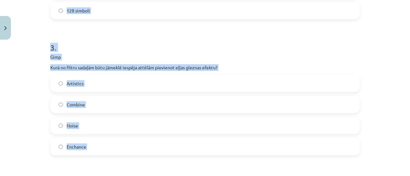
click at [102, 59] on p "Gimp" at bounding box center [204, 57] width 309 height 7
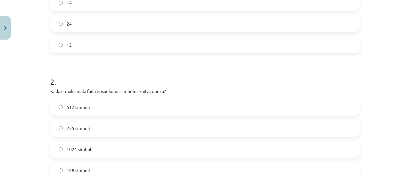
scroll to position [272, 0]
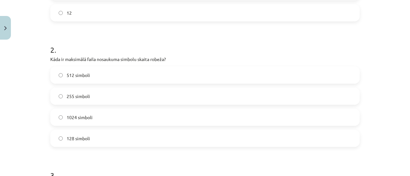
click at [82, 96] on span "255 simboli" at bounding box center [78, 96] width 23 height 7
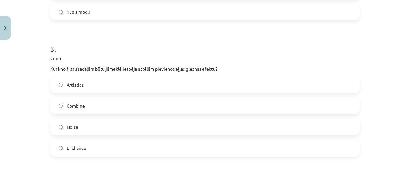
scroll to position [400, 0]
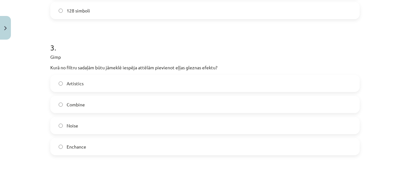
click at [85, 87] on label "Artistics" at bounding box center [205, 84] width 308 height 16
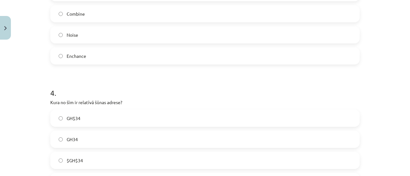
scroll to position [528, 0]
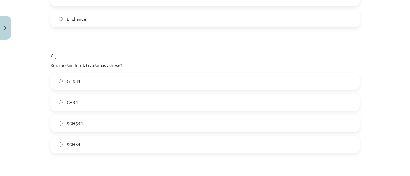
click at [78, 102] on label "GH34" at bounding box center [205, 102] width 308 height 16
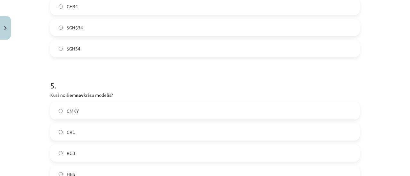
scroll to position [656, 0]
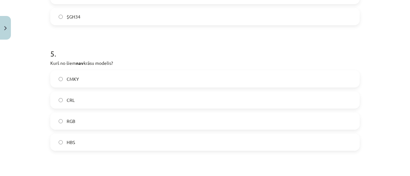
click at [76, 98] on label "CRL" at bounding box center [205, 100] width 308 height 16
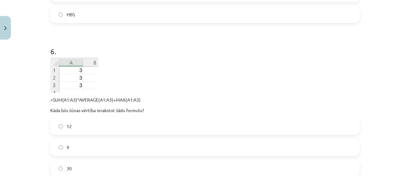
scroll to position [816, 0]
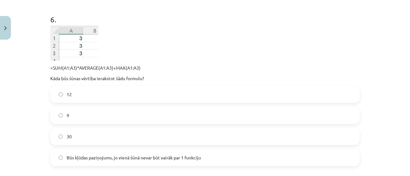
click at [73, 111] on label "9" at bounding box center [205, 116] width 308 height 16
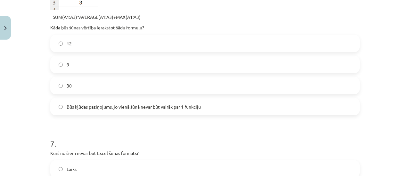
scroll to position [912, 0]
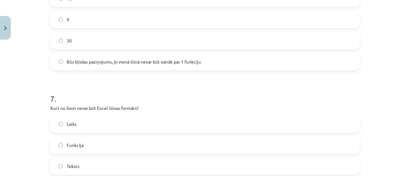
click at [79, 60] on span "Būs kļūdas paziņojums, jo vienā šūnā nevar būt vairāk par 1 funkciju" at bounding box center [134, 62] width 134 height 7
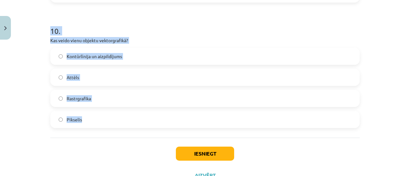
scroll to position [1394, 0]
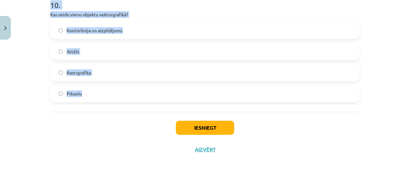
drag, startPoint x: 48, startPoint y: 42, endPoint x: 122, endPoint y: 107, distance: 98.9
copy form "Kurš no šiem nevar būt Excel šūnas formāts? Laiks Funkcija Teksts Valūta 8 . Gi…"
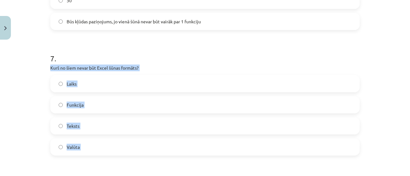
scroll to position [946, 0]
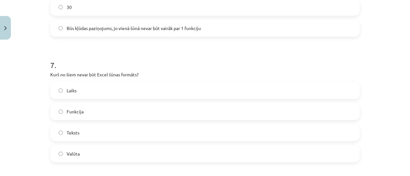
drag, startPoint x: 96, startPoint y: 65, endPoint x: 95, endPoint y: 58, distance: 7.4
click at [95, 65] on h1 "7 ." at bounding box center [204, 60] width 309 height 20
click at [67, 118] on label "Funkcija" at bounding box center [205, 112] width 308 height 16
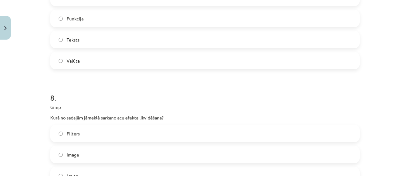
scroll to position [1074, 0]
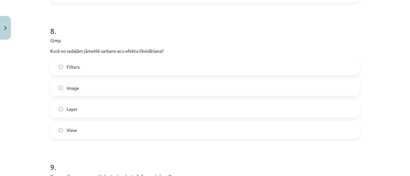
click at [86, 67] on label "Filters" at bounding box center [205, 67] width 308 height 16
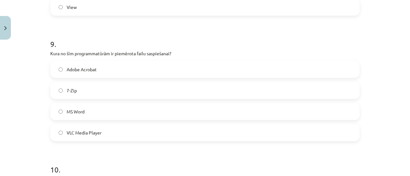
scroll to position [1234, 0]
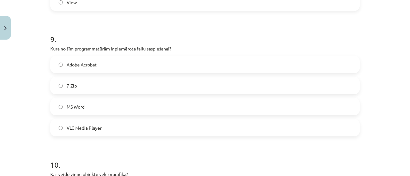
click at [67, 83] on span "7-Zip" at bounding box center [72, 86] width 10 height 7
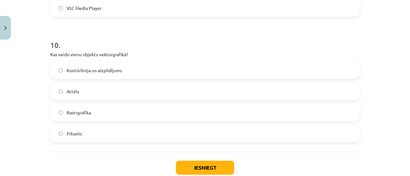
scroll to position [1362, 0]
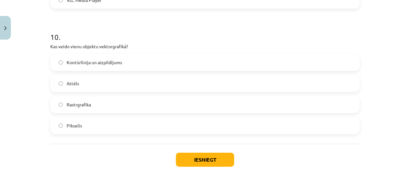
click at [76, 65] on span "Kontūrlīnija un aizpildījums" at bounding box center [94, 62] width 55 height 7
click at [183, 162] on button "Iesniegt" at bounding box center [205, 160] width 58 height 14
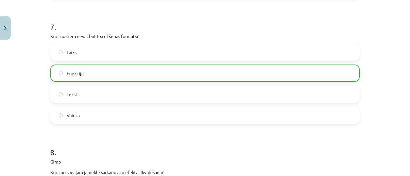
scroll to position [1414, 0]
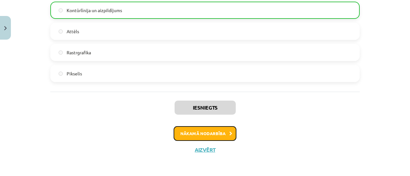
click at [201, 130] on button "Nākamā nodarbība" at bounding box center [205, 133] width 63 height 15
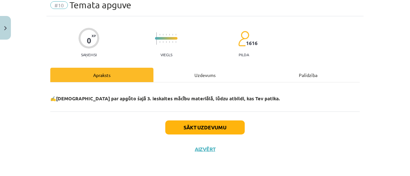
scroll to position [16, 0]
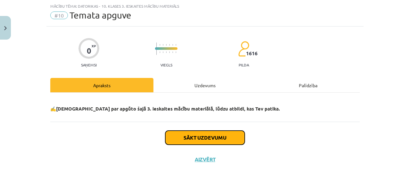
click at [180, 134] on button "Sākt uzdevumu" at bounding box center [204, 138] width 79 height 14
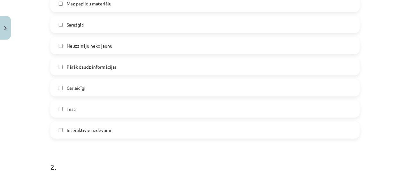
scroll to position [176, 0]
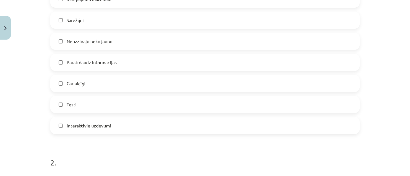
click at [79, 88] on label "Garlaicīgi" at bounding box center [205, 84] width 308 height 16
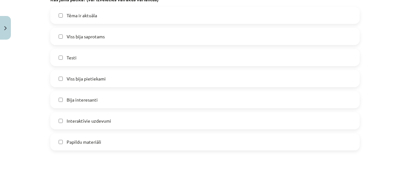
scroll to position [368, 0]
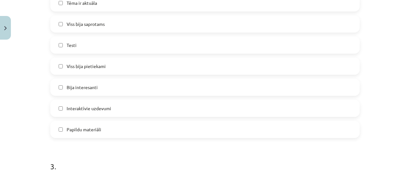
click at [67, 47] on span "Testi" at bounding box center [72, 45] width 10 height 7
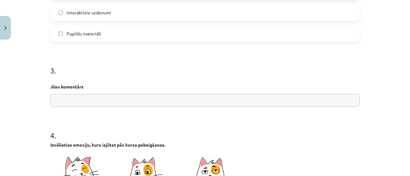
scroll to position [592, 0]
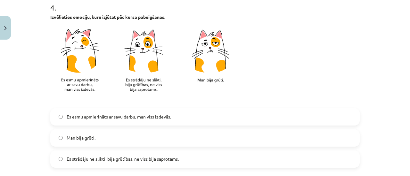
click at [73, 160] on span "Es strādāju ne slikti, bija grūtības, ne viss bija saprotams." at bounding box center [123, 159] width 112 height 7
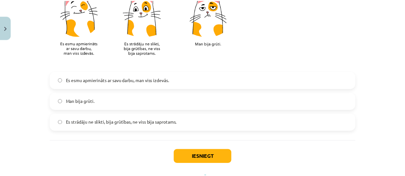
scroll to position [658, 0]
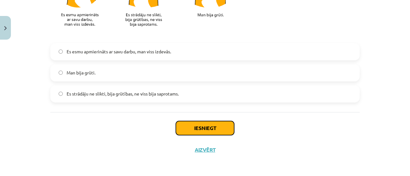
click at [185, 129] on button "Iesniegt" at bounding box center [205, 128] width 58 height 14
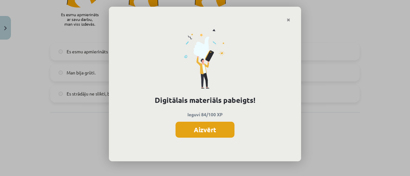
click at [191, 133] on button "Aizvērt" at bounding box center [204, 130] width 59 height 16
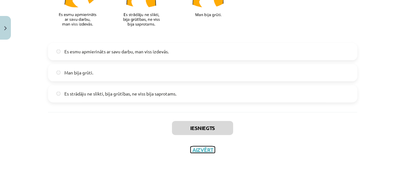
click at [200, 149] on button "Aizvērt" at bounding box center [202, 150] width 24 height 6
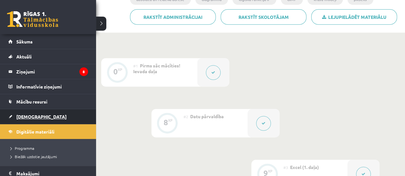
click at [20, 117] on span "[DEMOGRAPHIC_DATA]" at bounding box center [41, 117] width 50 height 6
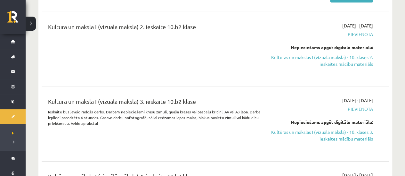
scroll to position [960, 0]
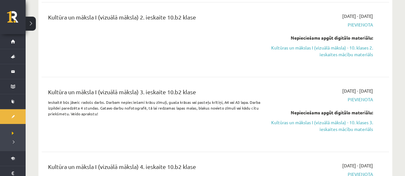
click at [157, 100] on p "Ieskaitē būs jāveic radošs darbs. Darbam nepieciešami krāsu zīmuļi, guaša krāsa…" at bounding box center [155, 108] width 214 height 17
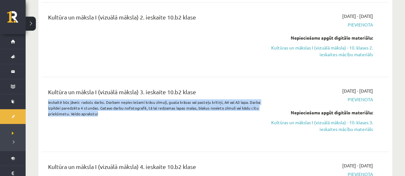
click at [157, 100] on p "Ieskaitē būs jāveic radošs darbs. Darbam nepieciešami krāsu zīmuļi, guaša krāsa…" at bounding box center [155, 108] width 214 height 17
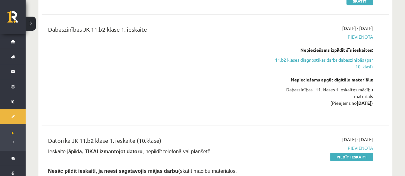
scroll to position [384, 0]
